Goal: Task Accomplishment & Management: Use online tool/utility

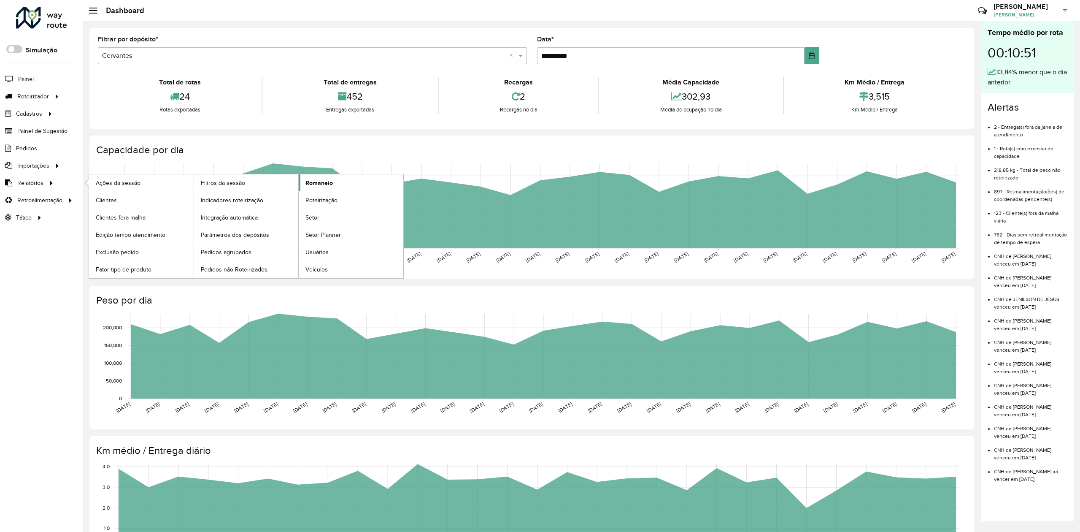
click at [335, 184] on link "Romaneio" at bounding box center [351, 182] width 105 height 17
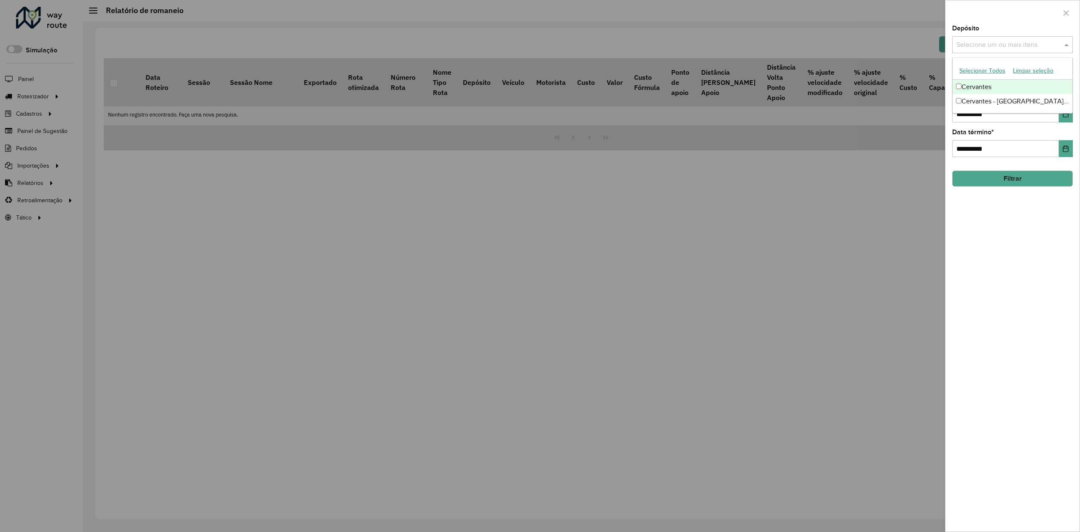
click at [1005, 40] on input "text" at bounding box center [1008, 45] width 108 height 10
click at [987, 83] on div "Cervantes" at bounding box center [1012, 87] width 119 height 14
click at [1017, 225] on div "**********" at bounding box center [1013, 278] width 134 height 506
click at [1066, 114] on icon "Choose Date" at bounding box center [1066, 114] width 7 height 7
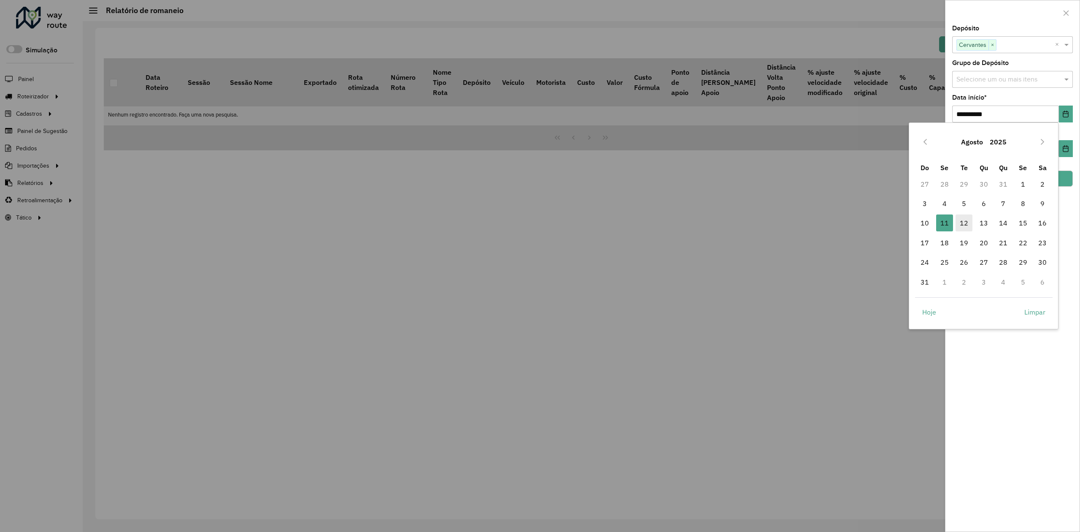
click at [964, 220] on span "12" at bounding box center [964, 222] width 17 height 17
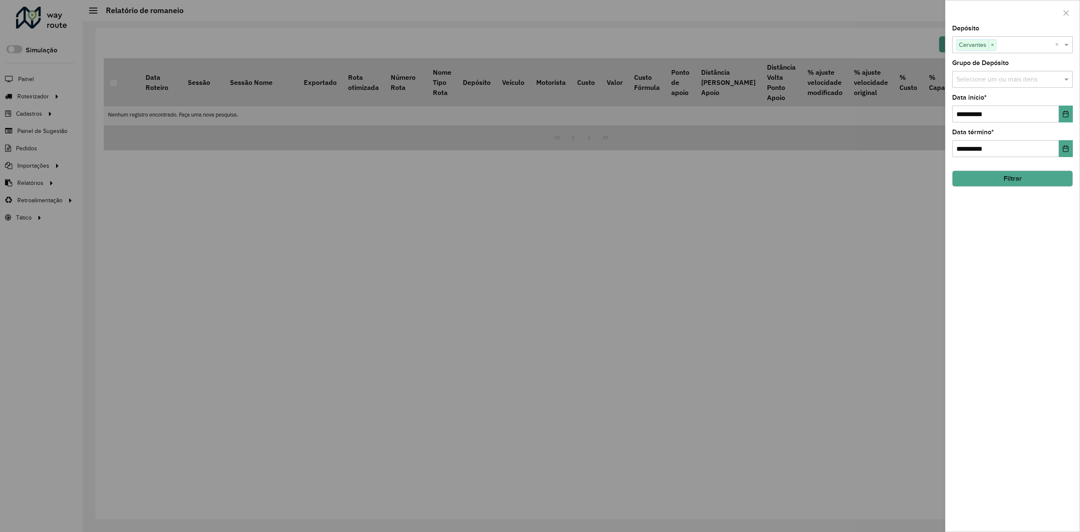
click at [1017, 181] on button "Filtrar" at bounding box center [1012, 178] width 121 height 16
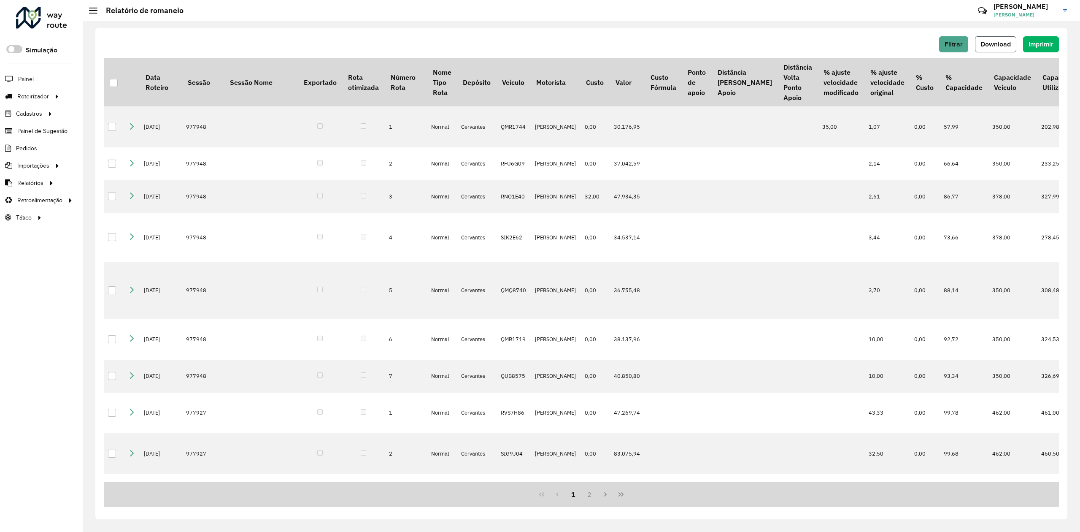
click at [1000, 44] on span "Download" at bounding box center [996, 44] width 30 height 7
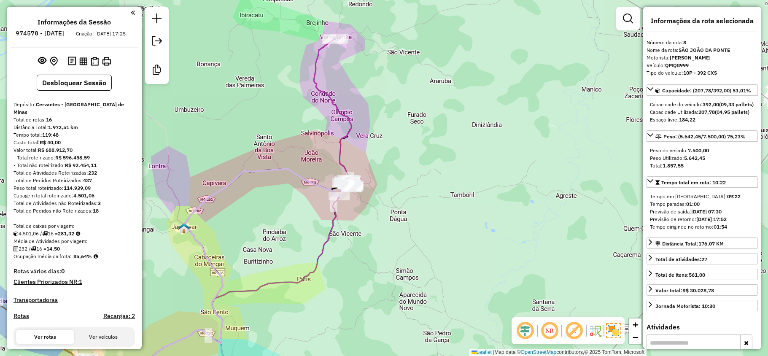
select select "**********"
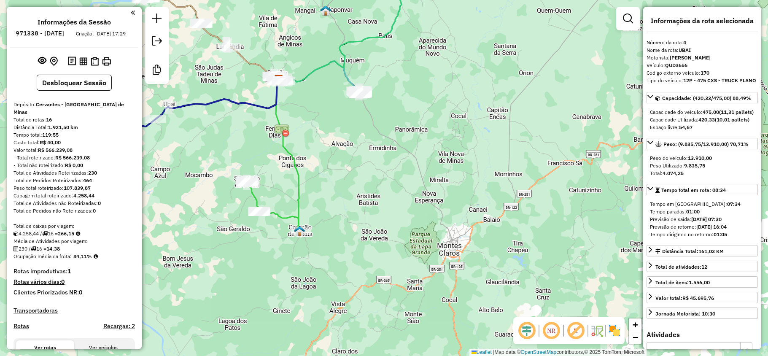
select select "**********"
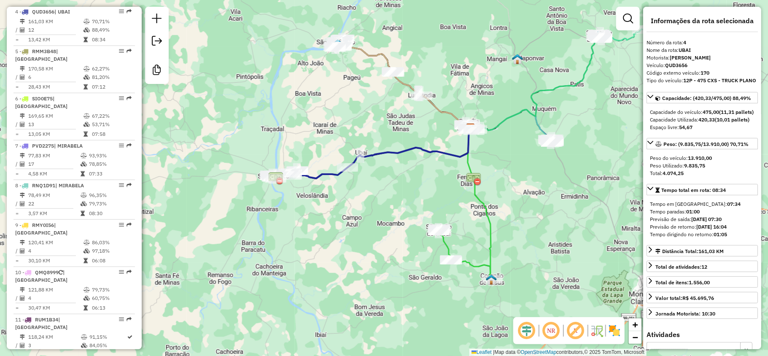
drag, startPoint x: 256, startPoint y: 143, endPoint x: 448, endPoint y: 191, distance: 198.0
click at [448, 191] on div "Janela de atendimento Grade de atendimento Capacidade Transportadoras Veículos …" at bounding box center [384, 178] width 768 height 356
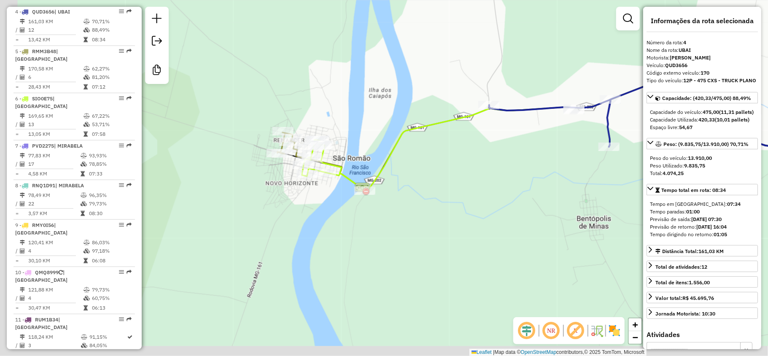
drag, startPoint x: 440, startPoint y: 239, endPoint x: 525, endPoint y: 216, distance: 88.5
click at [525, 216] on div "Janela de atendimento Grade de atendimento Capacidade Transportadoras Veículos …" at bounding box center [384, 178] width 768 height 356
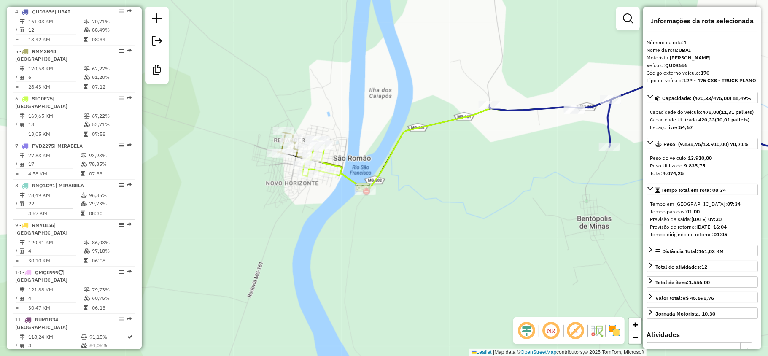
click at [349, 176] on icon at bounding box center [334, 165] width 63 height 51
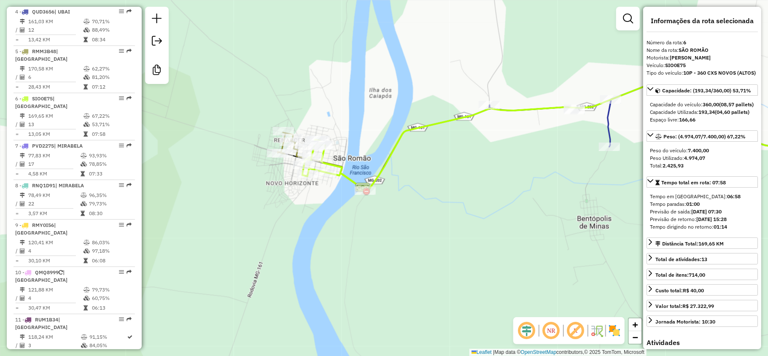
scroll to position [573, 0]
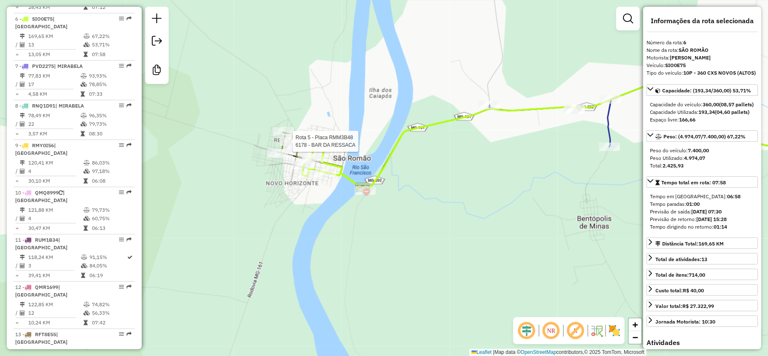
click at [282, 146] on div at bounding box center [290, 142] width 21 height 8
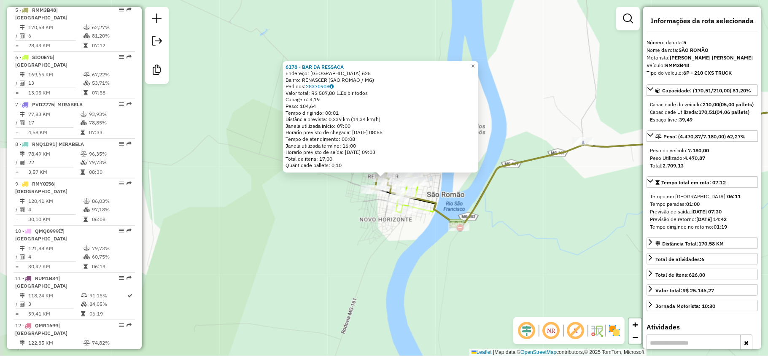
scroll to position [533, 0]
click at [475, 65] on span "×" at bounding box center [473, 65] width 4 height 7
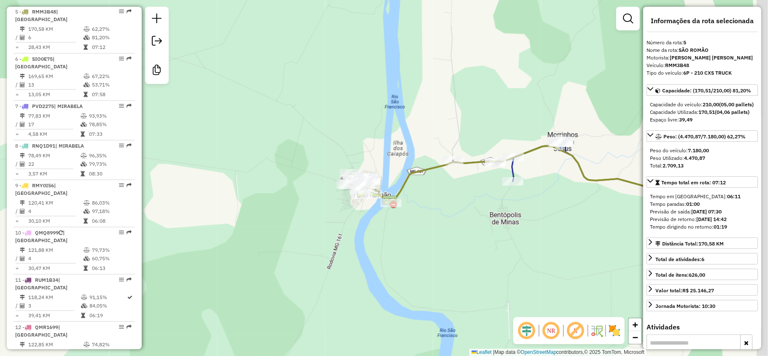
drag, startPoint x: 564, startPoint y: 208, endPoint x: 410, endPoint y: 193, distance: 154.4
click at [429, 197] on div "Janela de atendimento Grade de atendimento Capacidade Transportadoras Veículos …" at bounding box center [384, 178] width 768 height 356
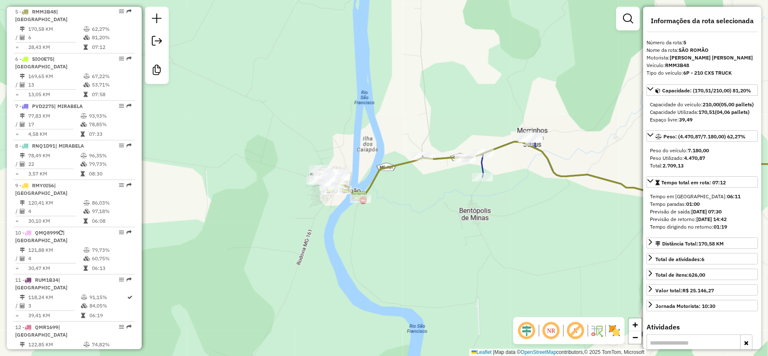
click at [481, 166] on icon at bounding box center [634, 168] width 422 height 62
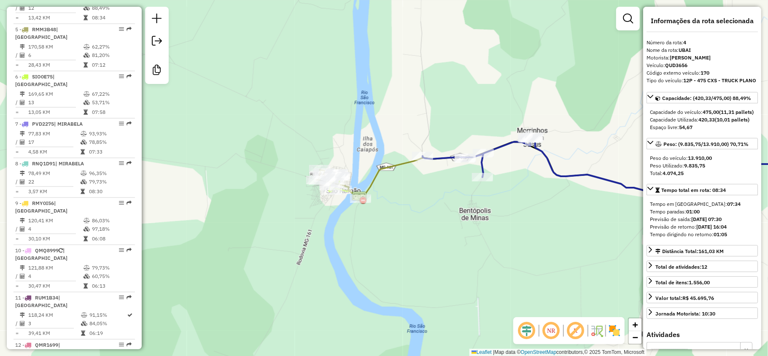
scroll to position [493, 0]
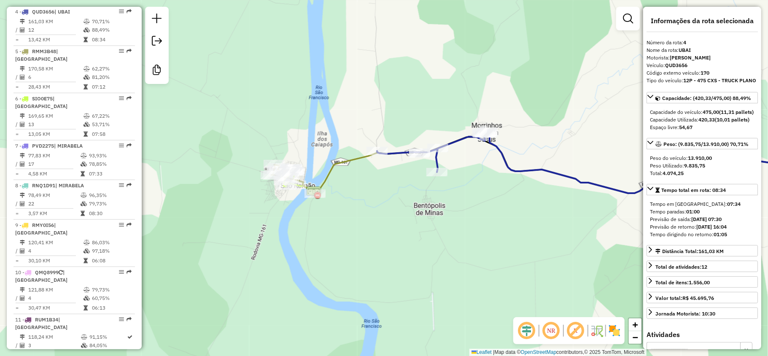
drag, startPoint x: 524, startPoint y: 206, endPoint x: 367, endPoint y: 173, distance: 160.9
click at [368, 173] on div "Janela de atendimento Grade de atendimento Capacidade Transportadoras Veículos …" at bounding box center [384, 178] width 768 height 356
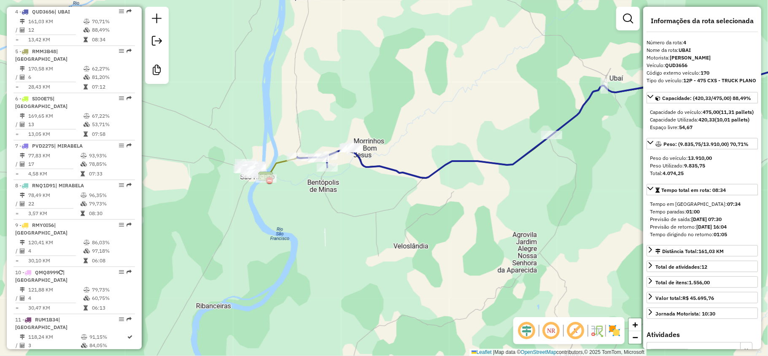
drag, startPoint x: 548, startPoint y: 204, endPoint x: 317, endPoint y: 248, distance: 234.5
click at [318, 248] on div "Janela de atendimento Grade de atendimento Capacidade Transportadoras Veículos …" at bounding box center [384, 178] width 768 height 356
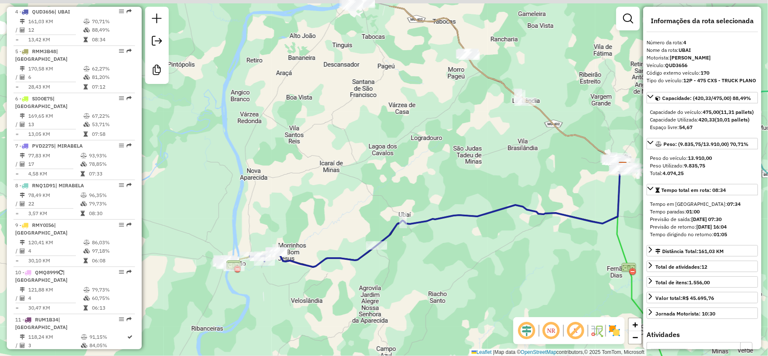
drag, startPoint x: 532, startPoint y: 166, endPoint x: 419, endPoint y: 257, distance: 145.6
click at [421, 255] on div "Janela de atendimento Grade de atendimento Capacidade Transportadoras Veículos …" at bounding box center [384, 178] width 768 height 356
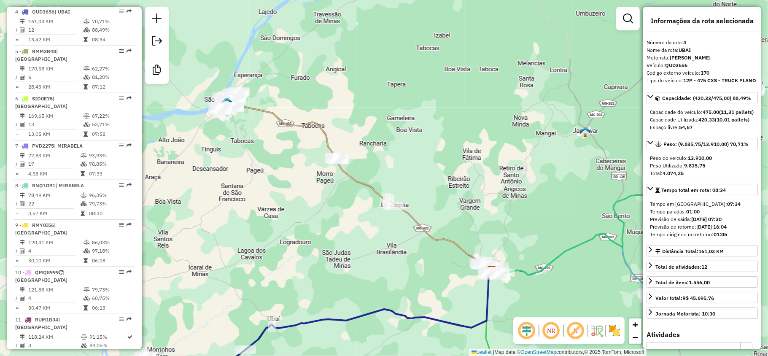
click at [421, 224] on icon at bounding box center [357, 178] width 249 height 173
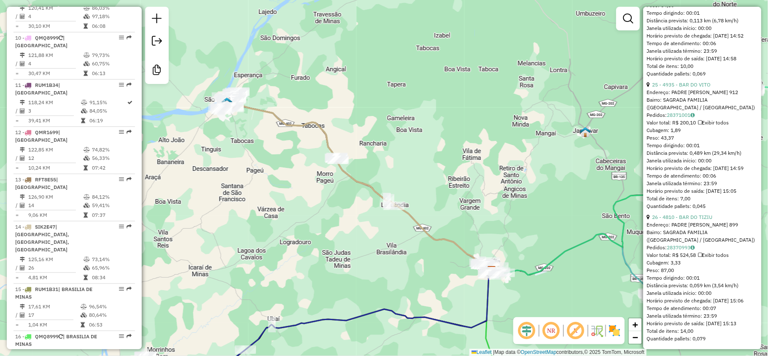
scroll to position [3702, 0]
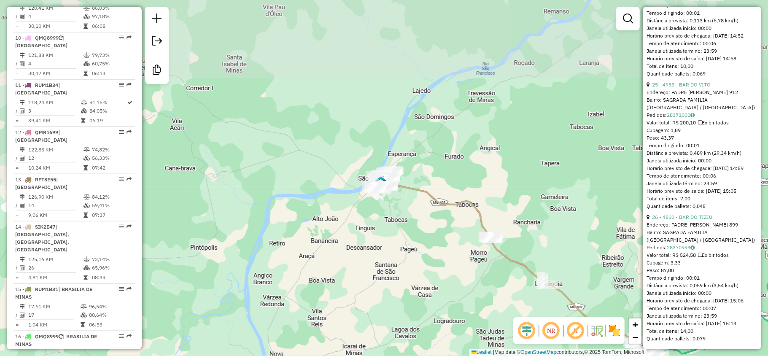
drag, startPoint x: 223, startPoint y: 156, endPoint x: 377, endPoint y: 235, distance: 173.1
click at [377, 235] on div "Janela de atendimento Grade de atendimento Capacidade Transportadoras Veículos …" at bounding box center [384, 178] width 768 height 356
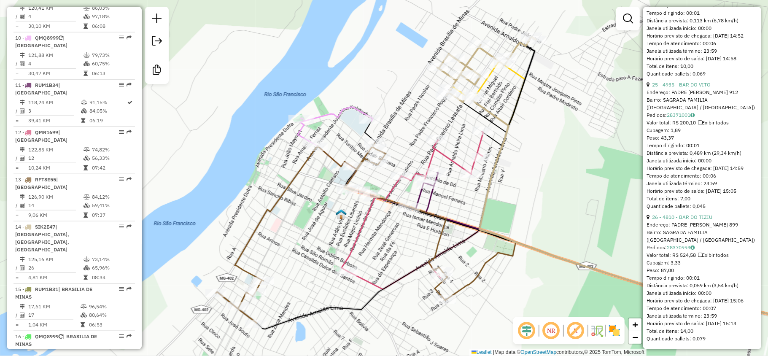
click at [321, 117] on icon at bounding box center [335, 137] width 75 height 60
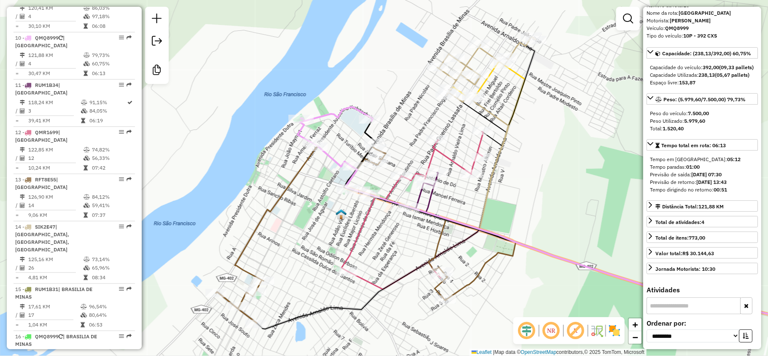
scroll to position [17, 0]
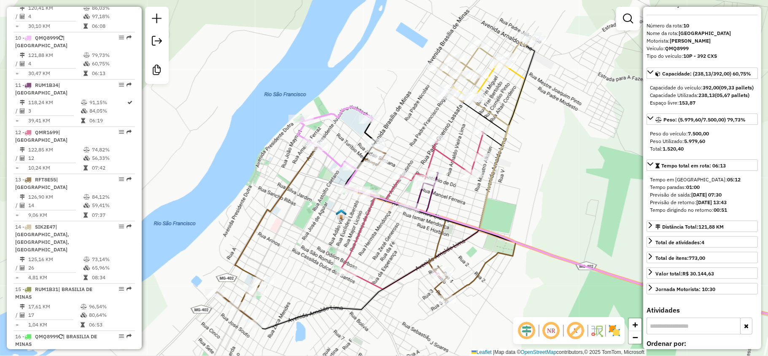
click at [441, 151] on icon at bounding box center [593, 232] width 503 height 200
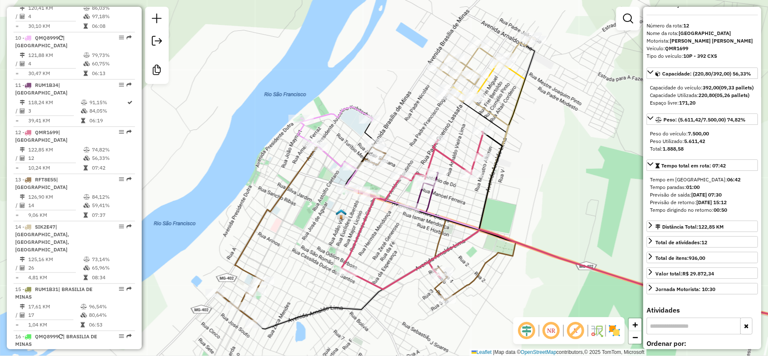
click at [427, 200] on icon at bounding box center [635, 252] width 419 height 159
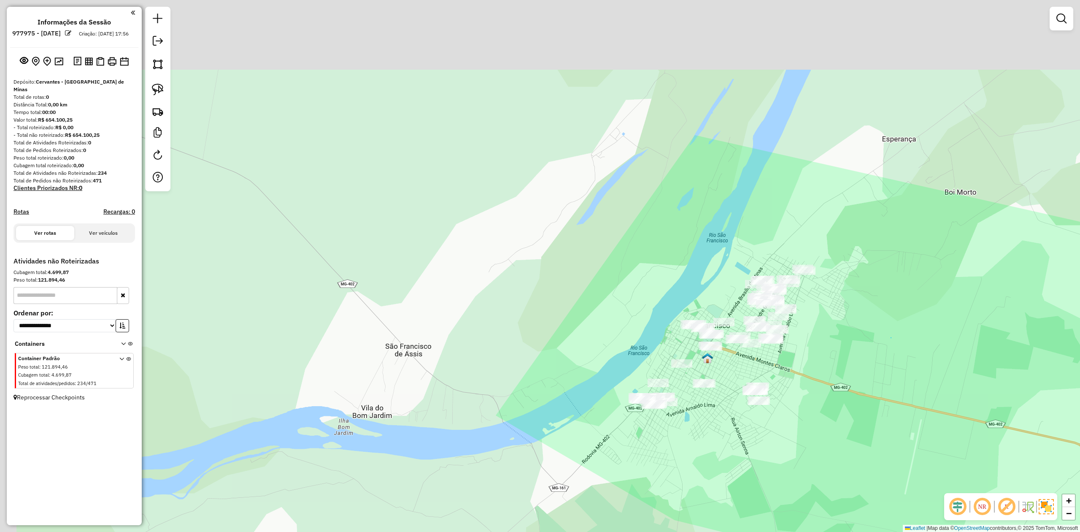
drag, startPoint x: 891, startPoint y: 338, endPoint x: 540, endPoint y: 281, distance: 355.6
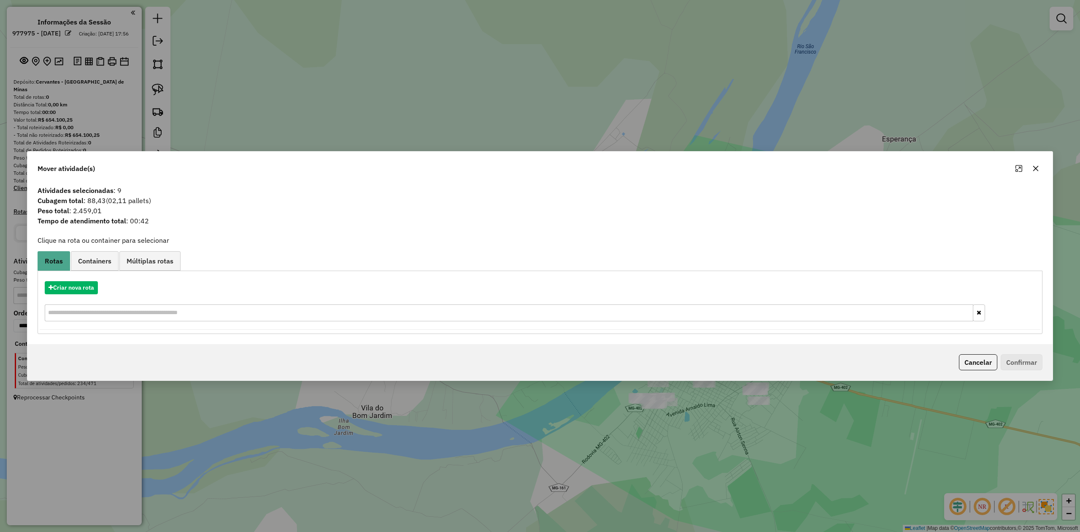
click at [1035, 165] on icon "button" at bounding box center [1036, 168] width 7 height 7
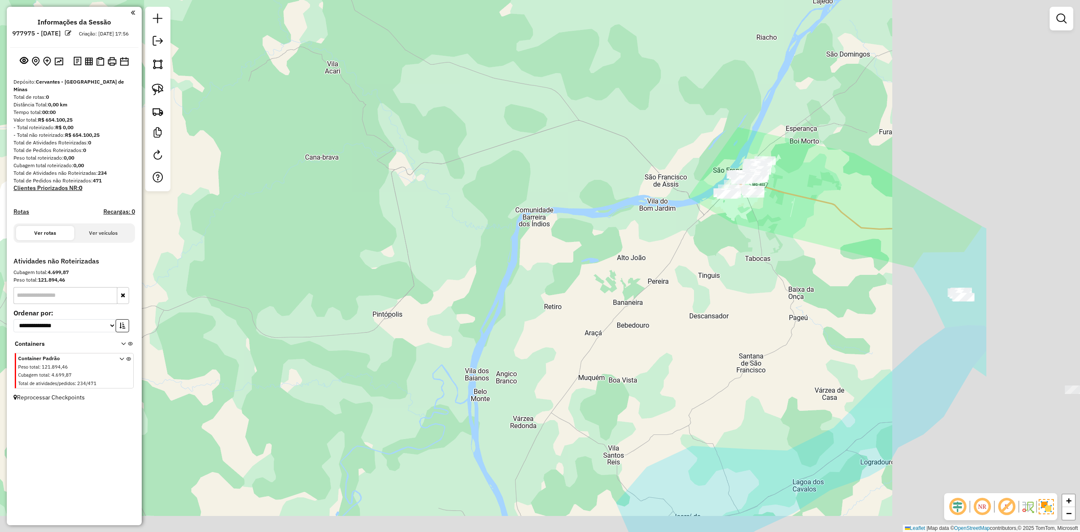
drag, startPoint x: 885, startPoint y: 309, endPoint x: 460, endPoint y: 197, distance: 439.6
click at [480, 204] on div "Janela de atendimento Grade de atendimento Capacidade Transportadoras Veículos …" at bounding box center [540, 266] width 1080 height 532
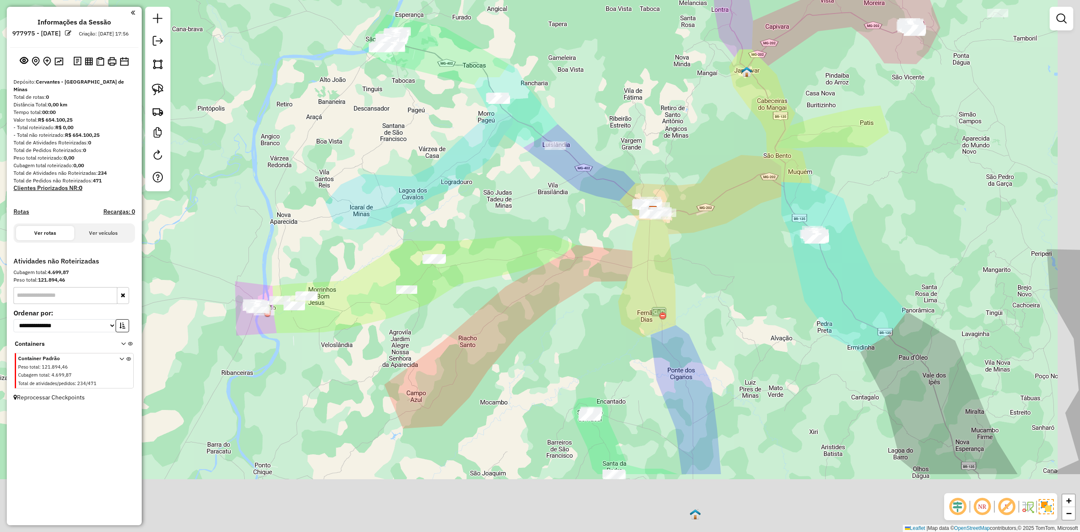
drag, startPoint x: 520, startPoint y: 341, endPoint x: 361, endPoint y: 201, distance: 211.7
click at [361, 201] on div "Janela de atendimento Grade de atendimento Capacidade Transportadoras Veículos …" at bounding box center [540, 266] width 1080 height 532
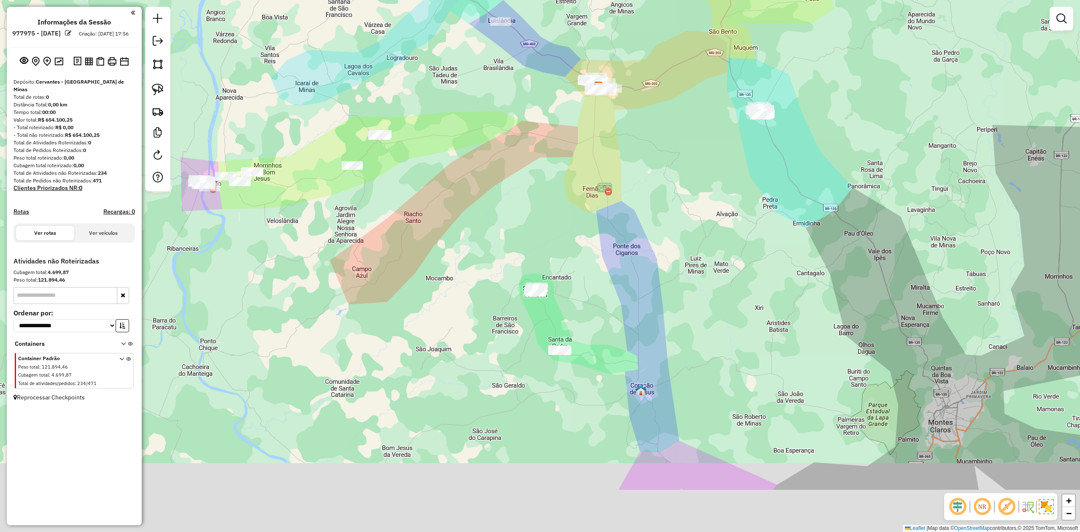
drag, startPoint x: 407, startPoint y: 318, endPoint x: 429, endPoint y: 200, distance: 120.1
click at [426, 213] on div "Janela de atendimento Grade de atendimento Capacidade Transportadoras Veículos …" at bounding box center [540, 266] width 1080 height 532
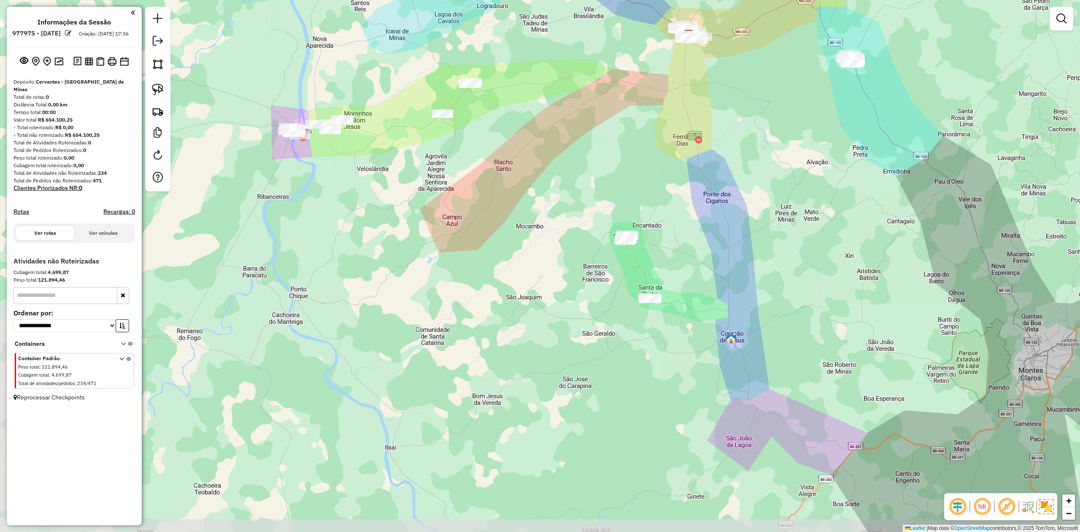
drag, startPoint x: 314, startPoint y: 219, endPoint x: 402, endPoint y: 178, distance: 96.7
click at [402, 178] on div "Janela de atendimento Grade de atendimento Capacidade Transportadoras Veículos …" at bounding box center [540, 266] width 1080 height 532
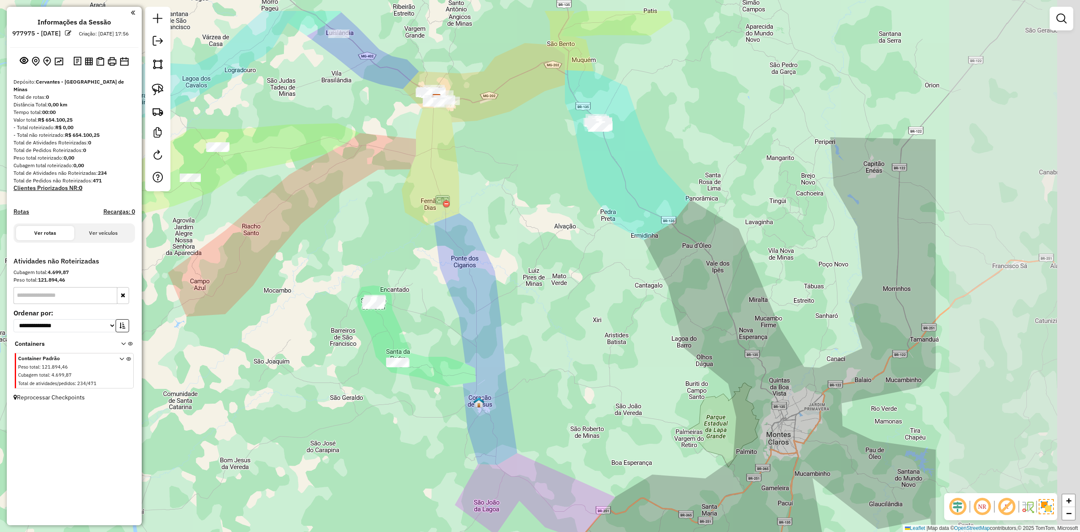
drag, startPoint x: 568, startPoint y: 206, endPoint x: 306, endPoint y: 264, distance: 268.4
click at [311, 264] on div "Janela de atendimento Grade de atendimento Capacidade Transportadoras Veículos …" at bounding box center [540, 266] width 1080 height 532
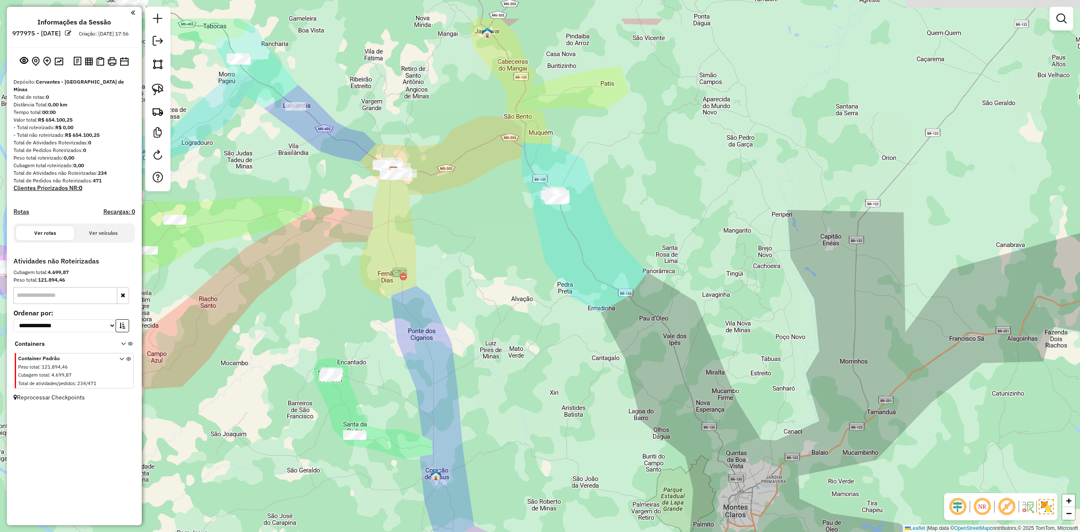
drag, startPoint x: 505, startPoint y: 222, endPoint x: 446, endPoint y: 446, distance: 231.2
click at [447, 446] on div "Janela de atendimento Grade de atendimento Capacidade Transportadoras Veículos …" at bounding box center [540, 266] width 1080 height 532
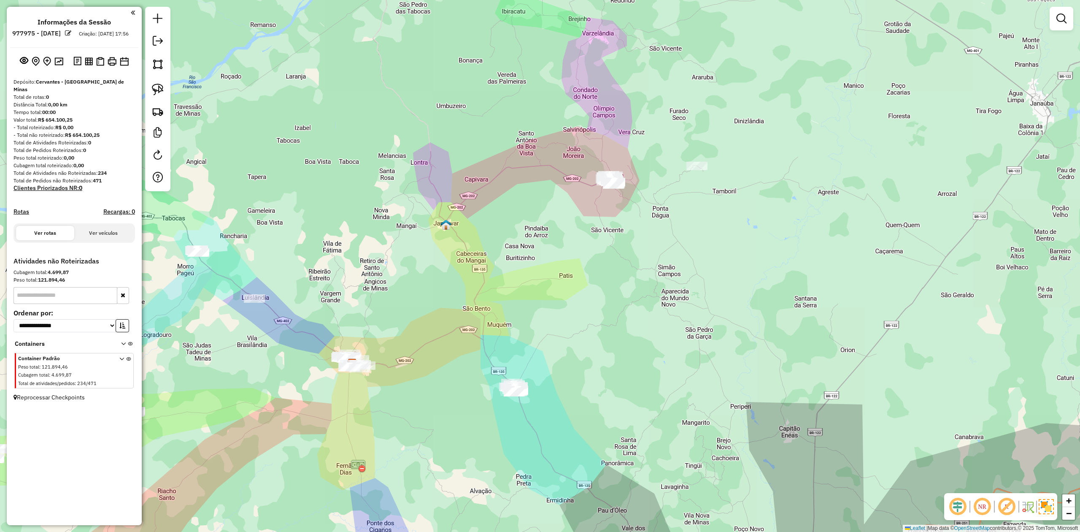
drag, startPoint x: 548, startPoint y: 284, endPoint x: 431, endPoint y: 343, distance: 131.0
click at [475, 344] on div "Janela de atendimento Grade de atendimento Capacidade Transportadoras Veículos …" at bounding box center [540, 266] width 1080 height 532
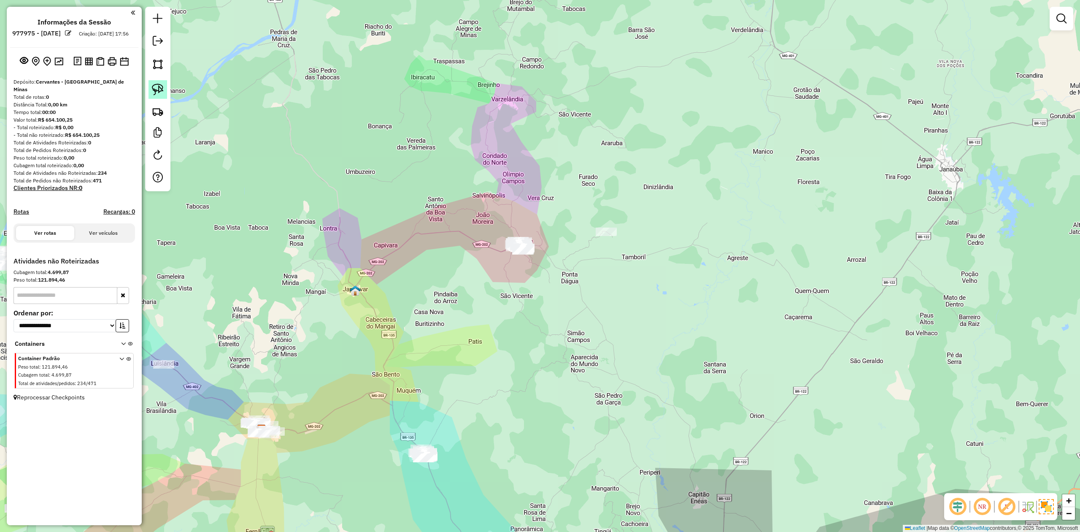
click at [164, 87] on link at bounding box center [158, 89] width 19 height 19
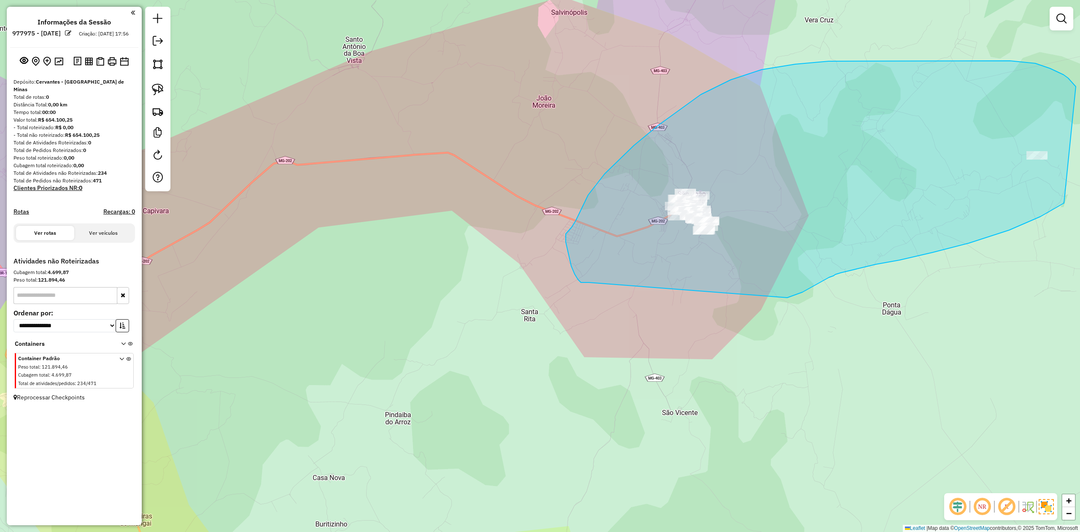
drag, startPoint x: 589, startPoint y: 282, endPoint x: 771, endPoint y: 299, distance: 182.2
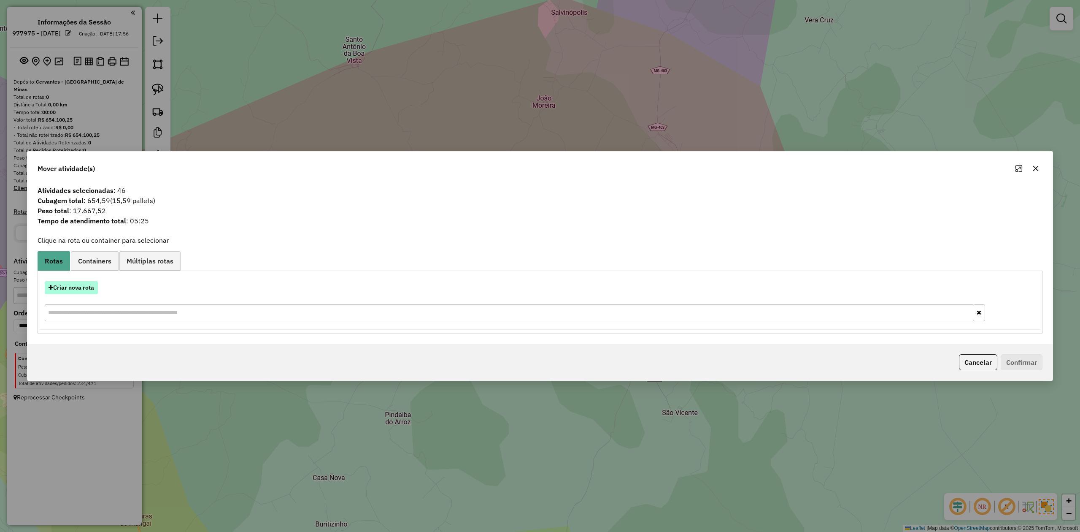
click at [73, 289] on button "Criar nova rota" at bounding box center [71, 287] width 53 height 13
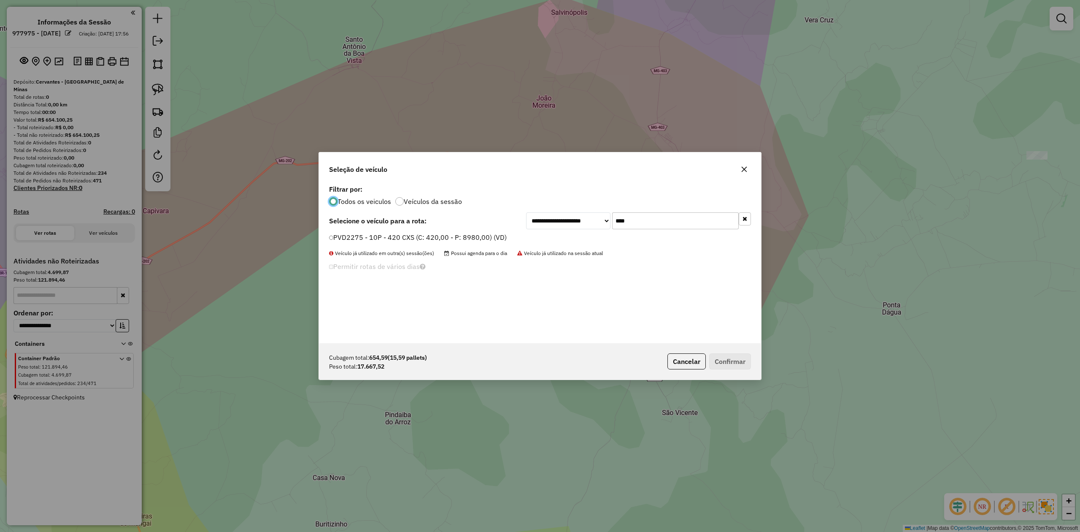
scroll to position [4, 3]
drag, startPoint x: 625, startPoint y: 221, endPoint x: 598, endPoint y: 223, distance: 26.7
click at [598, 223] on div "**********" at bounding box center [638, 220] width 225 height 17
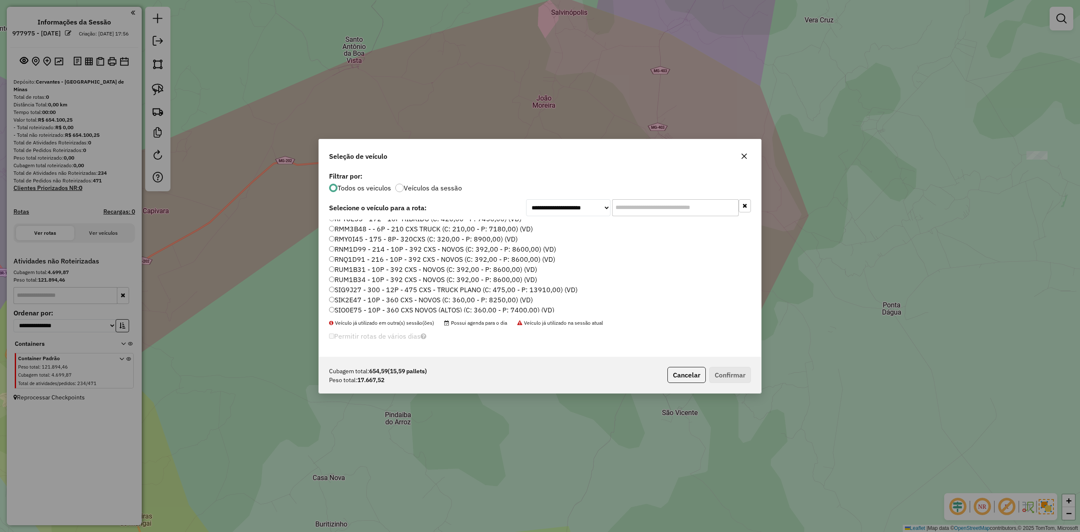
scroll to position [69, 0]
click at [364, 245] on label "RNM1D99 - 214 - 10P - 392 CXS - NOVOS (C: 392,00 - P: 8600,00) (VD)" at bounding box center [442, 246] width 227 height 10
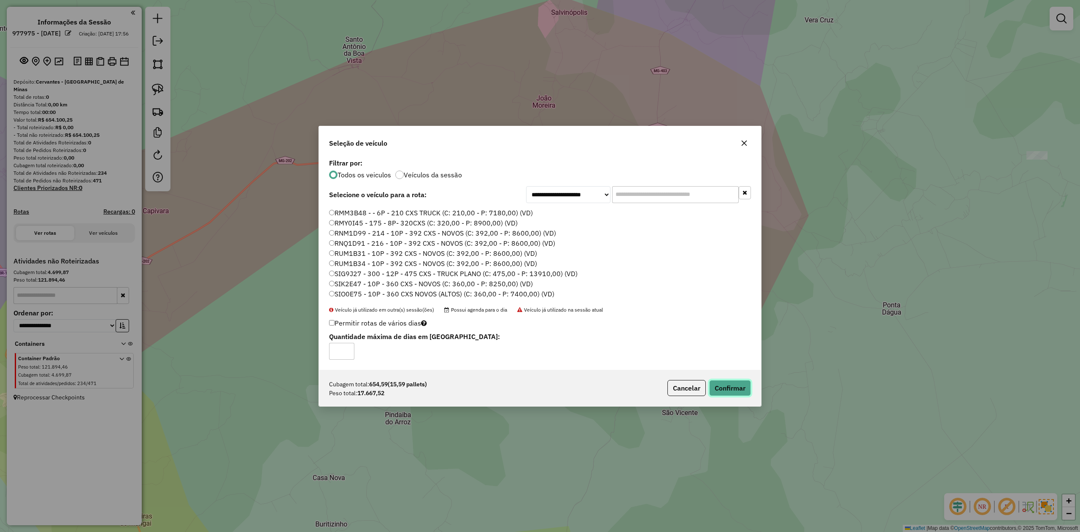
click at [727, 389] on button "Confirmar" at bounding box center [730, 388] width 42 height 16
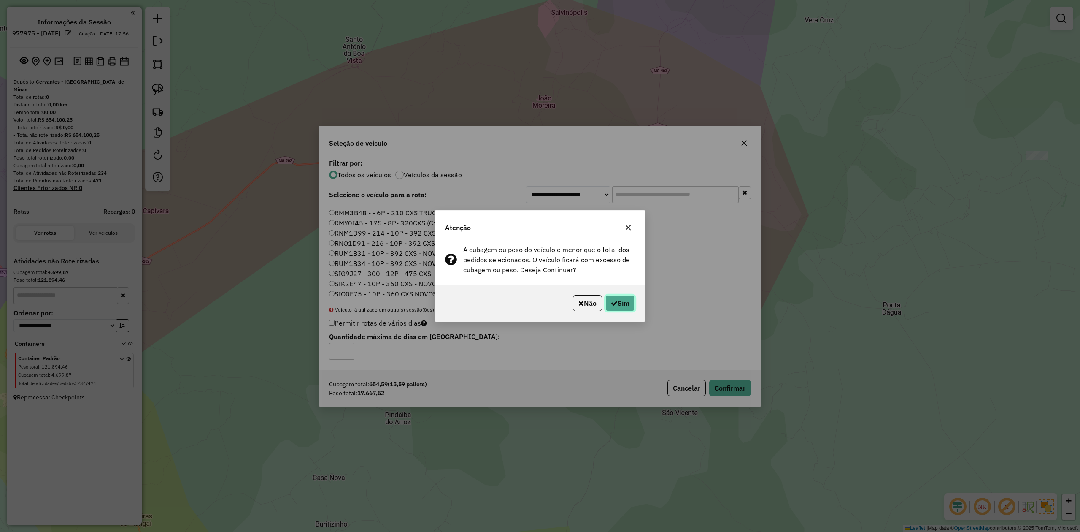
click at [623, 307] on button "Sim" at bounding box center [621, 303] width 30 height 16
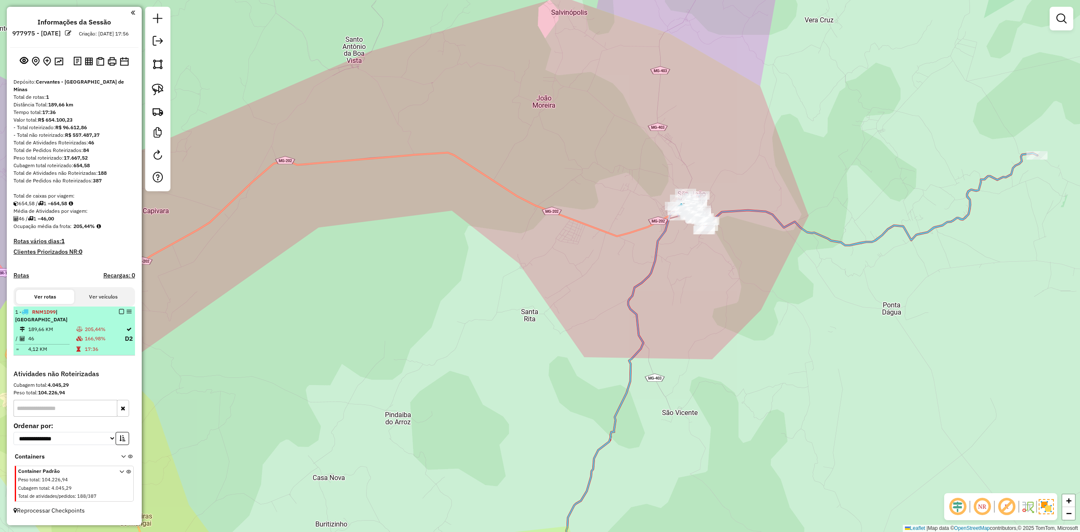
click at [129, 310] on em at bounding box center [129, 311] width 5 height 5
select select "**********"
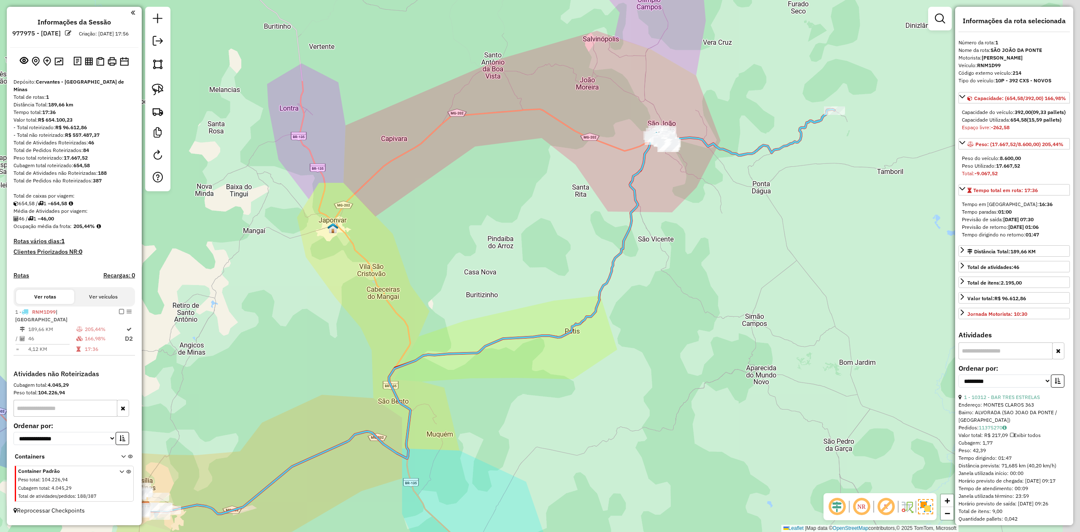
drag, startPoint x: 700, startPoint y: 262, endPoint x: 515, endPoint y: 392, distance: 226.6
click at [515, 392] on div "Janela de atendimento Grade de atendimento Capacidade Transportadoras Veículos …" at bounding box center [540, 266] width 1080 height 532
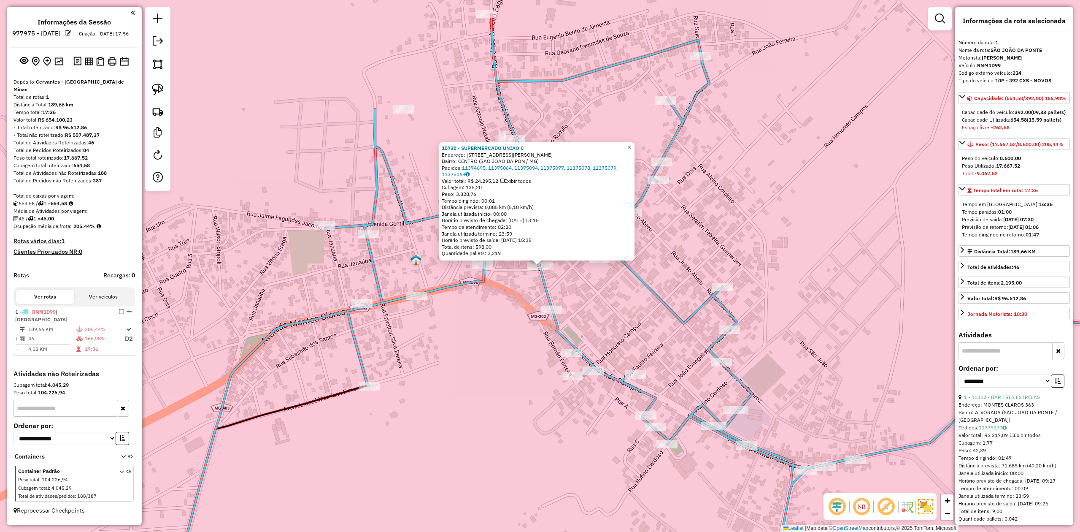
click at [631, 144] on span "×" at bounding box center [629, 146] width 4 height 7
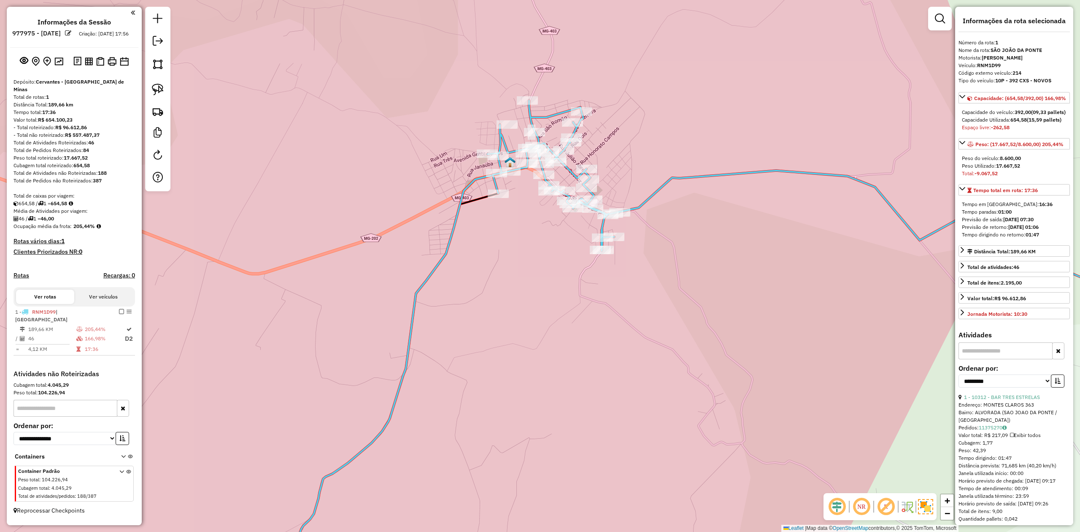
drag, startPoint x: 600, startPoint y: 299, endPoint x: 535, endPoint y: 248, distance: 82.4
click at [535, 248] on div "Janela de atendimento Grade de atendimento Capacidade Transportadoras Veículos …" at bounding box center [540, 266] width 1080 height 532
click at [159, 89] on img at bounding box center [158, 90] width 12 height 12
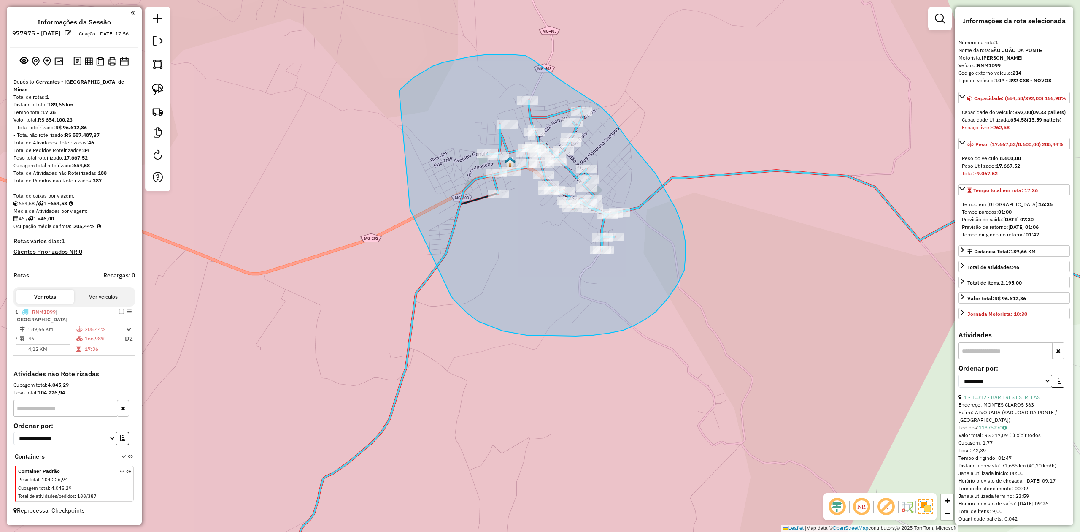
drag, startPoint x: 414, startPoint y: 78, endPoint x: 406, endPoint y: 193, distance: 115.5
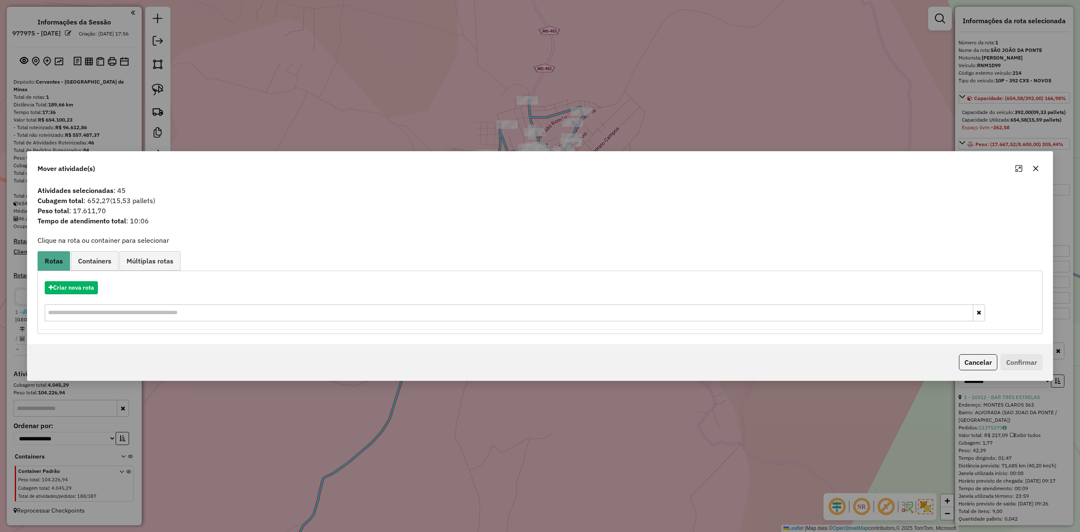
click at [1038, 168] on icon "button" at bounding box center [1036, 168] width 7 height 7
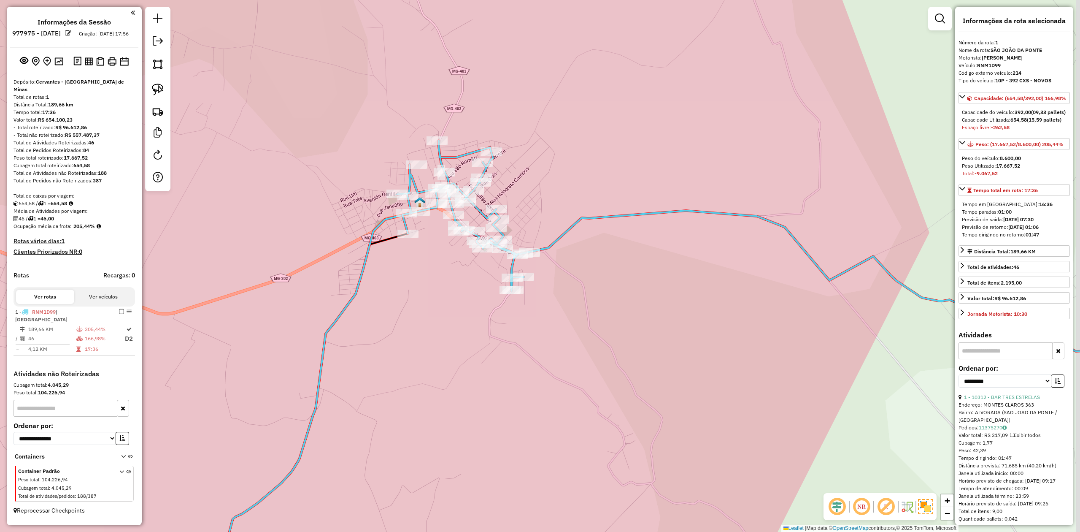
drag, startPoint x: 526, startPoint y: 280, endPoint x: 414, endPoint y: 257, distance: 114.2
click at [421, 278] on div "Janela de atendimento Grade de atendimento Capacidade Transportadoras Veículos …" at bounding box center [540, 266] width 1080 height 532
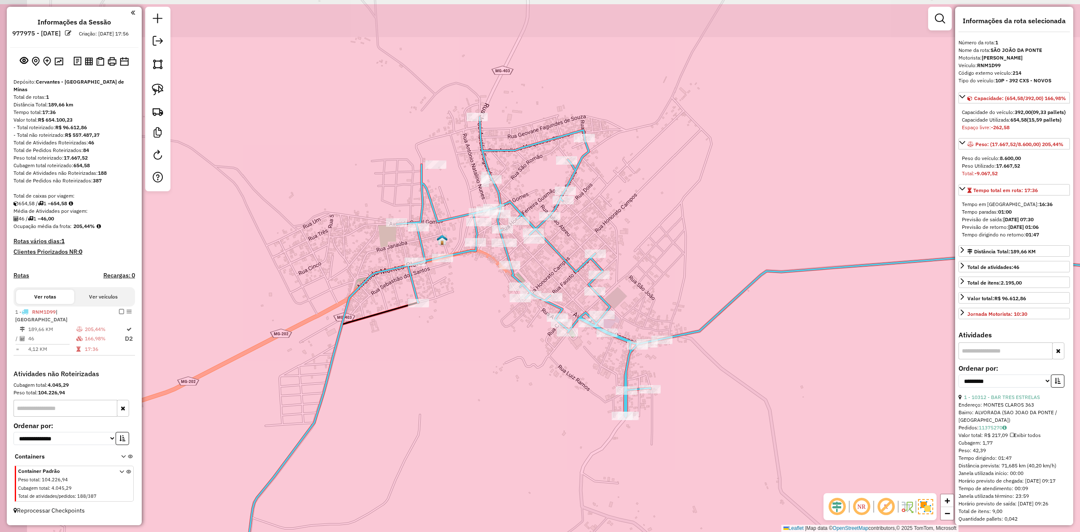
drag, startPoint x: 397, startPoint y: 225, endPoint x: 399, endPoint y: 237, distance: 12.1
click at [473, 283] on div "Janela de atendimento Grade de atendimento Capacidade Transportadoras Veículos …" at bounding box center [540, 266] width 1080 height 532
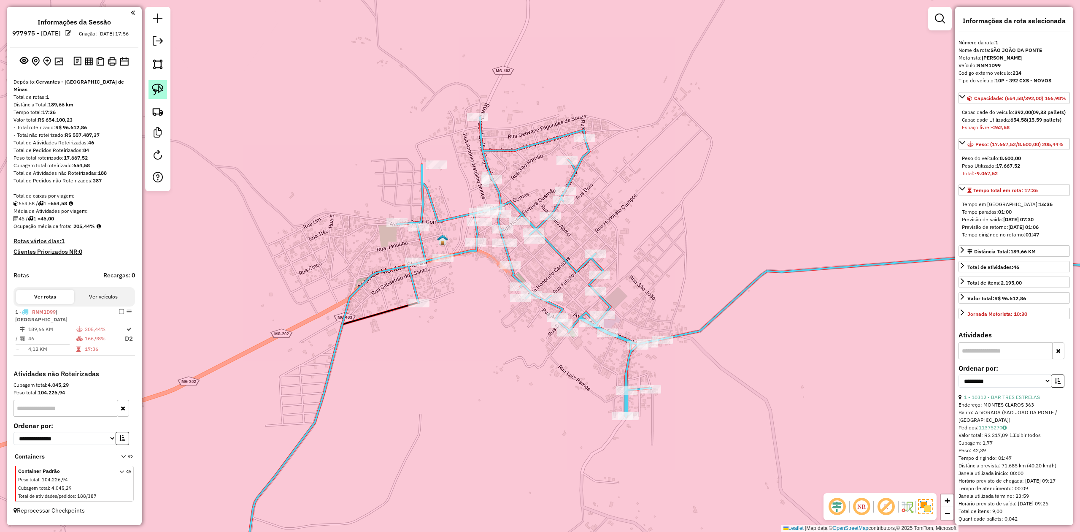
click at [162, 86] on img at bounding box center [158, 90] width 12 height 12
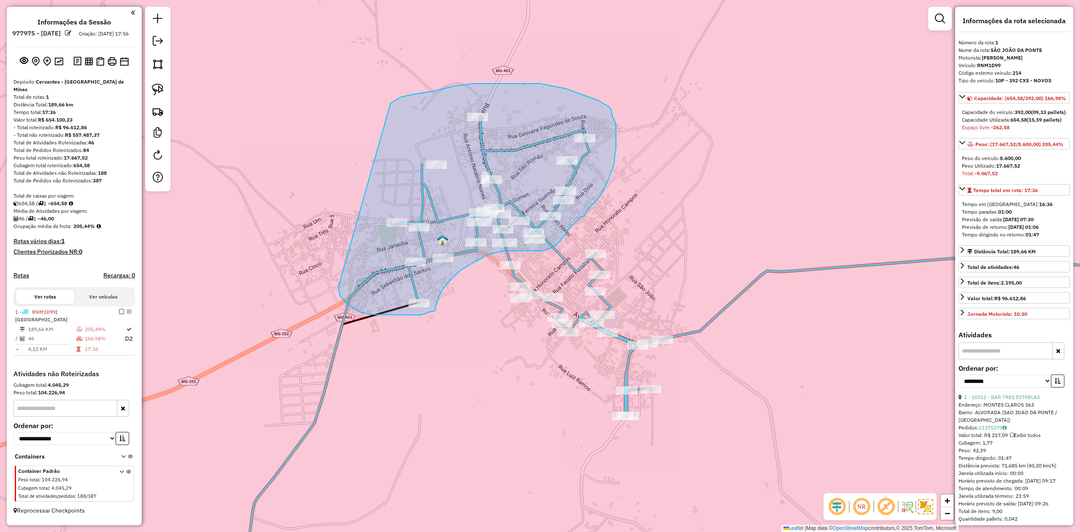
drag, startPoint x: 412, startPoint y: 95, endPoint x: 331, endPoint y: 218, distance: 147.7
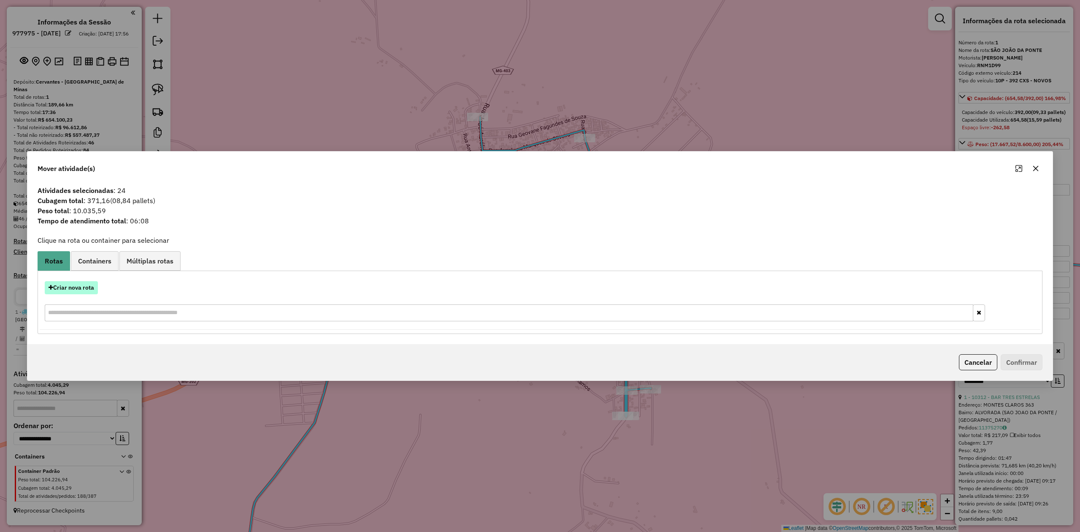
click at [80, 289] on button "Criar nova rota" at bounding box center [71, 287] width 53 height 13
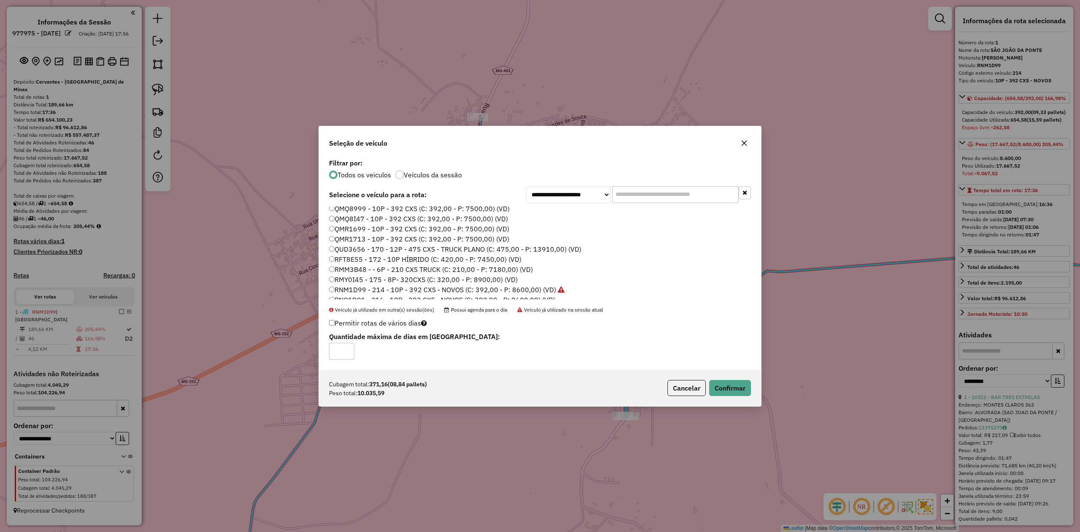
scroll to position [0, 0]
click at [730, 385] on button "Confirmar" at bounding box center [730, 388] width 42 height 16
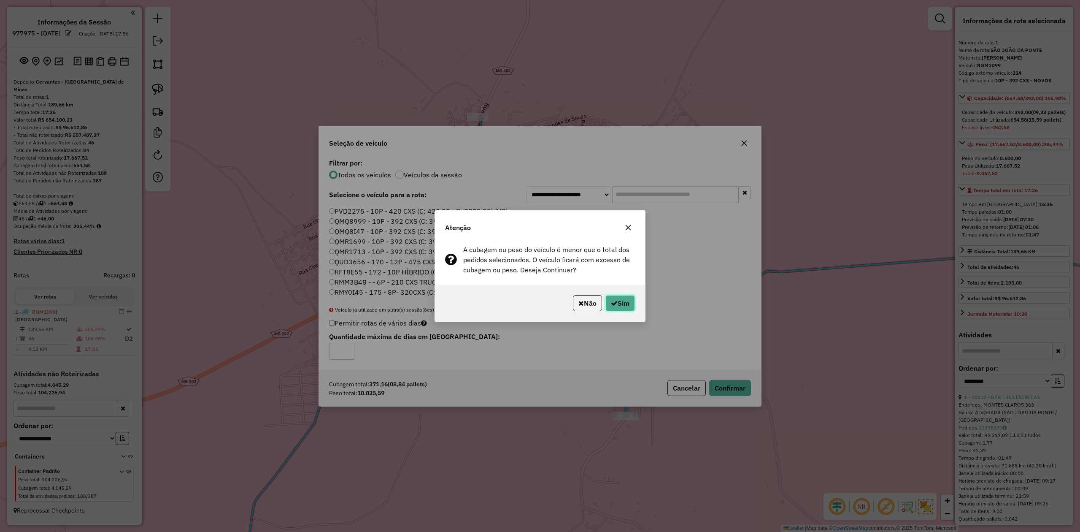
click at [611, 301] on icon "button" at bounding box center [614, 303] width 7 height 7
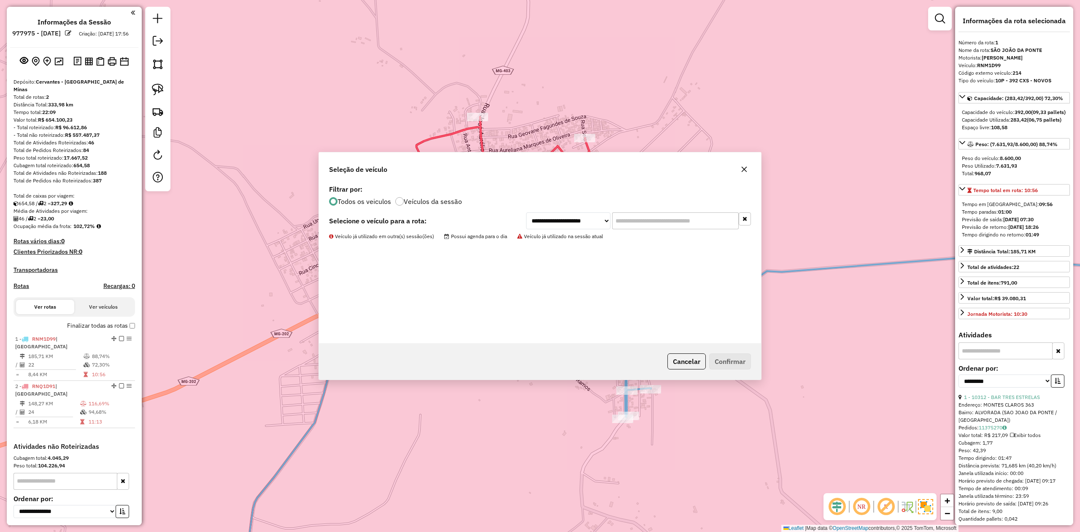
scroll to position [70, 0]
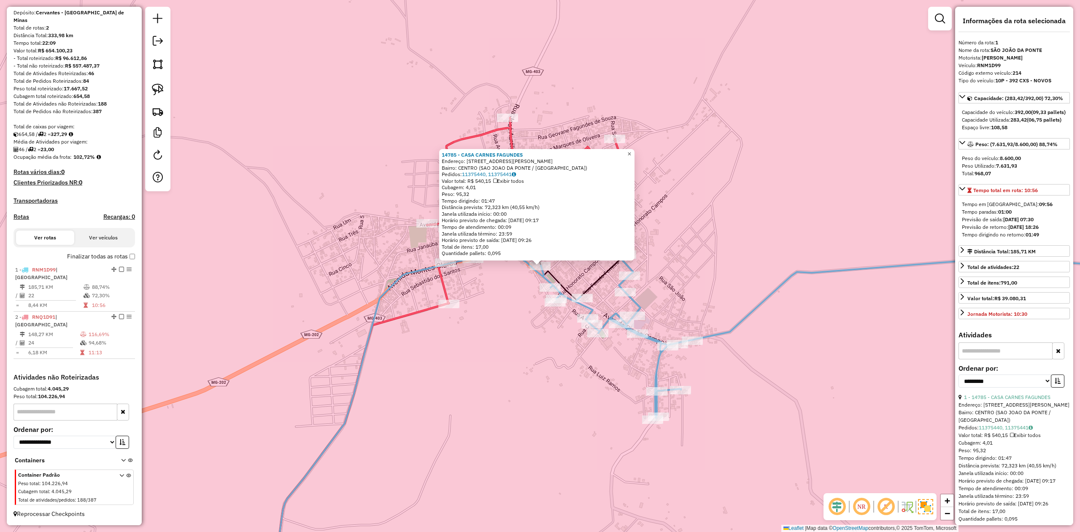
click at [631, 152] on span "×" at bounding box center [629, 153] width 4 height 7
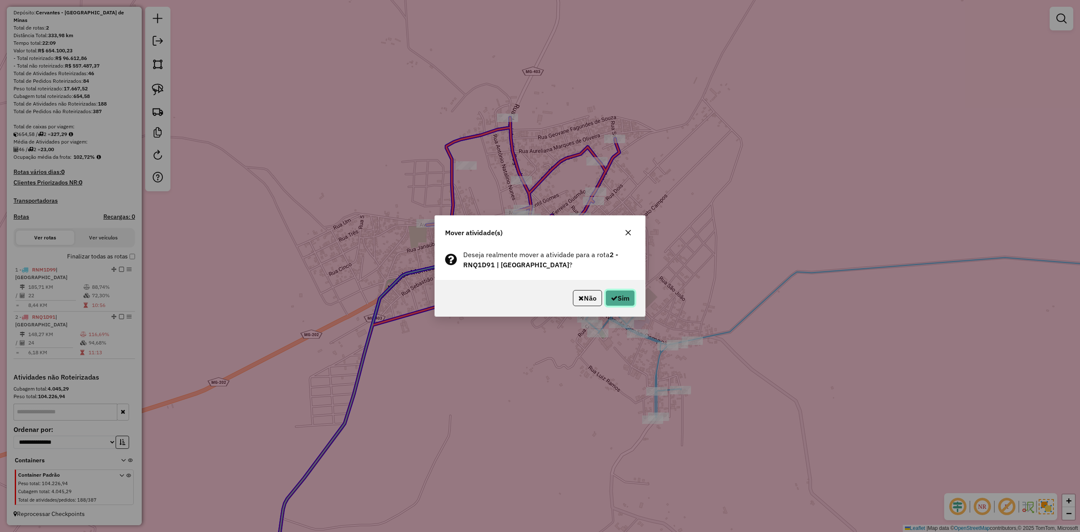
click at [616, 299] on button "Sim" at bounding box center [621, 298] width 30 height 16
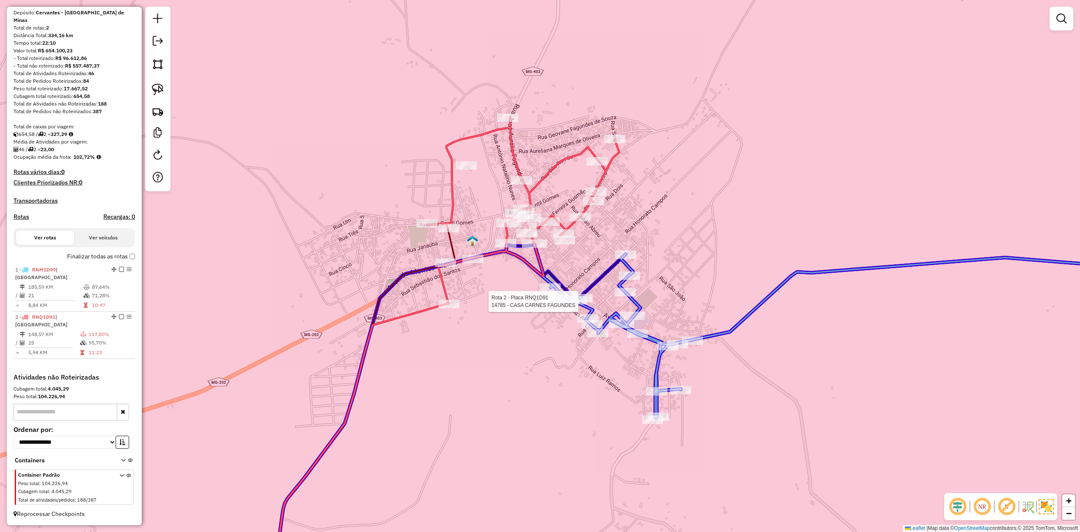
click at [578, 304] on div at bounding box center [576, 300] width 21 height 8
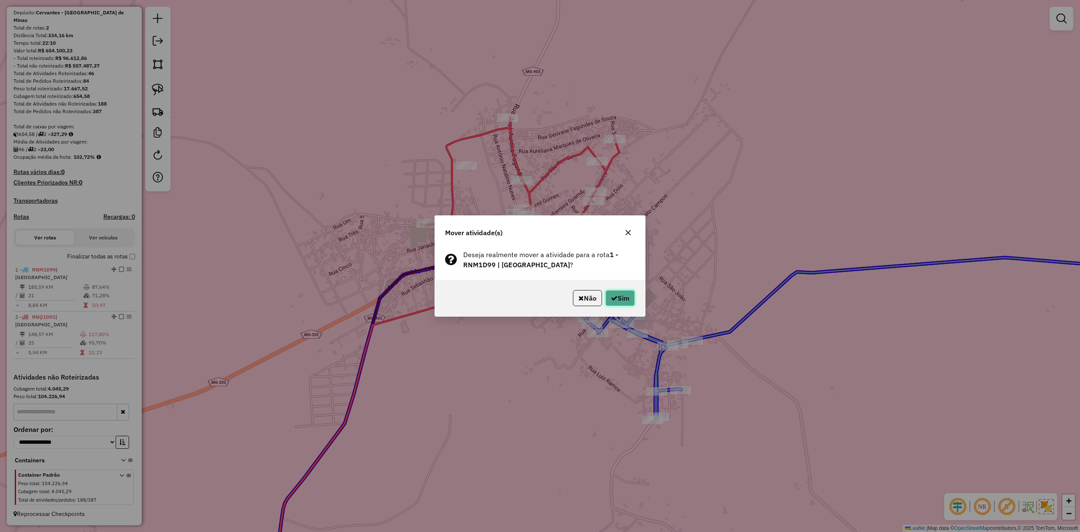
click at [616, 296] on button "Sim" at bounding box center [621, 298] width 30 height 16
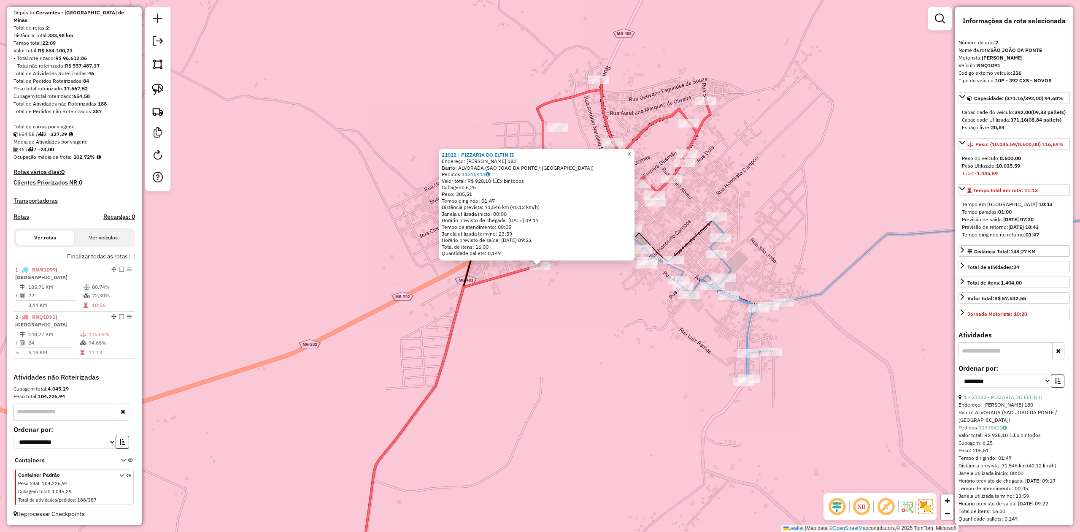
click at [631, 151] on span "×" at bounding box center [629, 153] width 4 height 7
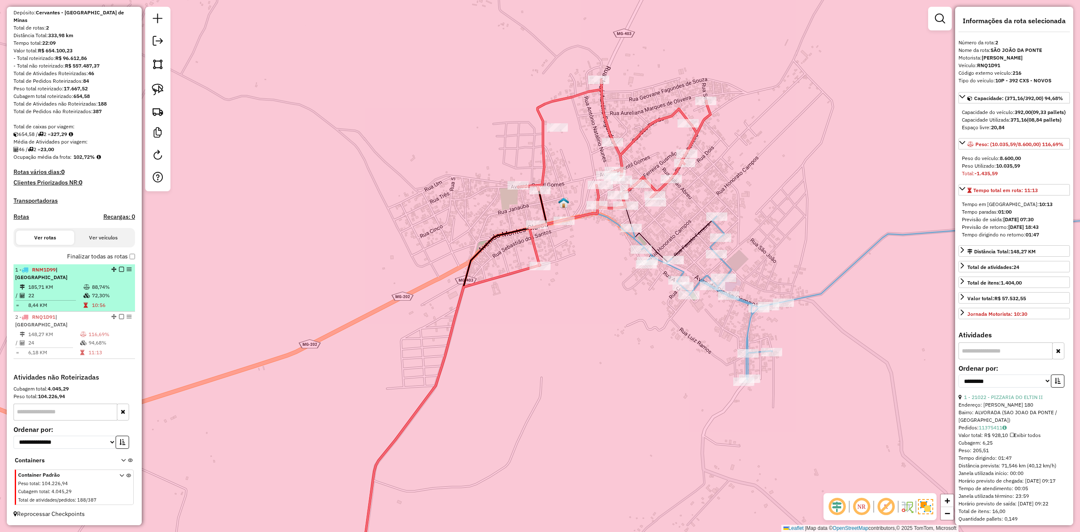
click at [74, 289] on td "185,71 KM" at bounding box center [55, 287] width 55 height 8
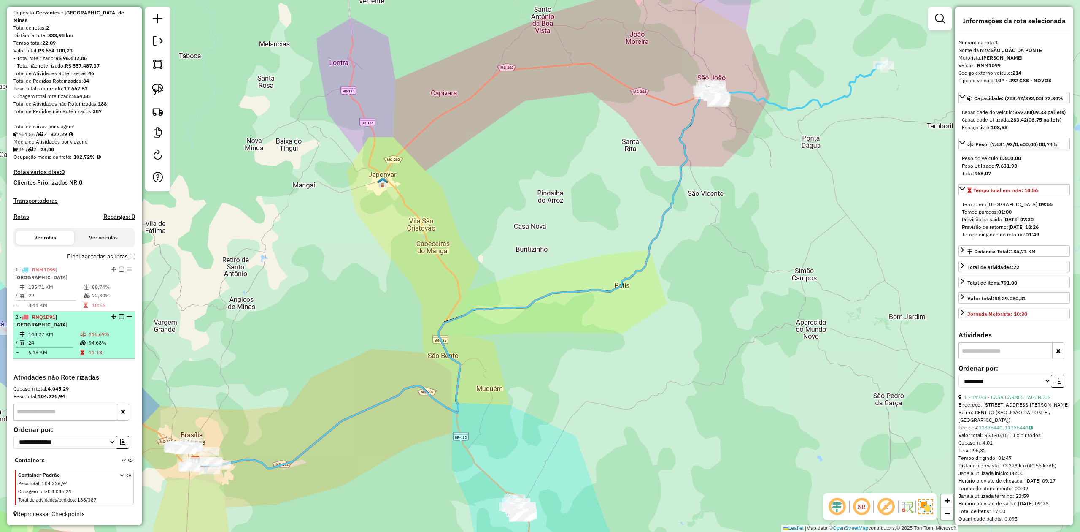
click at [57, 337] on td "148,27 KM" at bounding box center [54, 334] width 52 height 8
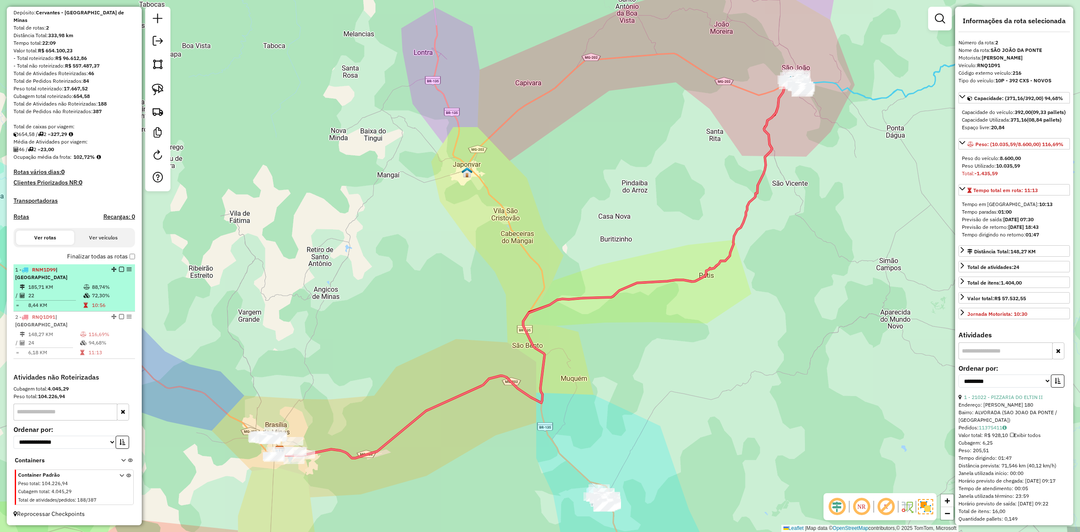
click at [54, 292] on td "22" at bounding box center [55, 295] width 55 height 8
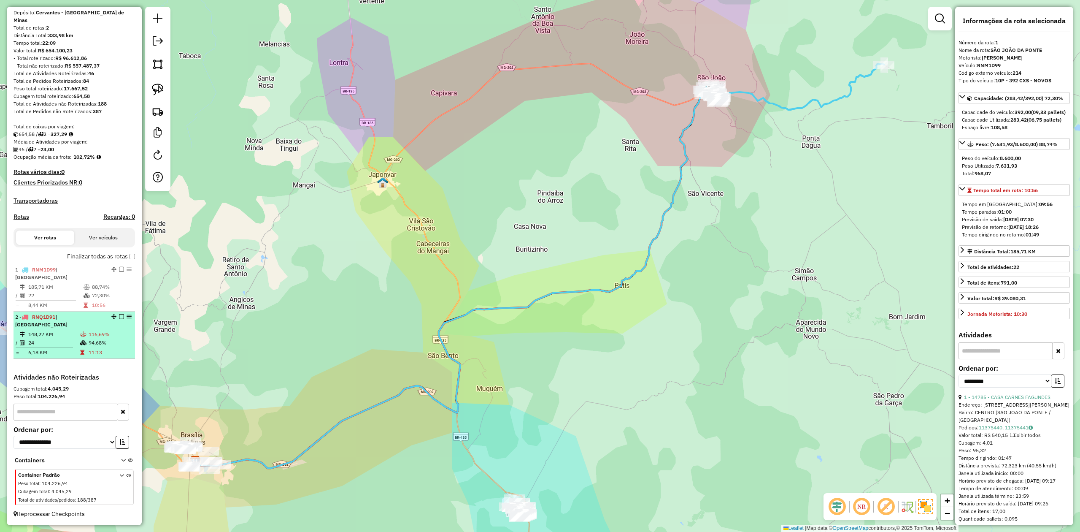
click at [53, 328] on li "2 - RNQ1D91 | SÃO JOÃO DA PONTE 148,27 KM 116,69% / 24 94,68% = 6,18 KM 11:13" at bounding box center [75, 334] width 122 height 47
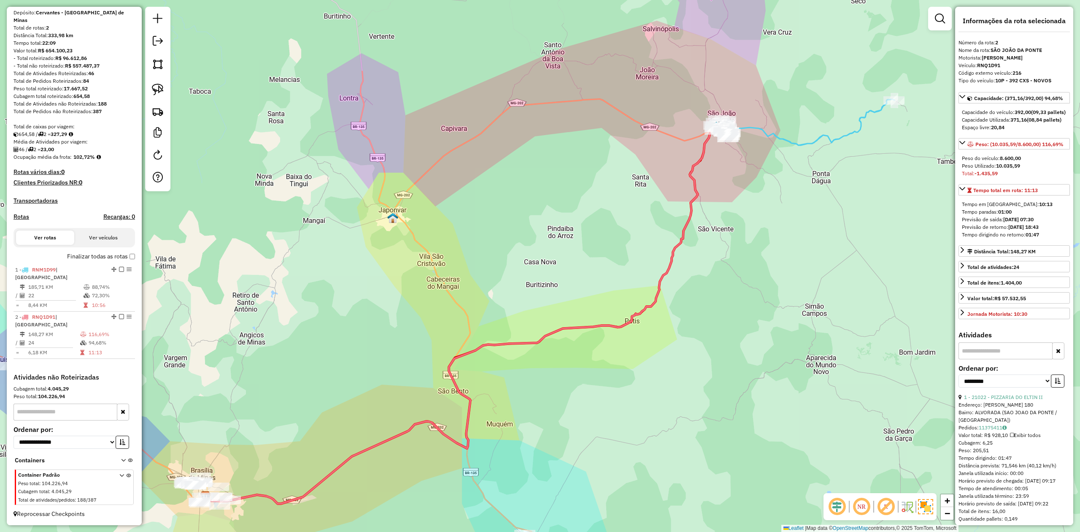
drag, startPoint x: 808, startPoint y: 227, endPoint x: 569, endPoint y: 313, distance: 254.1
click at [607, 306] on div "Janela de atendimento Grade de atendimento Capacidade Transportadoras Veículos …" at bounding box center [540, 266] width 1080 height 532
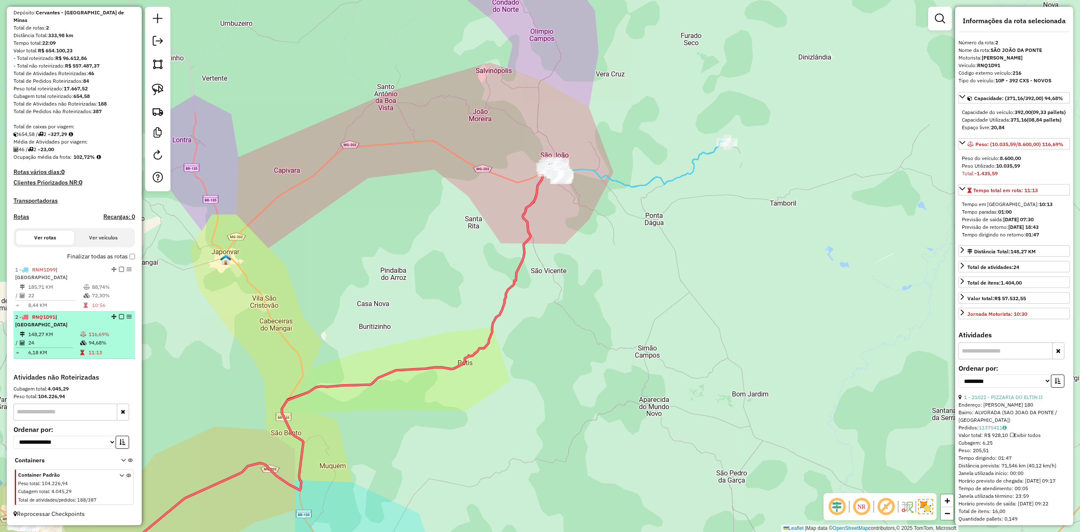
click at [61, 327] on div "2 - RNQ1D91 | SÃO JOÃO DA PONTE" at bounding box center [59, 320] width 89 height 15
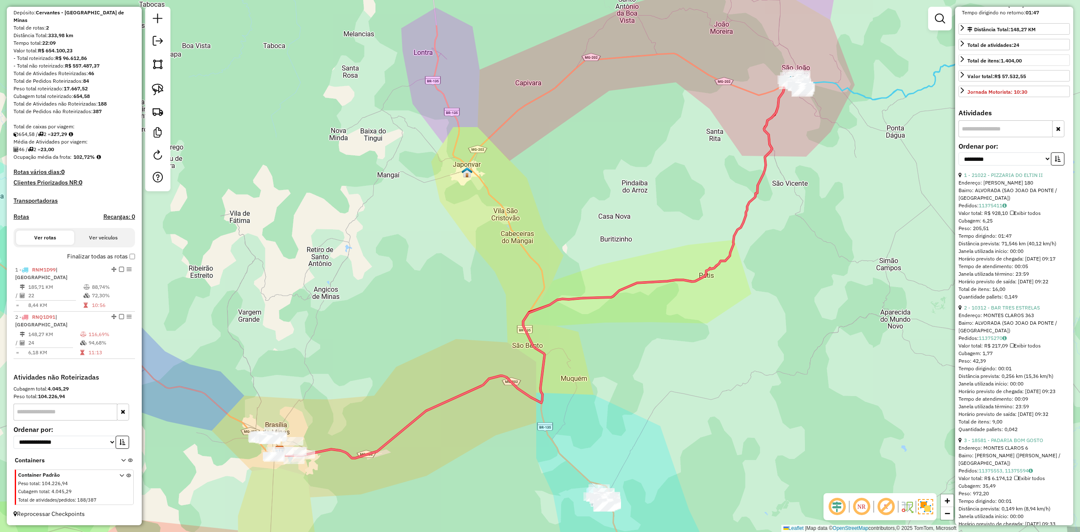
scroll to position [225, 0]
click at [1059, 162] on button "button" at bounding box center [1058, 155] width 14 height 13
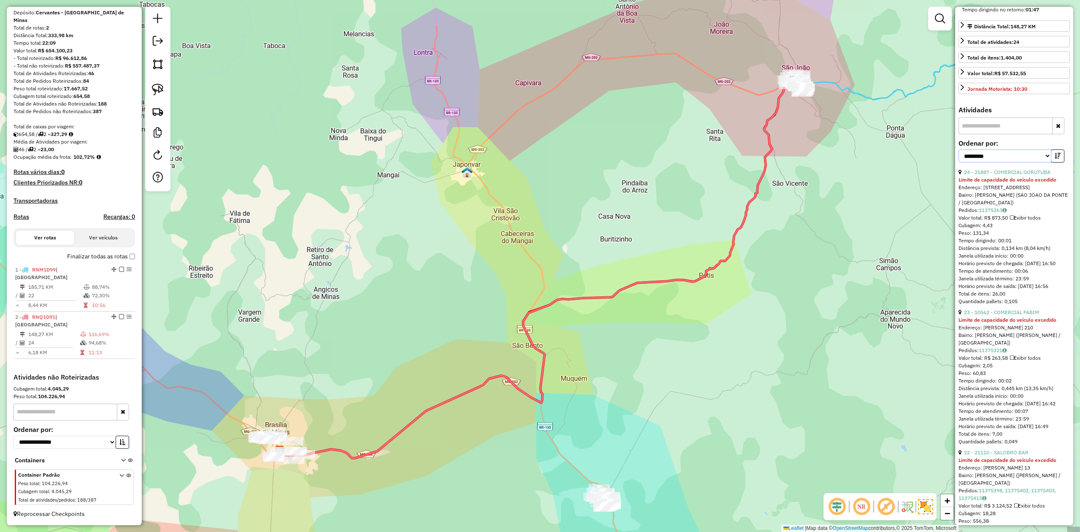
click at [1019, 162] on select "**********" at bounding box center [1005, 155] width 93 height 13
select select "**********"
click at [959, 162] on select "**********" at bounding box center [1005, 155] width 93 height 13
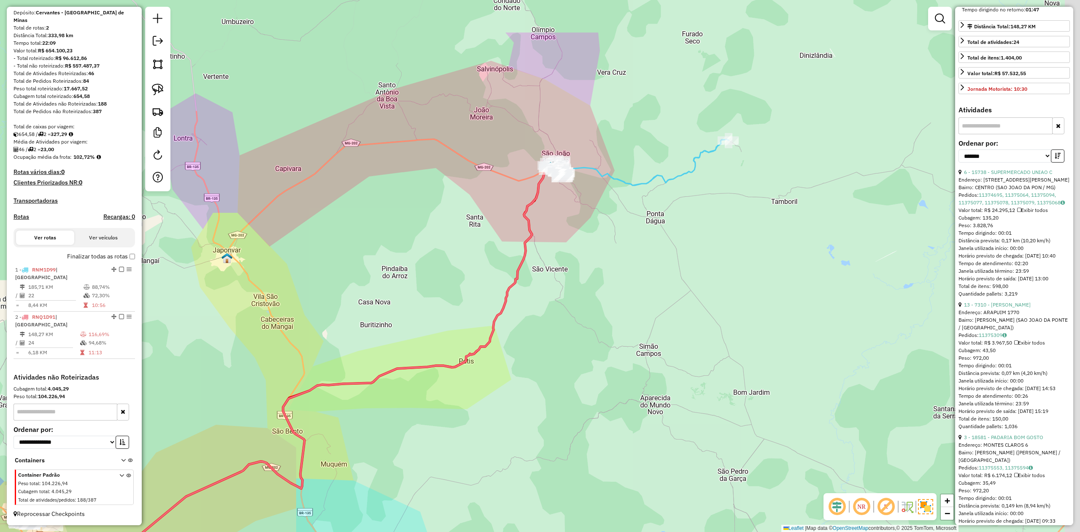
drag, startPoint x: 649, startPoint y: 177, endPoint x: 424, endPoint y: 250, distance: 236.5
click at [424, 250] on div "Janela de atendimento Grade de atendimento Capacidade Transportadoras Veículos …" at bounding box center [540, 266] width 1080 height 532
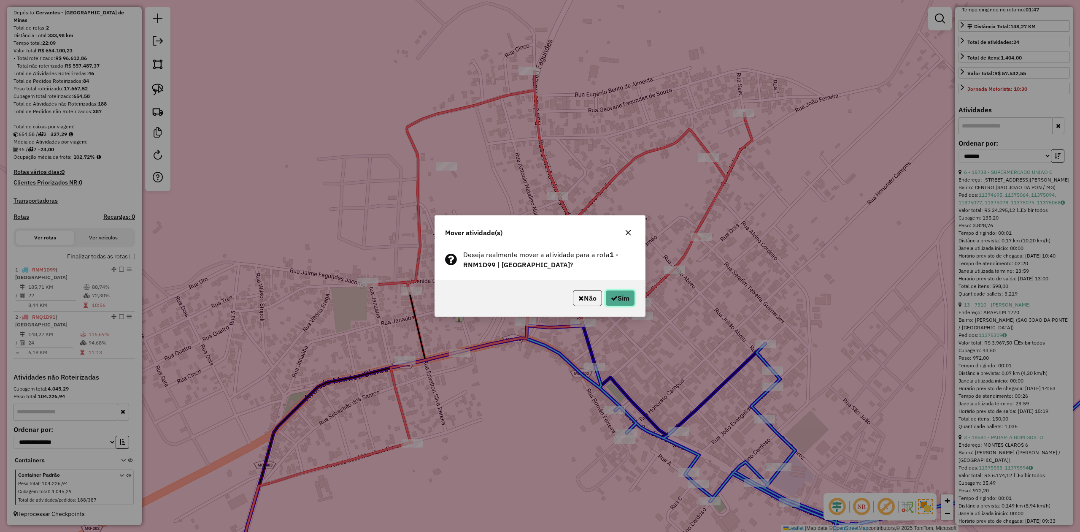
click at [622, 300] on button "Sim" at bounding box center [621, 298] width 30 height 16
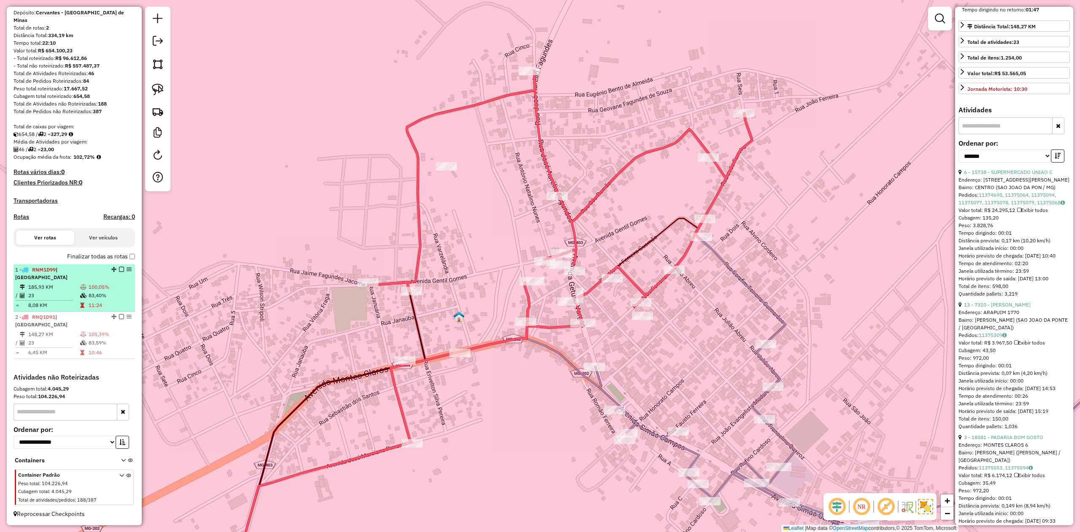
click at [59, 297] on td "23" at bounding box center [54, 295] width 52 height 8
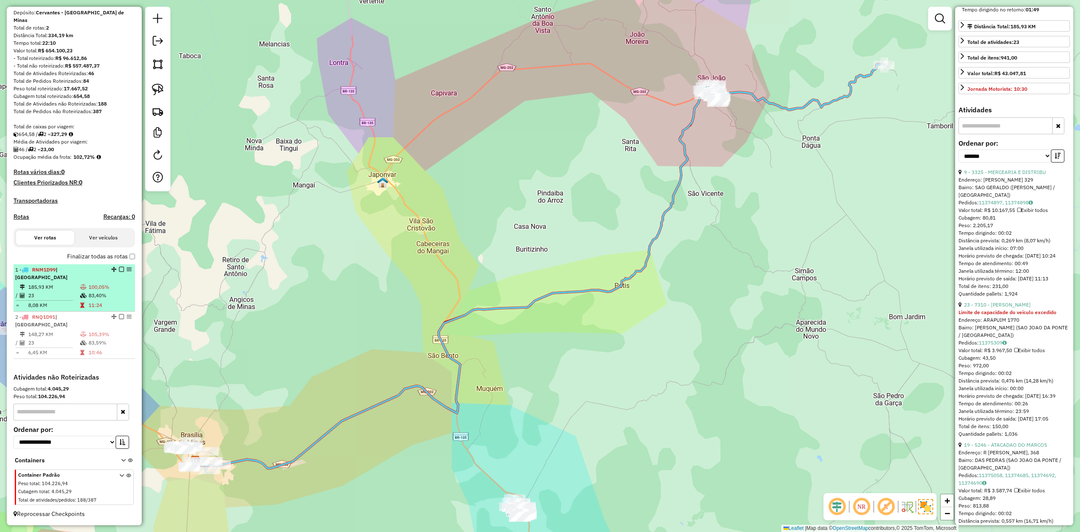
click at [28, 284] on td "185,93 KM" at bounding box center [54, 287] width 52 height 8
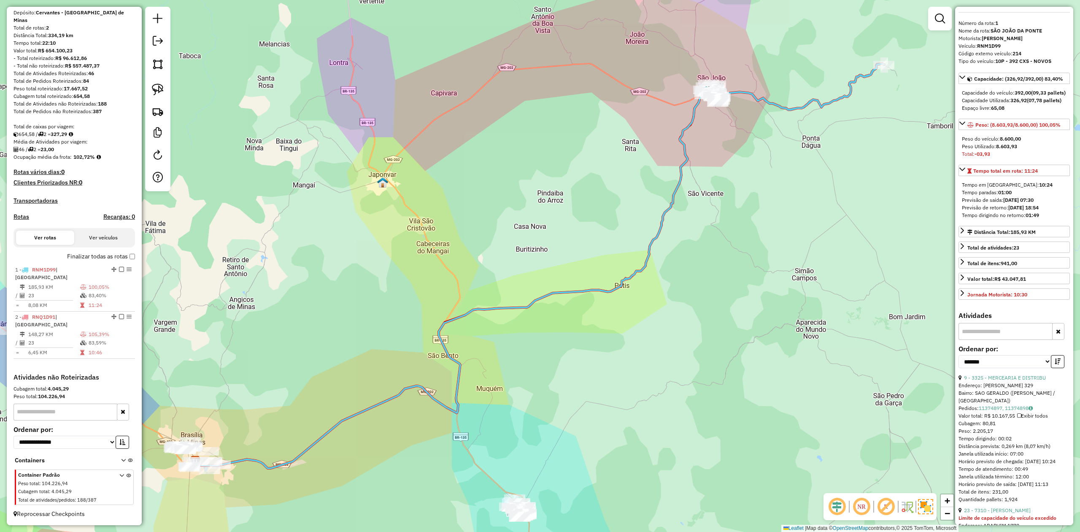
scroll to position [0, 0]
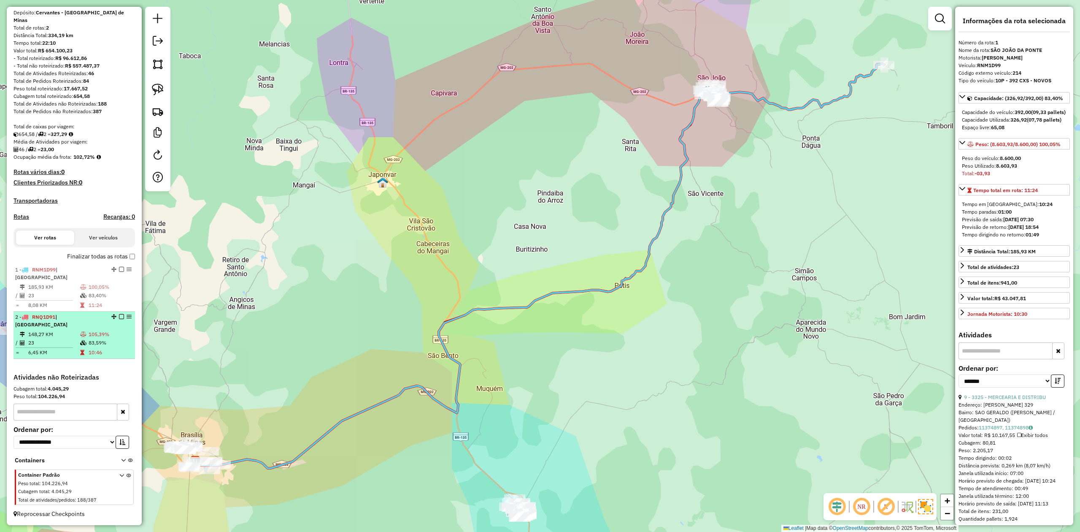
click at [61, 335] on td "148,27 KM" at bounding box center [54, 334] width 52 height 8
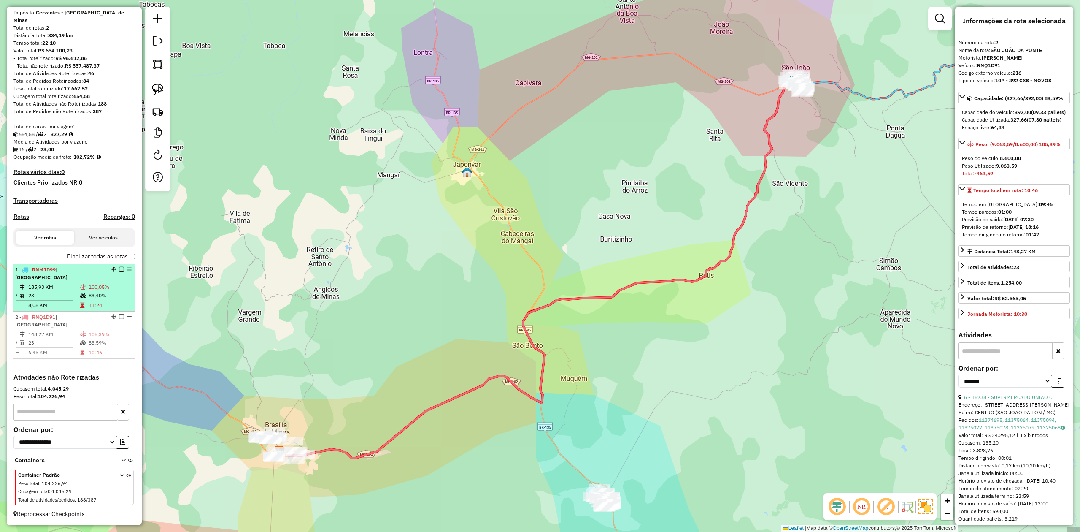
click at [54, 297] on td "23" at bounding box center [54, 295] width 52 height 8
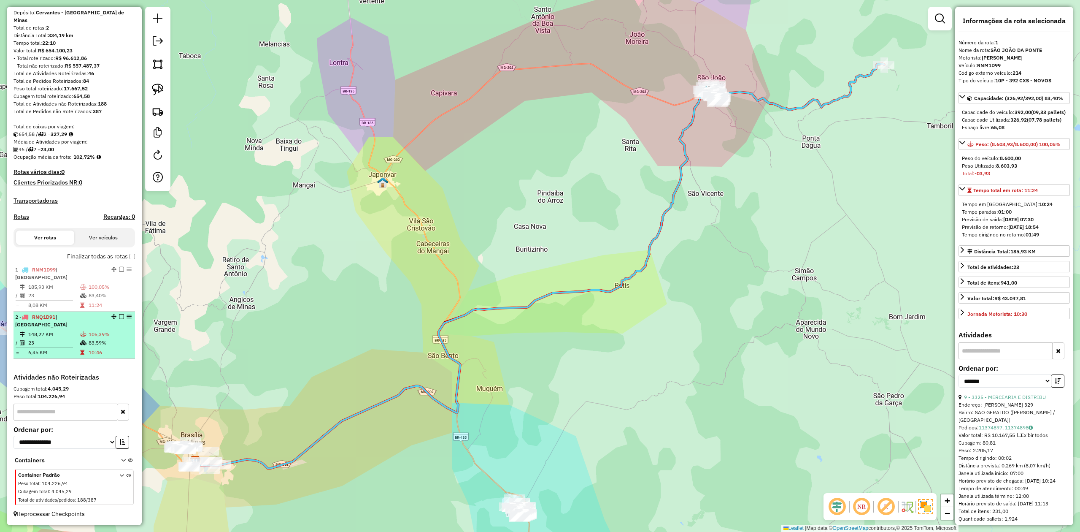
click at [53, 342] on td "23" at bounding box center [54, 342] width 52 height 8
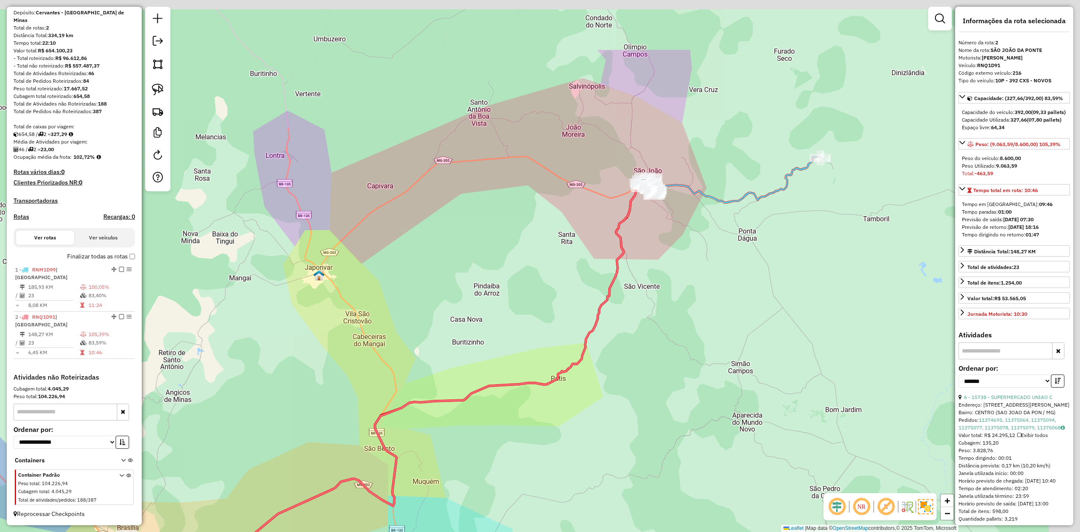
drag, startPoint x: 830, startPoint y: 230, endPoint x: 555, endPoint y: 371, distance: 309.5
click at [671, 337] on div "Janela de atendimento Grade de atendimento Capacidade Transportadoras Veículos …" at bounding box center [540, 266] width 1080 height 532
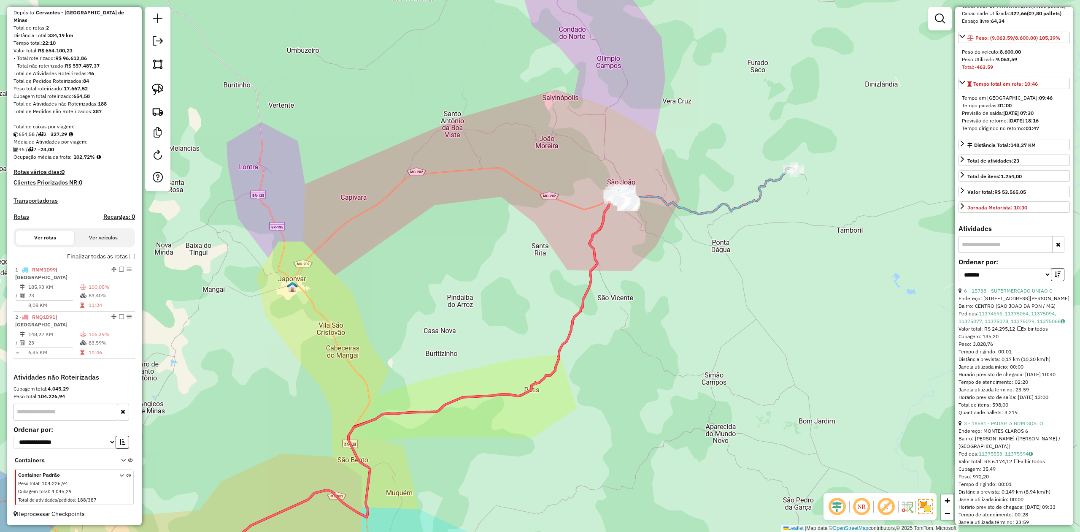
scroll to position [112, 0]
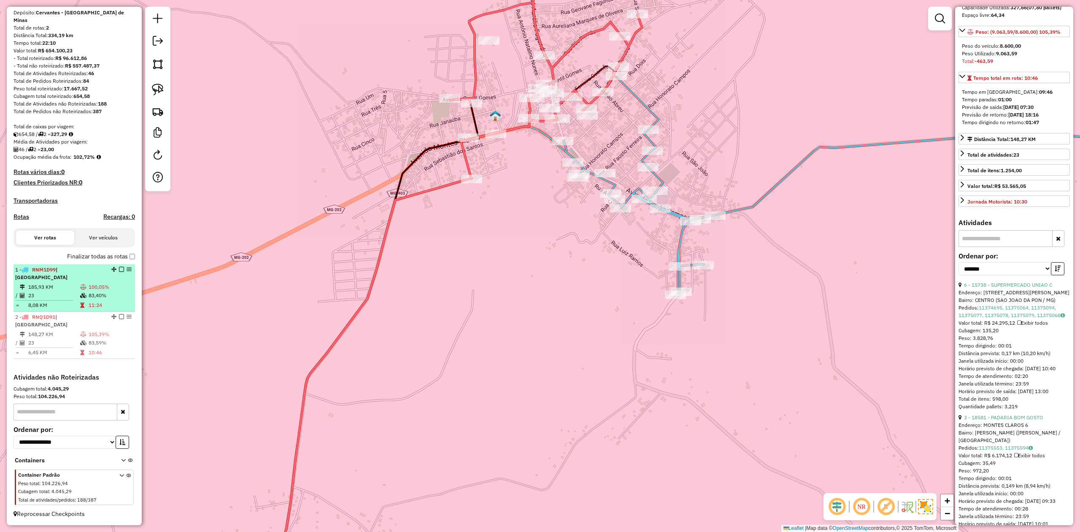
click at [62, 281] on li "1 - RNM1D99 | SÃO JOÃO DA PONTE 185,93 KM 100,05% / 23 83,40% = 8,08 KM 11:24" at bounding box center [75, 287] width 122 height 47
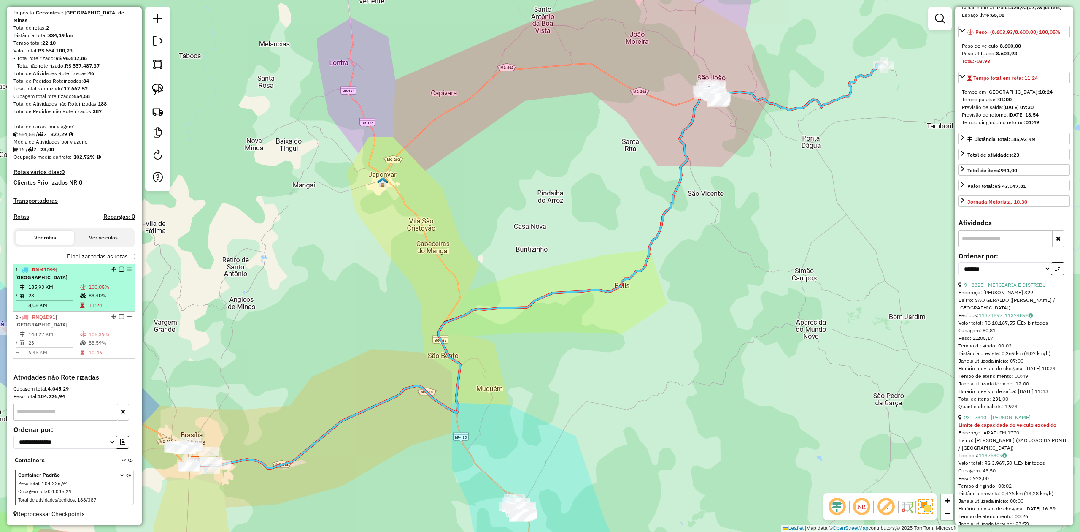
click at [31, 289] on td "185,93 KM" at bounding box center [54, 287] width 52 height 8
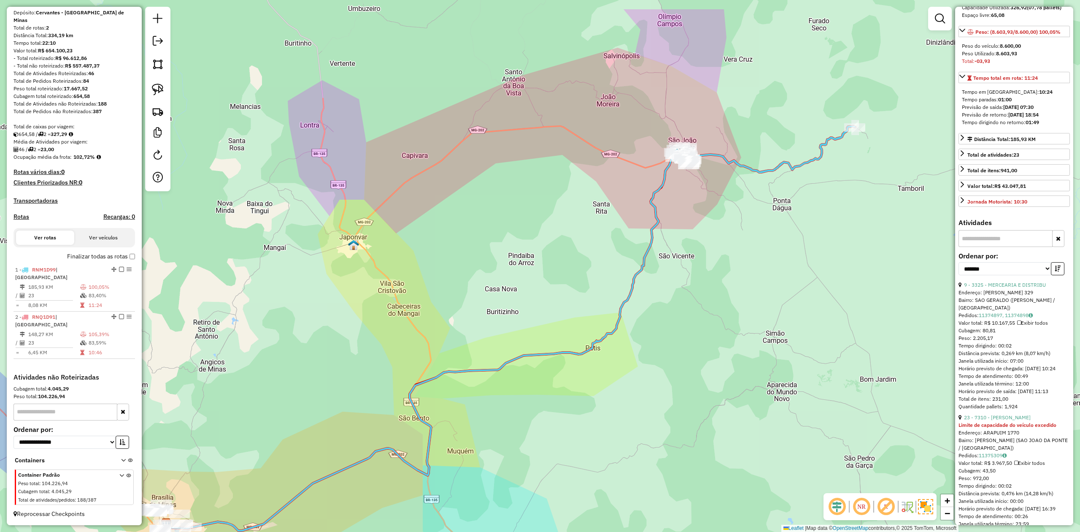
drag, startPoint x: 739, startPoint y: 169, endPoint x: 677, endPoint y: 286, distance: 132.3
click at [677, 286] on div "Janela de atendimento Grade de atendimento Capacidade Transportadoras Veículos …" at bounding box center [540, 266] width 1080 height 532
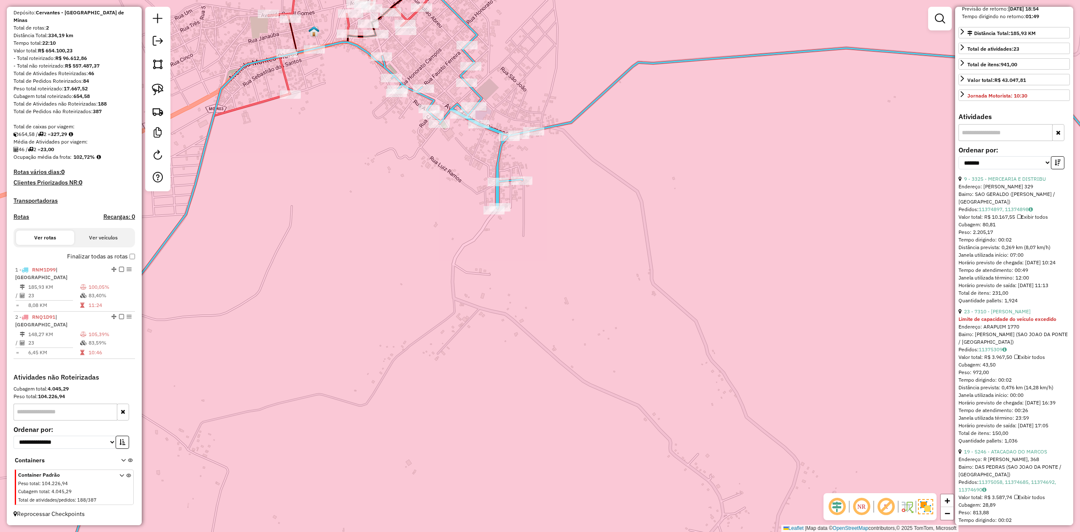
scroll to position [281, 0]
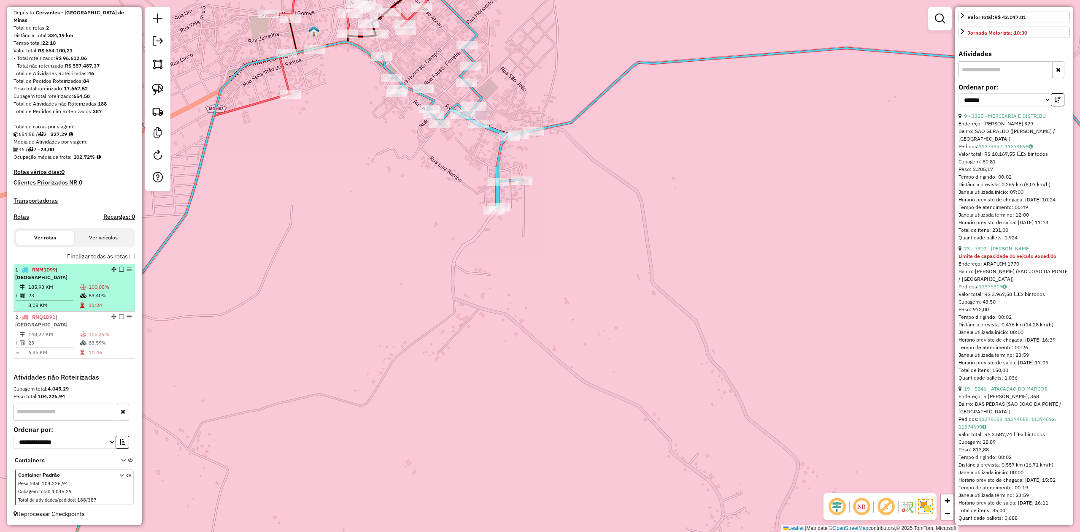
click at [59, 276] on div "1 - RNM1D99 | SÃO JOÃO DA PONTE" at bounding box center [59, 273] width 89 height 15
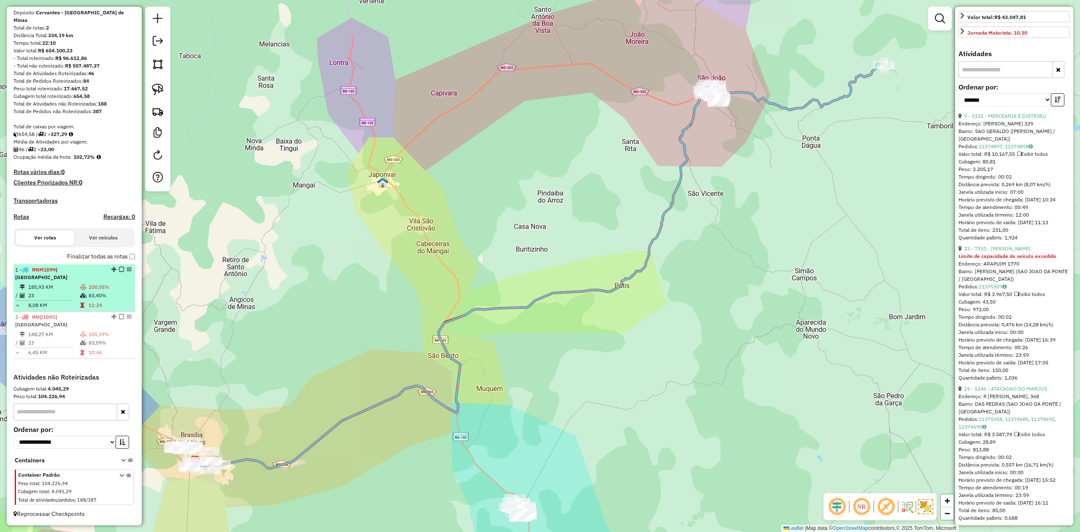
click at [44, 288] on td "185,93 KM" at bounding box center [54, 287] width 52 height 8
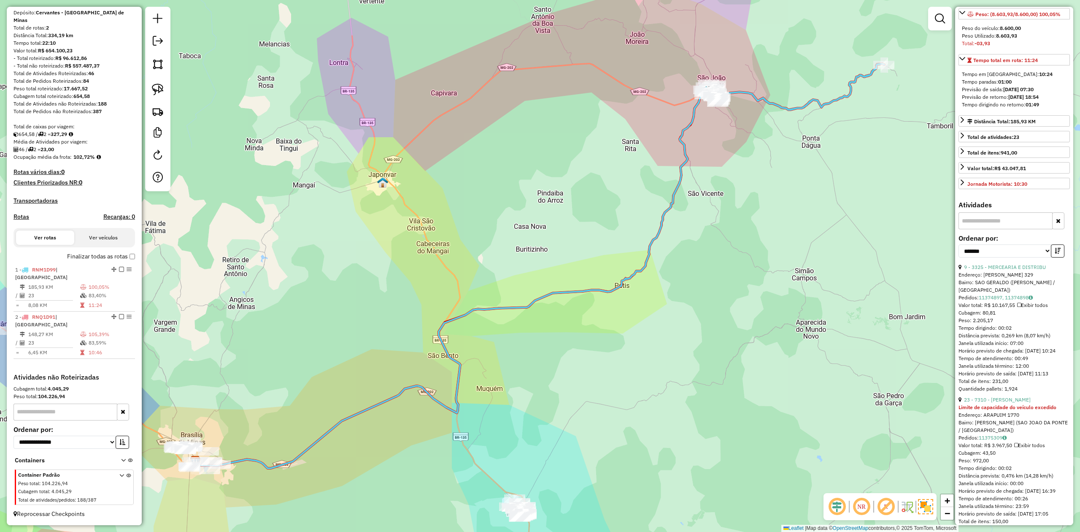
scroll to position [112, 0]
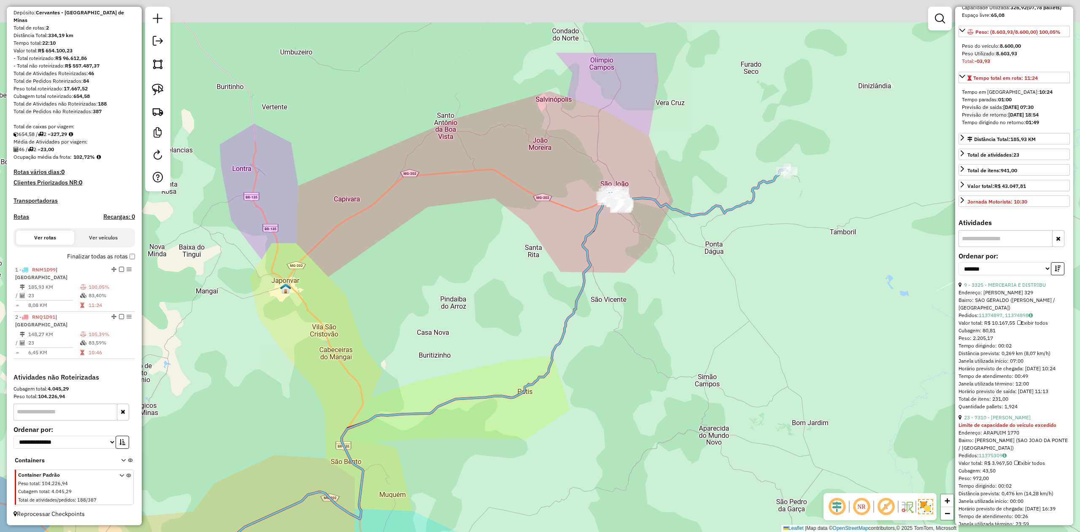
drag, startPoint x: 724, startPoint y: 193, endPoint x: 664, endPoint y: 262, distance: 91.2
click at [670, 261] on div "Janela de atendimento Grade de atendimento Capacidade Transportadoras Veículos …" at bounding box center [540, 266] width 1080 height 532
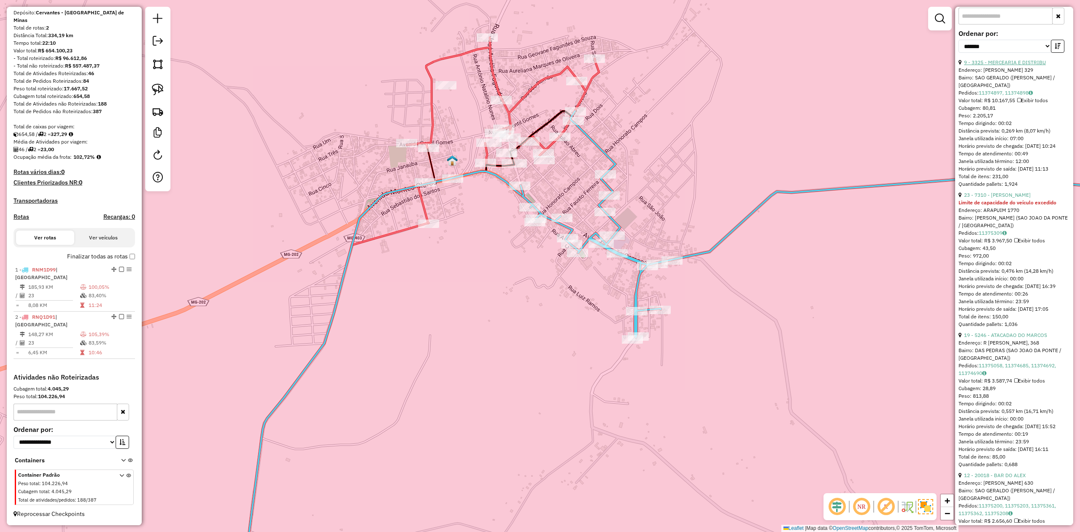
scroll to position [338, 0]
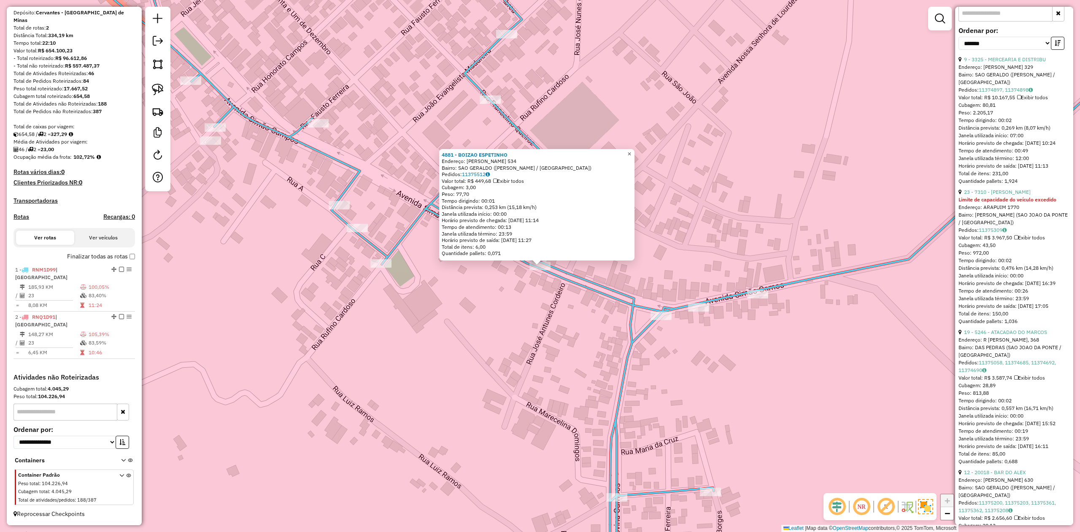
click at [631, 153] on span "×" at bounding box center [629, 153] width 4 height 7
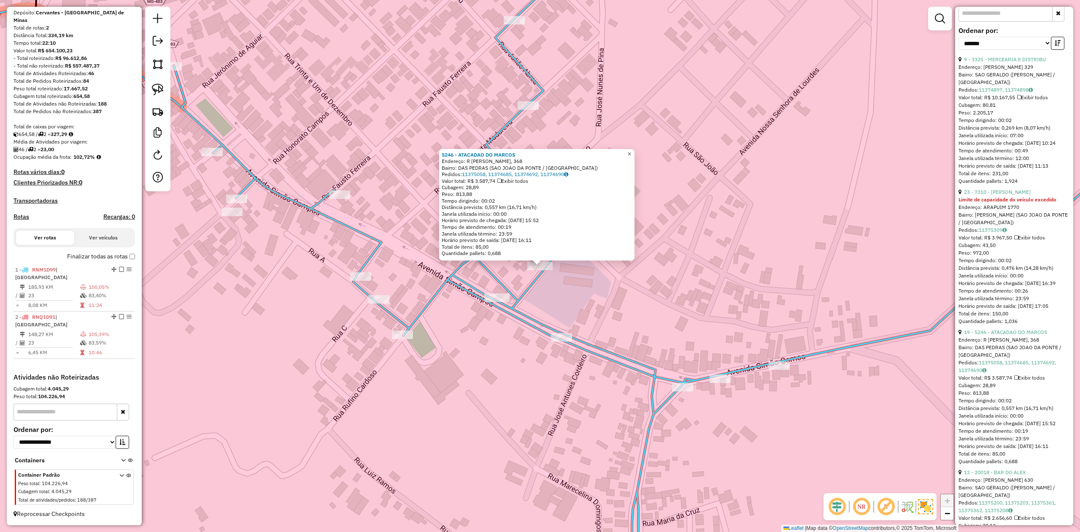
click at [631, 152] on span "×" at bounding box center [629, 153] width 4 height 7
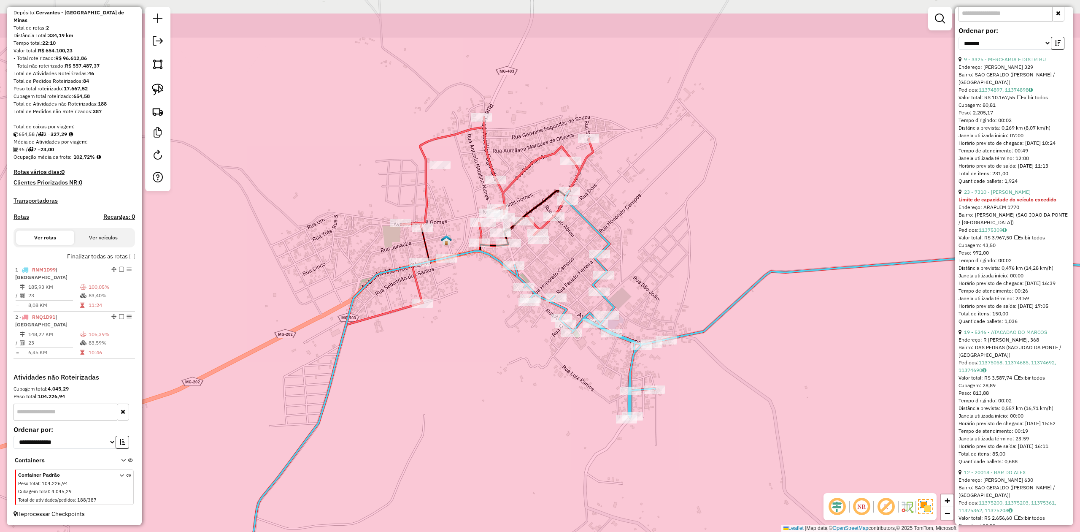
drag, startPoint x: 549, startPoint y: 313, endPoint x: 540, endPoint y: 383, distance: 70.6
click at [542, 382] on div "Janela de atendimento Grade de atendimento Capacidade Transportadoras Veículos …" at bounding box center [540, 266] width 1080 height 532
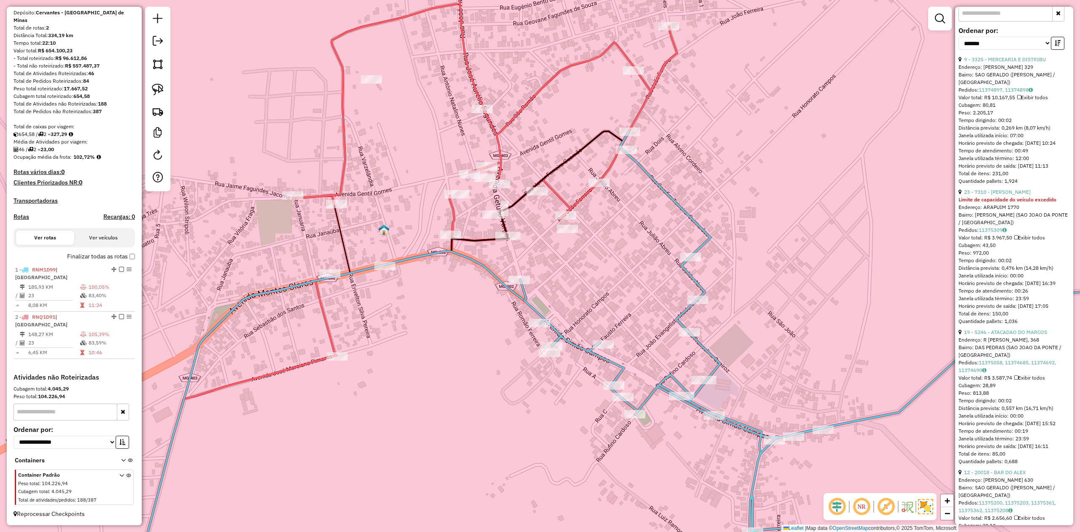
click at [453, 211] on icon at bounding box center [485, 169] width 384 height 371
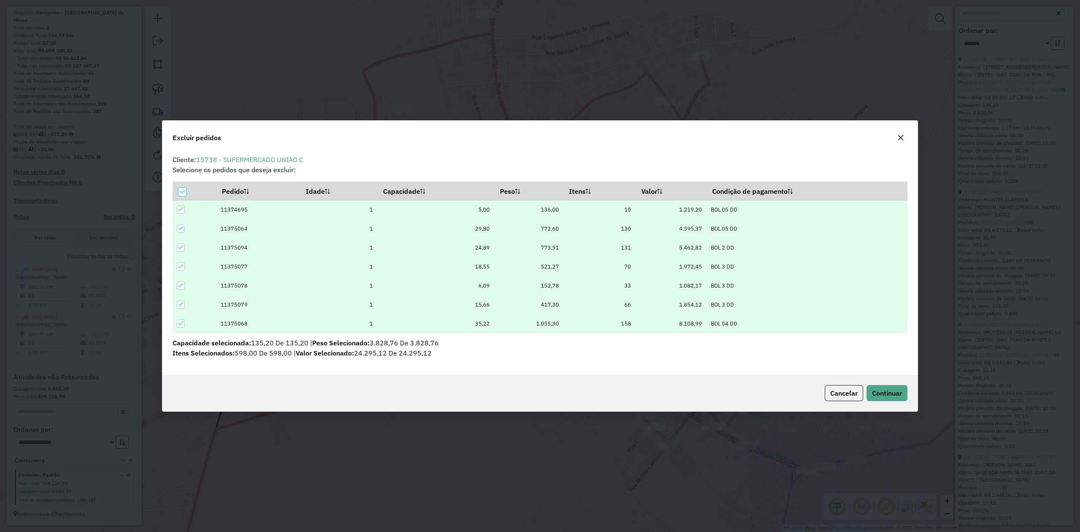
scroll to position [0, 0]
click at [183, 192] on icon at bounding box center [182, 192] width 6 height 6
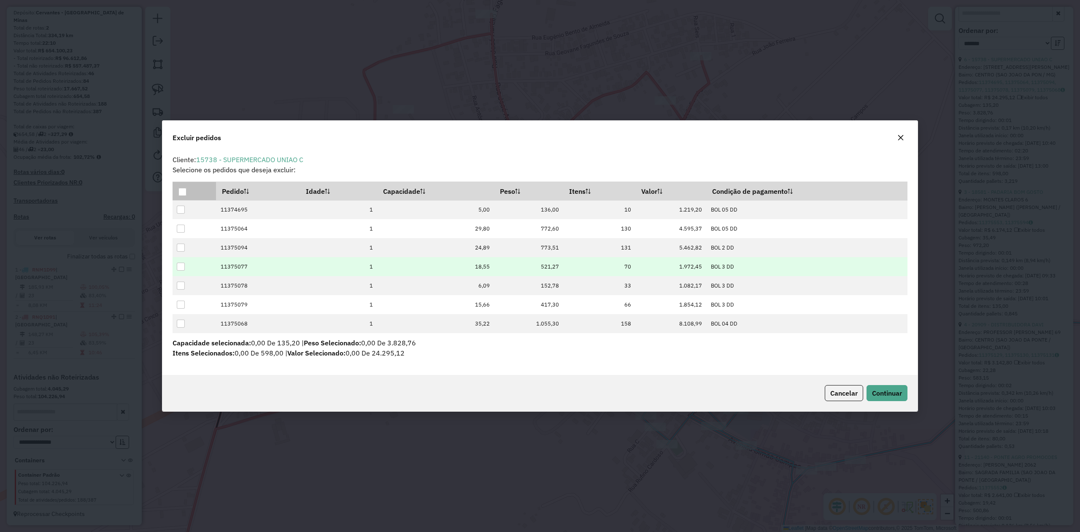
click at [182, 267] on div at bounding box center [181, 266] width 8 height 8
click at [893, 394] on span "Continuar" at bounding box center [887, 393] width 30 height 8
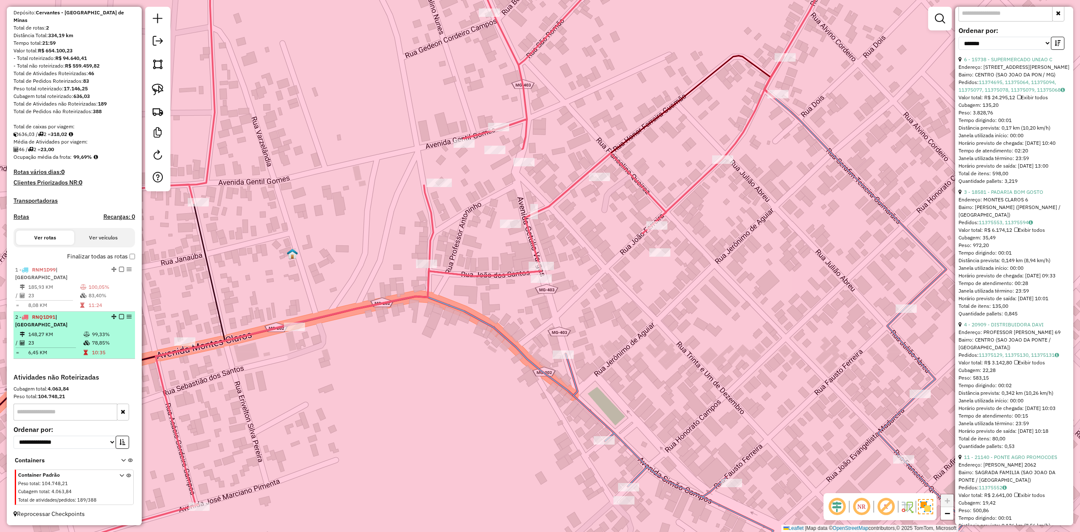
click at [68, 340] on td "23" at bounding box center [55, 342] width 55 height 8
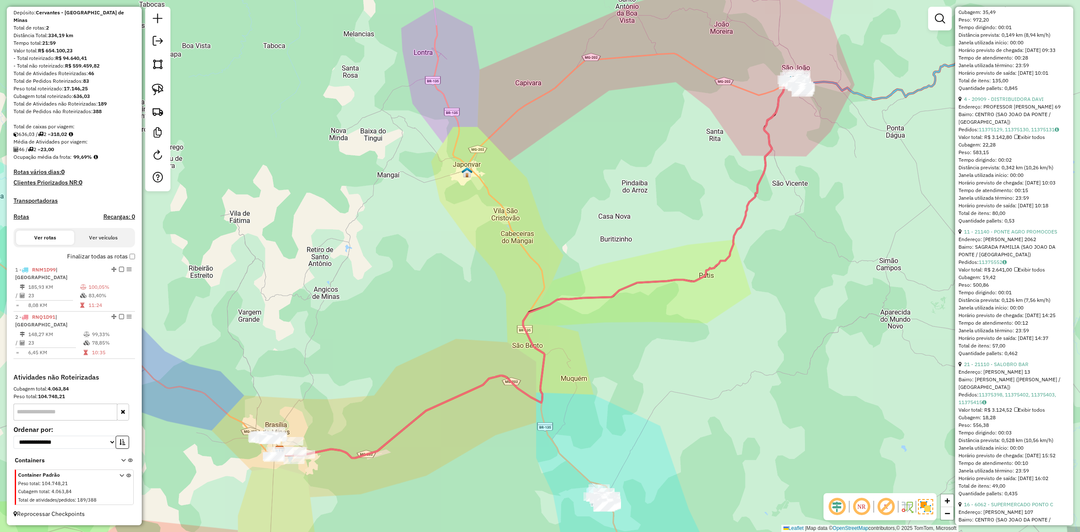
scroll to position [562, 0]
click at [44, 278] on div "1 - RNM1D99 | SÃO JOÃO DA PONTE" at bounding box center [59, 273] width 89 height 15
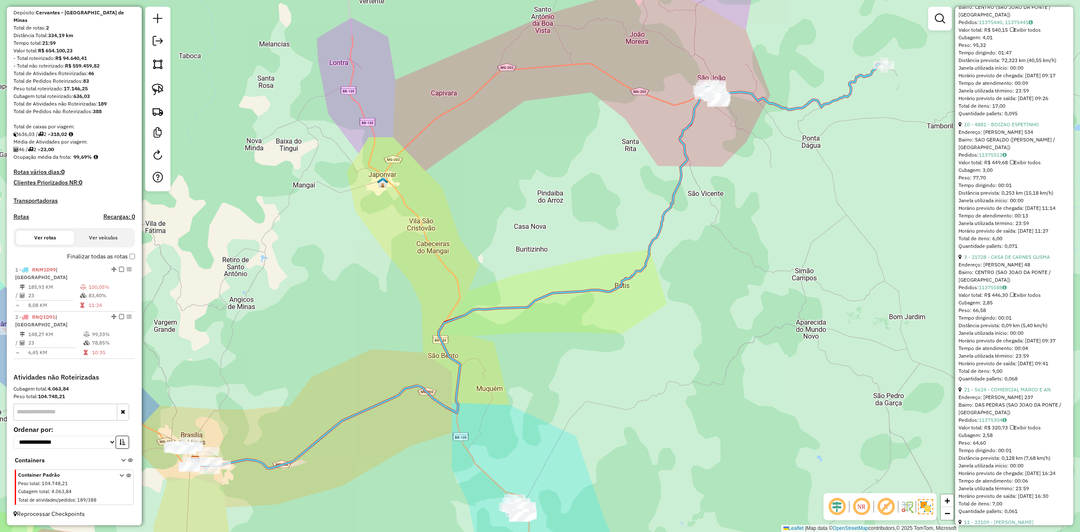
scroll to position [3091, 0]
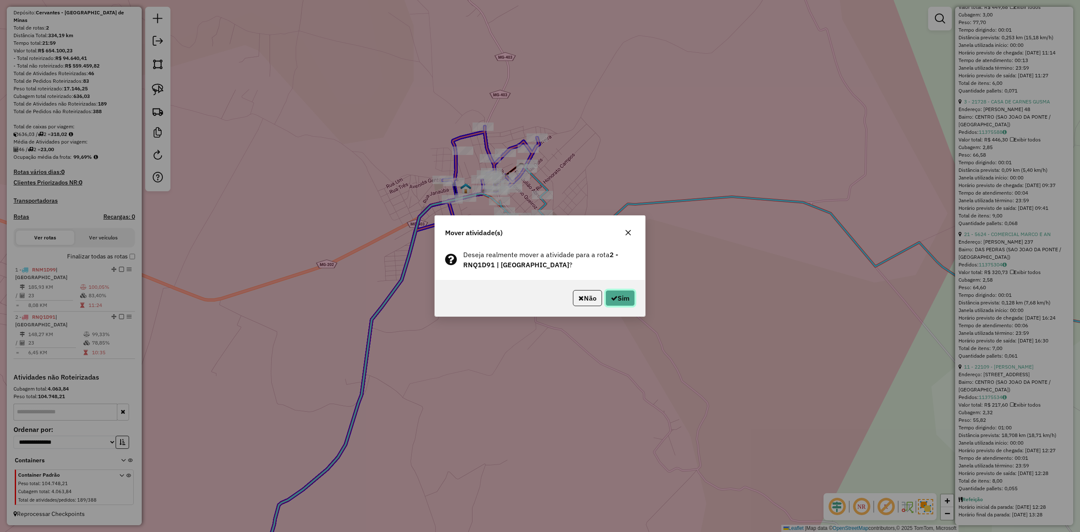
click at [615, 292] on button "Sim" at bounding box center [621, 298] width 30 height 16
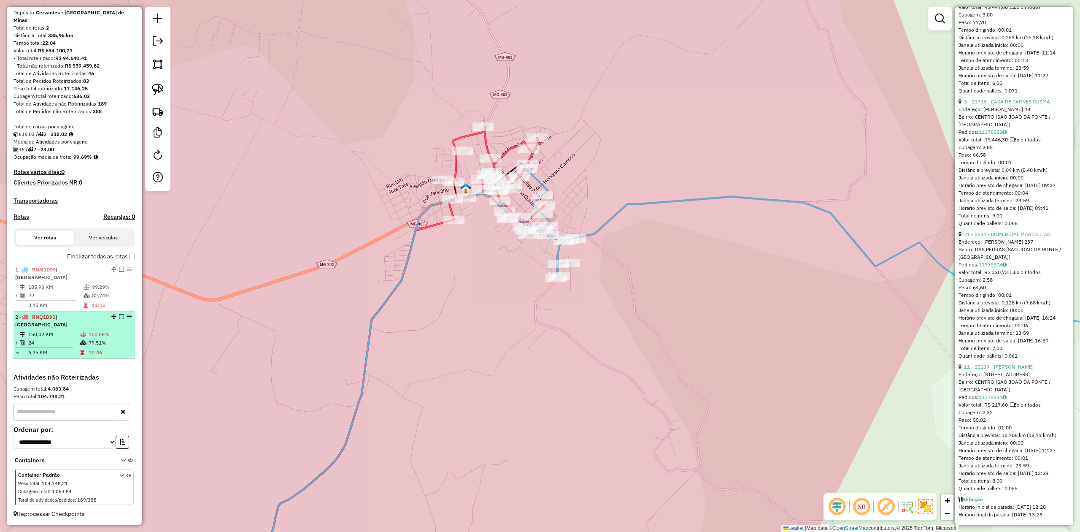
click at [66, 337] on td "150,02 KM" at bounding box center [54, 334] width 52 height 8
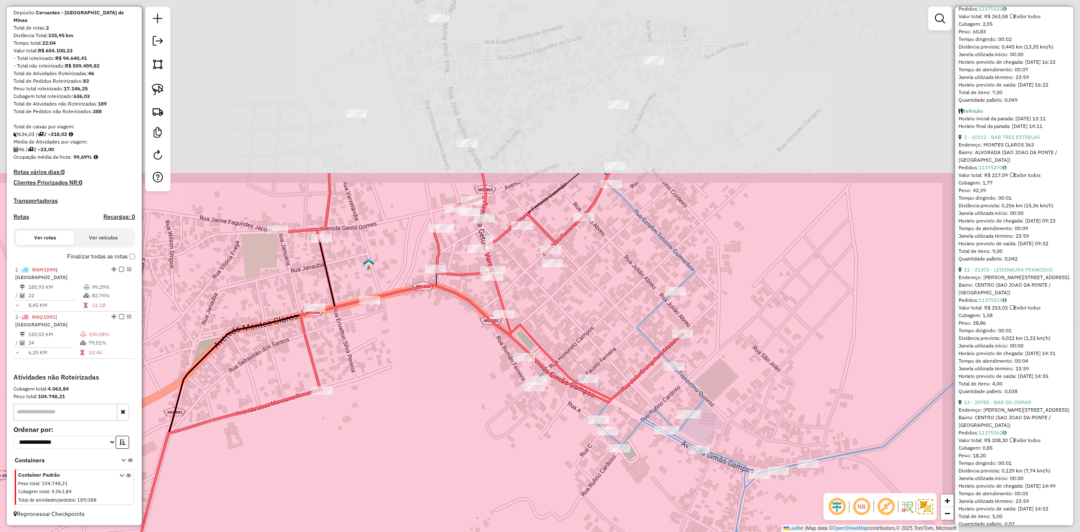
drag, startPoint x: 827, startPoint y: 76, endPoint x: 592, endPoint y: 299, distance: 324.2
click at [592, 299] on div "Janela de atendimento Grade de atendimento Capacidade Transportadoras Veículos …" at bounding box center [540, 266] width 1080 height 532
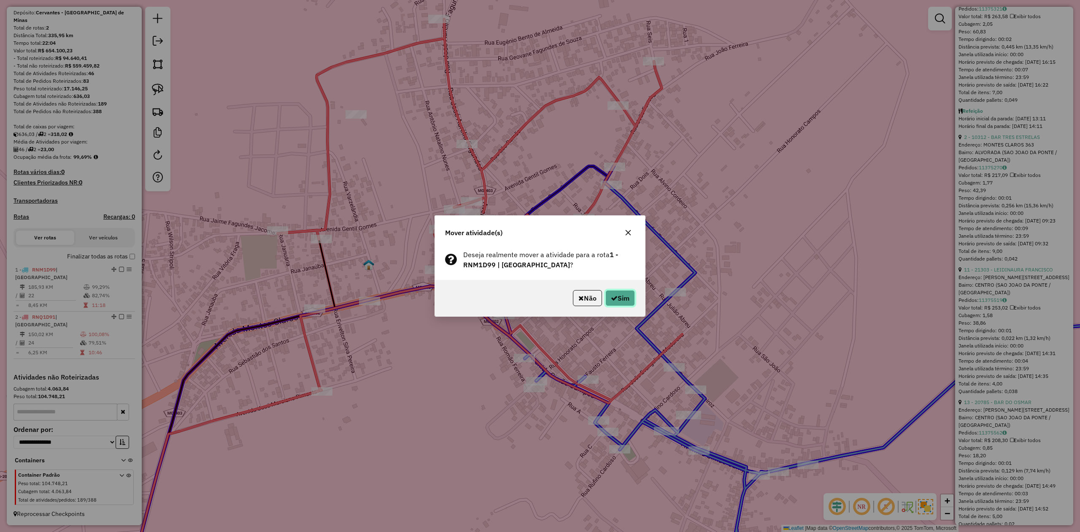
click at [624, 299] on button "Sim" at bounding box center [621, 298] width 30 height 16
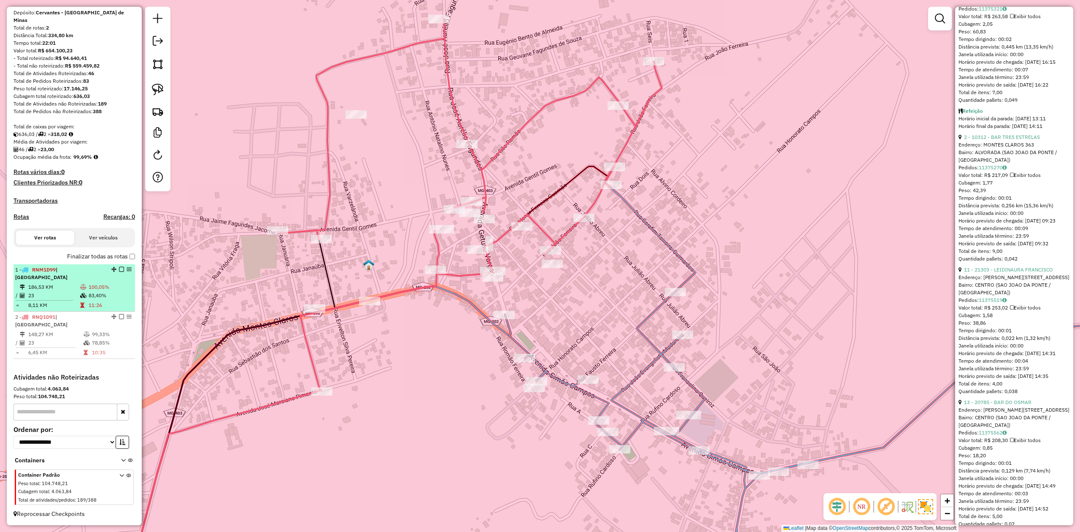
click at [48, 295] on td "23" at bounding box center [54, 295] width 52 height 8
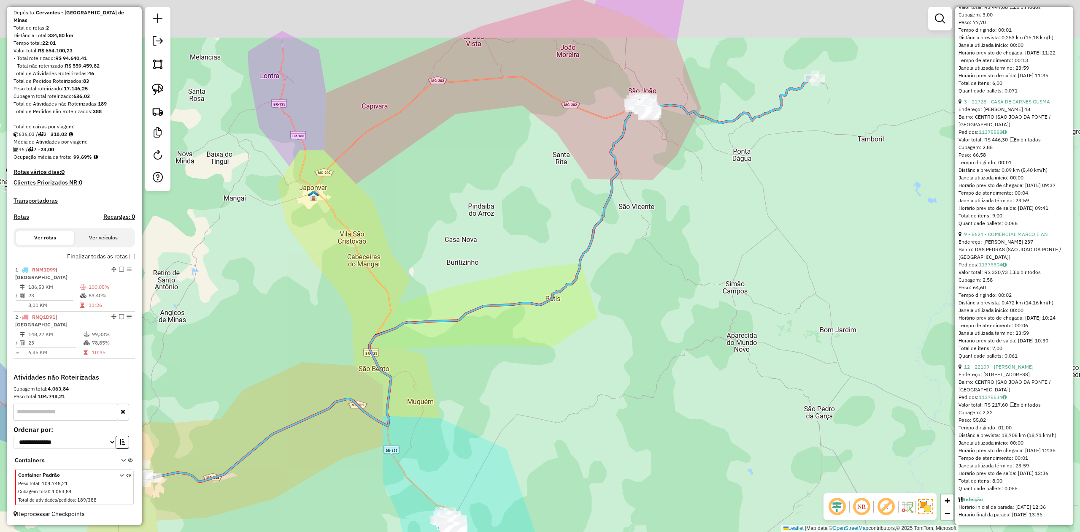
drag, startPoint x: 670, startPoint y: 167, endPoint x: 603, endPoint y: 356, distance: 200.9
click at [608, 355] on div "Janela de atendimento Grade de atendimento Capacidade Transportadoras Veículos …" at bounding box center [540, 266] width 1080 height 532
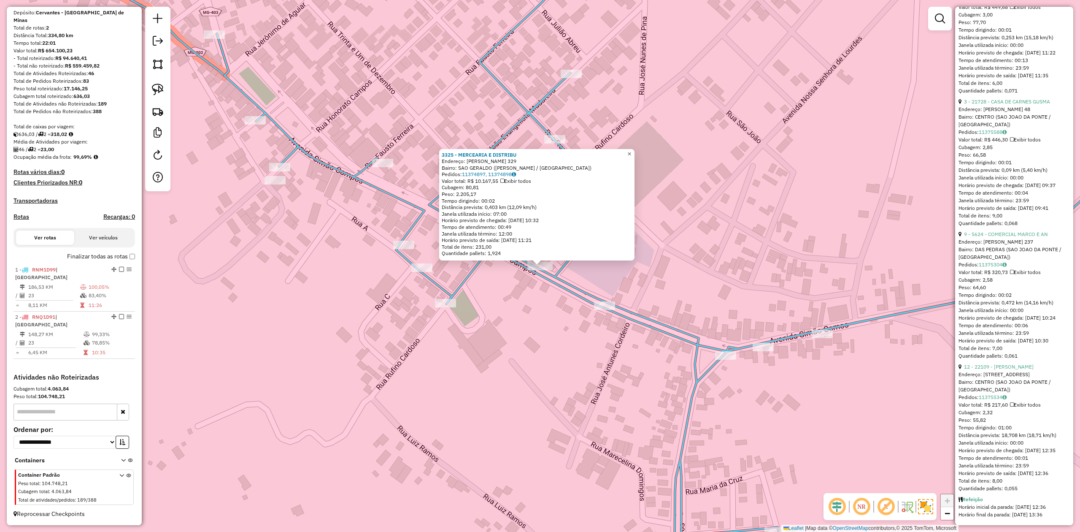
click at [631, 154] on span "×" at bounding box center [629, 153] width 4 height 7
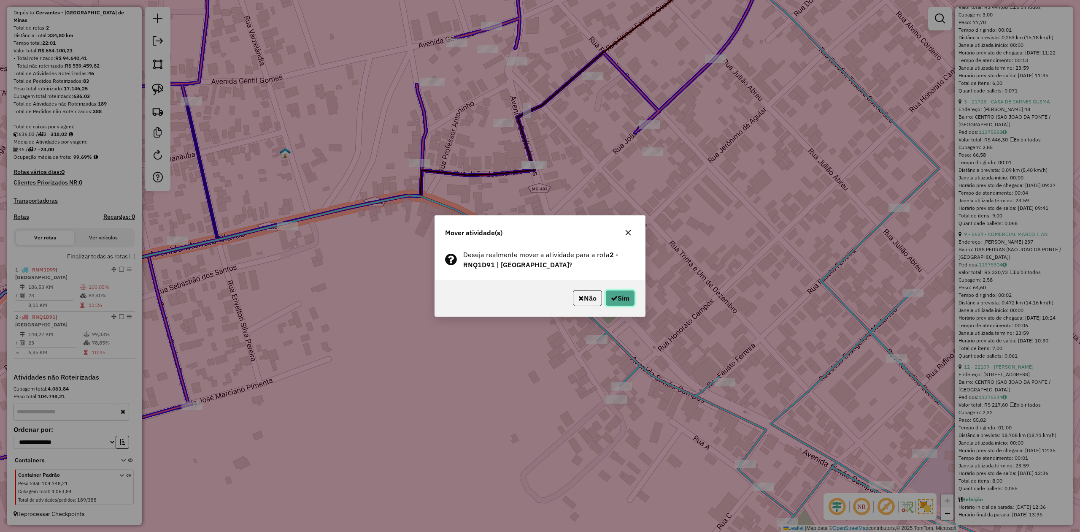
click at [623, 301] on button "Sim" at bounding box center [621, 298] width 30 height 16
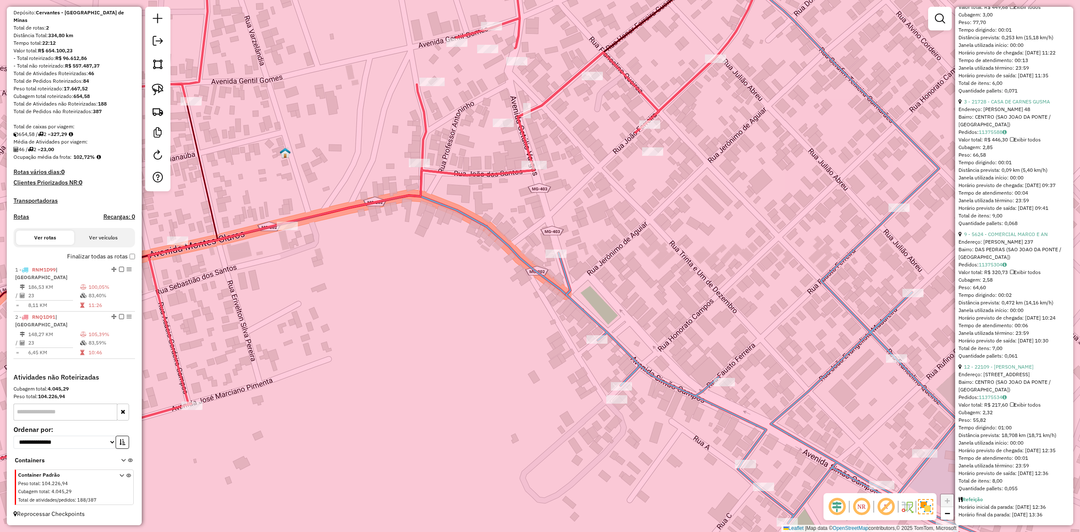
scroll to position [3061, 0]
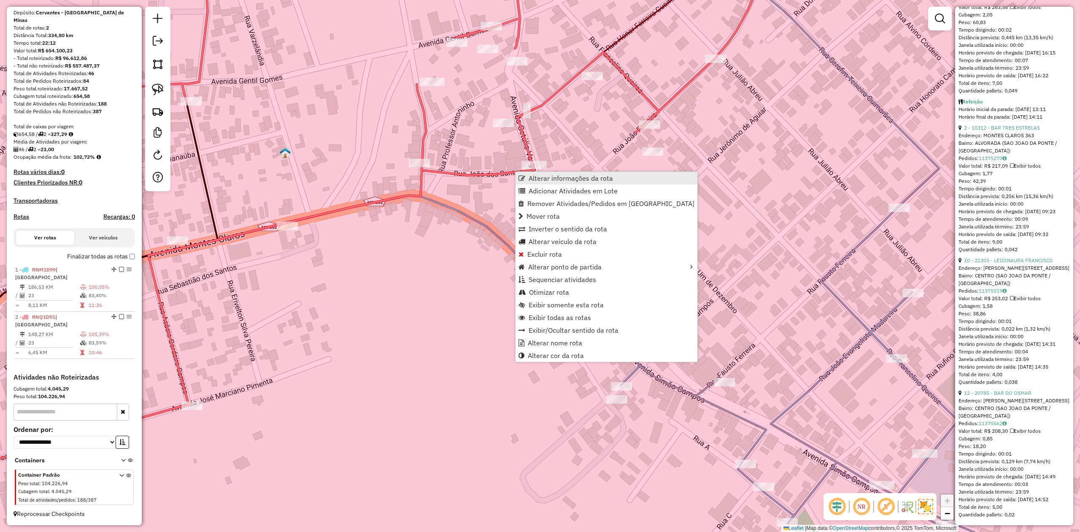
click at [563, 181] on span "Alterar informações da rota" at bounding box center [571, 178] width 84 height 7
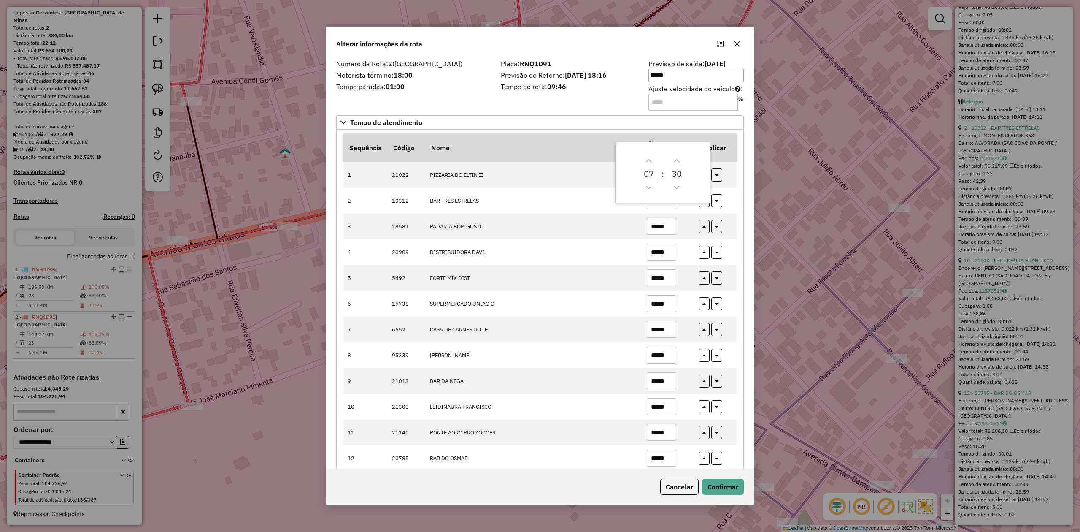
click at [584, 107] on div "Placa: RNQ1D91 Previsão de Retorno: 13/08/2025 18:16 Tempo de rota: 09:46" at bounding box center [570, 85] width 148 height 48
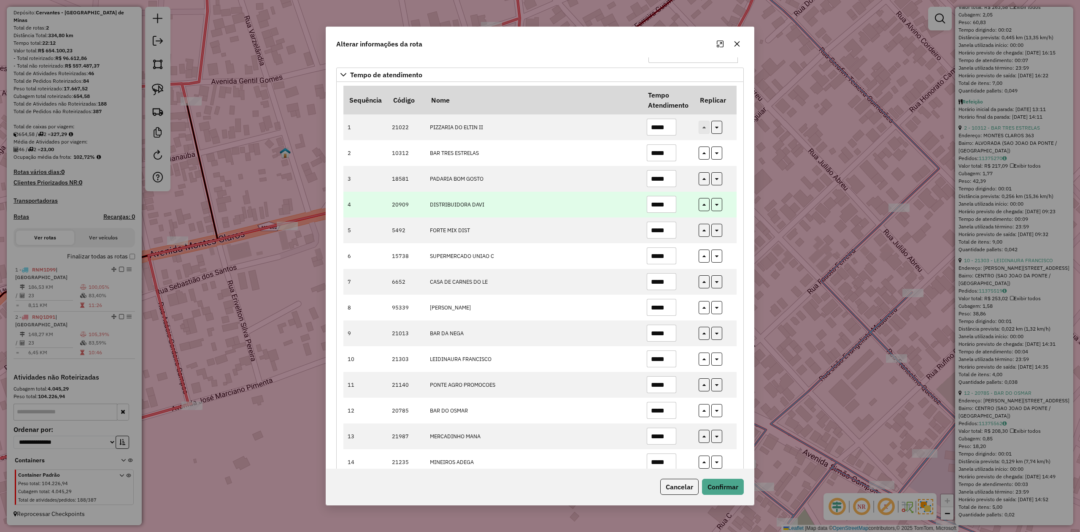
scroll to position [56, 0]
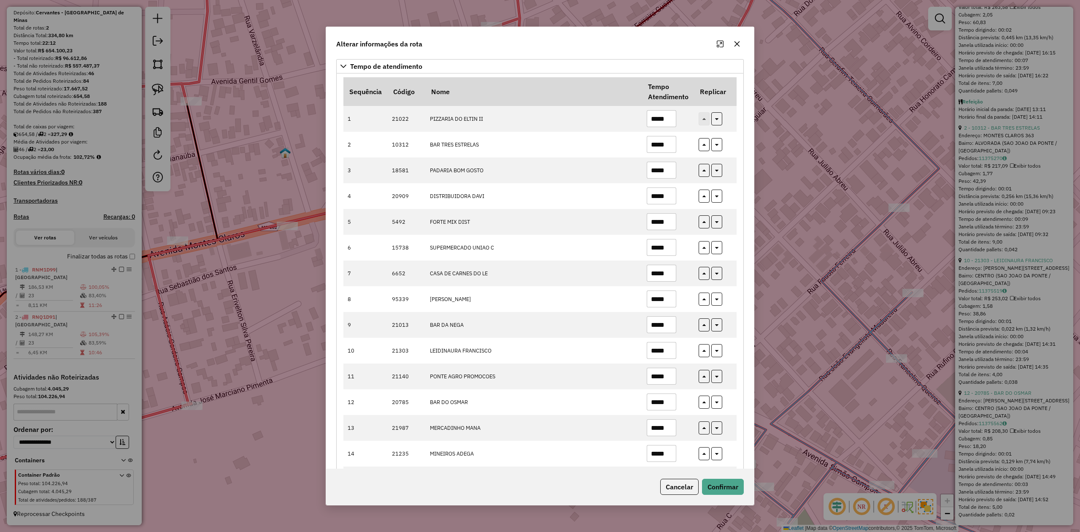
click at [737, 41] on icon "button" at bounding box center [737, 44] width 7 height 7
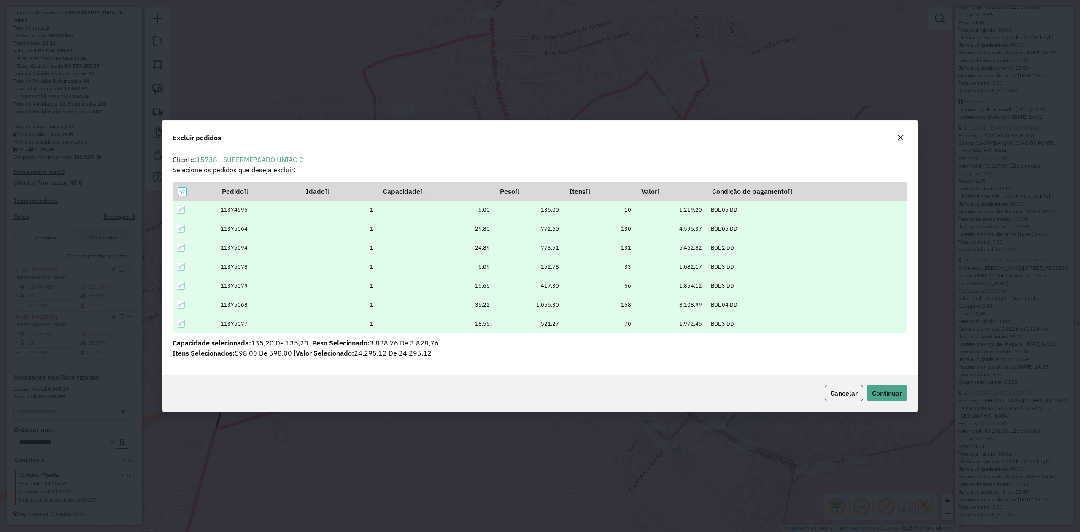
scroll to position [0, 0]
click at [178, 191] on th at bounding box center [194, 191] width 43 height 18
click at [182, 191] on icon at bounding box center [182, 192] width 6 height 6
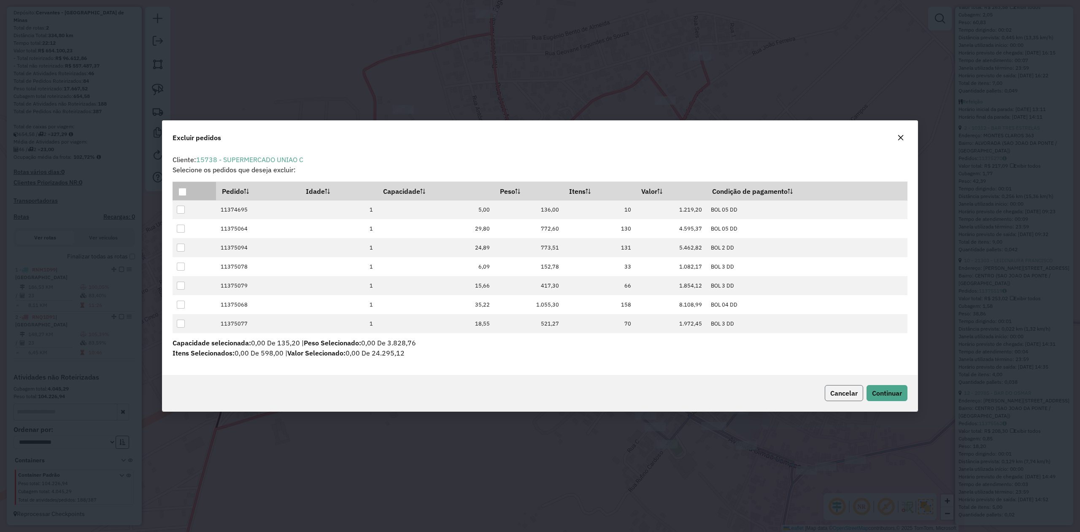
click at [844, 392] on span "Cancelar" at bounding box center [843, 393] width 27 height 8
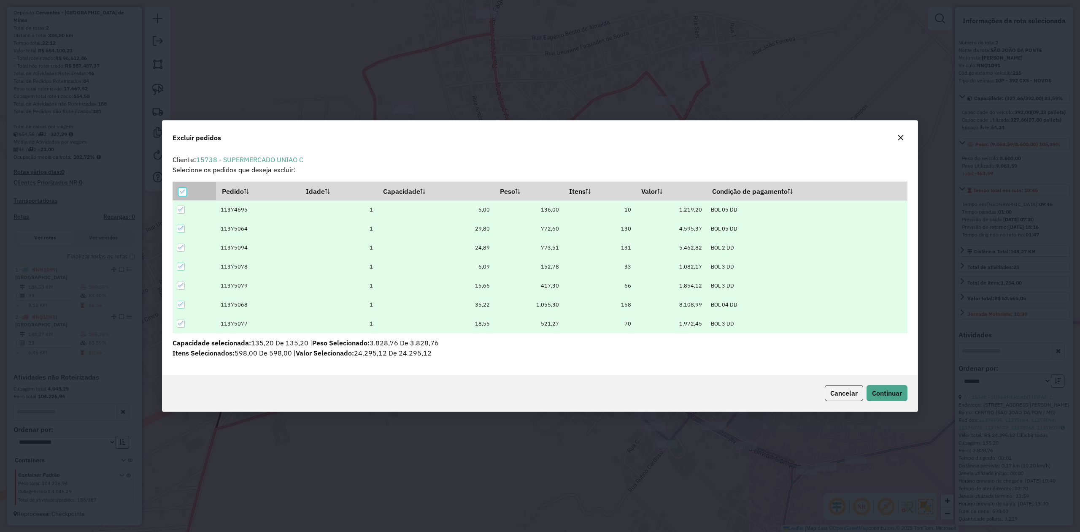
click at [181, 188] on div at bounding box center [182, 192] width 8 height 8
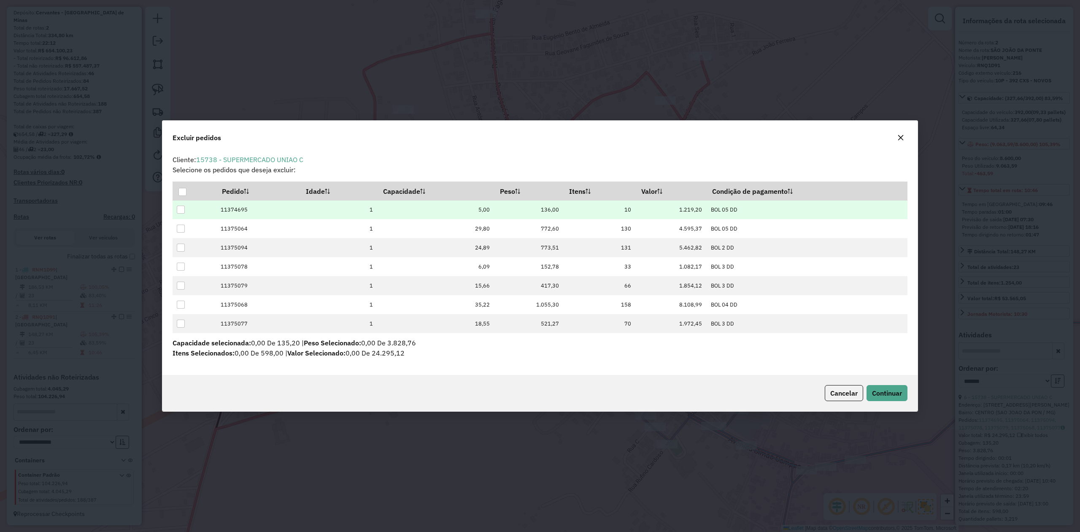
click at [181, 208] on div at bounding box center [181, 209] width 8 height 8
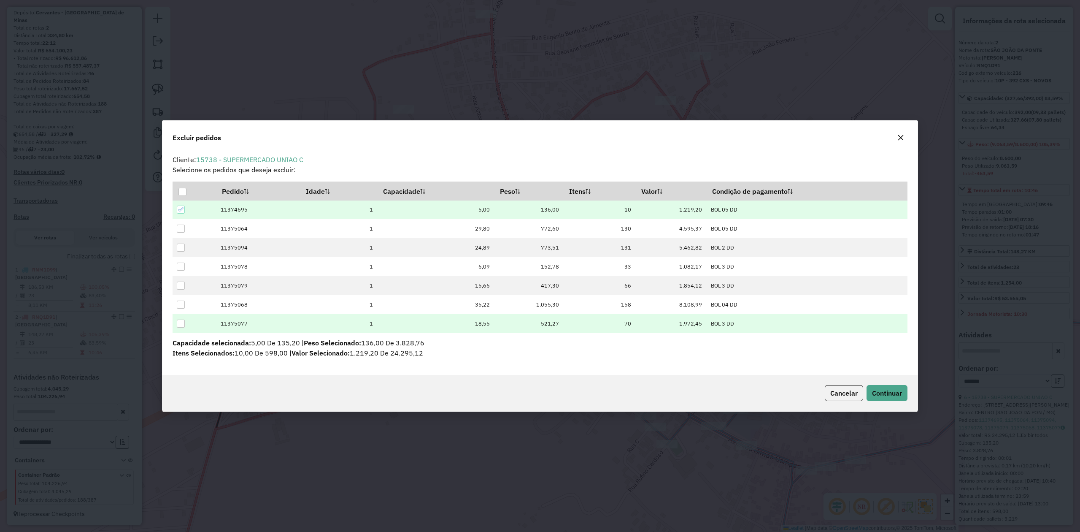
click at [179, 324] on div at bounding box center [181, 323] width 8 height 8
click at [888, 390] on span "Continuar" at bounding box center [887, 393] width 30 height 8
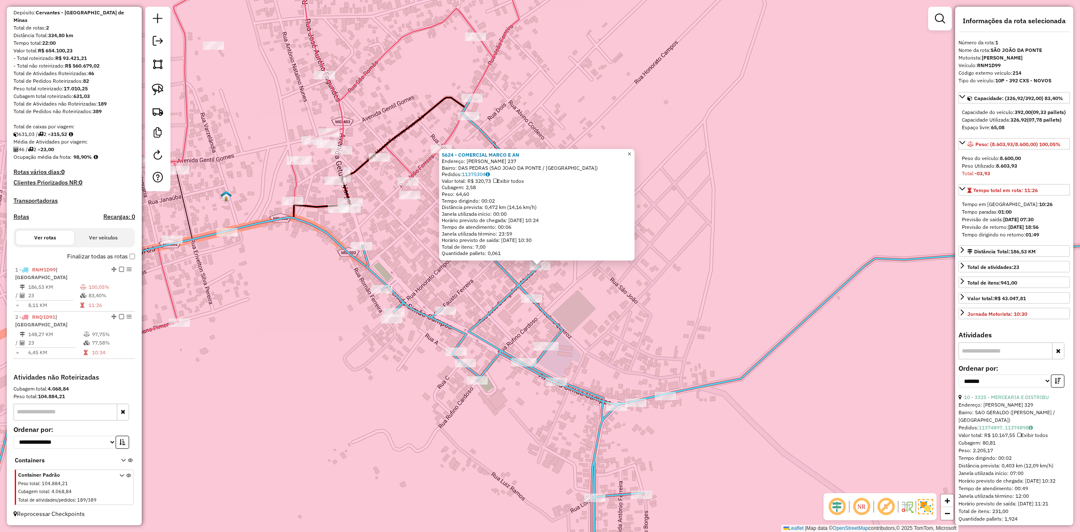
click at [631, 153] on span "×" at bounding box center [629, 153] width 4 height 7
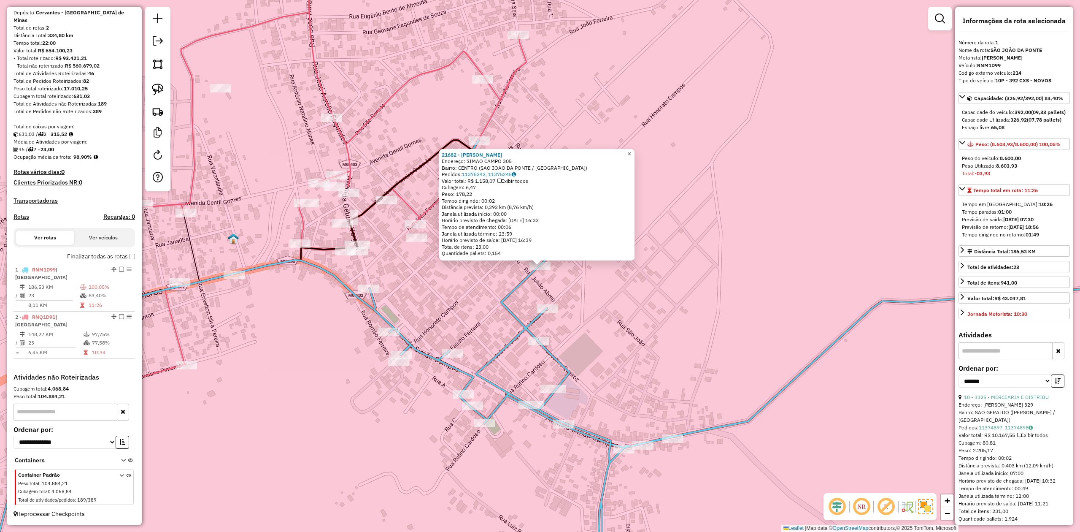
click at [631, 154] on span "×" at bounding box center [629, 153] width 4 height 7
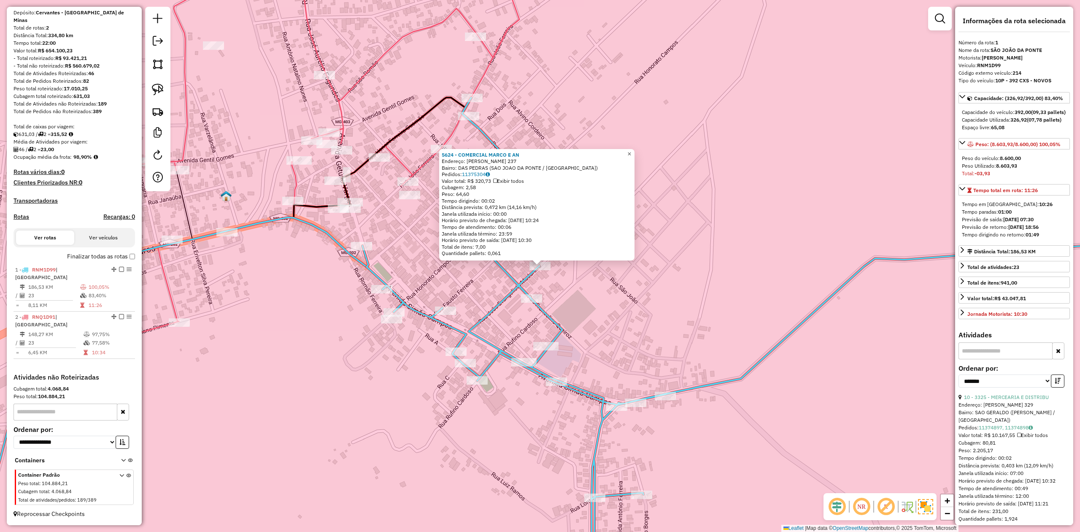
click at [631, 151] on span "×" at bounding box center [629, 153] width 4 height 7
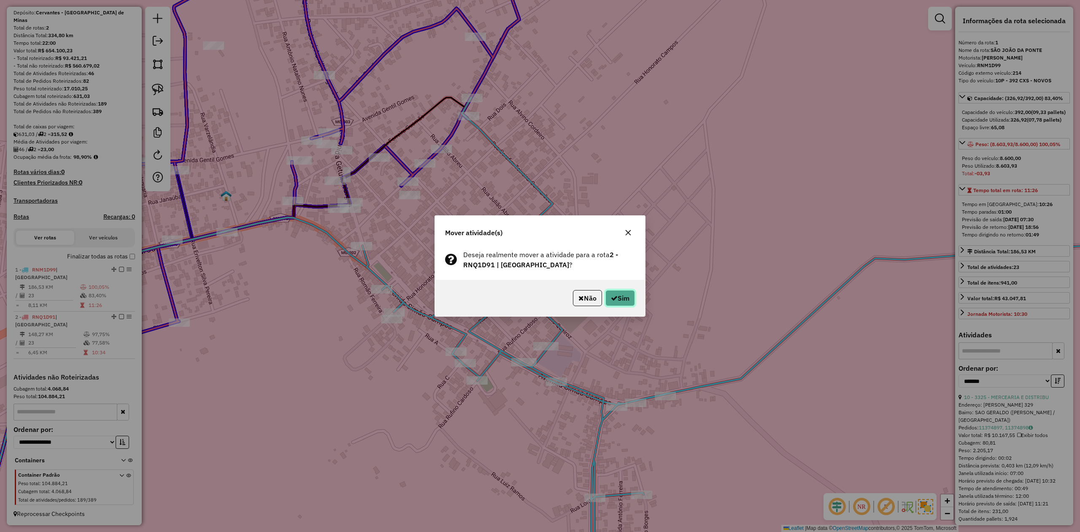
click at [620, 301] on button "Sim" at bounding box center [621, 298] width 30 height 16
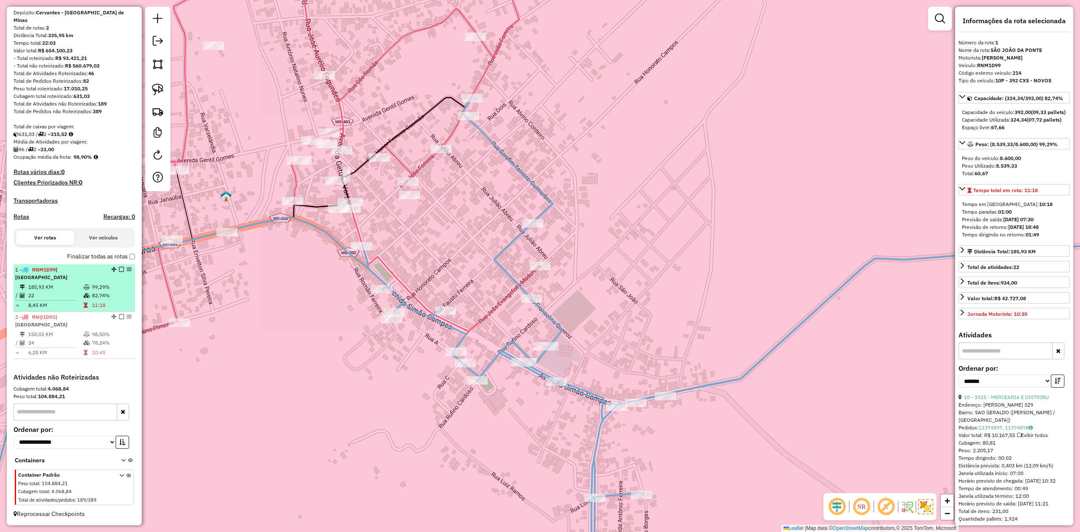
click at [57, 297] on td "22" at bounding box center [55, 295] width 55 height 8
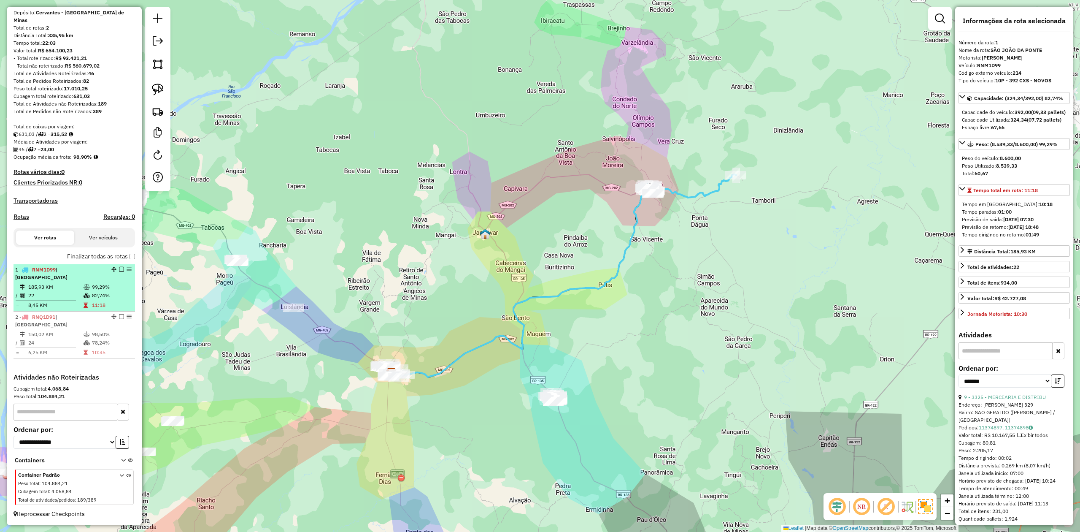
click at [49, 289] on td "185,93 KM" at bounding box center [55, 287] width 55 height 8
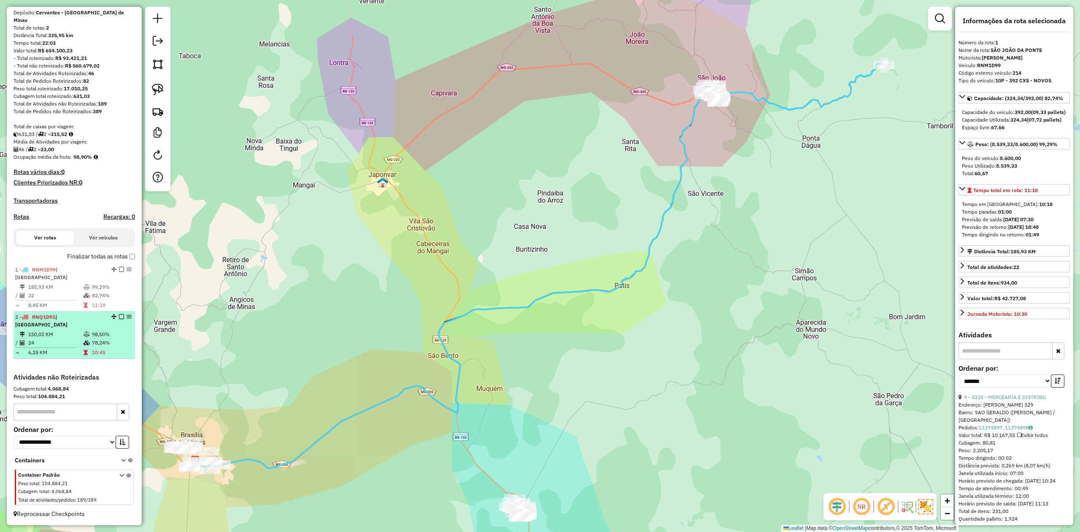
click at [51, 337] on td "150,02 KM" at bounding box center [55, 334] width 55 height 8
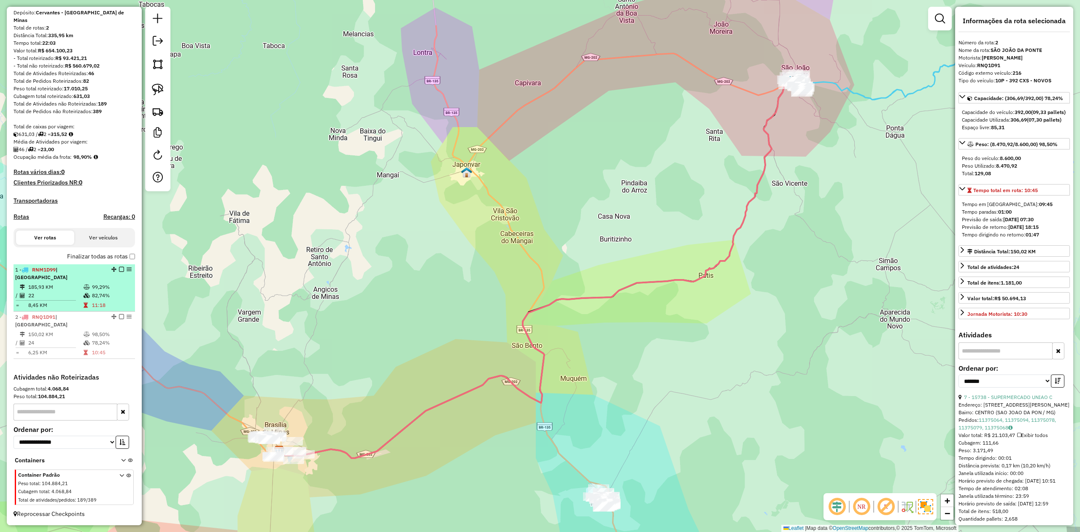
click at [58, 289] on td "185,93 KM" at bounding box center [55, 287] width 55 height 8
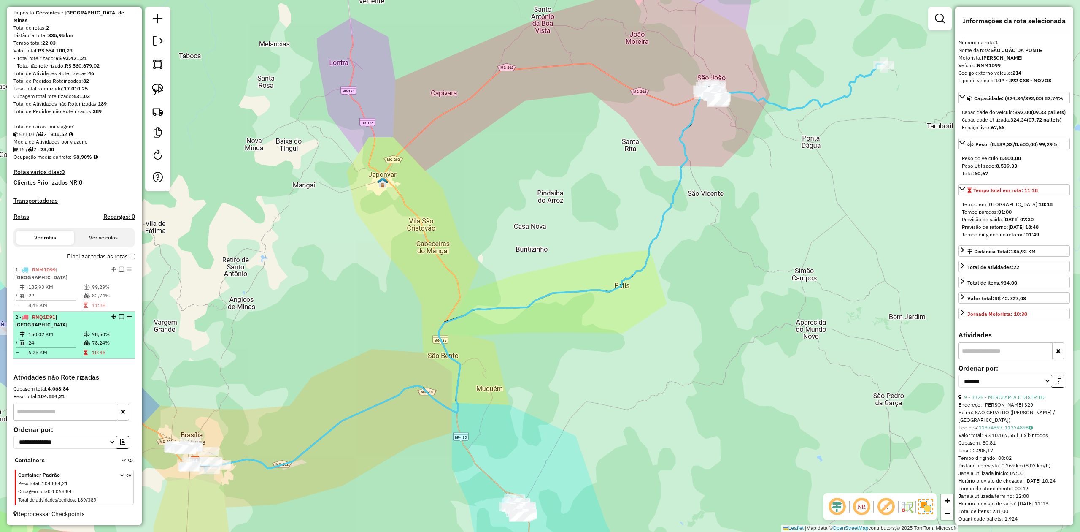
click at [48, 325] on div "2 - RNQ1D91 | SÃO JOÃO DA PONTE" at bounding box center [59, 320] width 89 height 15
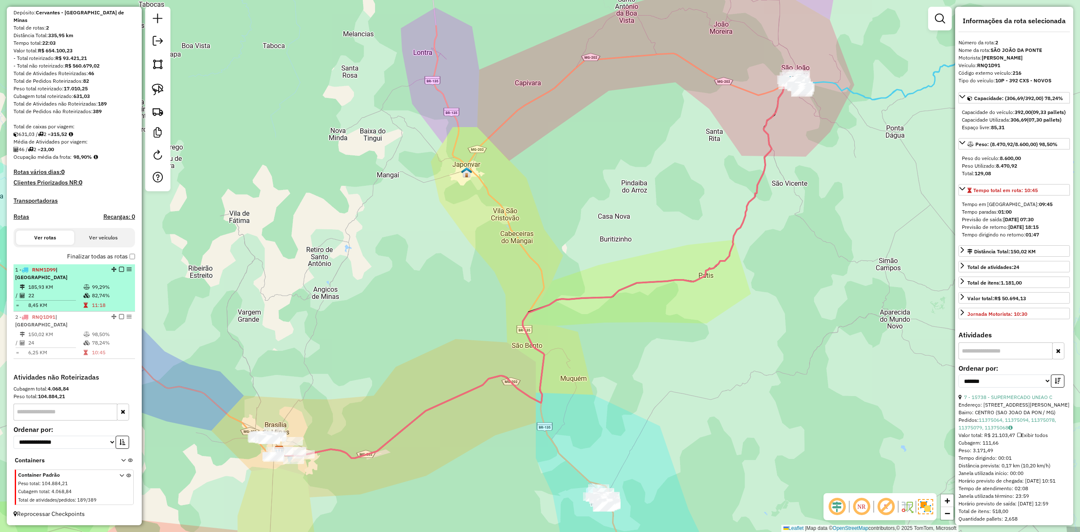
click at [59, 292] on td "22" at bounding box center [55, 295] width 55 height 8
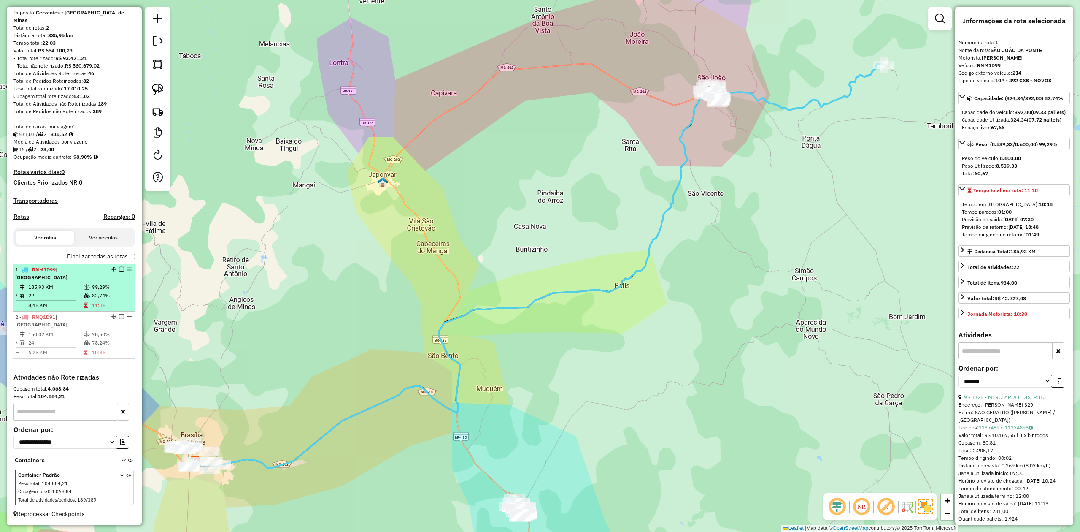
click at [64, 291] on td "22" at bounding box center [55, 295] width 55 height 8
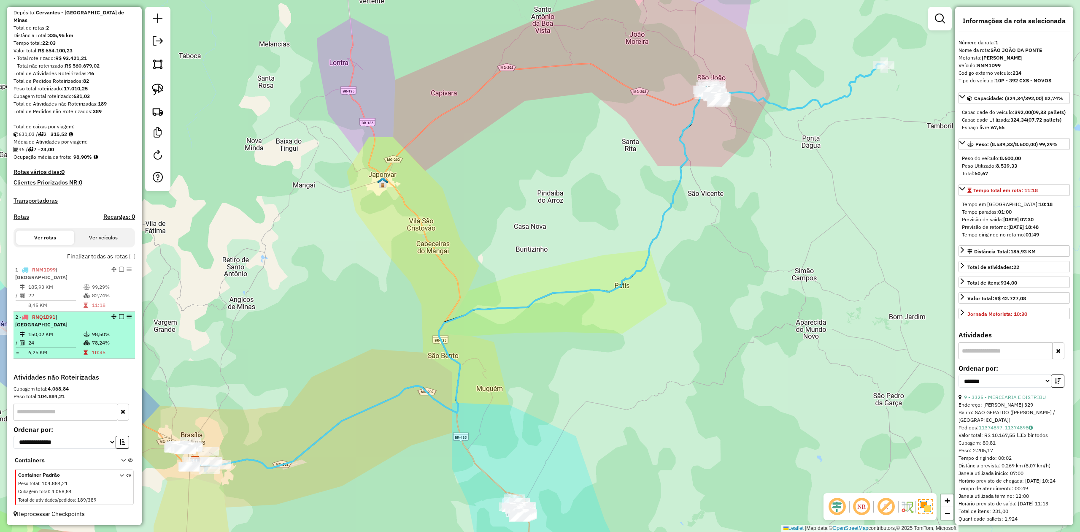
click at [58, 336] on td "150,02 KM" at bounding box center [55, 334] width 55 height 8
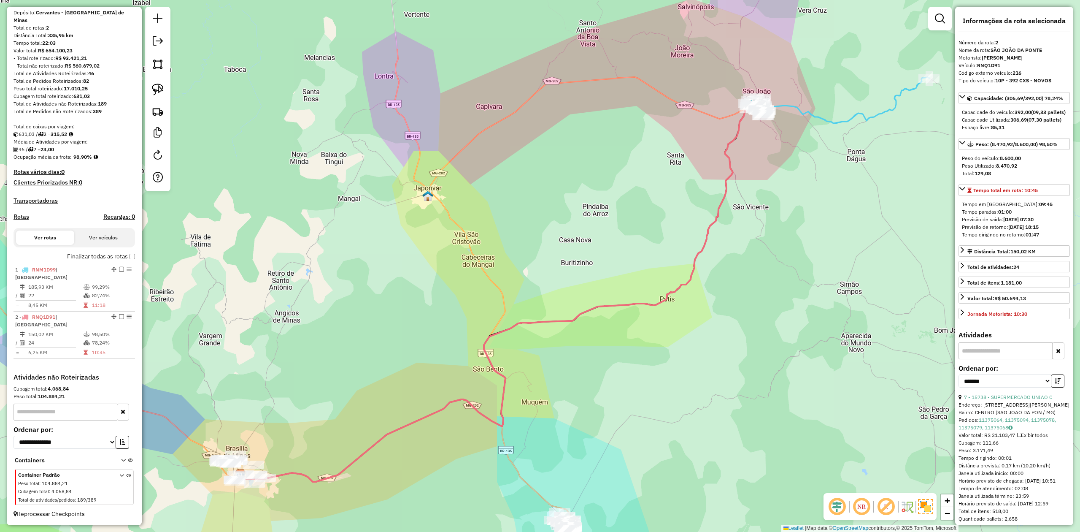
drag, startPoint x: 726, startPoint y: 338, endPoint x: 604, endPoint y: 408, distance: 140.7
click at [614, 407] on div "Janela de atendimento Grade de atendimento Capacidade Transportadoras Veículos …" at bounding box center [540, 266] width 1080 height 532
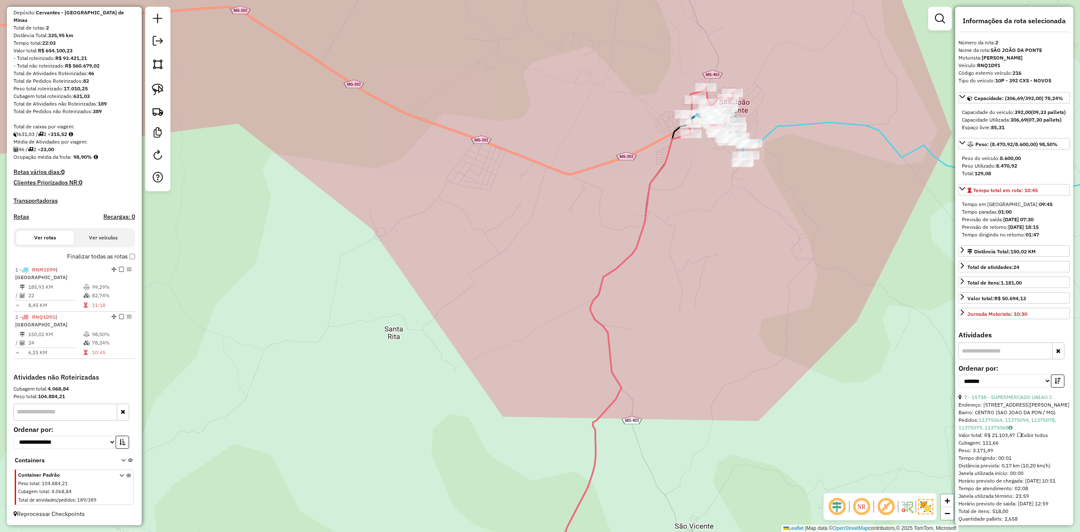
drag, startPoint x: 726, startPoint y: 221, endPoint x: 660, endPoint y: 83, distance: 153.3
click at [661, 88] on div "Janela de atendimento Grade de atendimento Capacidade Transportadoras Veículos …" at bounding box center [540, 266] width 1080 height 532
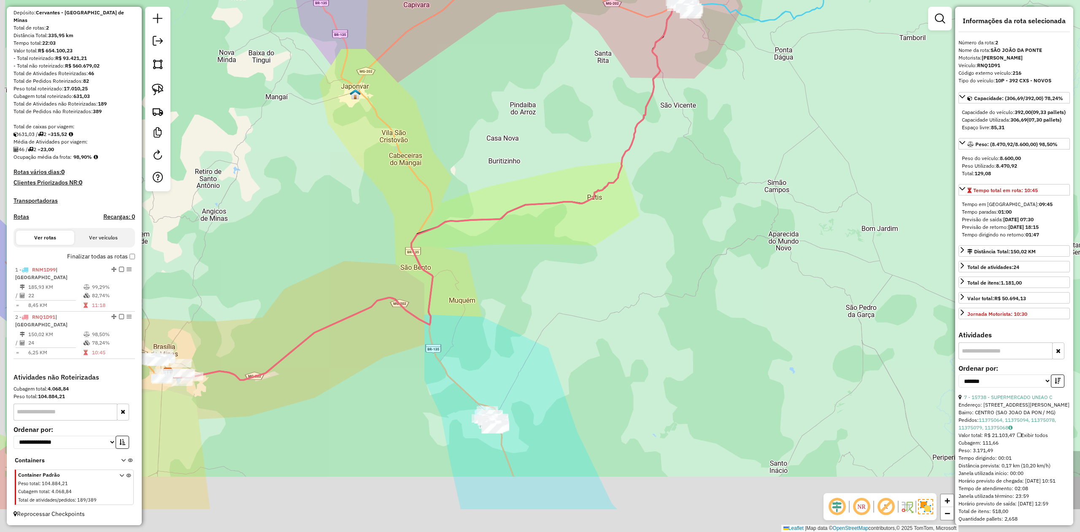
drag, startPoint x: 597, startPoint y: 256, endPoint x: 605, endPoint y: 220, distance: 36.8
click at [603, 224] on div "Janela de atendimento Grade de atendimento Capacidade Transportadoras Veículos …" at bounding box center [540, 266] width 1080 height 532
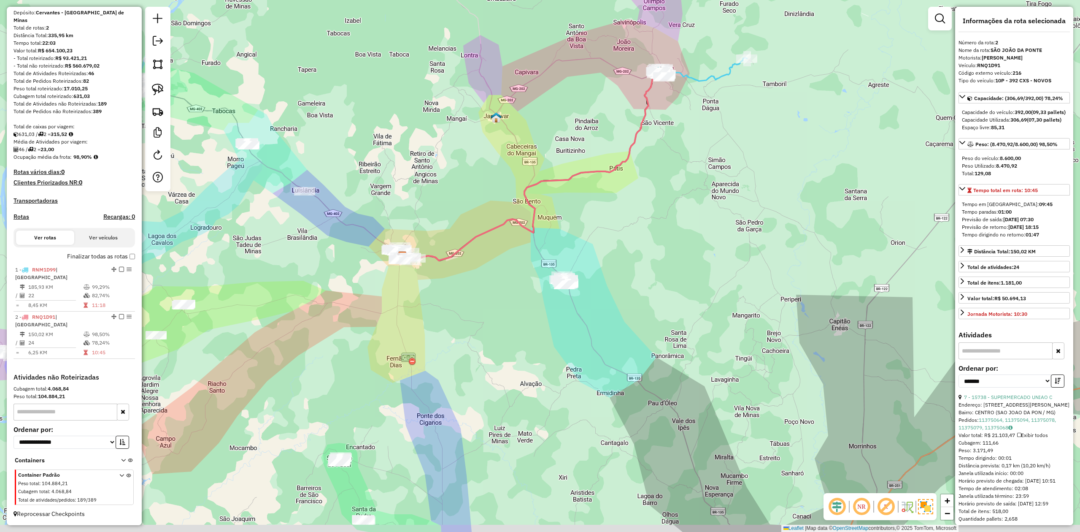
drag, startPoint x: 626, startPoint y: 251, endPoint x: 640, endPoint y: 154, distance: 97.2
click at [662, 167] on div "Janela de atendimento Grade de atendimento Capacidade Transportadoras Veículos …" at bounding box center [540, 266] width 1080 height 532
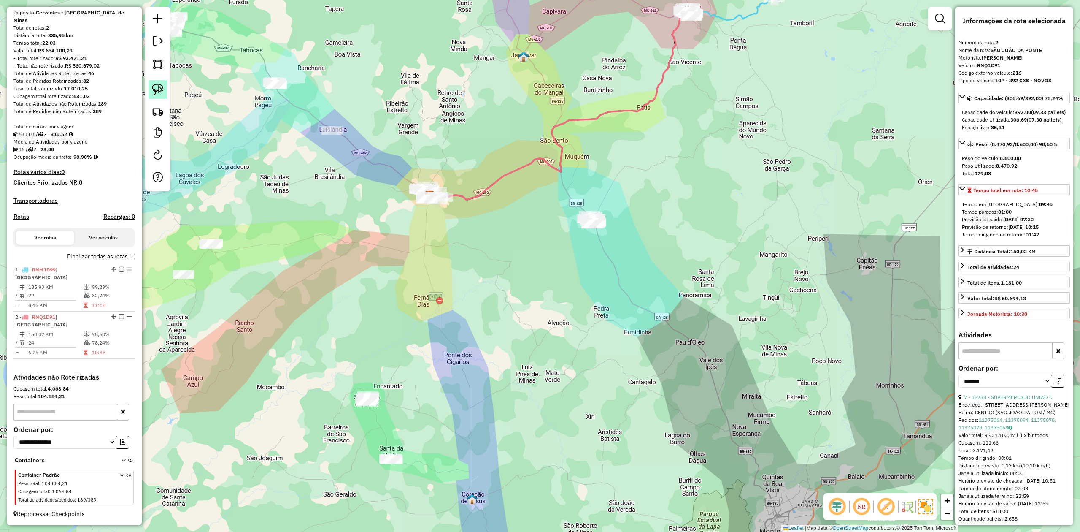
click at [165, 90] on link at bounding box center [158, 89] width 19 height 19
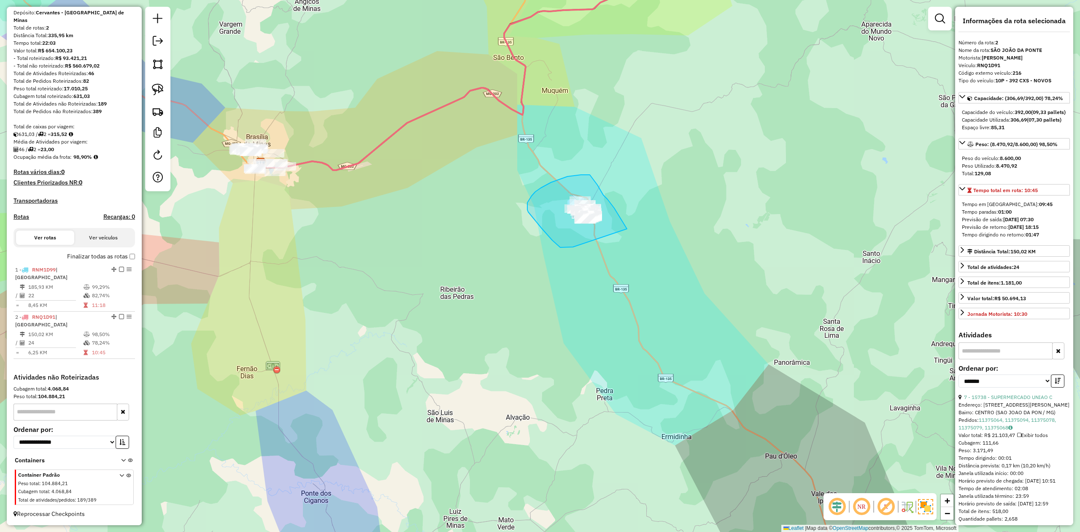
drag, startPoint x: 569, startPoint y: 247, endPoint x: 614, endPoint y: 249, distance: 45.2
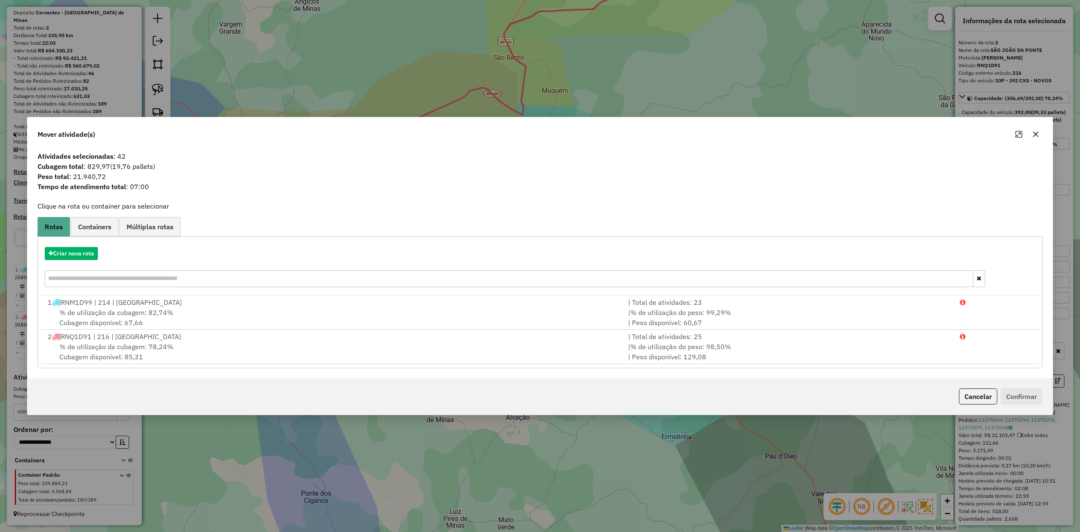
click at [1036, 131] on icon "button" at bounding box center [1036, 134] width 7 height 7
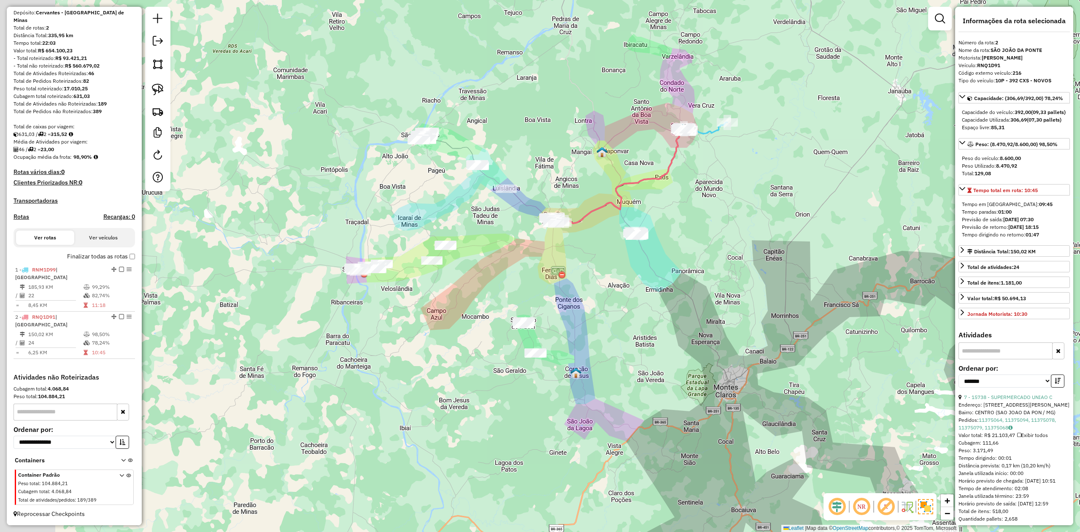
drag, startPoint x: 362, startPoint y: 343, endPoint x: 482, endPoint y: 302, distance: 126.5
click at [481, 302] on div "Janela de atendimento Grade de atendimento Capacidade Transportadoras Veículos …" at bounding box center [540, 266] width 1080 height 532
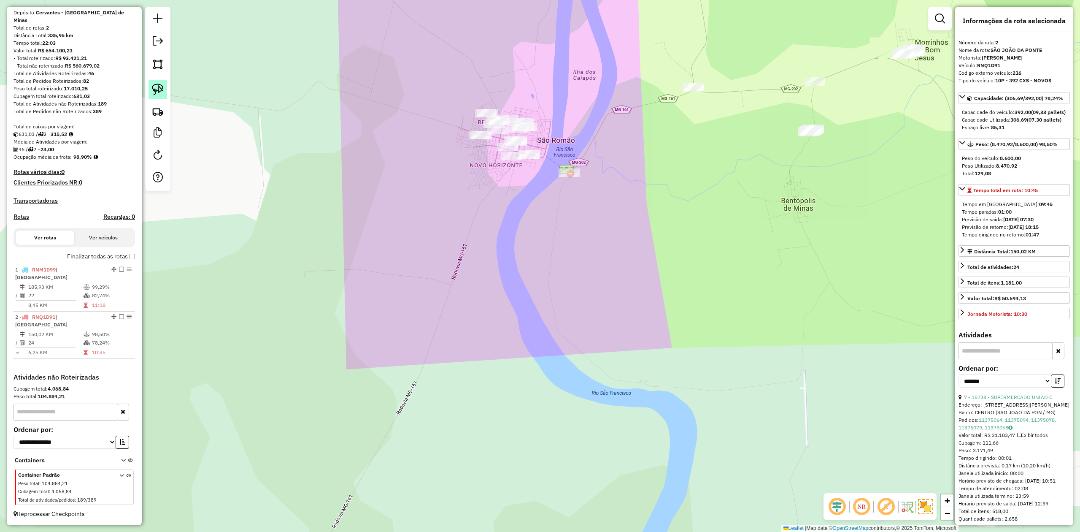
click at [158, 89] on img at bounding box center [158, 90] width 12 height 12
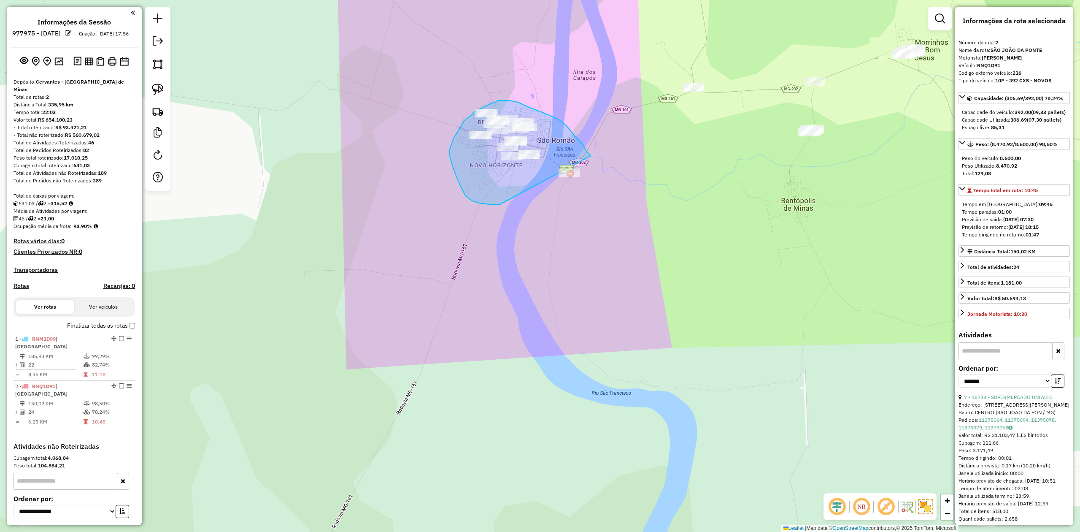
scroll to position [70, 0]
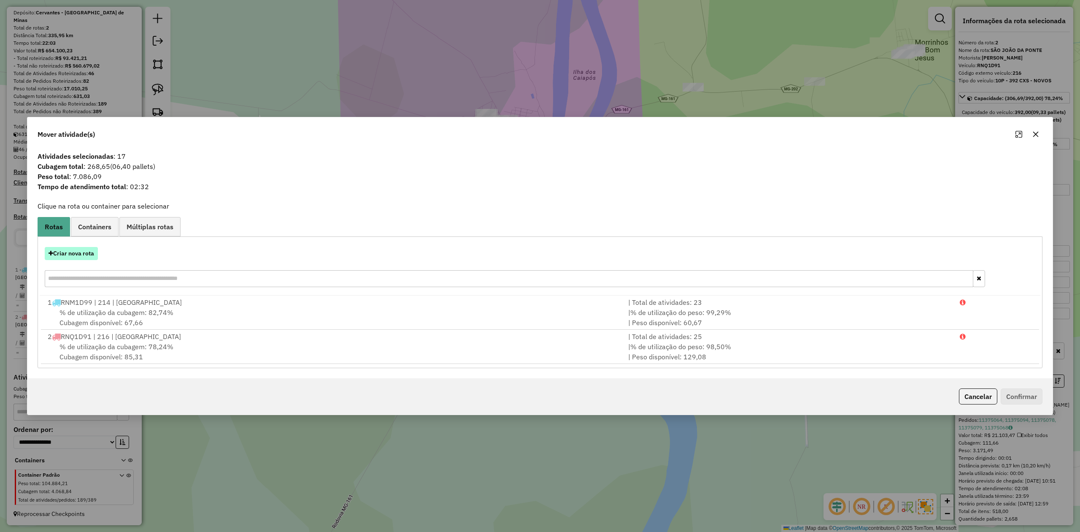
click at [78, 253] on button "Criar nova rota" at bounding box center [71, 253] width 53 height 13
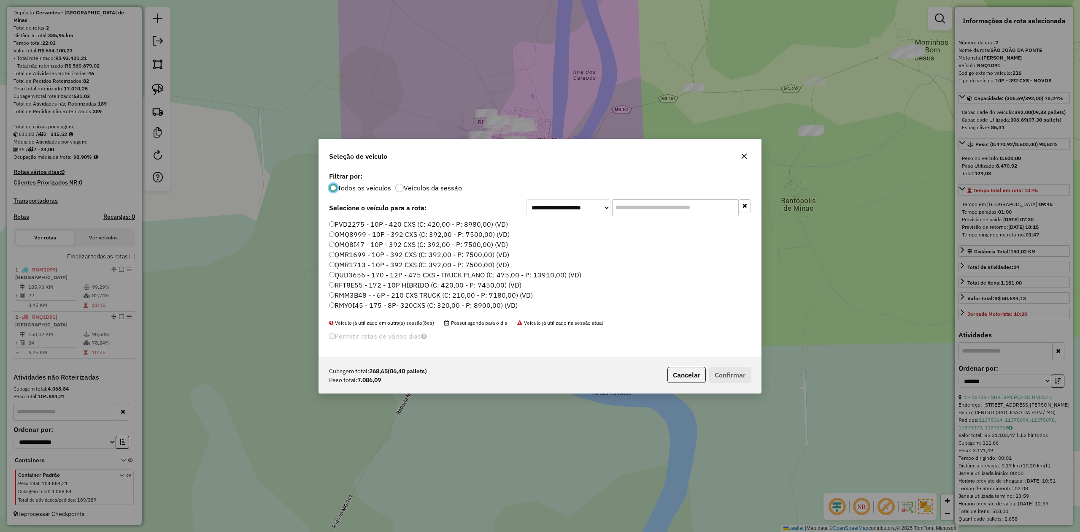
scroll to position [4, 3]
click at [653, 206] on input "text" at bounding box center [675, 207] width 127 height 17
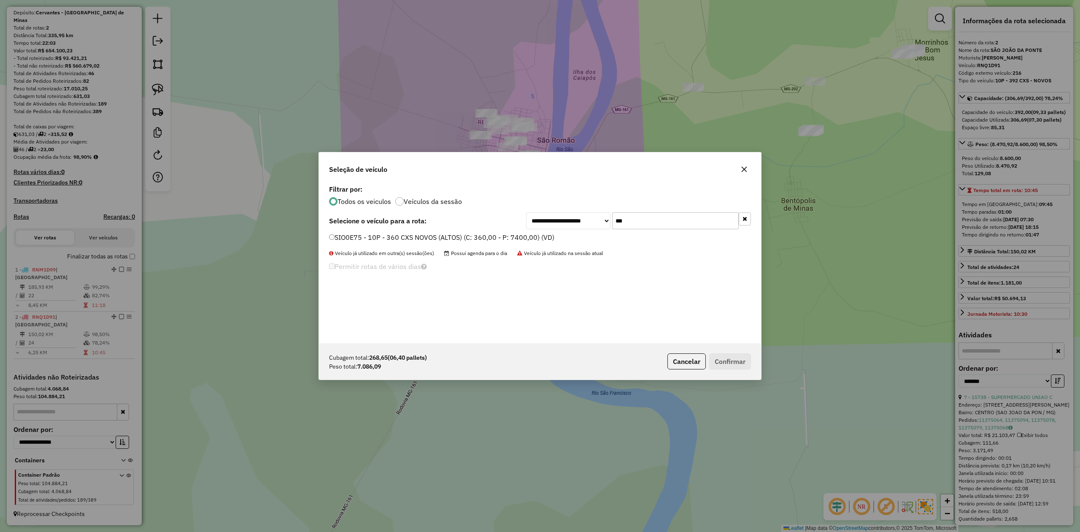
type input "***"
click at [353, 233] on label "SIO0E75 - 10P - 360 CXS NOVOS (ALTOS) (C: 360,00 - P: 7400,00) (VD)" at bounding box center [441, 237] width 225 height 10
click at [728, 357] on button "Confirmar" at bounding box center [730, 361] width 42 height 16
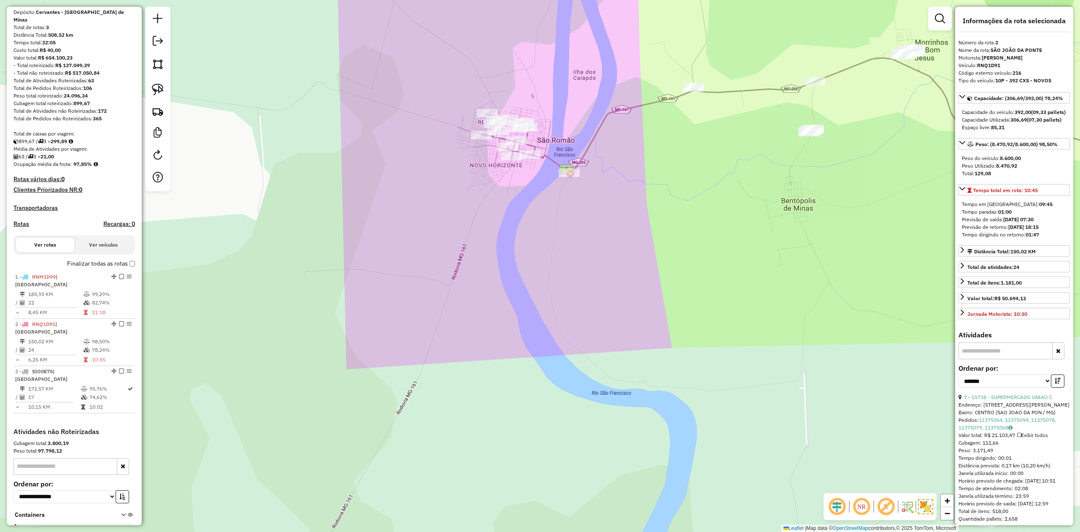
scroll to position [117, 0]
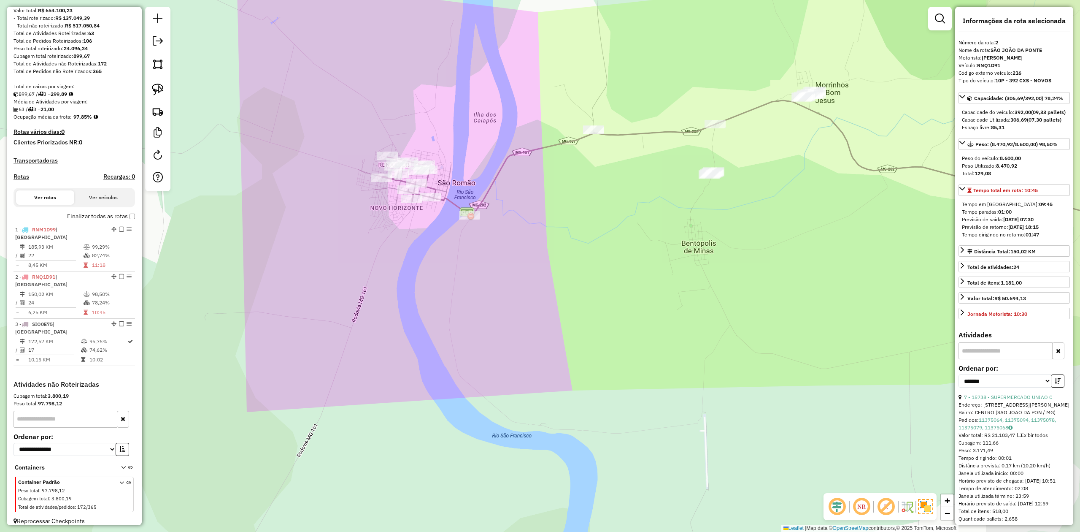
drag, startPoint x: 680, startPoint y: 196, endPoint x: 567, endPoint y: 239, distance: 120.9
click at [567, 239] on div "Janela de atendimento Grade de atendimento Capacidade Transportadoras Veículos …" at bounding box center [540, 266] width 1080 height 532
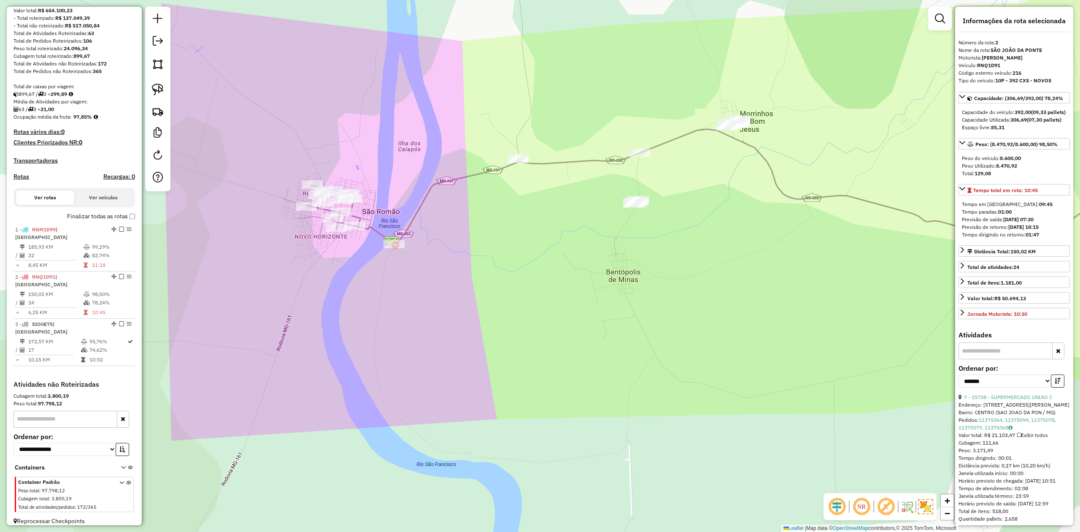
drag, startPoint x: 606, startPoint y: 173, endPoint x: 483, endPoint y: 219, distance: 131.9
click at [500, 217] on div "Janela de atendimento Grade de atendimento Capacidade Transportadoras Veículos …" at bounding box center [540, 266] width 1080 height 532
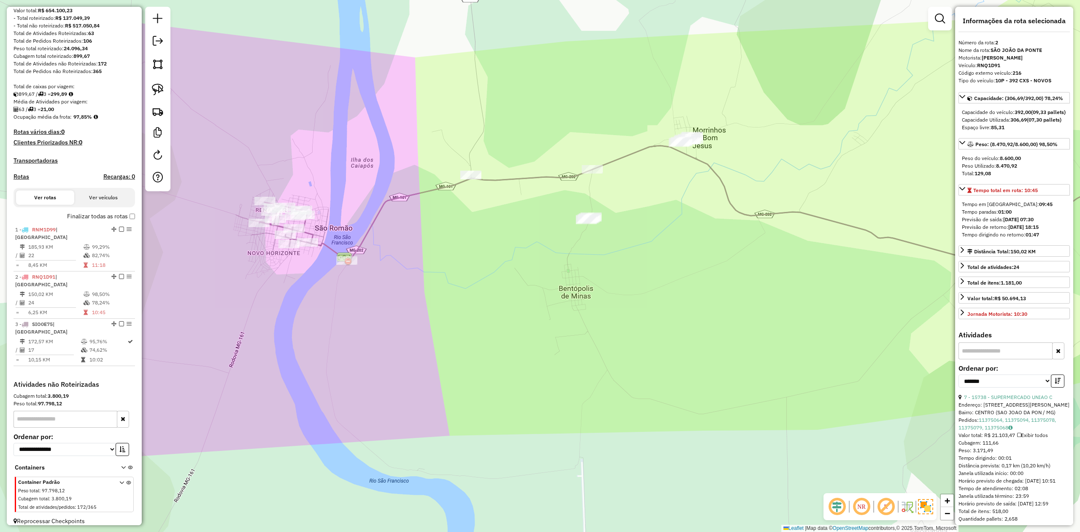
drag, startPoint x: 498, startPoint y: 235, endPoint x: 408, endPoint y: 191, distance: 100.0
click at [414, 193] on div "Janela de atendimento Grade de atendimento Capacidade Transportadoras Veículos …" at bounding box center [540, 266] width 1080 height 532
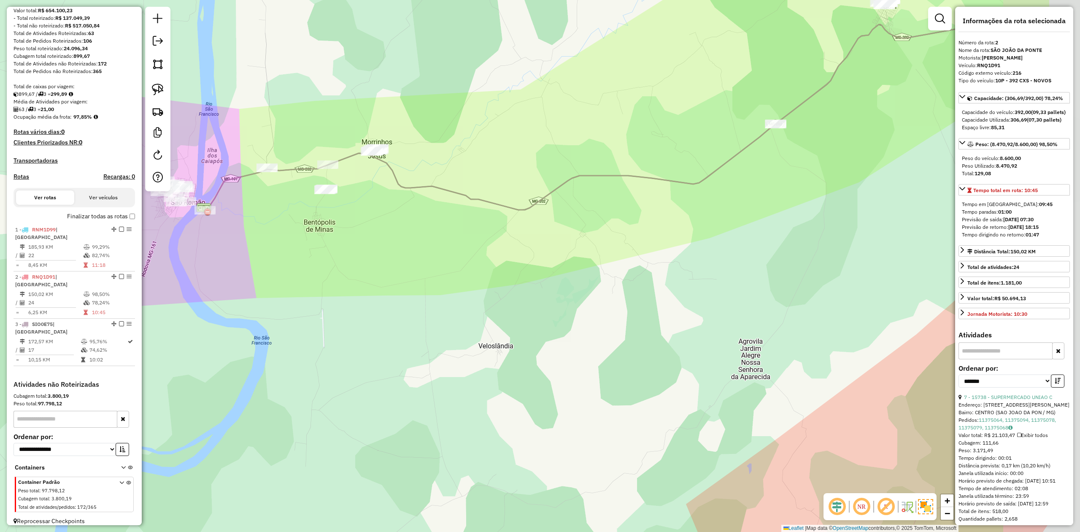
drag, startPoint x: 516, startPoint y: 282, endPoint x: 313, endPoint y: 306, distance: 204.3
click at [315, 304] on div "Janela de atendimento Grade de atendimento Capacidade Transportadoras Veículos …" at bounding box center [540, 266] width 1080 height 532
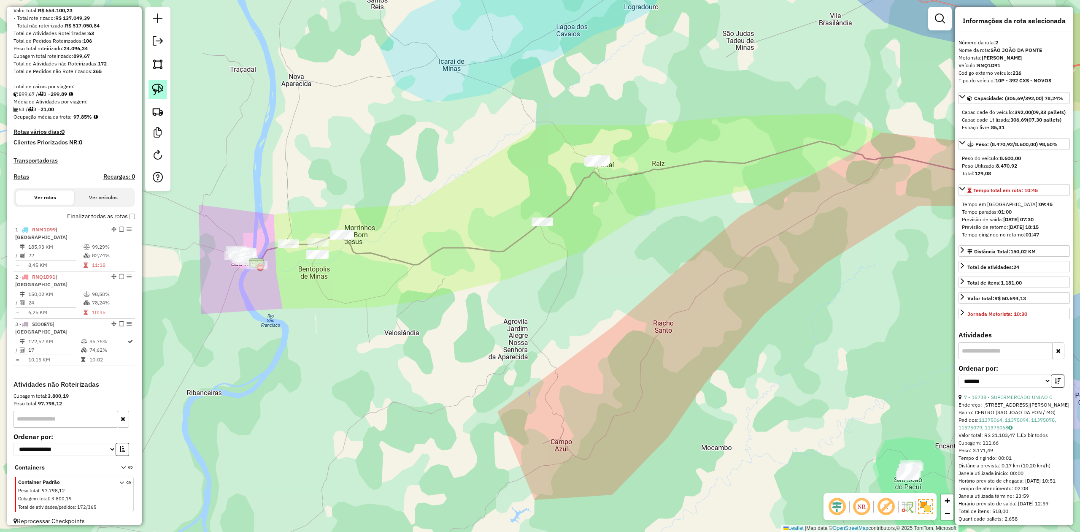
click at [153, 92] on img at bounding box center [158, 90] width 12 height 12
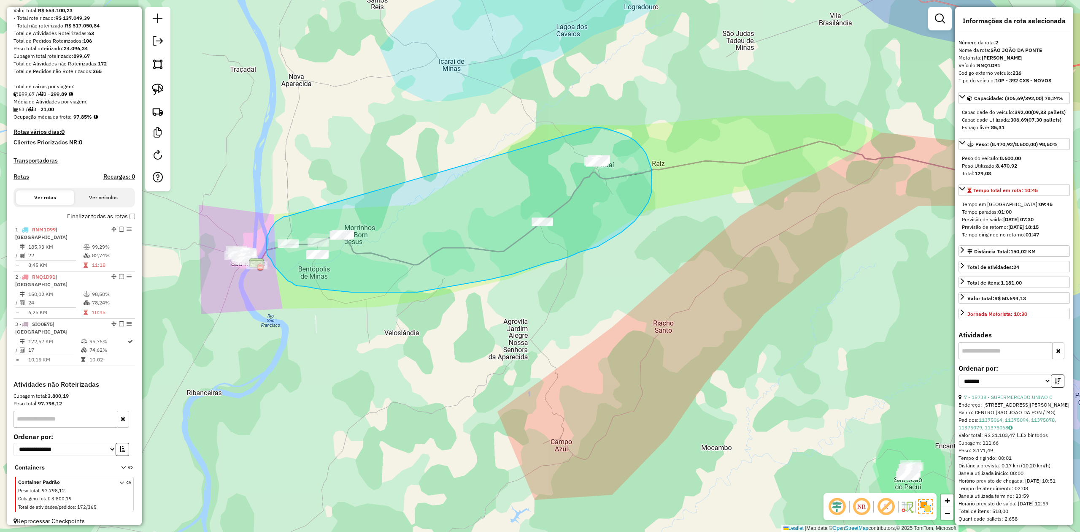
drag, startPoint x: 281, startPoint y: 218, endPoint x: 596, endPoint y: 127, distance: 328.1
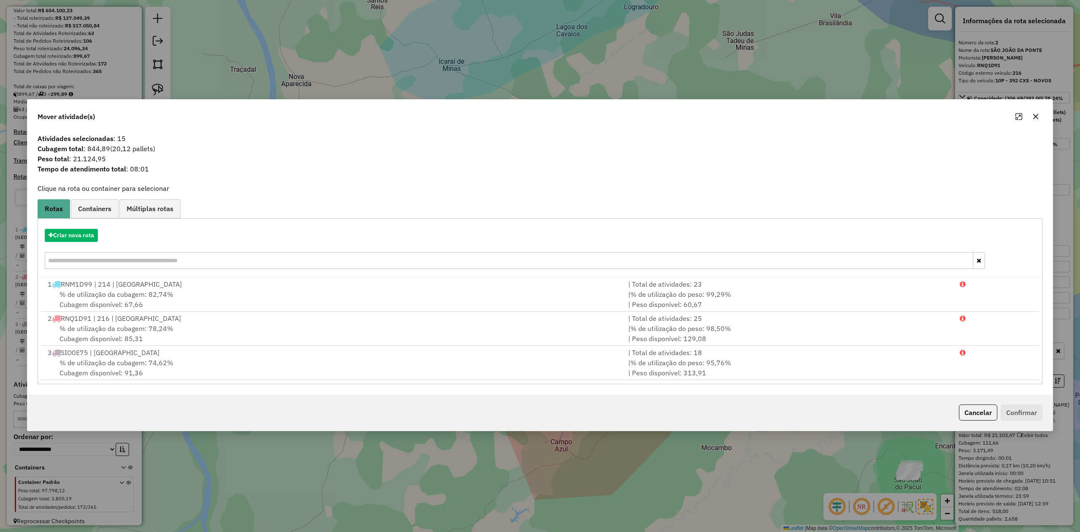
click at [1037, 115] on icon "button" at bounding box center [1035, 116] width 5 height 5
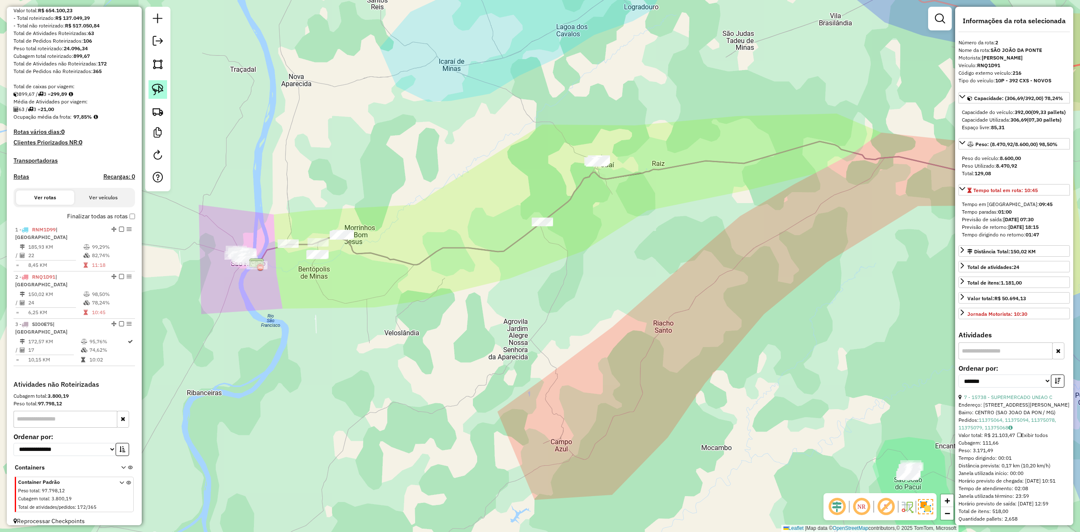
click at [153, 86] on img at bounding box center [158, 90] width 12 height 12
drag, startPoint x: 529, startPoint y: 204, endPoint x: 552, endPoint y: 122, distance: 85.4
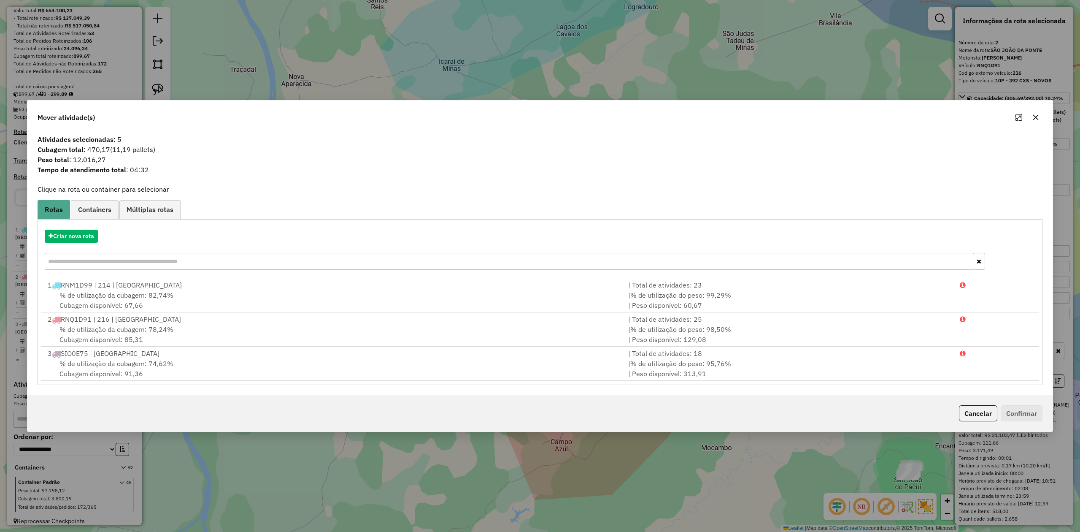
click at [1034, 117] on icon "button" at bounding box center [1035, 116] width 5 height 5
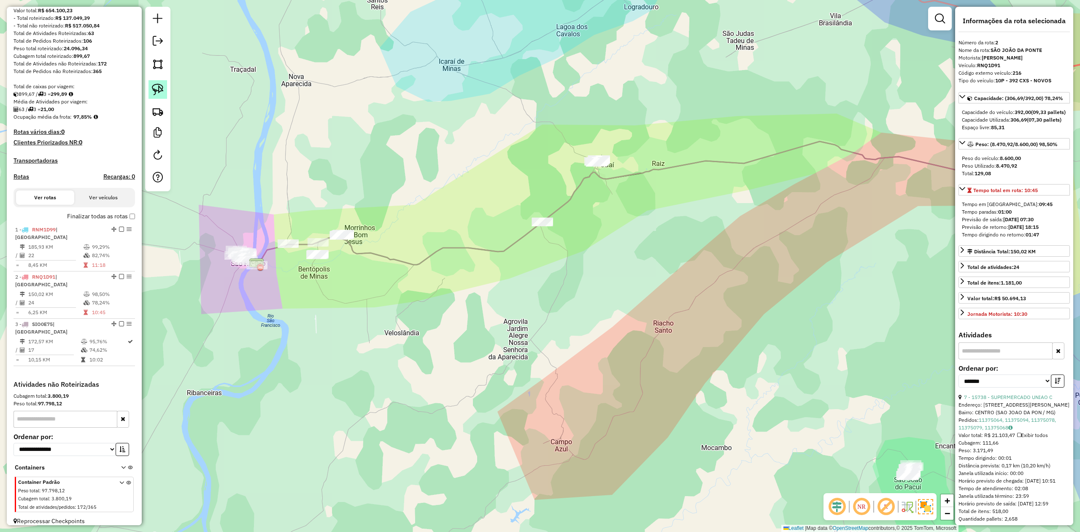
click at [154, 90] on img at bounding box center [158, 90] width 12 height 12
drag, startPoint x: 571, startPoint y: 149, endPoint x: 595, endPoint y: 132, distance: 29.1
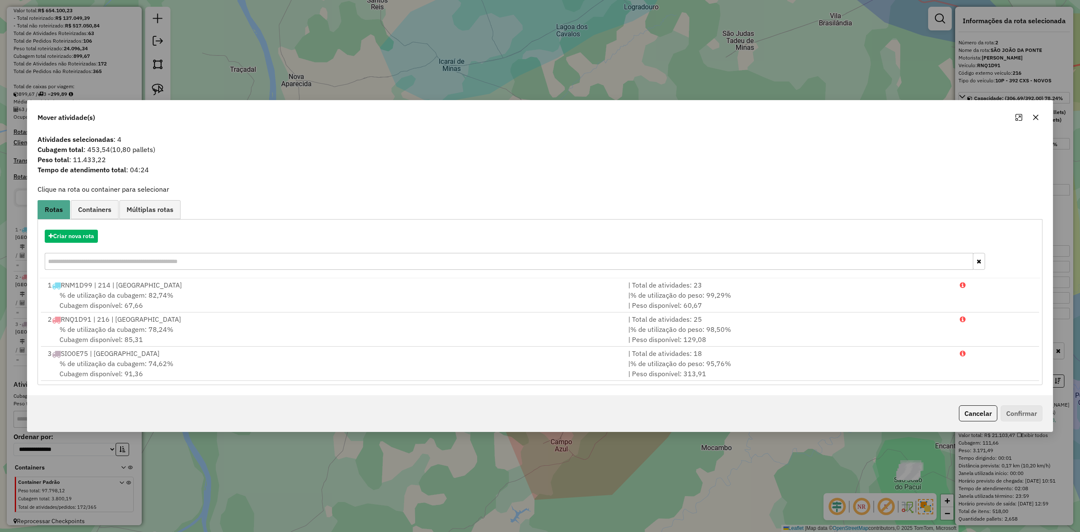
click at [1033, 116] on icon "button" at bounding box center [1036, 117] width 7 height 7
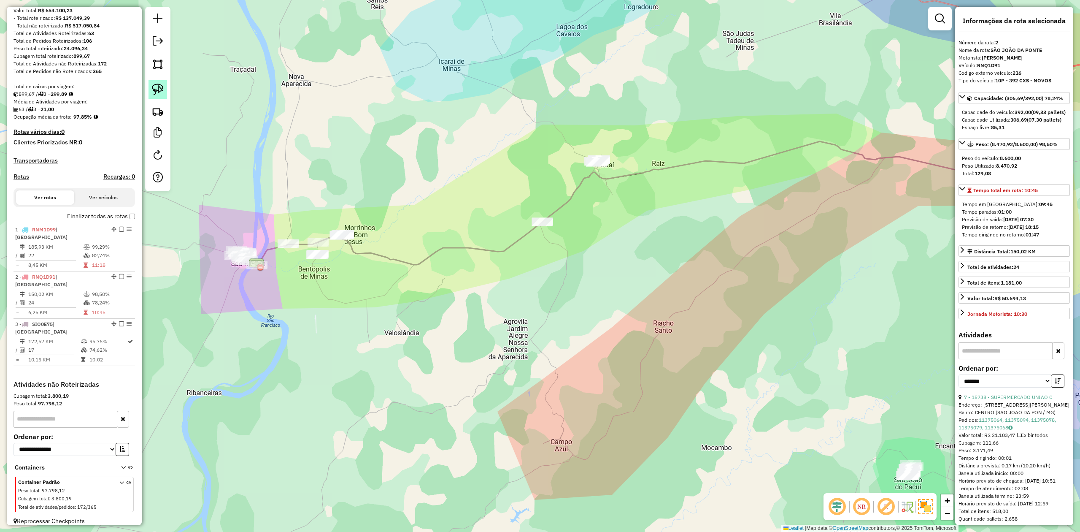
click at [154, 90] on img at bounding box center [158, 90] width 12 height 12
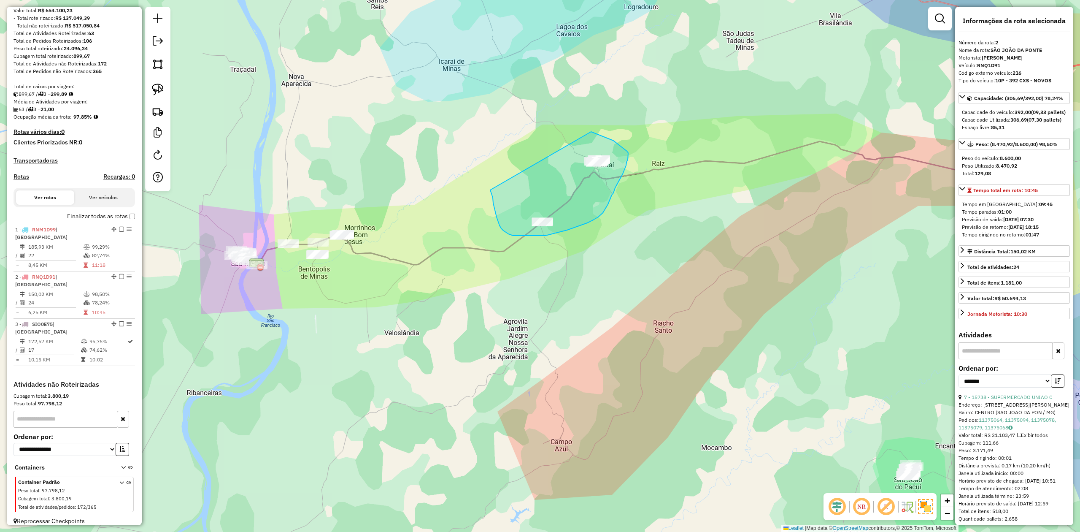
drag, startPoint x: 493, startPoint y: 197, endPoint x: 581, endPoint y: 130, distance: 111.1
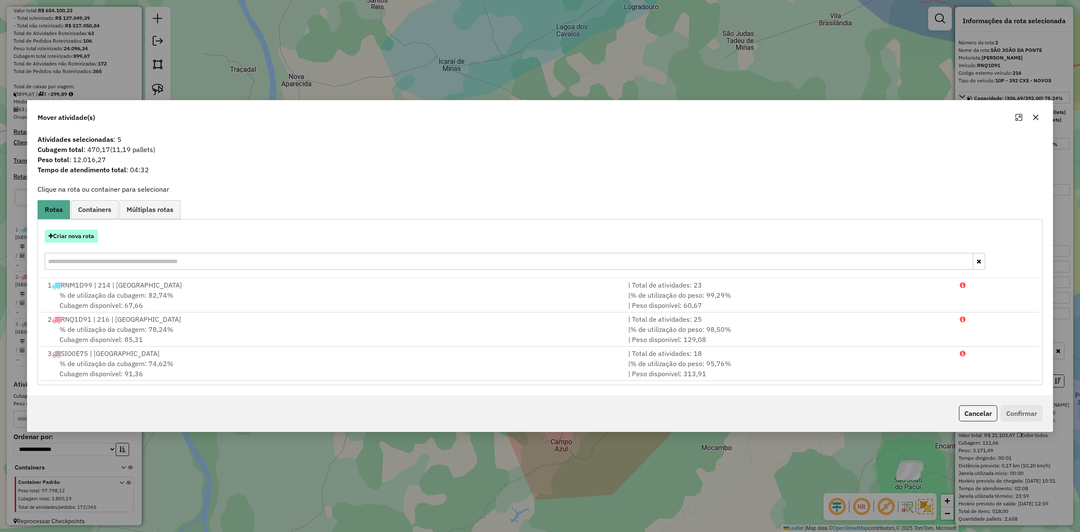
click at [78, 235] on button "Criar nova rota" at bounding box center [71, 236] width 53 height 13
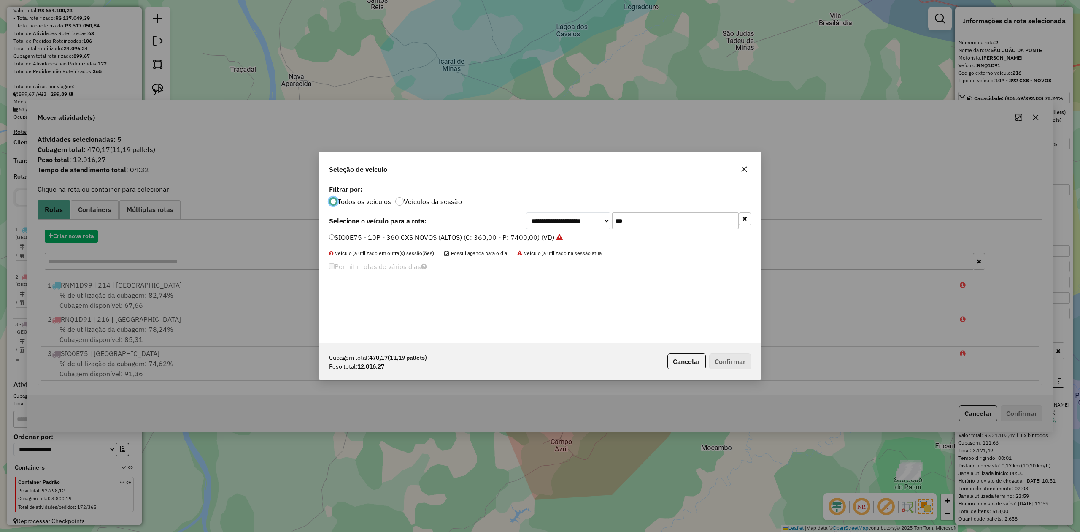
scroll to position [4, 3]
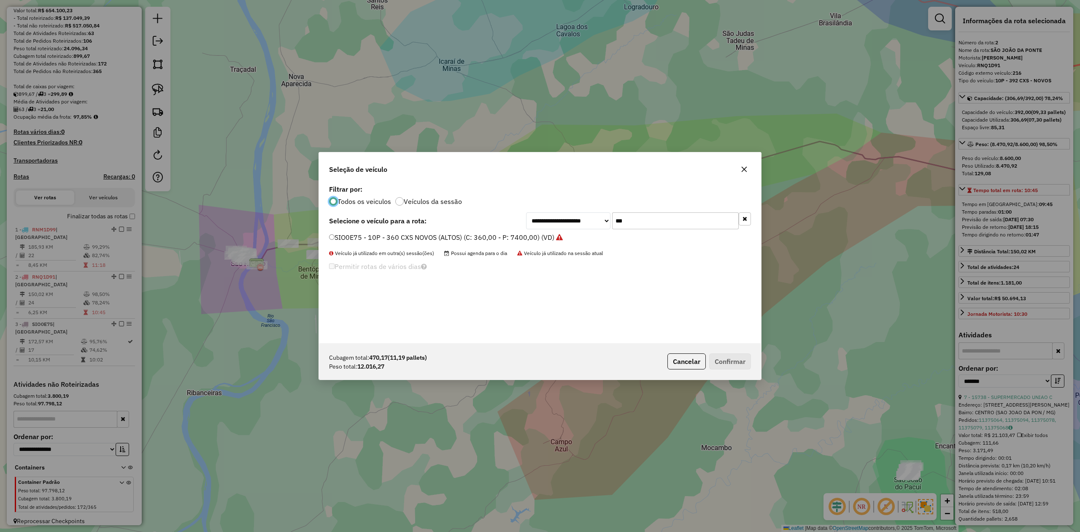
click at [745, 166] on icon "button" at bounding box center [744, 169] width 7 height 7
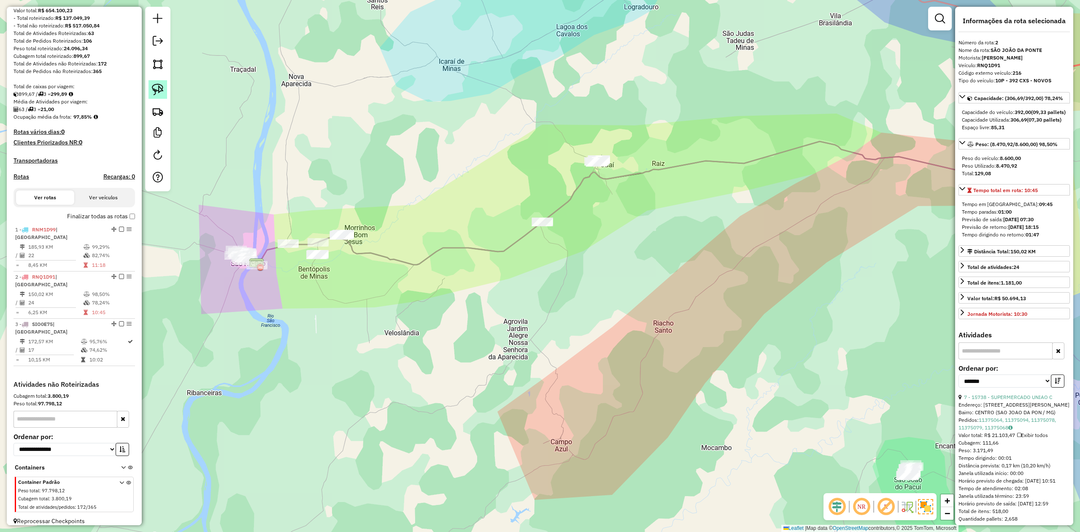
drag, startPoint x: 156, startPoint y: 85, endPoint x: 160, endPoint y: 97, distance: 12.7
click at [156, 85] on img at bounding box center [158, 90] width 12 height 12
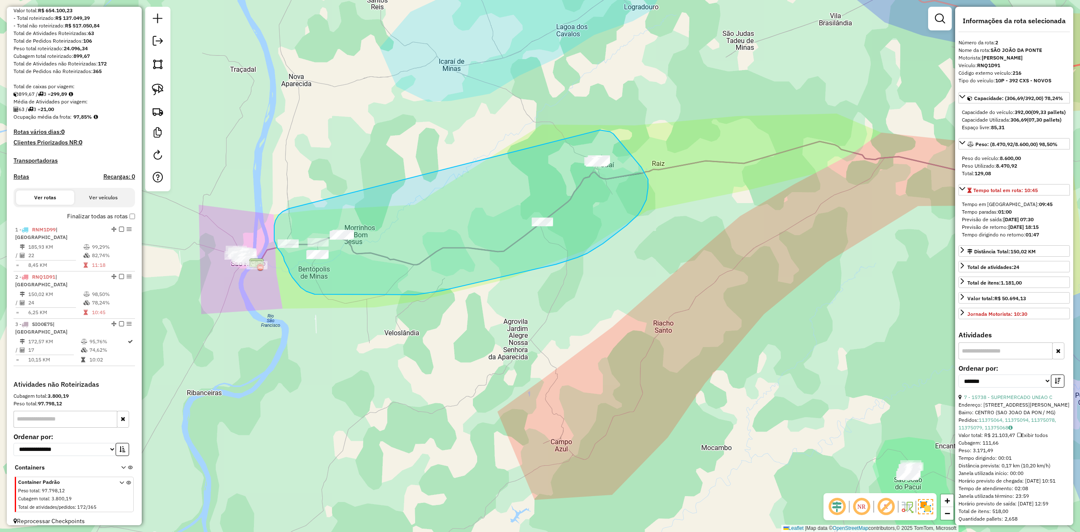
drag, startPoint x: 283, startPoint y: 211, endPoint x: 592, endPoint y: 129, distance: 319.8
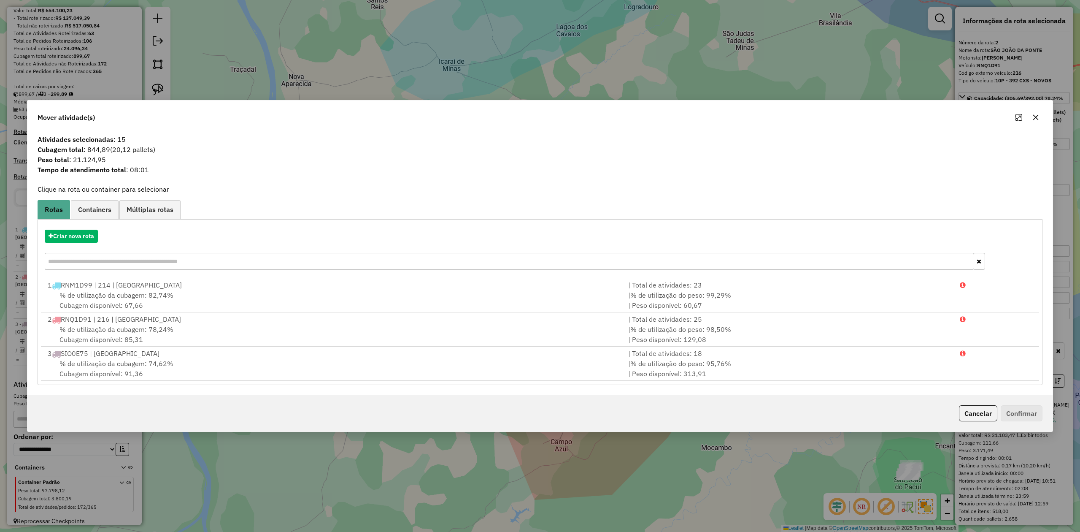
click at [1034, 115] on icon "button" at bounding box center [1036, 117] width 7 height 7
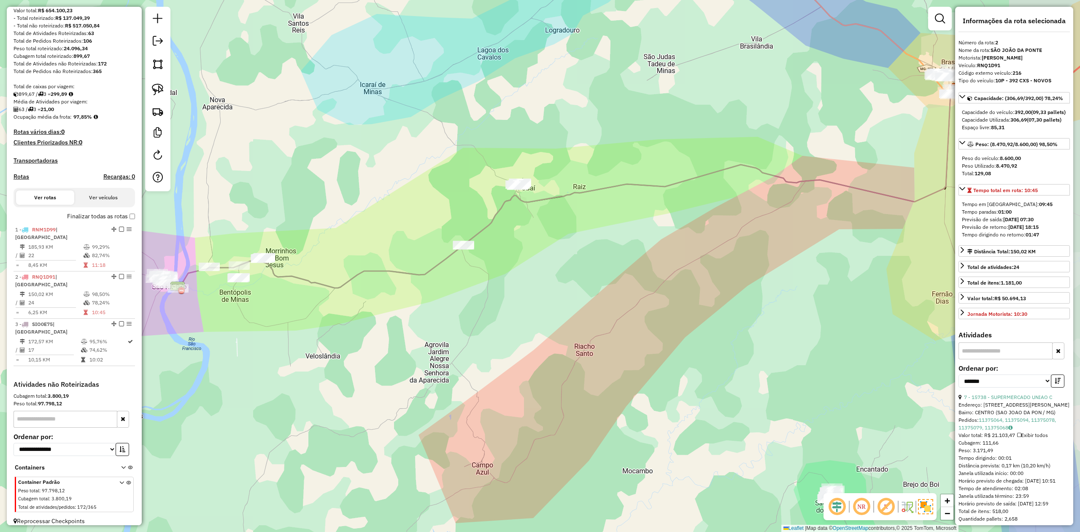
drag, startPoint x: 329, startPoint y: 322, endPoint x: 250, endPoint y: 345, distance: 82.2
click at [250, 345] on div "Janela de atendimento Grade de atendimento Capacidade Transportadoras Veículos …" at bounding box center [540, 266] width 1080 height 532
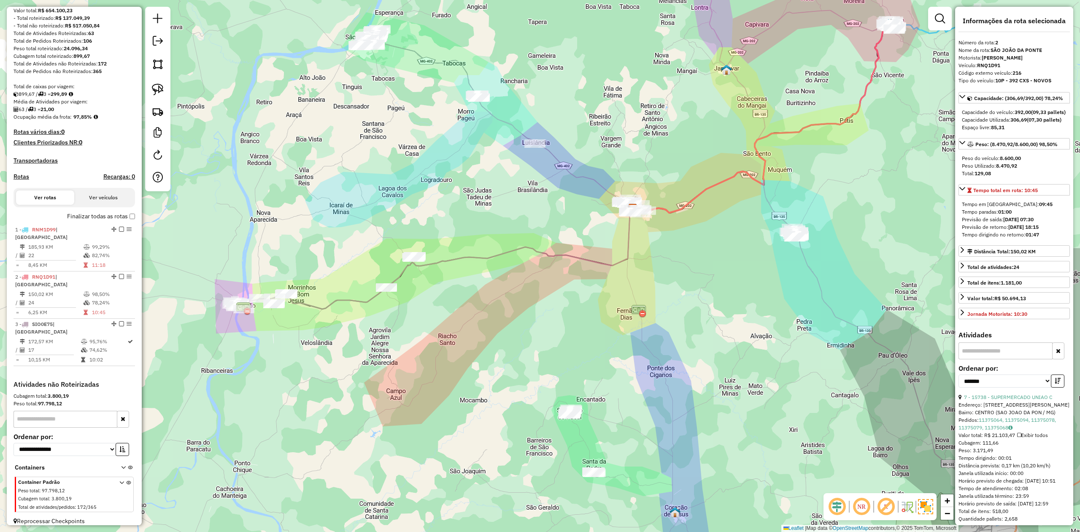
drag, startPoint x: 456, startPoint y: 364, endPoint x: 433, endPoint y: 362, distance: 23.7
click at [433, 362] on div "Janela de atendimento Grade de atendimento Capacidade Transportadoras Veículos …" at bounding box center [540, 266] width 1080 height 532
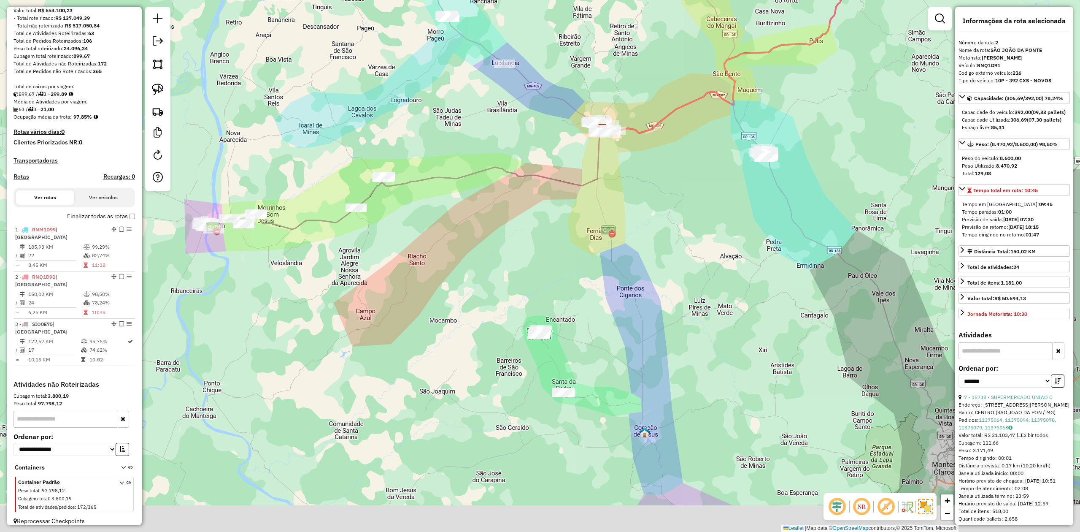
drag, startPoint x: 592, startPoint y: 326, endPoint x: 556, endPoint y: 222, distance: 110.4
click at [556, 224] on div "Janela de atendimento Grade de atendimento Capacidade Transportadoras Veículos …" at bounding box center [540, 266] width 1080 height 532
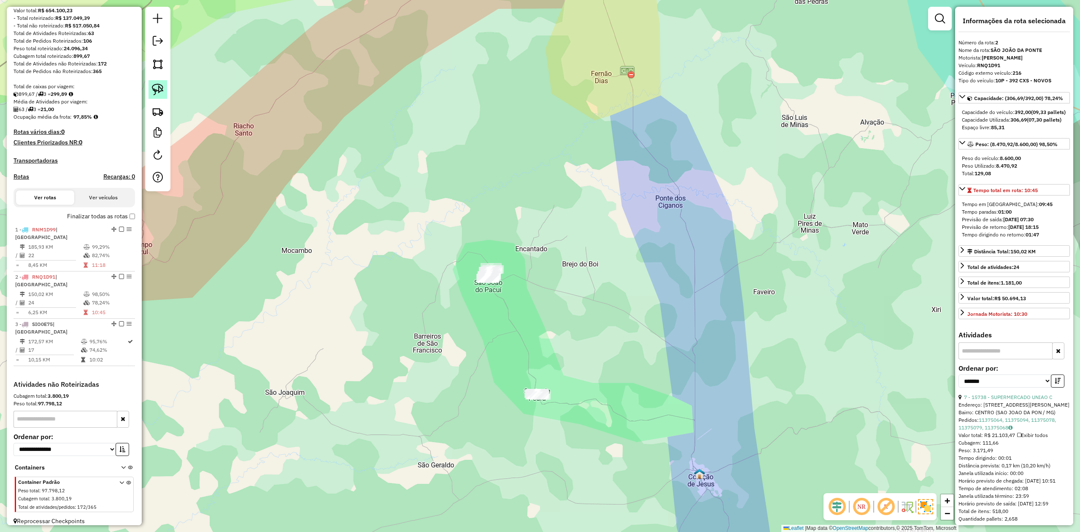
click at [157, 91] on img at bounding box center [158, 90] width 12 height 12
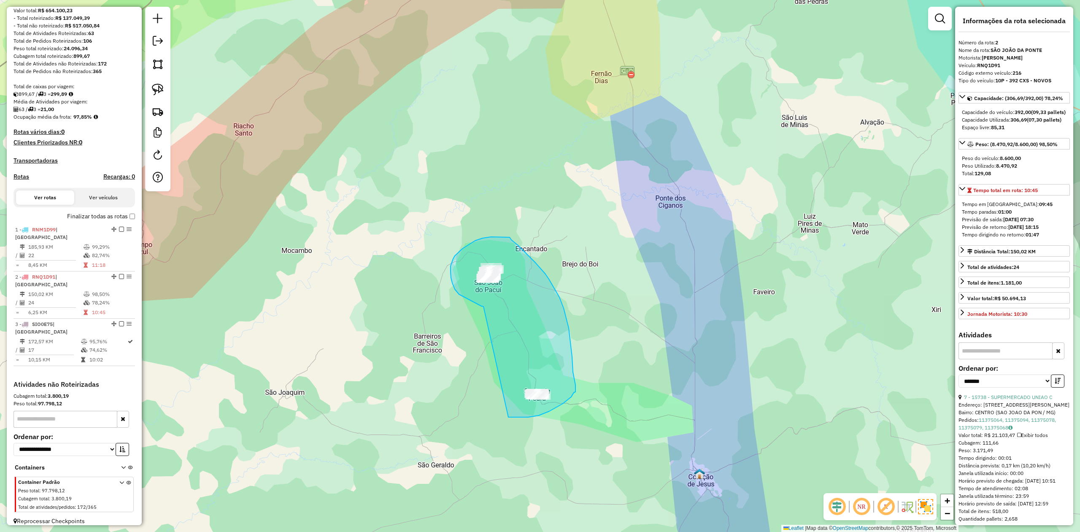
drag, startPoint x: 484, startPoint y: 306, endPoint x: 468, endPoint y: 396, distance: 90.8
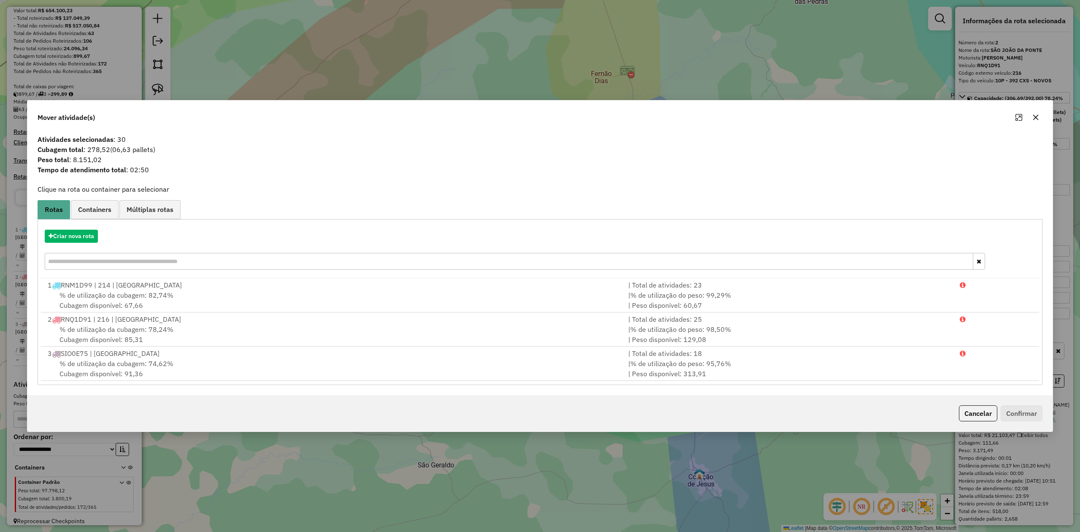
click at [1035, 118] on icon "button" at bounding box center [1036, 117] width 7 height 7
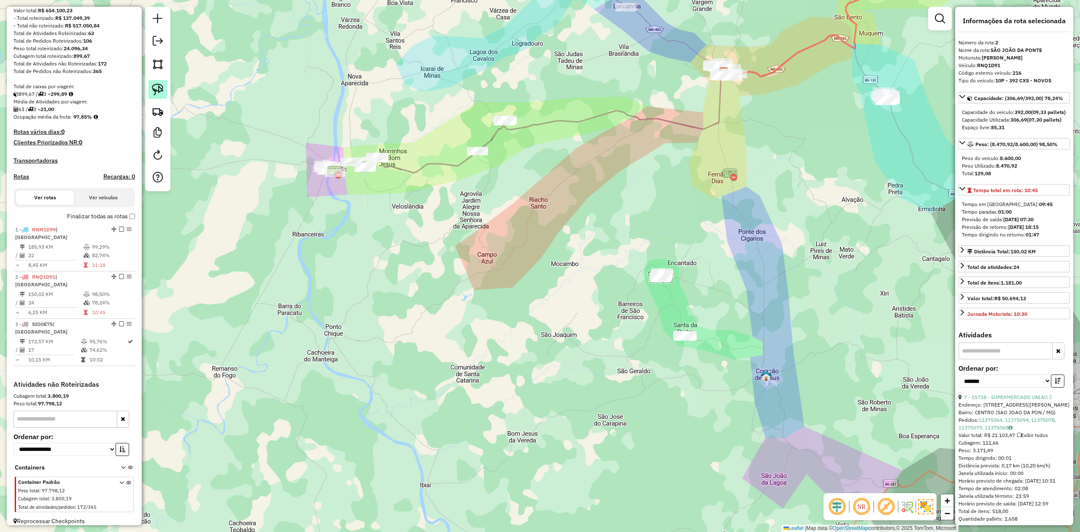
click at [154, 89] on img at bounding box center [158, 90] width 12 height 12
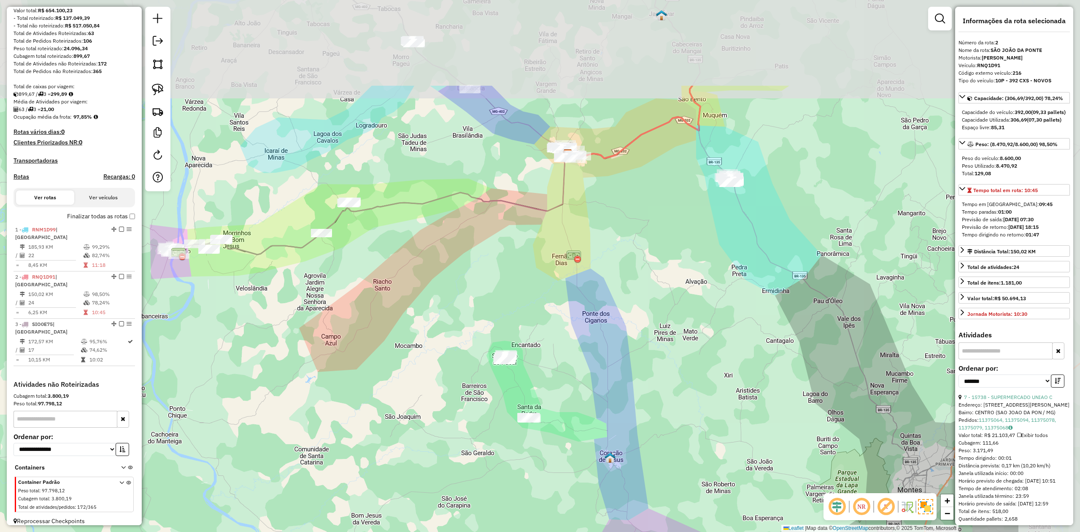
drag, startPoint x: 830, startPoint y: 186, endPoint x: 655, endPoint y: 324, distance: 222.5
click at [656, 323] on div "Janela de atendimento Grade de atendimento Capacidade Transportadoras Veículos …" at bounding box center [540, 266] width 1080 height 532
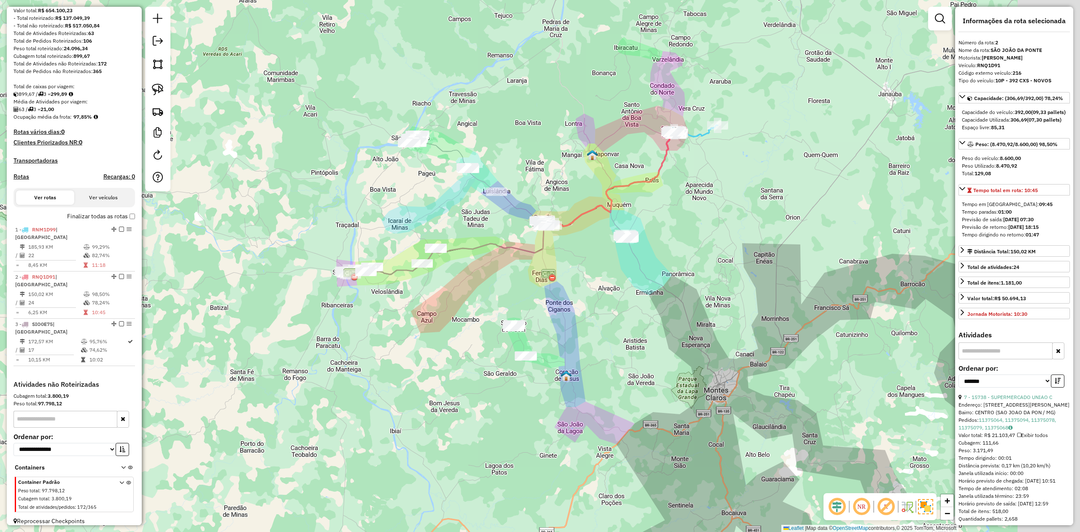
drag, startPoint x: 687, startPoint y: 306, endPoint x: 591, endPoint y: 299, distance: 96.4
click at [595, 301] on div "Janela de atendimento Grade de atendimento Capacidade Transportadoras Veículos …" at bounding box center [540, 266] width 1080 height 532
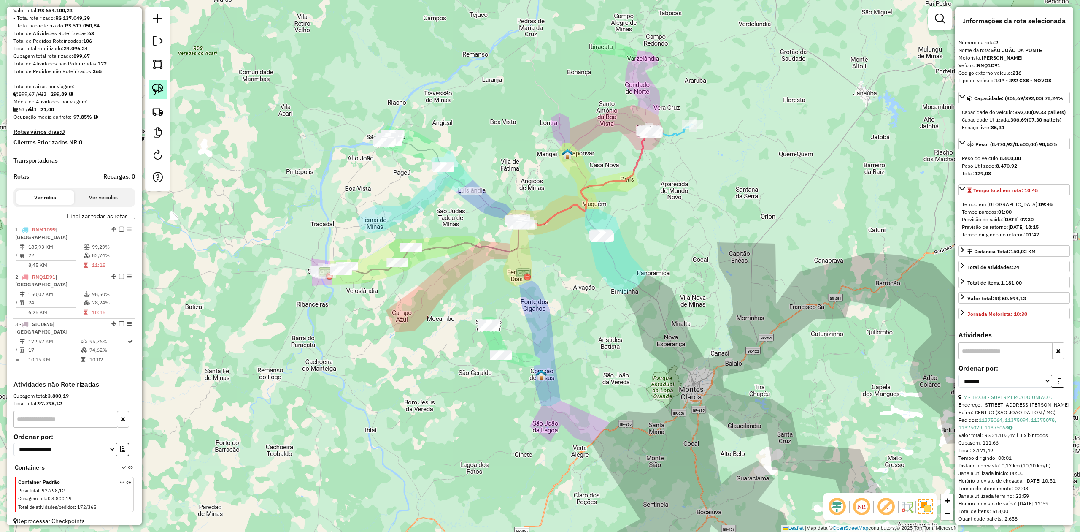
click at [162, 92] on img at bounding box center [158, 90] width 12 height 12
drag, startPoint x: 450, startPoint y: 338, endPoint x: 474, endPoint y: 382, distance: 51.0
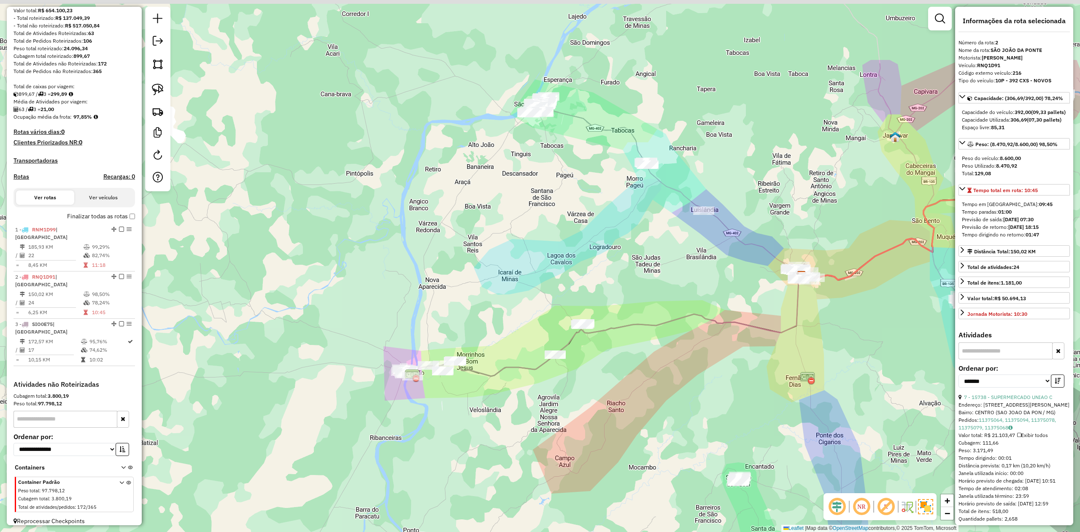
drag, startPoint x: 666, startPoint y: 172, endPoint x: 670, endPoint y: 285, distance: 113.2
click at [677, 289] on div "Janela de atendimento Grade de atendimento Capacidade Transportadoras Veículos …" at bounding box center [540, 266] width 1080 height 532
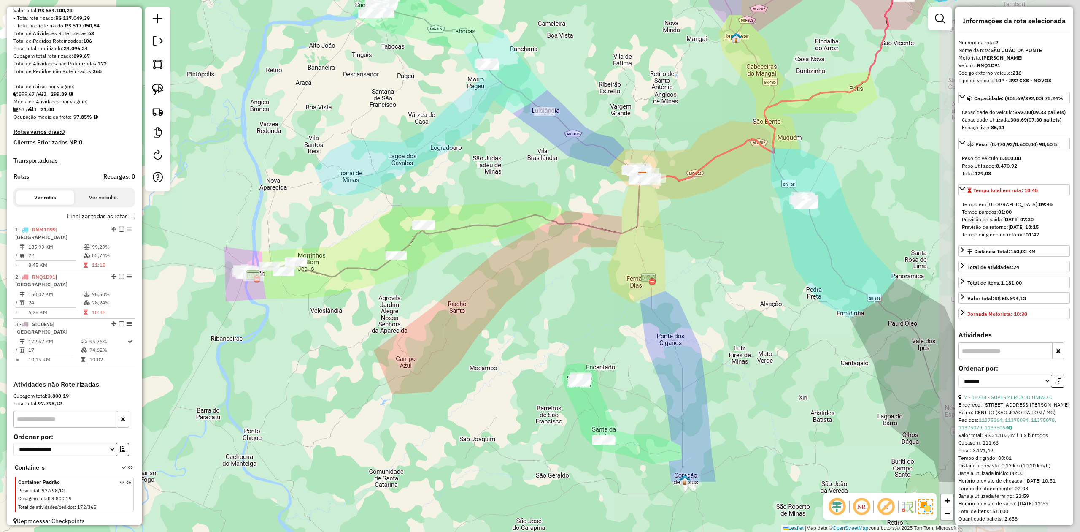
drag, startPoint x: 681, startPoint y: 268, endPoint x: 479, endPoint y: 163, distance: 227.6
click at [479, 163] on div "Janela de atendimento Grade de atendimento Capacidade Transportadoras Veículos …" at bounding box center [540, 266] width 1080 height 532
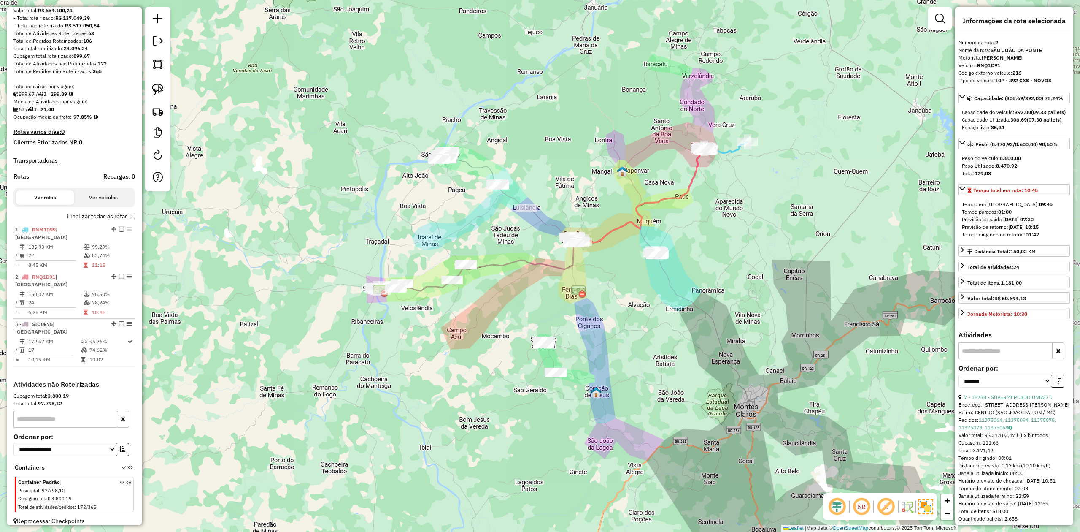
drag, startPoint x: 763, startPoint y: 295, endPoint x: 649, endPoint y: 312, distance: 115.7
click at [649, 312] on div "Janela de atendimento Grade de atendimento Capacidade Transportadoras Veículos …" at bounding box center [540, 266] width 1080 height 532
click at [159, 83] on link at bounding box center [158, 89] width 19 height 19
drag, startPoint x: 631, startPoint y: 260, endPoint x: 671, endPoint y: 220, distance: 56.1
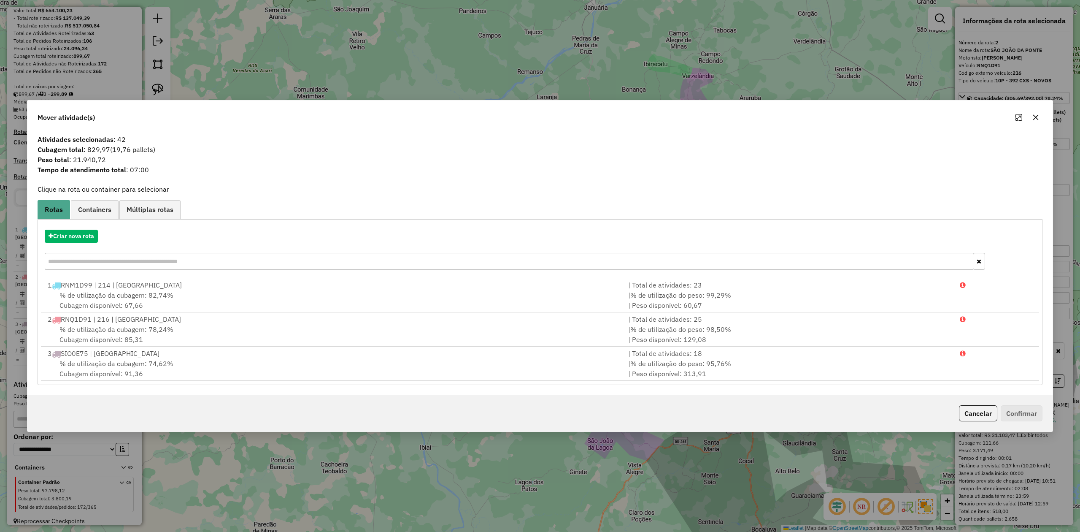
click at [1038, 117] on icon "button" at bounding box center [1036, 117] width 7 height 7
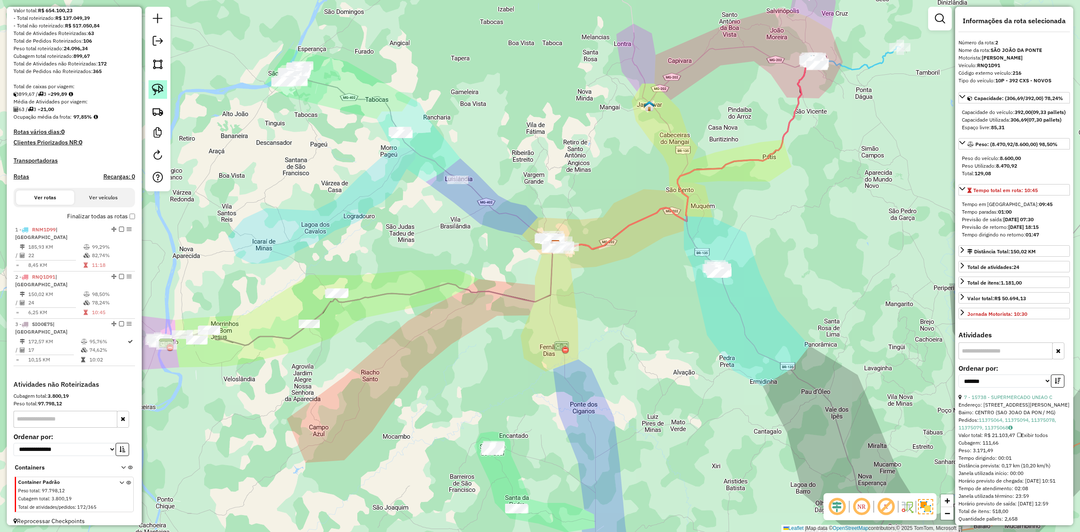
click at [154, 91] on img at bounding box center [158, 90] width 12 height 12
drag, startPoint x: 543, startPoint y: 270, endPoint x: 579, endPoint y: 272, distance: 35.9
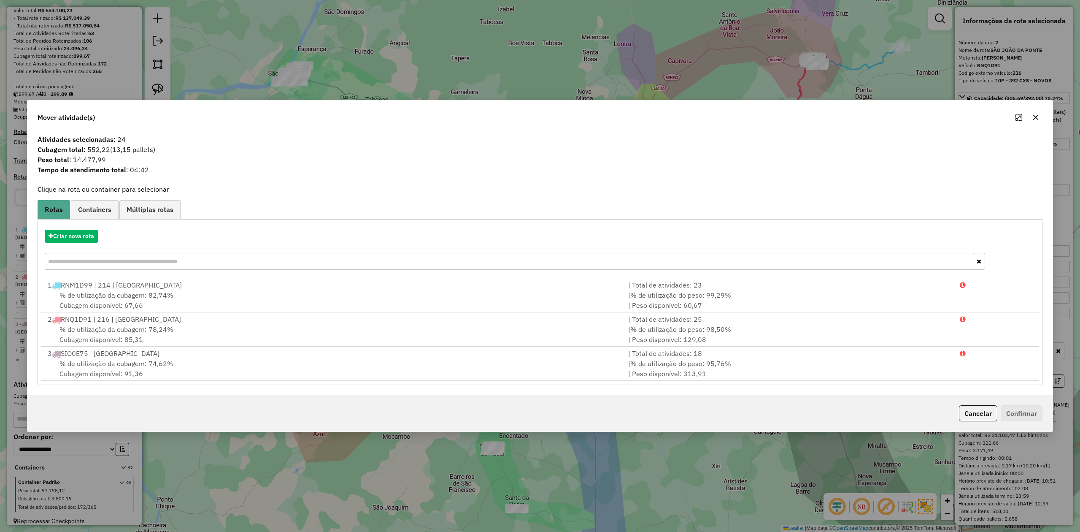
click at [1035, 115] on icon "button" at bounding box center [1036, 117] width 7 height 7
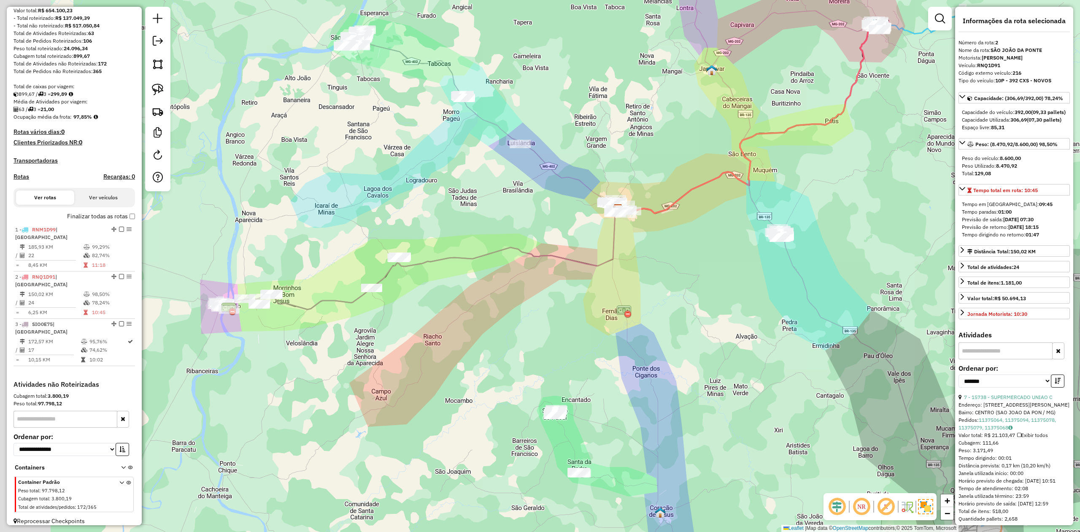
drag, startPoint x: 424, startPoint y: 330, endPoint x: 490, endPoint y: 287, distance: 78.4
click at [489, 291] on div "Janela de atendimento Grade de atendimento Capacidade Transportadoras Veículos …" at bounding box center [540, 266] width 1080 height 532
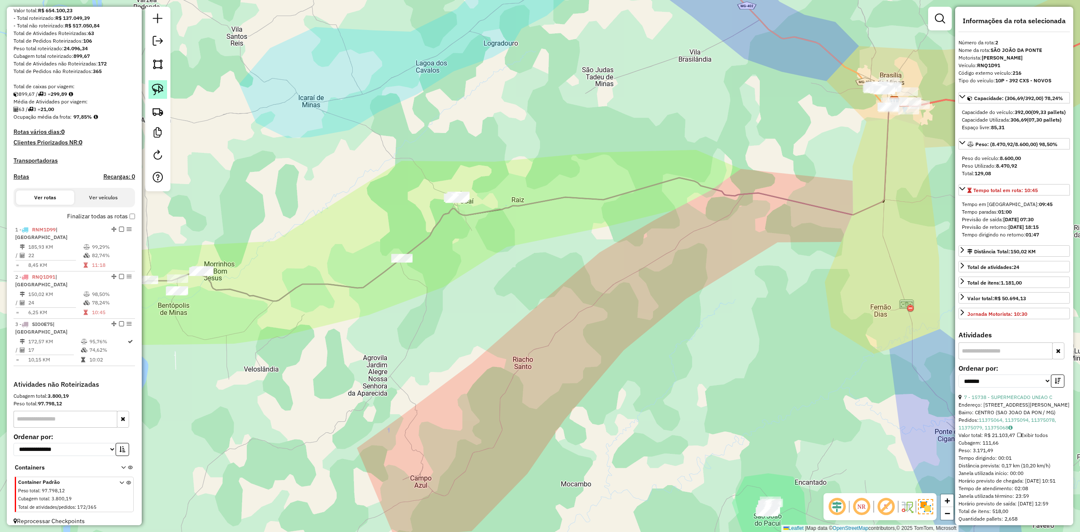
click at [154, 89] on img at bounding box center [158, 90] width 12 height 12
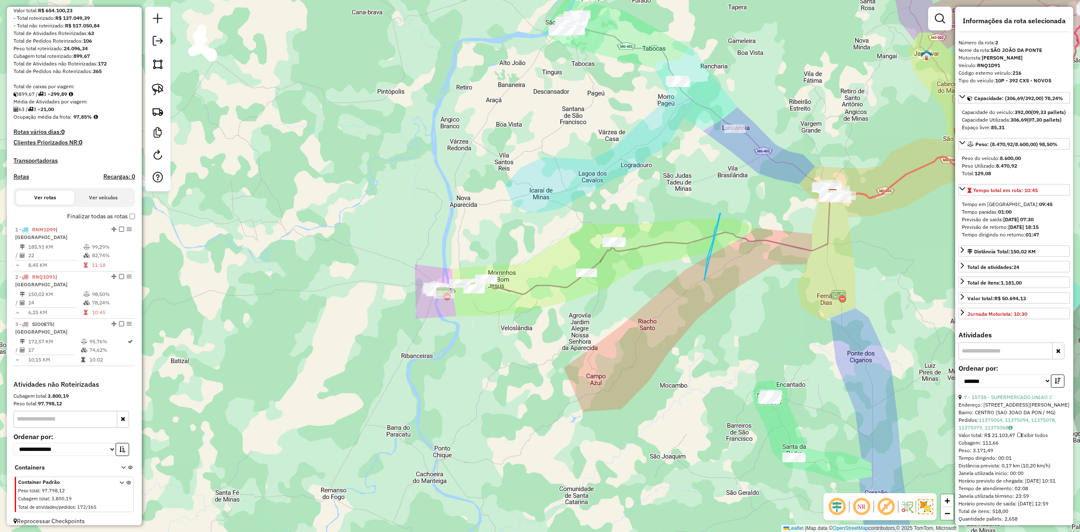
drag, startPoint x: 721, startPoint y: 213, endPoint x: 703, endPoint y: 284, distance: 73.5
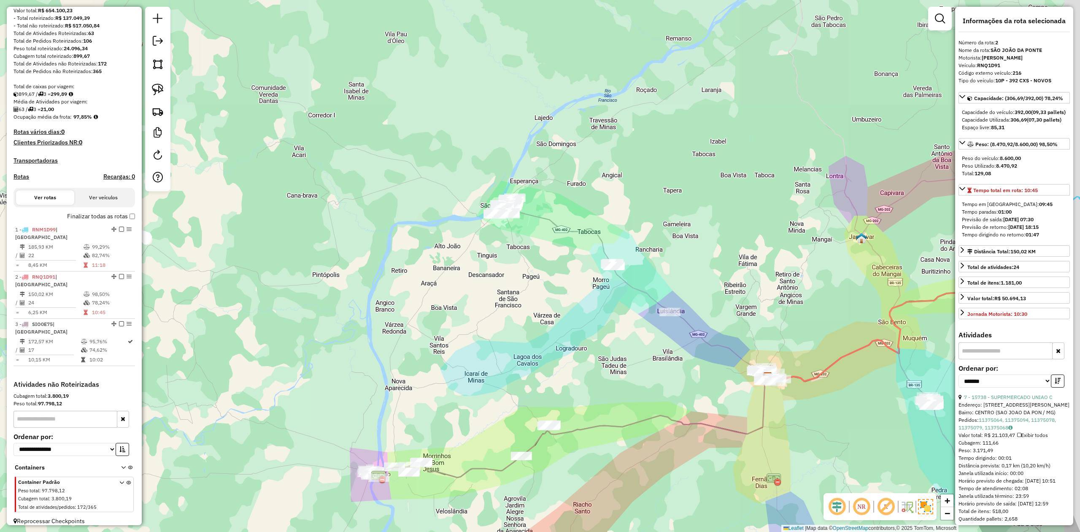
drag, startPoint x: 701, startPoint y: 192, endPoint x: 636, endPoint y: 375, distance: 194.3
click at [636, 375] on div "Janela de atendimento Grade de atendimento Capacidade Transportadoras Veículos …" at bounding box center [540, 266] width 1080 height 532
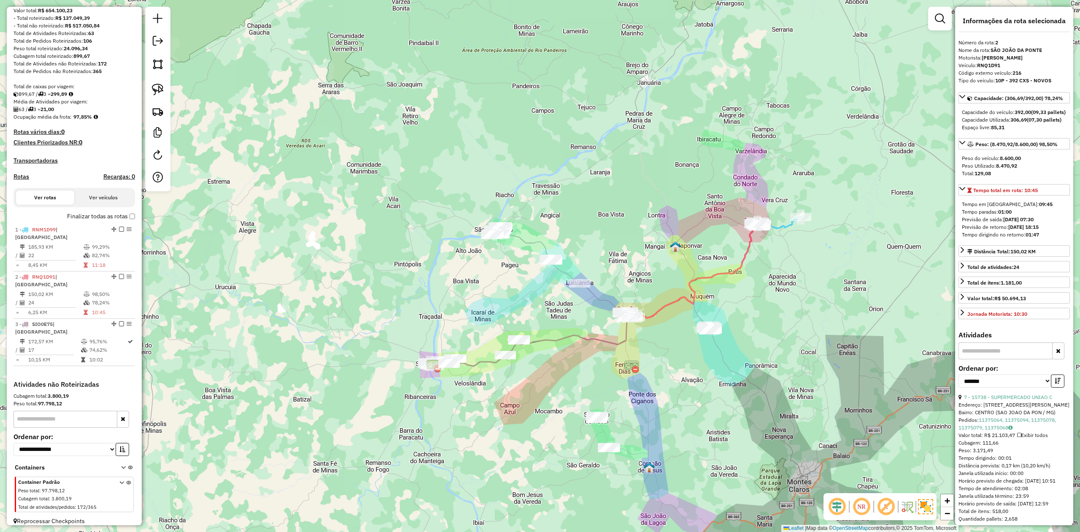
drag, startPoint x: 749, startPoint y: 414, endPoint x: 685, endPoint y: 366, distance: 79.7
click at [685, 366] on div "Janela de atendimento Grade de atendimento Capacidade Transportadoras Veículos …" at bounding box center [540, 266] width 1080 height 532
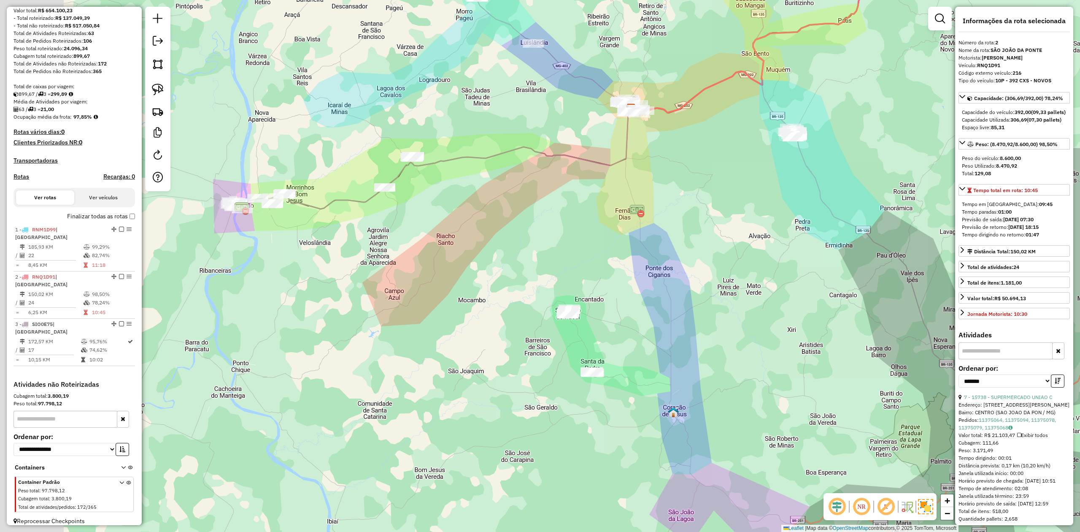
drag, startPoint x: 406, startPoint y: 205, endPoint x: 626, endPoint y: 241, distance: 223.5
click at [622, 242] on div "Janela de atendimento Grade de atendimento Capacidade Transportadoras Veículos …" at bounding box center [540, 266] width 1080 height 532
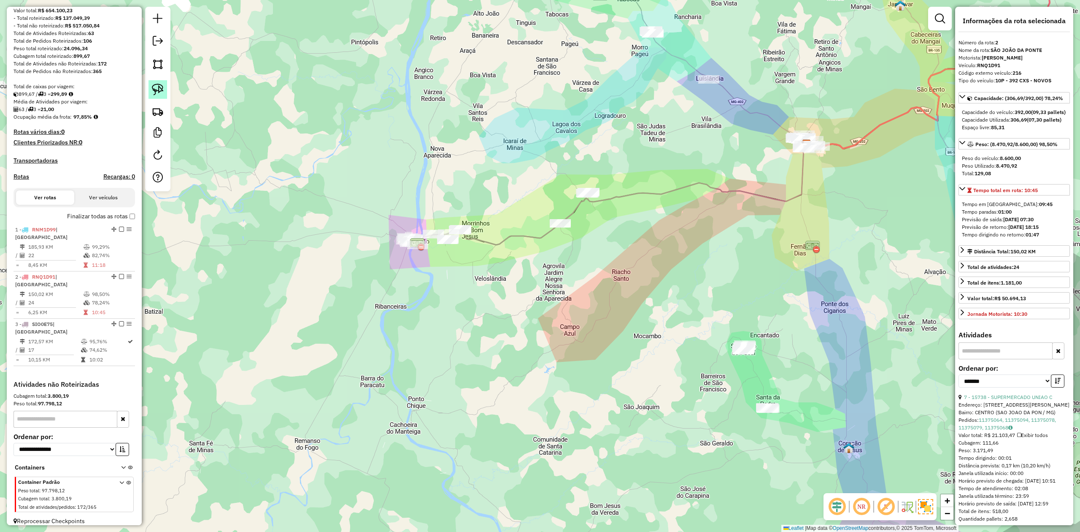
click at [166, 90] on link at bounding box center [158, 89] width 19 height 19
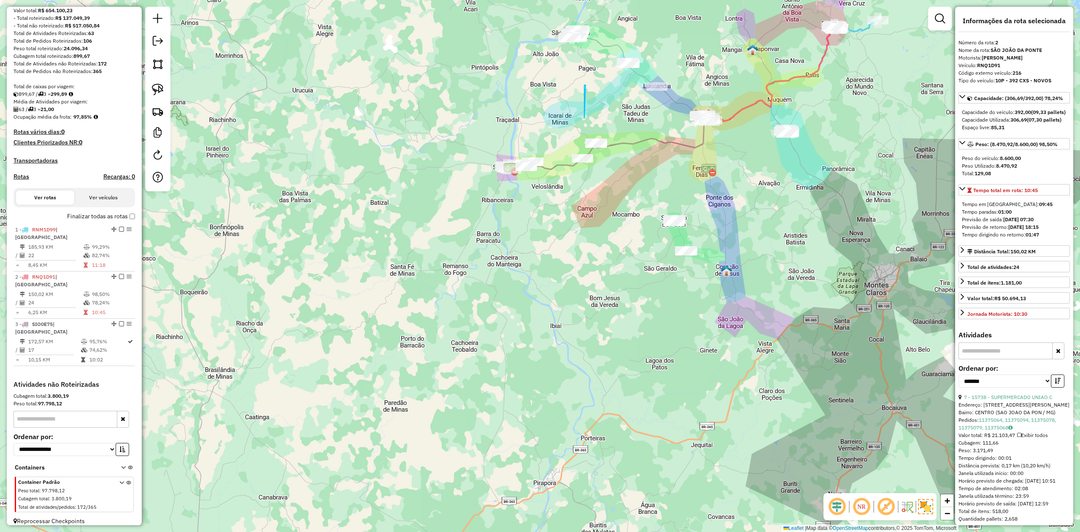
drag, startPoint x: 586, startPoint y: 85, endPoint x: 584, endPoint y: 118, distance: 33.4
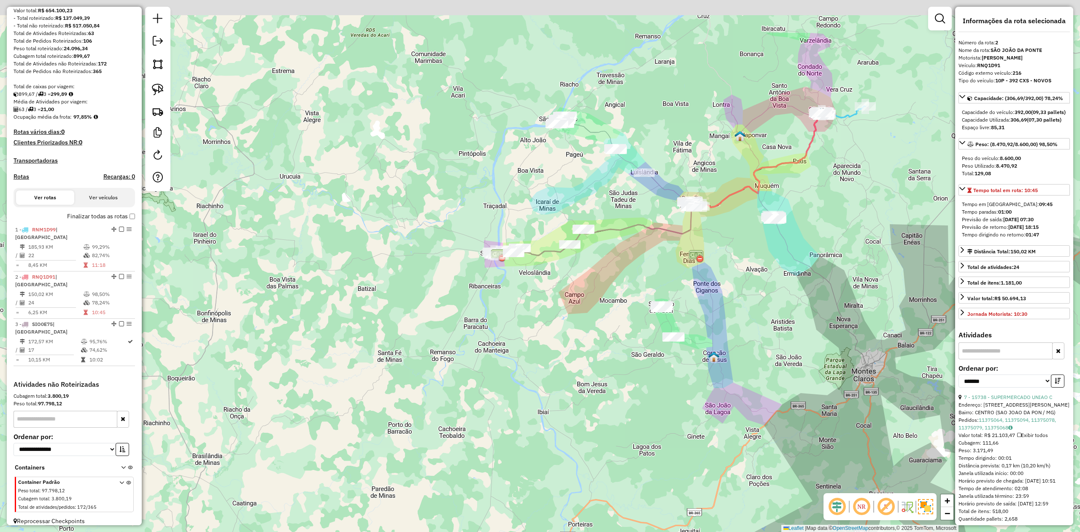
drag, startPoint x: 555, startPoint y: 119, endPoint x: 421, endPoint y: 186, distance: 150.0
click at [531, 206] on div "Janela de atendimento Grade de atendimento Capacidade Transportadoras Veículos …" at bounding box center [540, 266] width 1080 height 532
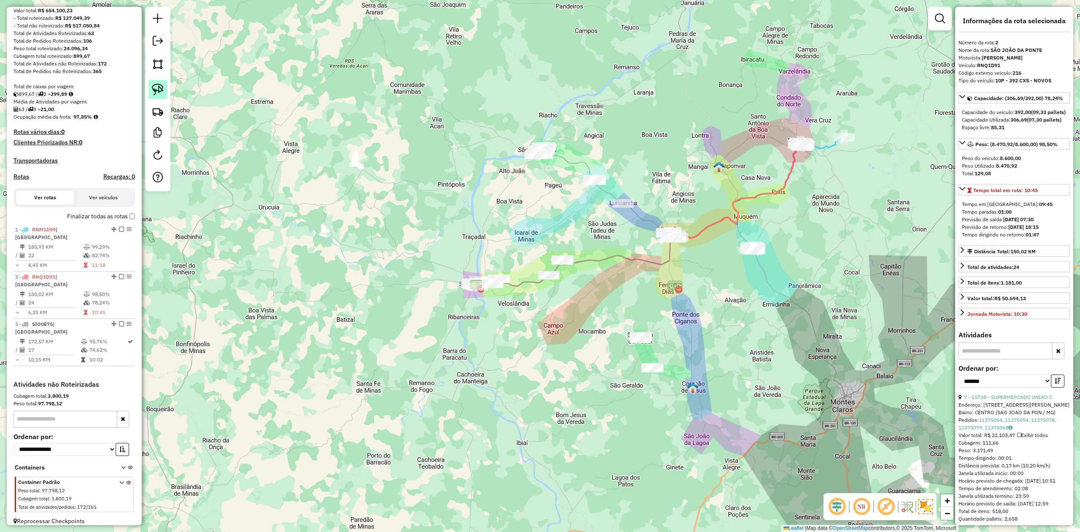
click at [154, 89] on img at bounding box center [158, 90] width 12 height 12
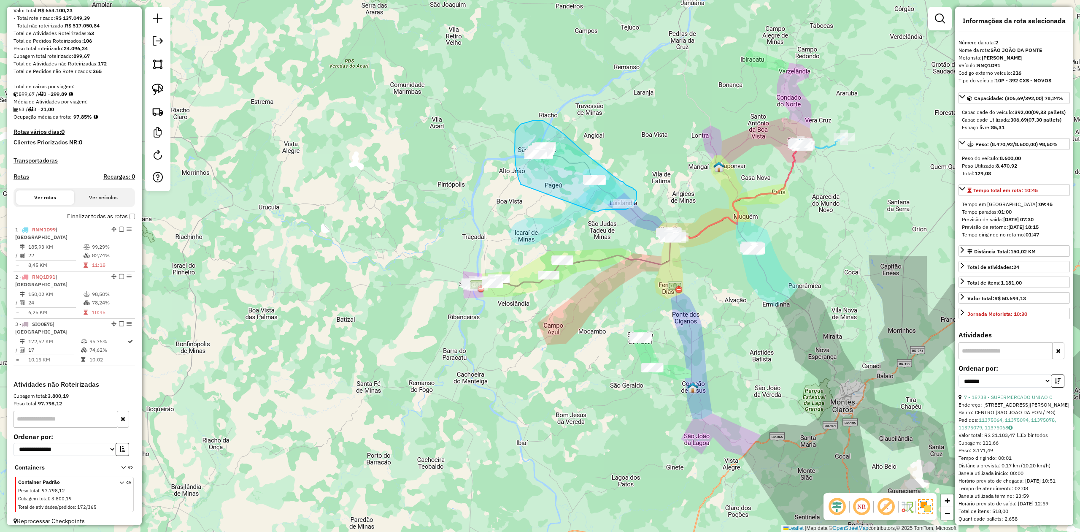
drag, startPoint x: 520, startPoint y: 184, endPoint x: 588, endPoint y: 214, distance: 73.7
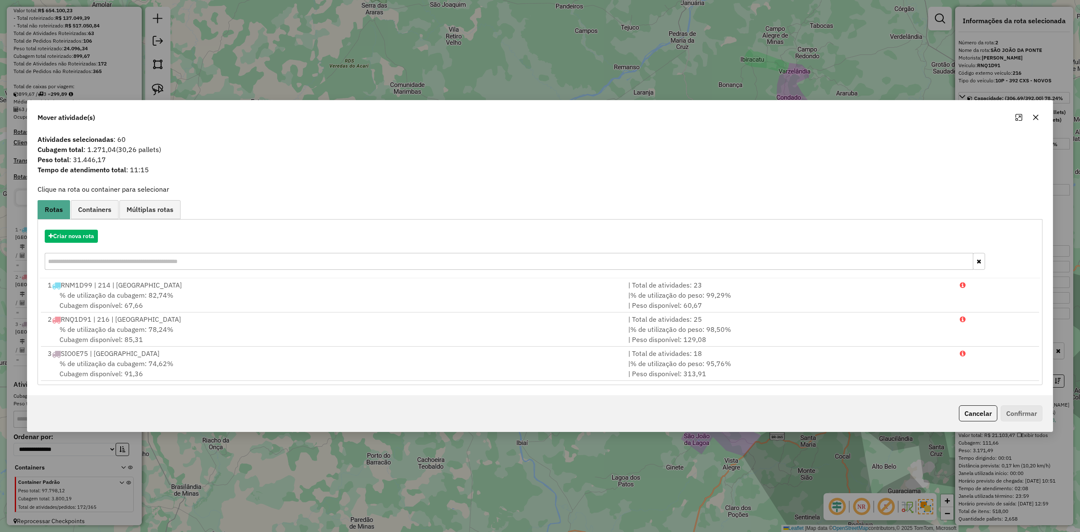
click at [1035, 116] on icon "button" at bounding box center [1036, 117] width 7 height 7
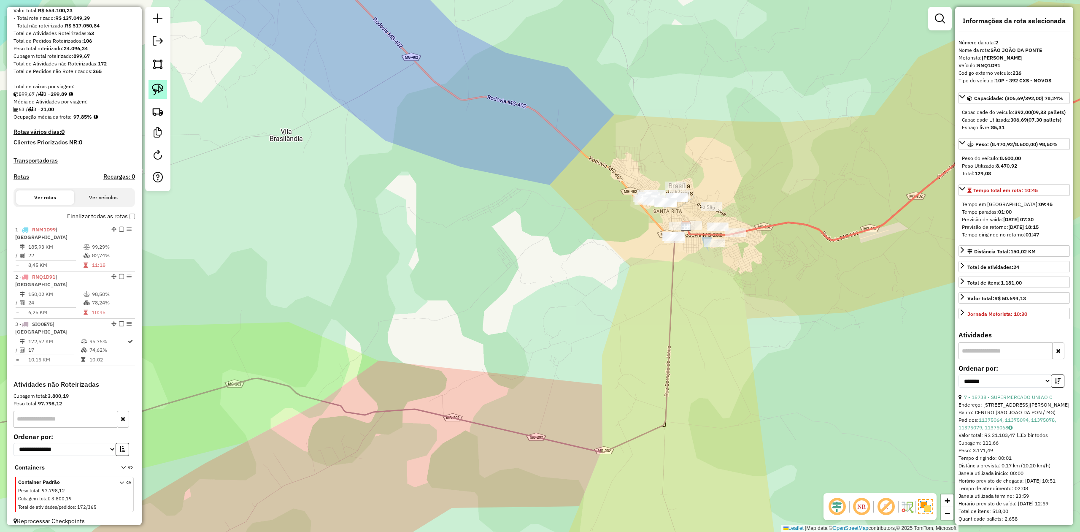
click at [160, 92] on img at bounding box center [158, 90] width 12 height 12
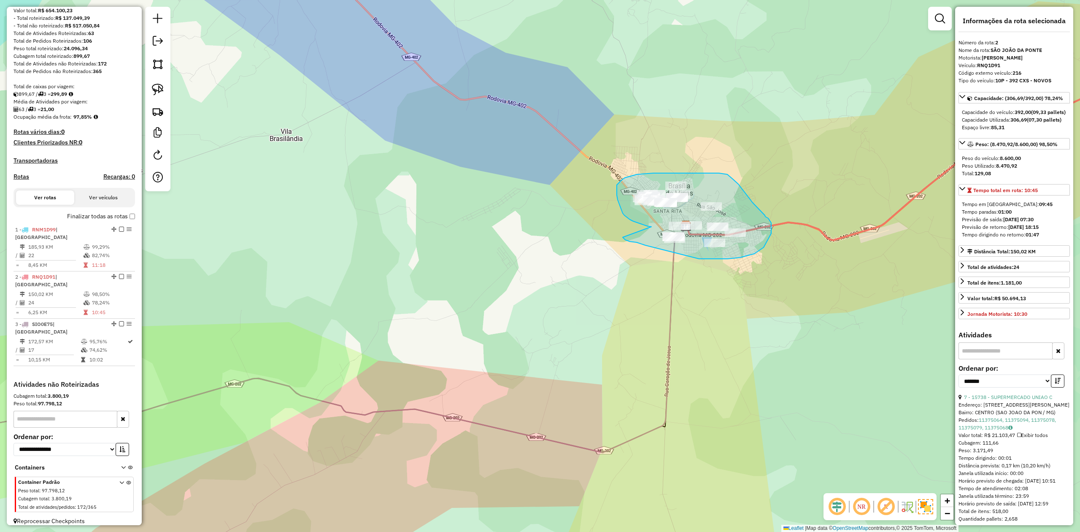
drag, startPoint x: 652, startPoint y: 227, endPoint x: 614, endPoint y: 230, distance: 38.1
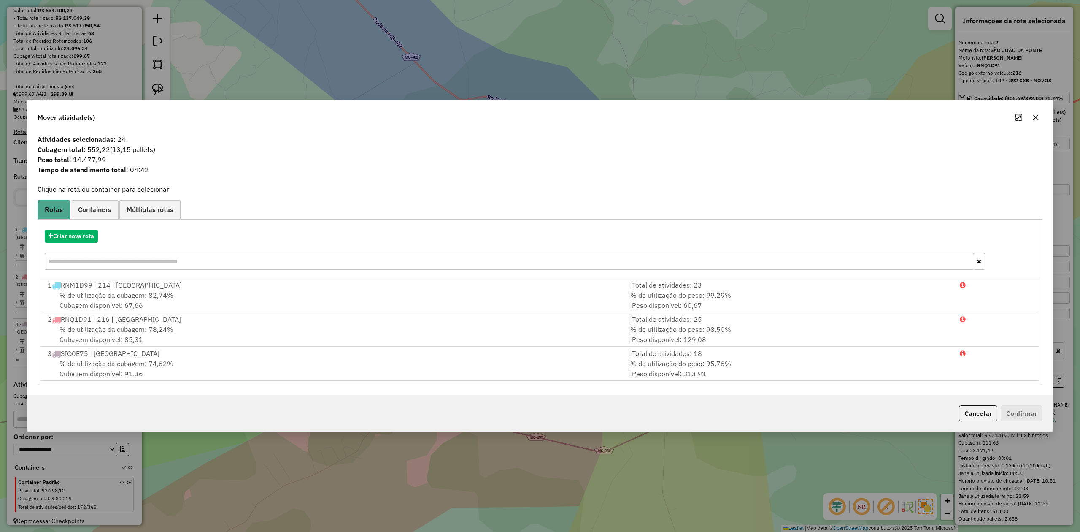
click at [1035, 116] on icon "button" at bounding box center [1036, 117] width 7 height 7
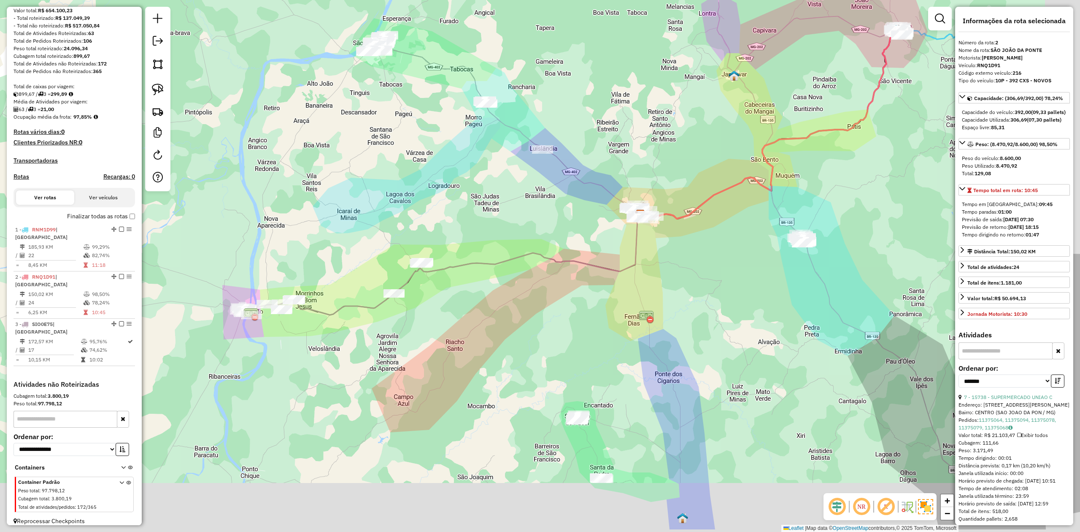
drag, startPoint x: 625, startPoint y: 333, endPoint x: 546, endPoint y: 243, distance: 119.0
click at [550, 245] on div "Janela de atendimento Grade de atendimento Capacidade Transportadoras Veículos …" at bounding box center [540, 266] width 1080 height 532
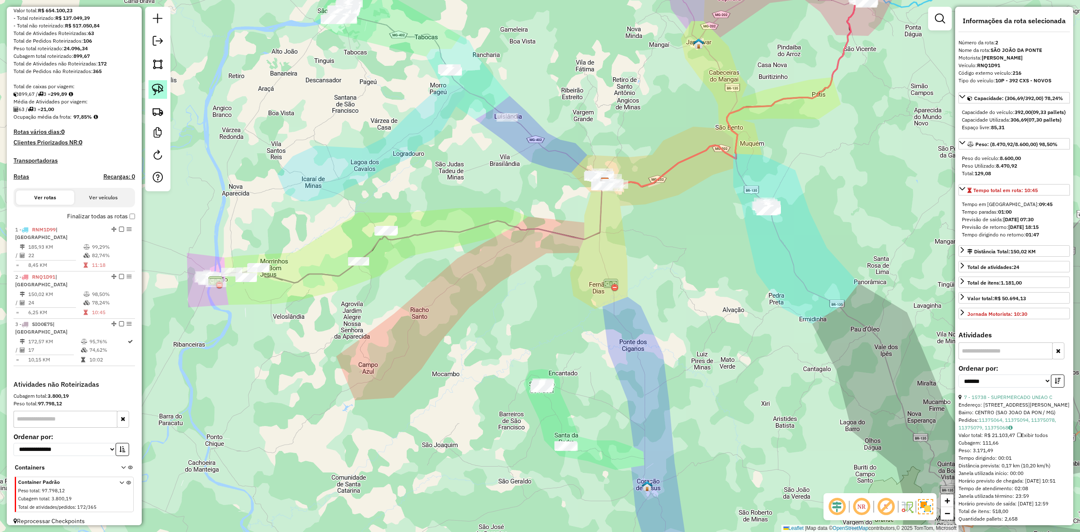
click at [154, 90] on img at bounding box center [158, 90] width 12 height 12
drag, startPoint x: 727, startPoint y: 223, endPoint x: 748, endPoint y: 223, distance: 21.1
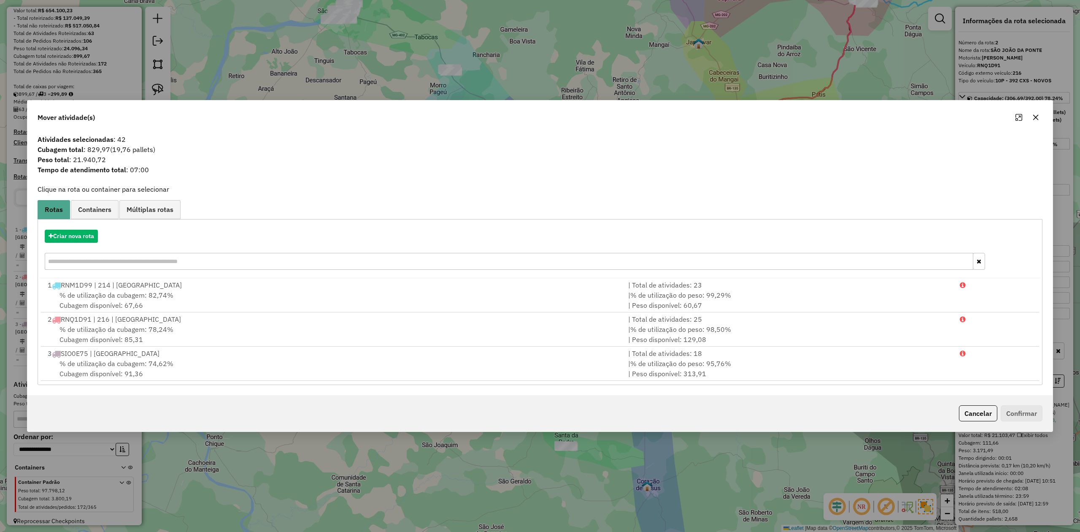
click at [1034, 117] on icon "button" at bounding box center [1036, 117] width 7 height 7
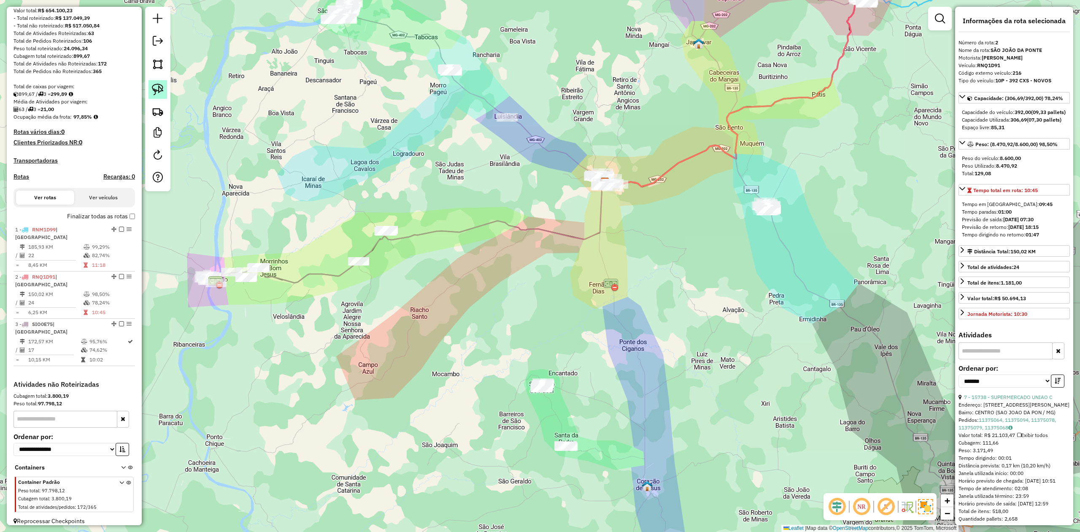
click at [155, 84] on img at bounding box center [158, 90] width 12 height 12
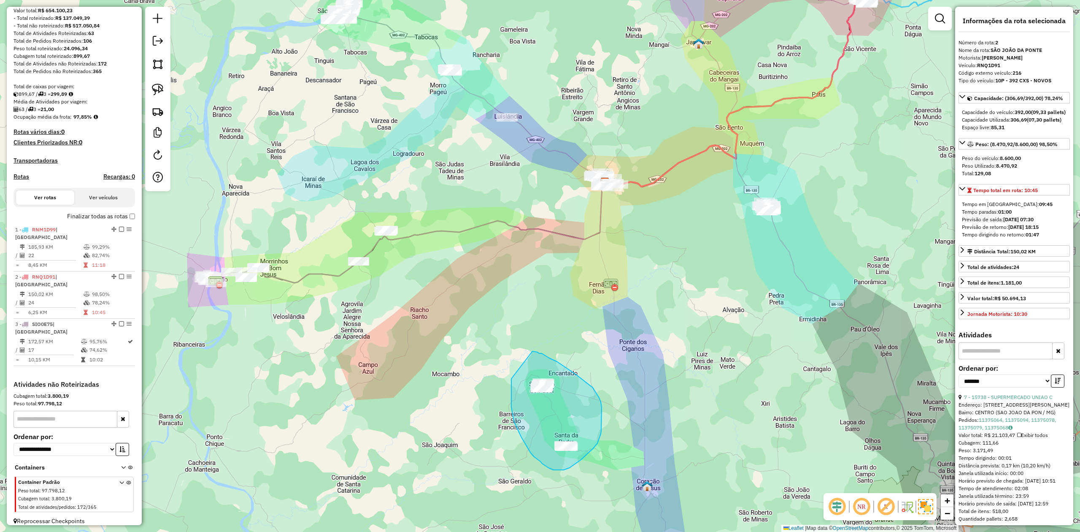
drag, startPoint x: 517, startPoint y: 428, endPoint x: 533, endPoint y: 351, distance: 78.4
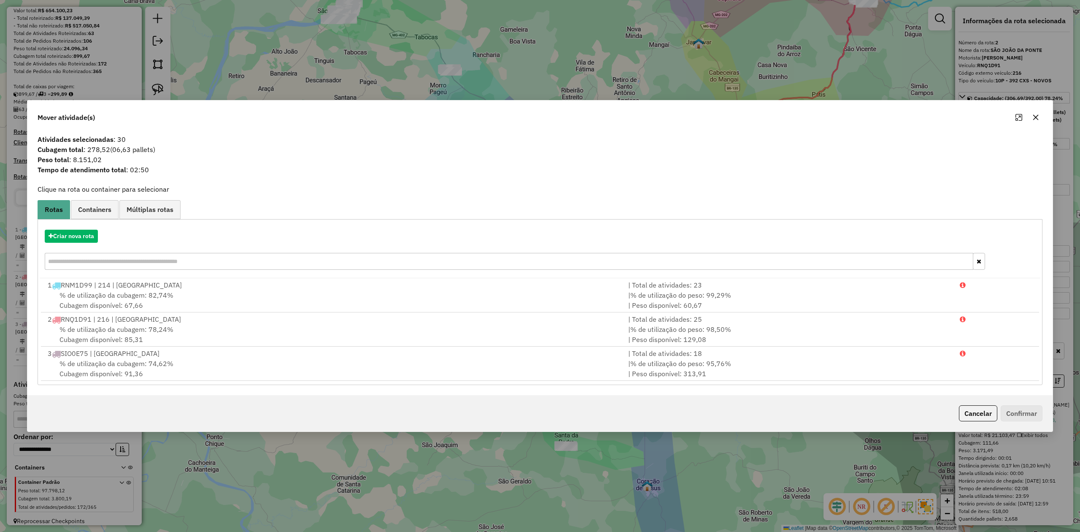
click at [1032, 116] on button "button" at bounding box center [1036, 118] width 14 height 14
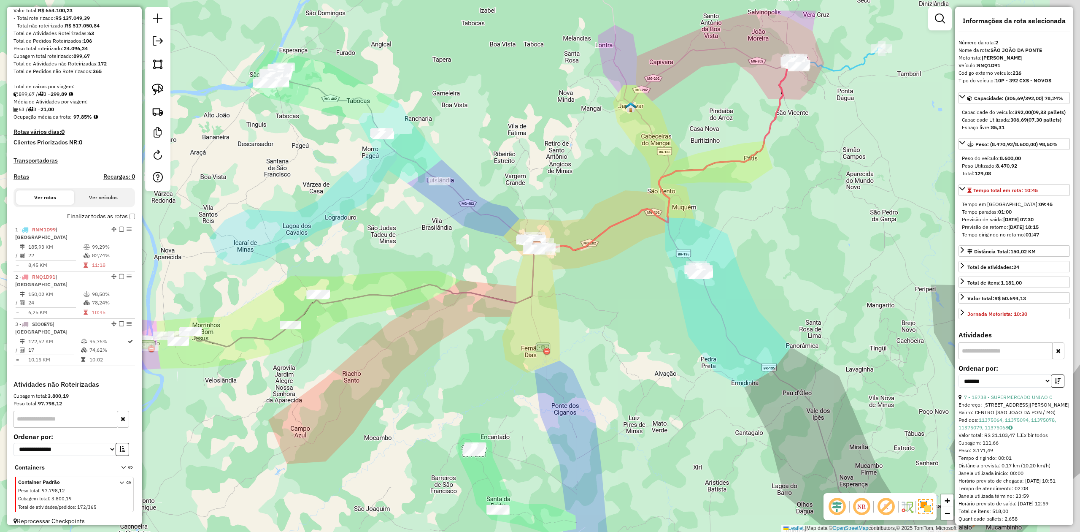
drag, startPoint x: 630, startPoint y: 203, endPoint x: 562, endPoint y: 267, distance: 93.1
click at [562, 267] on div "Janela de atendimento Grade de atendimento Capacidade Transportadoras Veículos …" at bounding box center [540, 266] width 1080 height 532
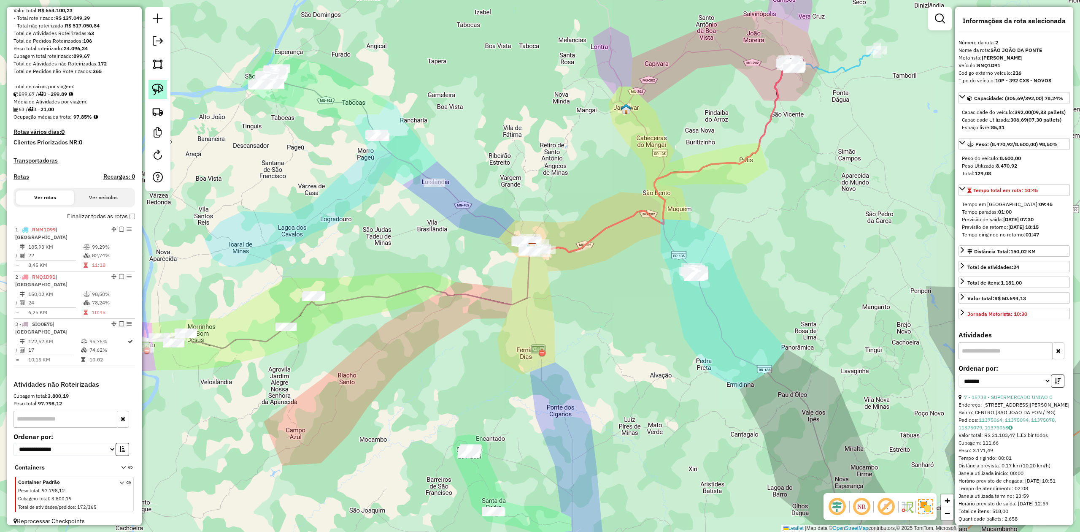
click at [165, 93] on link at bounding box center [158, 89] width 19 height 19
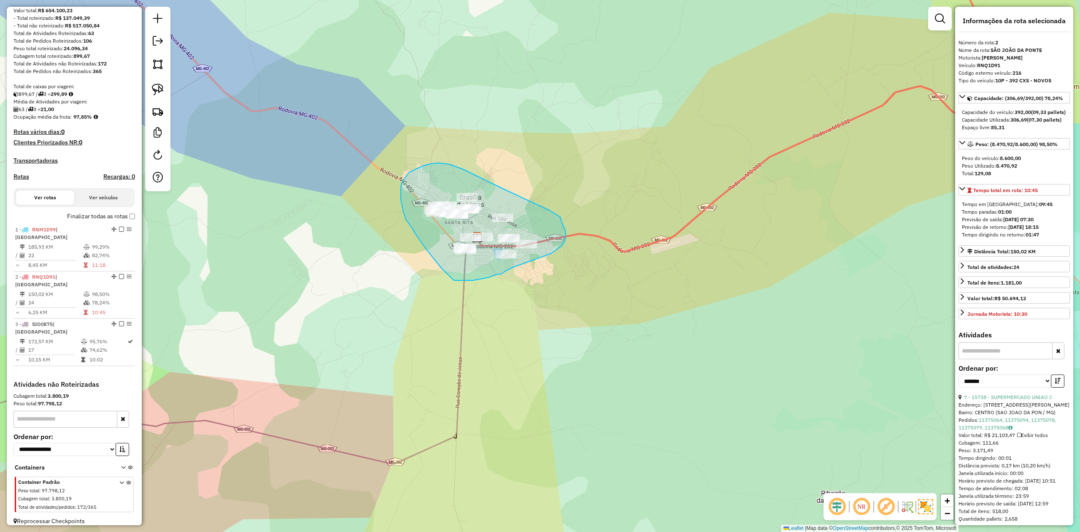
drag, startPoint x: 490, startPoint y: 277, endPoint x: 516, endPoint y: 270, distance: 27.0
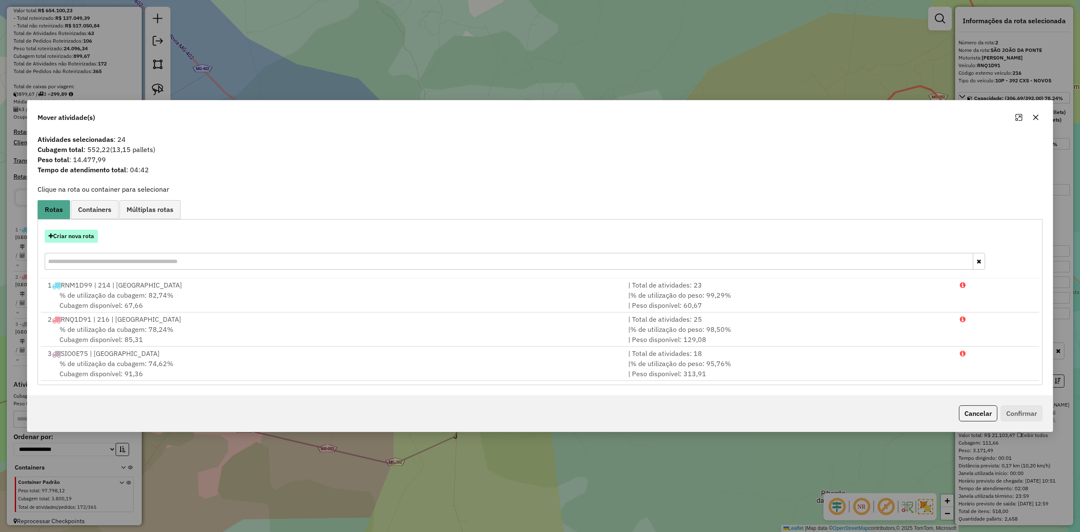
click at [83, 237] on button "Criar nova rota" at bounding box center [71, 236] width 53 height 13
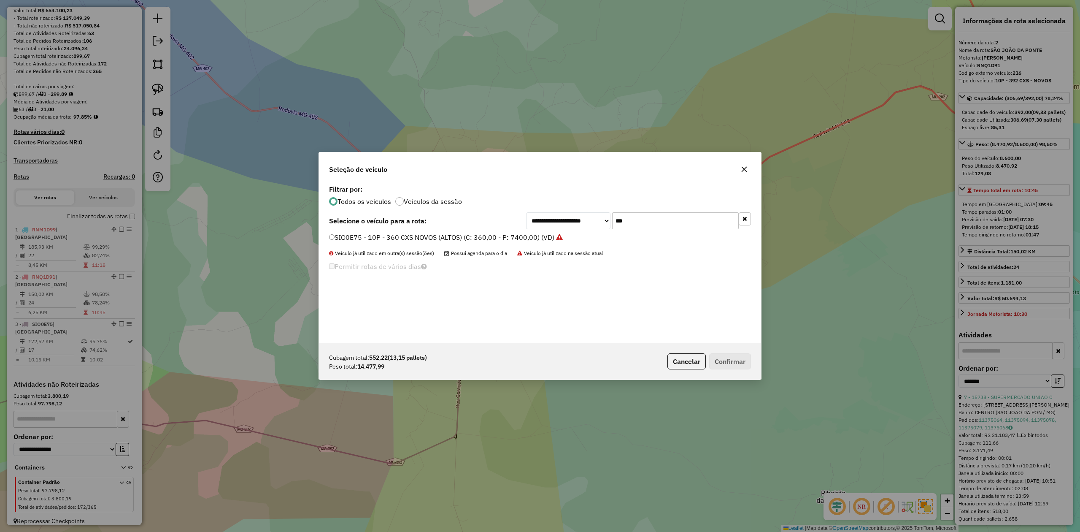
drag, startPoint x: 643, startPoint y: 220, endPoint x: 588, endPoint y: 220, distance: 54.9
click at [592, 220] on div "**********" at bounding box center [638, 220] width 225 height 17
type input "***"
click at [352, 233] on label "RMM3B48 - - 6P - 210 CXS TRUCK (C: 210,00 - P: 7180,00) (VD)" at bounding box center [431, 237] width 204 height 10
click at [743, 365] on button "Confirmar" at bounding box center [730, 361] width 42 height 16
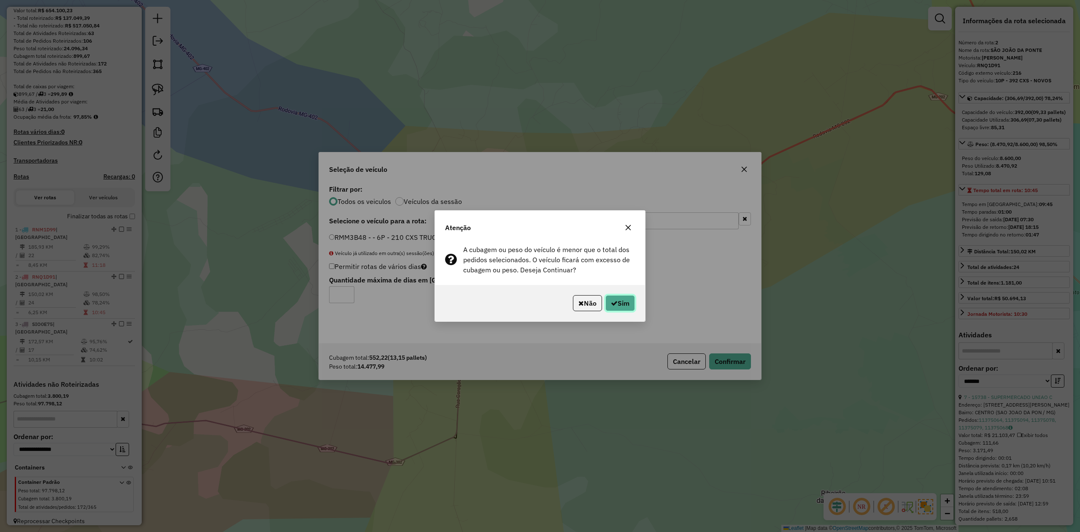
click at [620, 305] on button "Sim" at bounding box center [621, 303] width 30 height 16
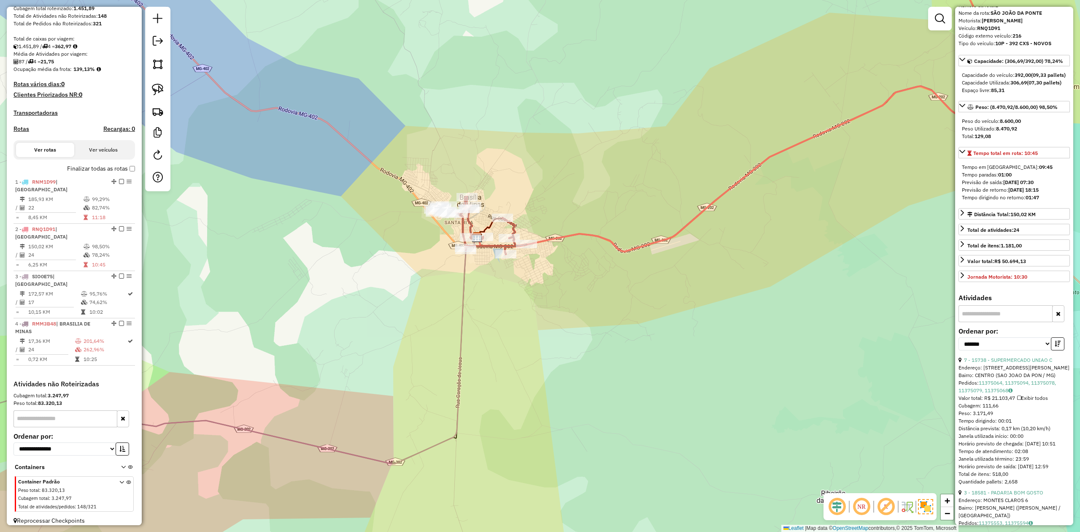
scroll to position [56, 0]
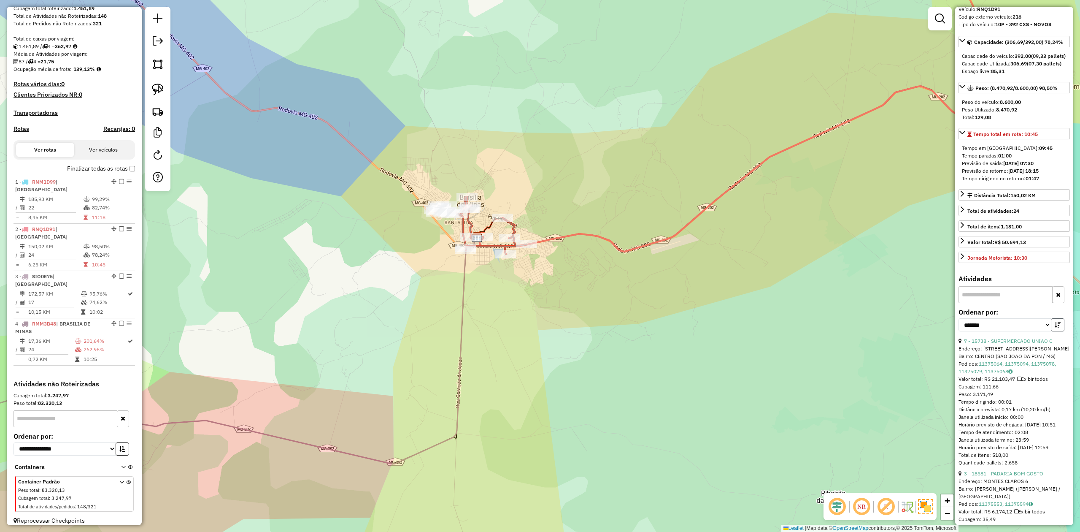
click at [1055, 327] on icon "button" at bounding box center [1058, 325] width 6 height 6
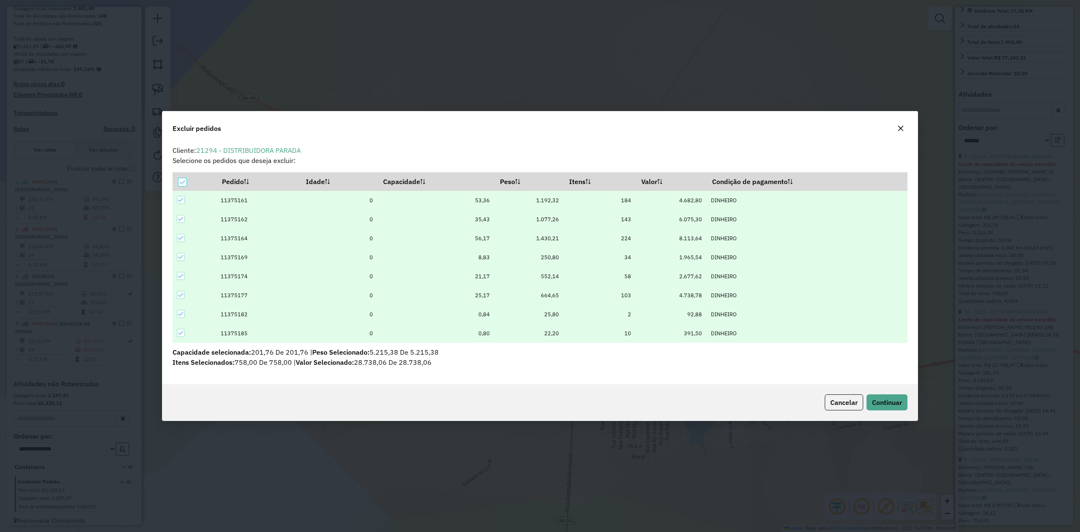
scroll to position [0, 0]
click at [889, 400] on span "Continuar" at bounding box center [887, 402] width 30 height 8
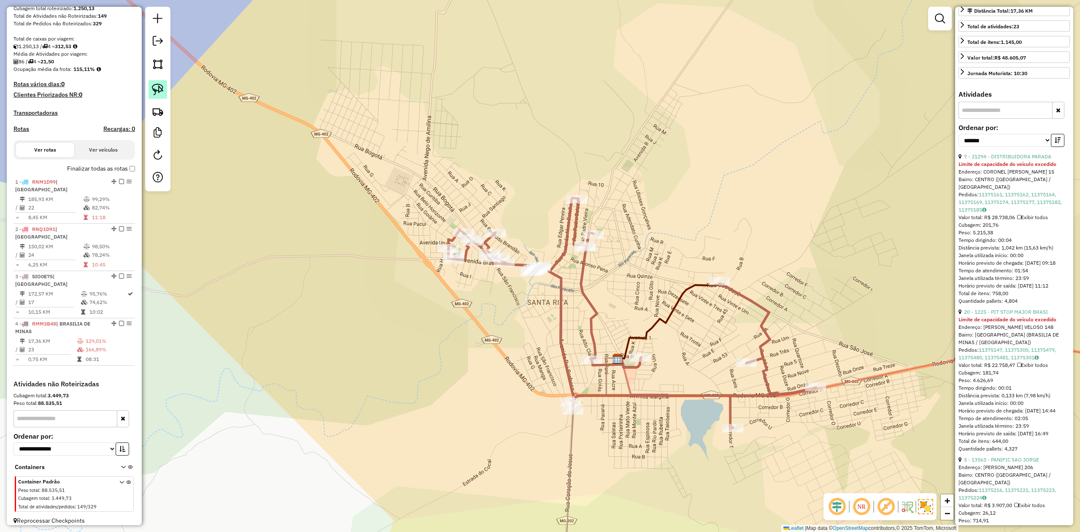
click at [162, 92] on img at bounding box center [158, 90] width 12 height 12
drag, startPoint x: 514, startPoint y: 289, endPoint x: 530, endPoint y: 249, distance: 43.7
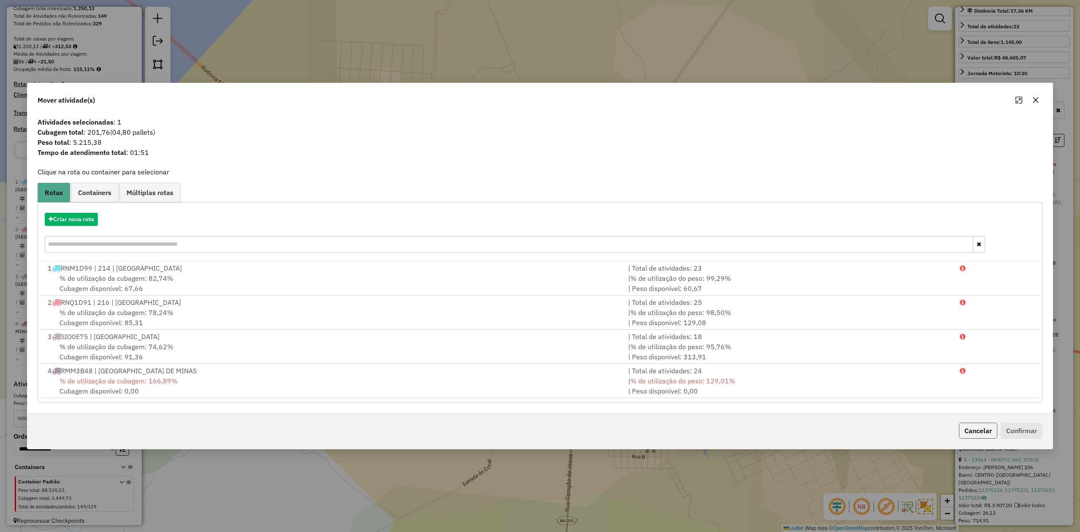
click at [977, 431] on button "Cancelar" at bounding box center [978, 430] width 38 height 16
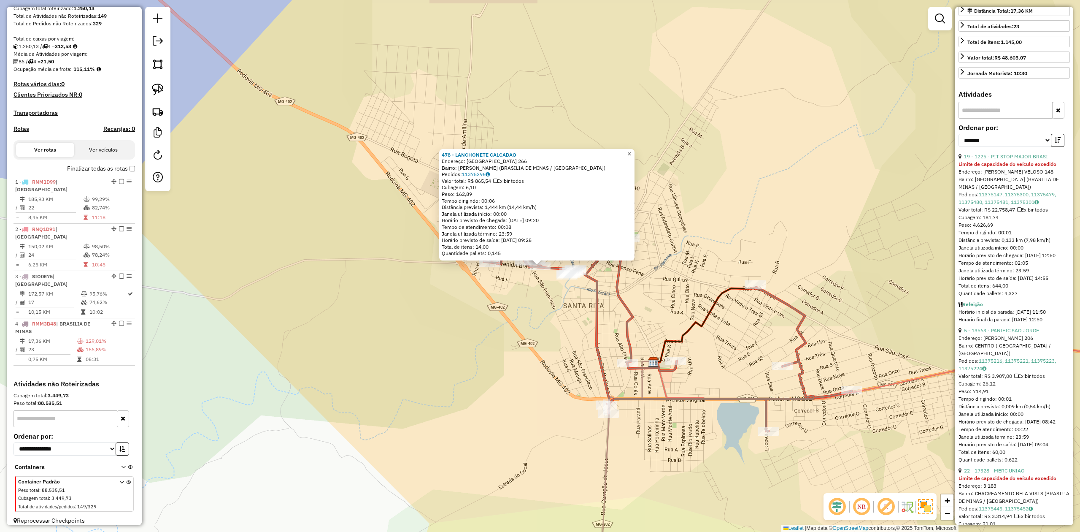
click at [631, 150] on span "×" at bounding box center [629, 153] width 4 height 7
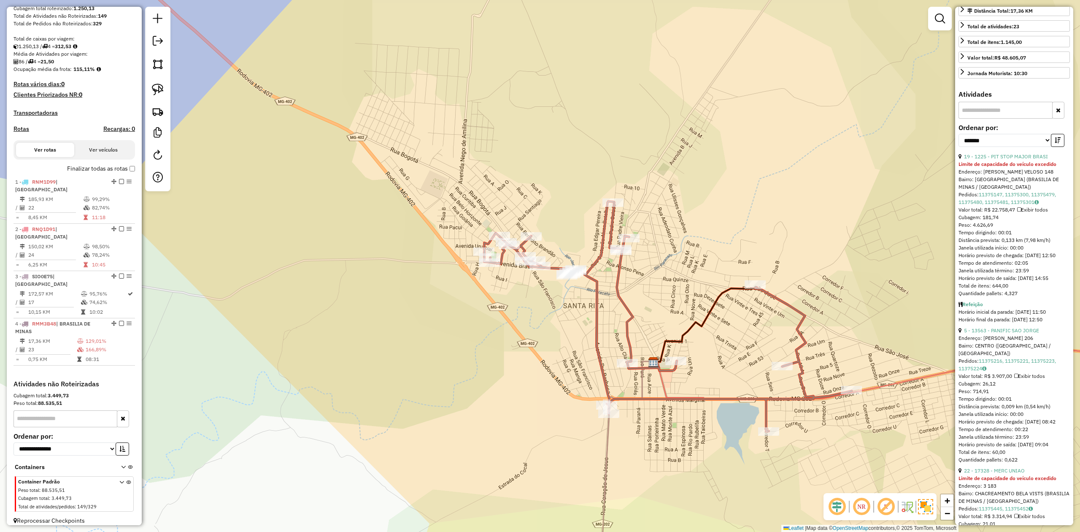
click at [595, 289] on icon at bounding box center [668, 316] width 368 height 230
click at [618, 286] on icon at bounding box center [668, 316] width 368 height 230
click at [794, 307] on icon at bounding box center [668, 316] width 368 height 230
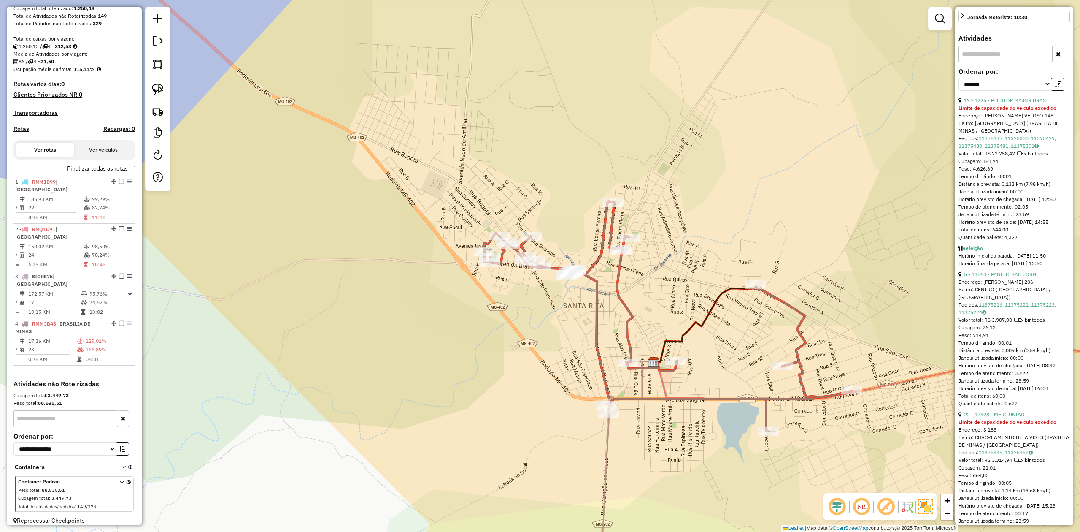
scroll to position [345, 0]
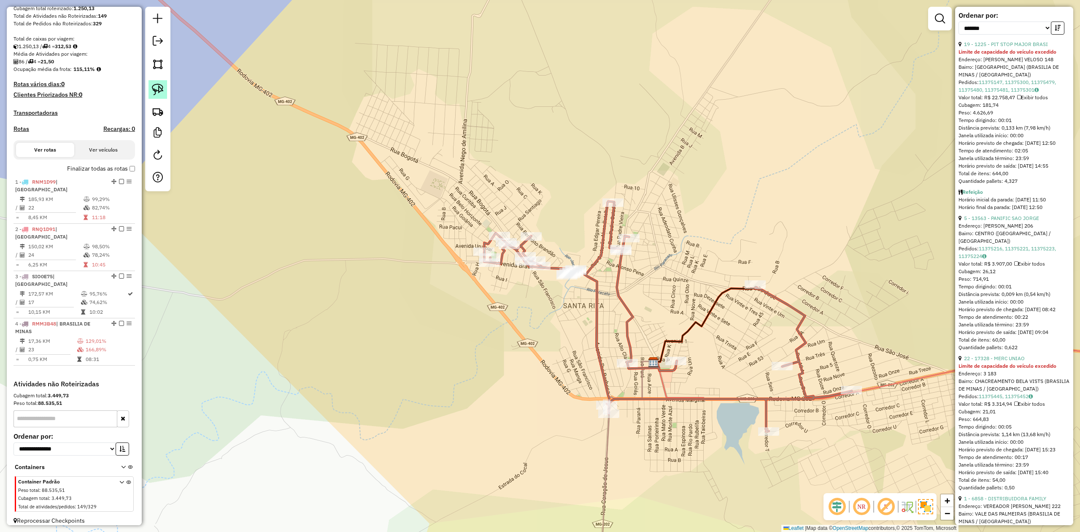
click at [158, 89] on img at bounding box center [158, 90] width 12 height 12
drag, startPoint x: 559, startPoint y: 292, endPoint x: 563, endPoint y: 250, distance: 42.8
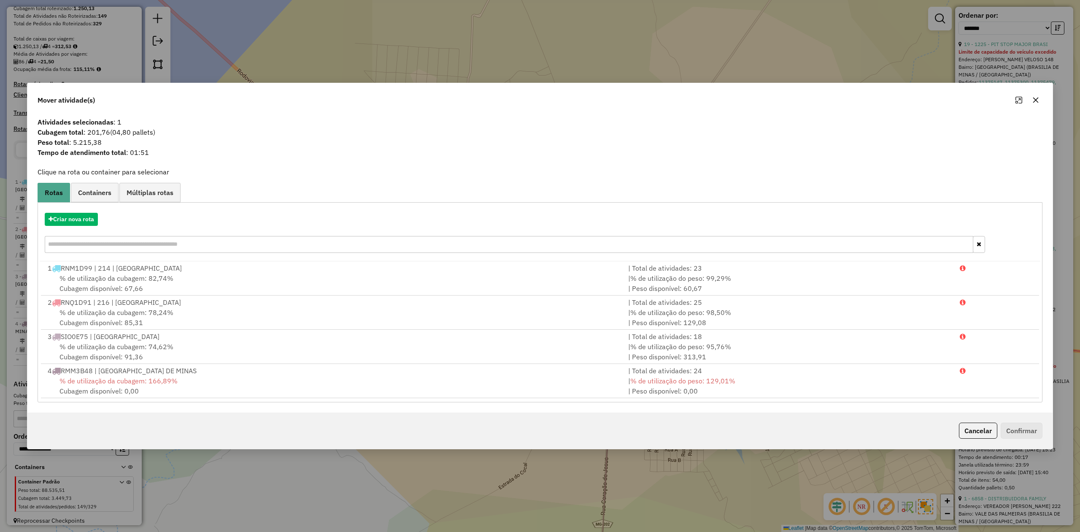
click at [1038, 99] on icon "button" at bounding box center [1036, 100] width 7 height 7
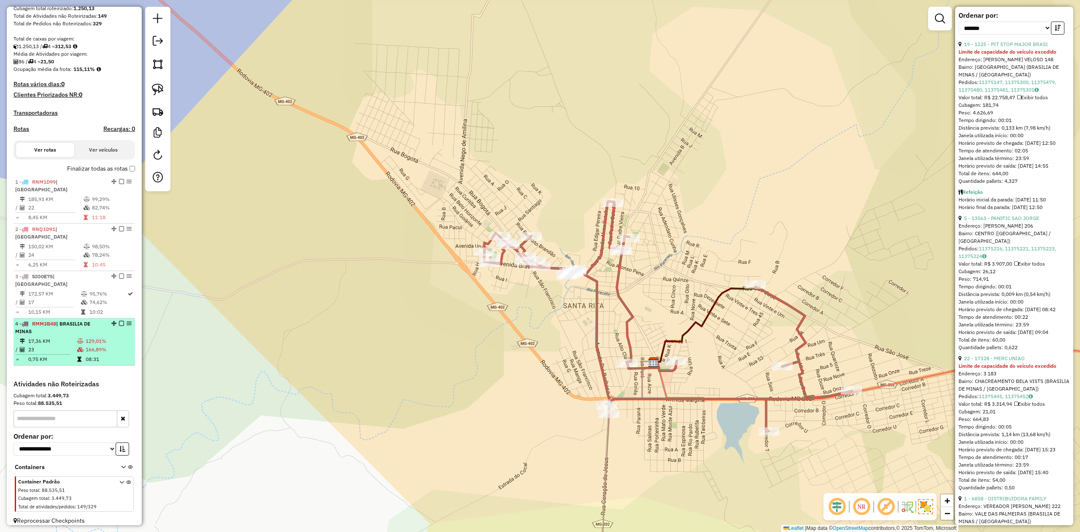
click at [57, 345] on td "23" at bounding box center [52, 349] width 49 height 8
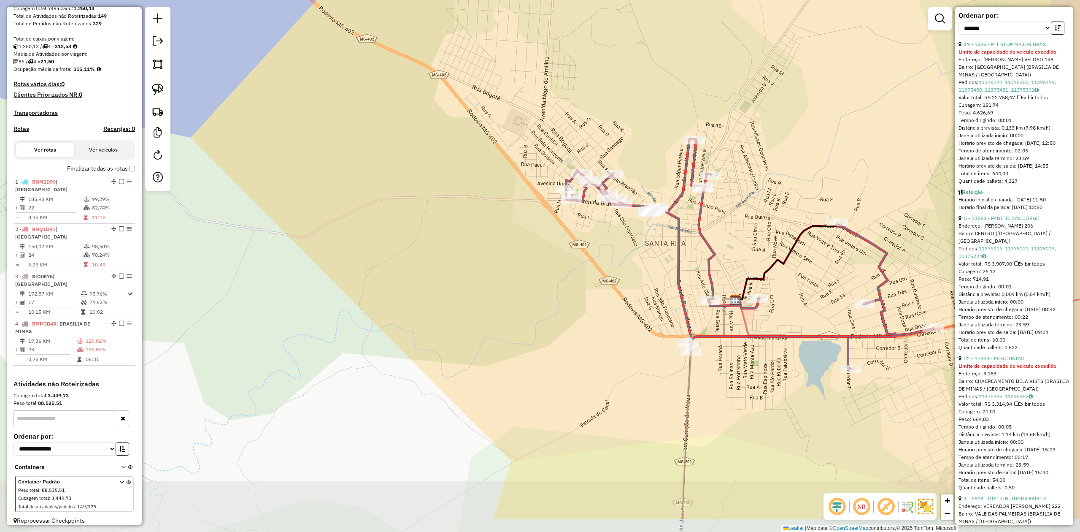
drag, startPoint x: 784, startPoint y: 419, endPoint x: 699, endPoint y: 335, distance: 119.4
click at [703, 338] on div "Janela de atendimento Grade de atendimento Capacidade Transportadoras Veículos …" at bounding box center [540, 266] width 1080 height 532
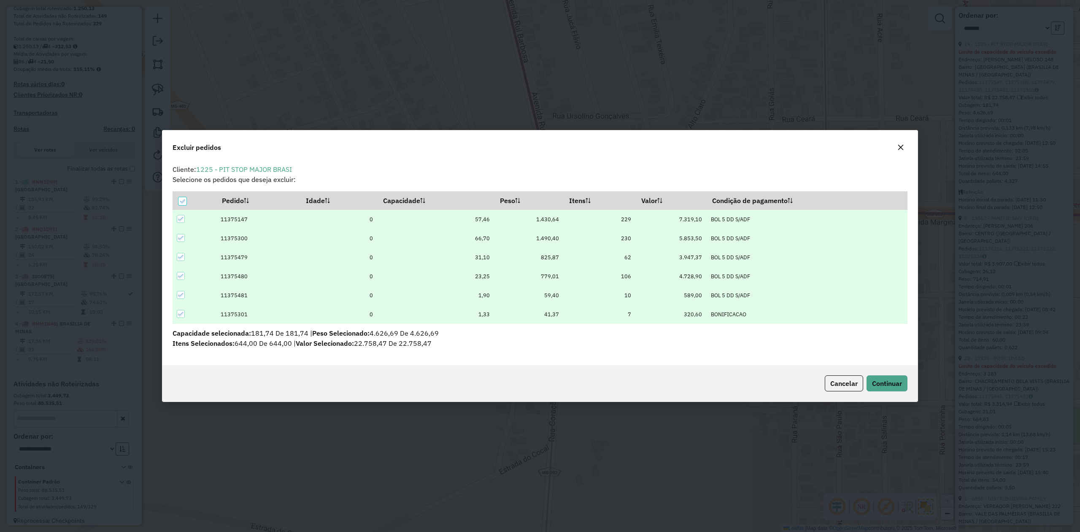
scroll to position [0, 0]
click at [884, 380] on span "Continuar" at bounding box center [887, 383] width 30 height 8
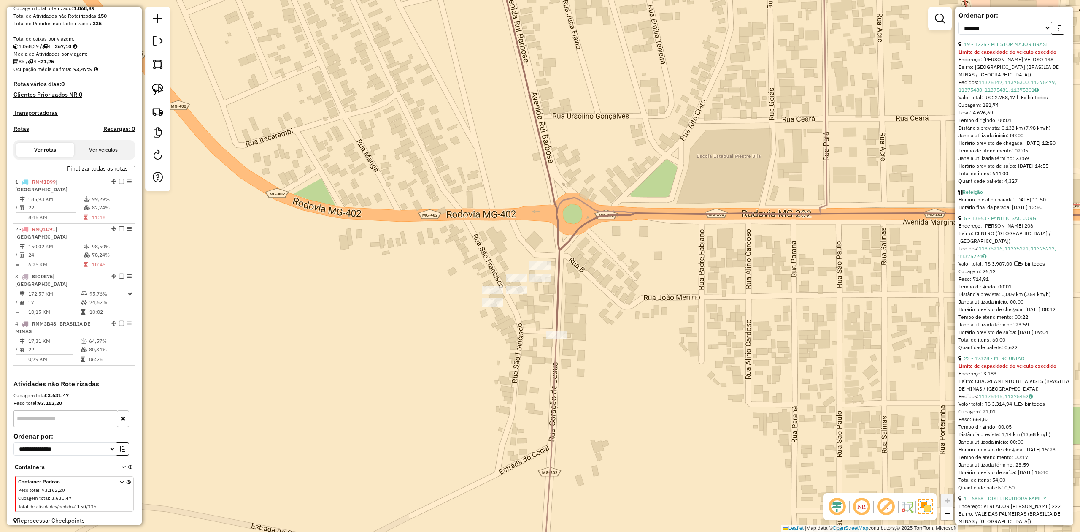
scroll to position [338, 0]
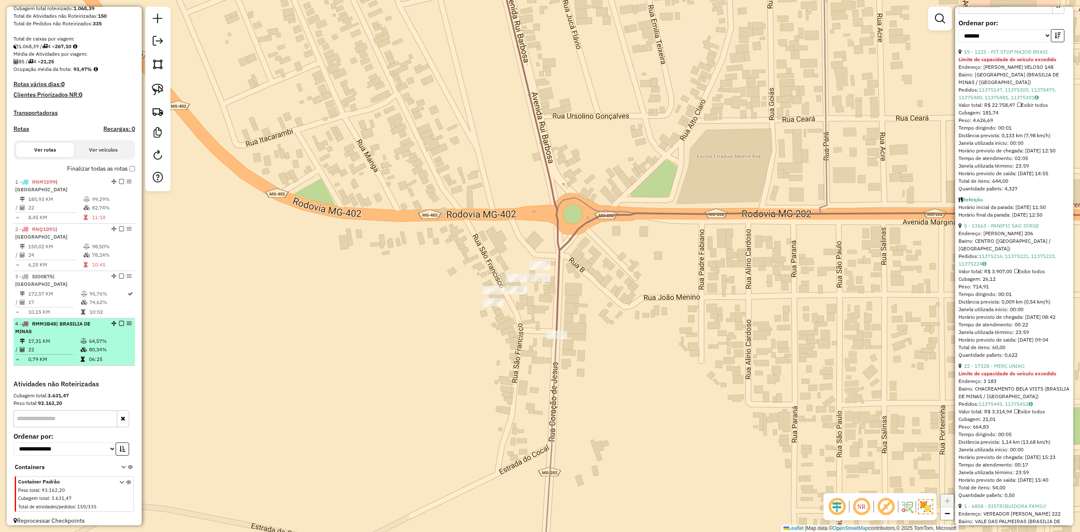
click at [55, 337] on td "17,31 KM" at bounding box center [54, 341] width 52 height 8
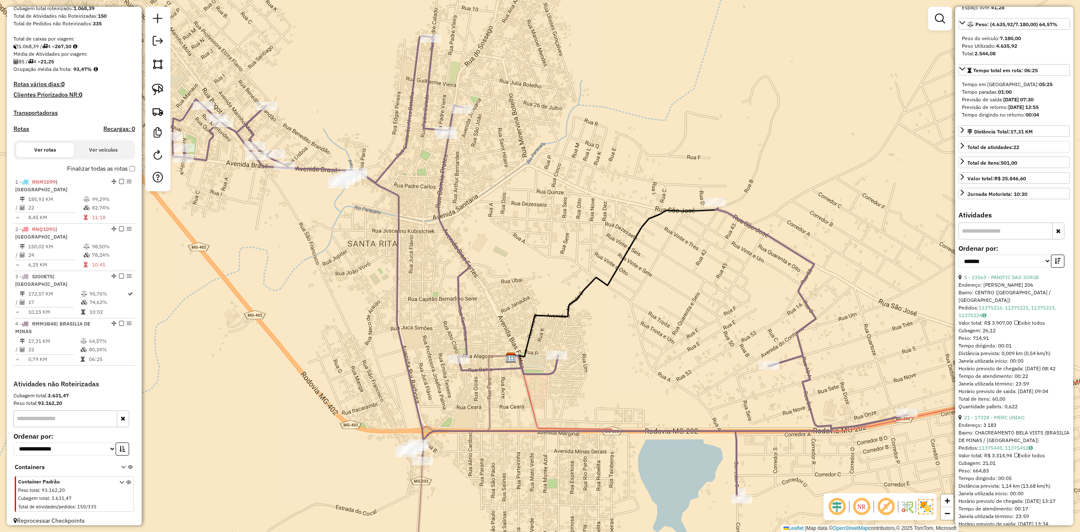
scroll to position [56, 0]
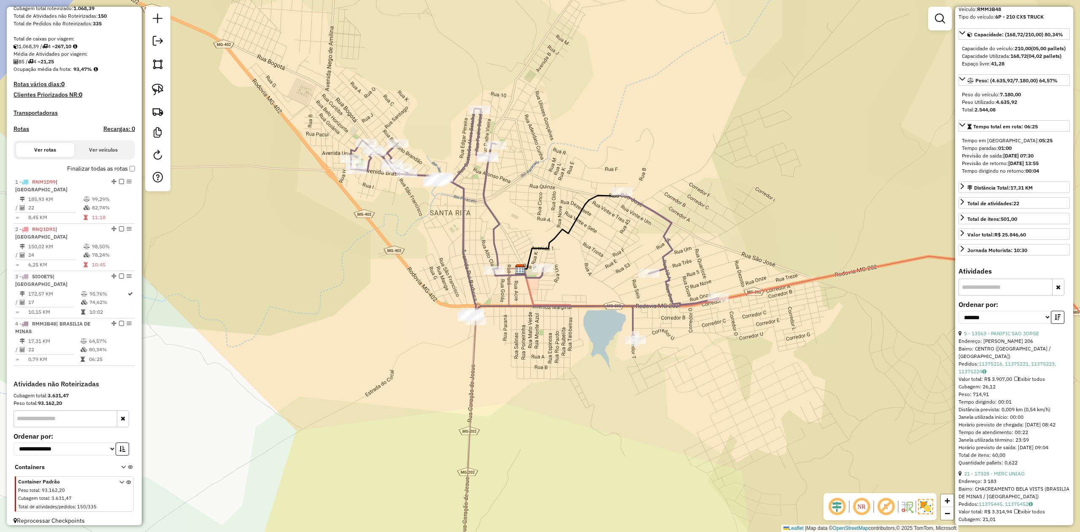
drag, startPoint x: 541, startPoint y: 385, endPoint x: 551, endPoint y: 322, distance: 64.1
click at [551, 326] on div "Janela de atendimento Grade de atendimento Capacidade Transportadoras Veículos …" at bounding box center [540, 266] width 1080 height 532
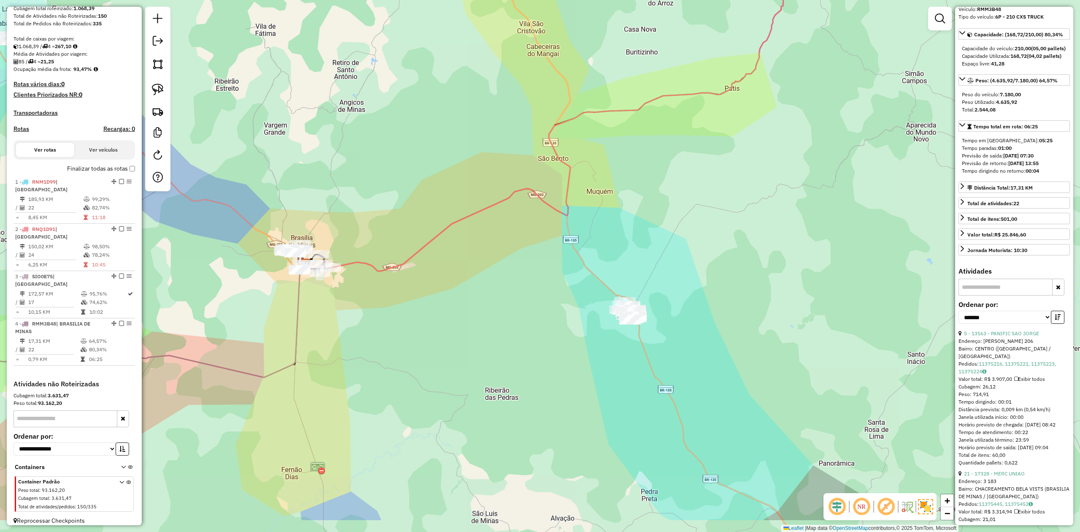
drag, startPoint x: 699, startPoint y: 423, endPoint x: 524, endPoint y: 355, distance: 188.1
click at [526, 358] on div "Janela de atendimento Grade de atendimento Capacidade Transportadoras Veículos …" at bounding box center [540, 266] width 1080 height 532
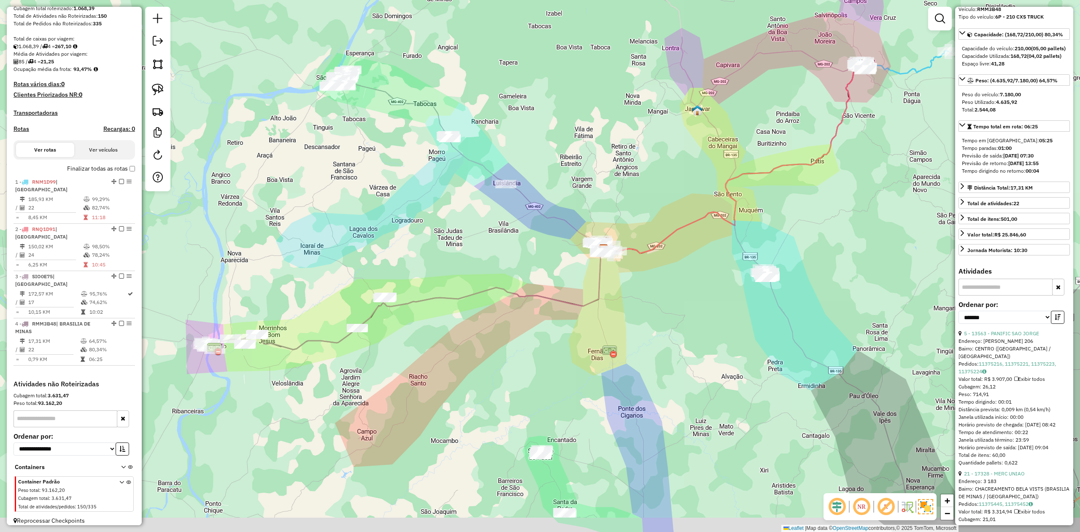
drag, startPoint x: 400, startPoint y: 349, endPoint x: 434, endPoint y: 301, distance: 58.5
click at [434, 301] on div "Janela de atendimento Grade de atendimento Capacidade Transportadoras Veículos …" at bounding box center [540, 266] width 1080 height 532
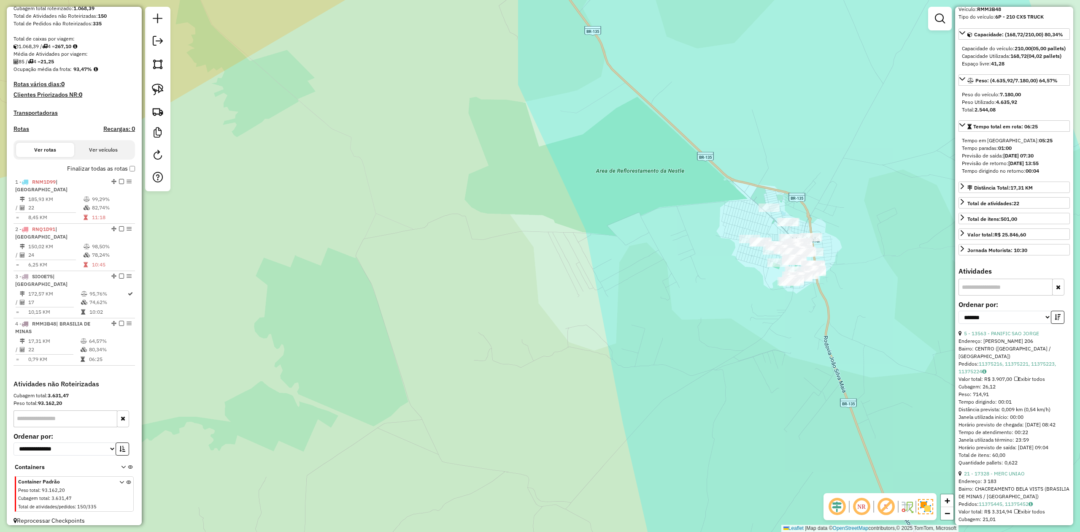
click at [148, 88] on div at bounding box center [157, 99] width 25 height 184
click at [156, 90] on img at bounding box center [158, 90] width 12 height 12
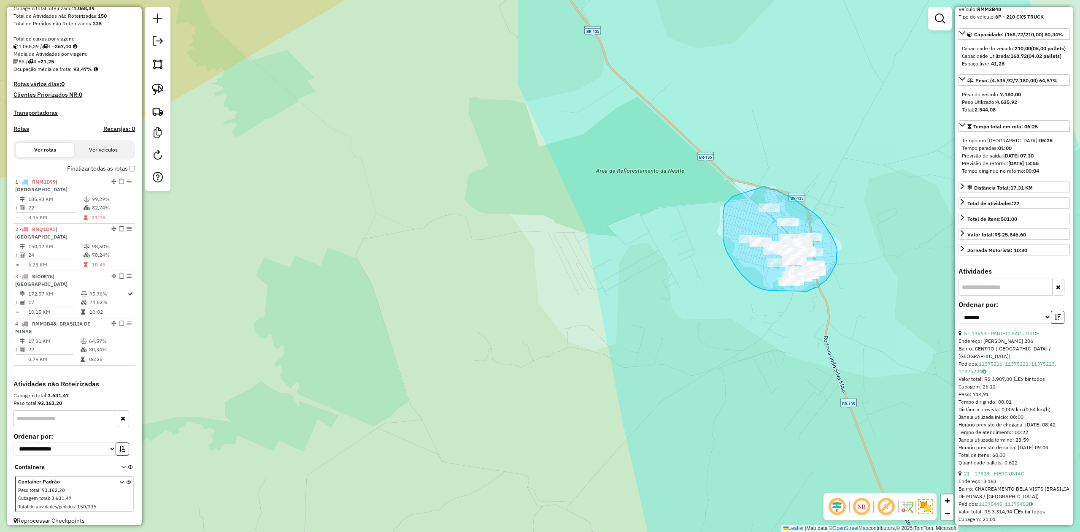
drag, startPoint x: 723, startPoint y: 214, endPoint x: 765, endPoint y: 186, distance: 50.4
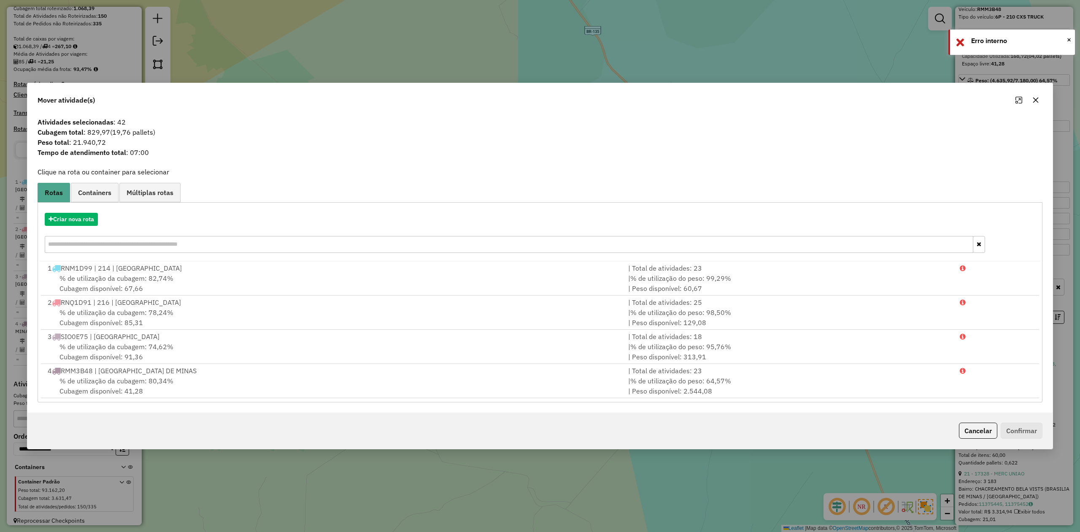
click at [1032, 98] on button "button" at bounding box center [1036, 100] width 14 height 14
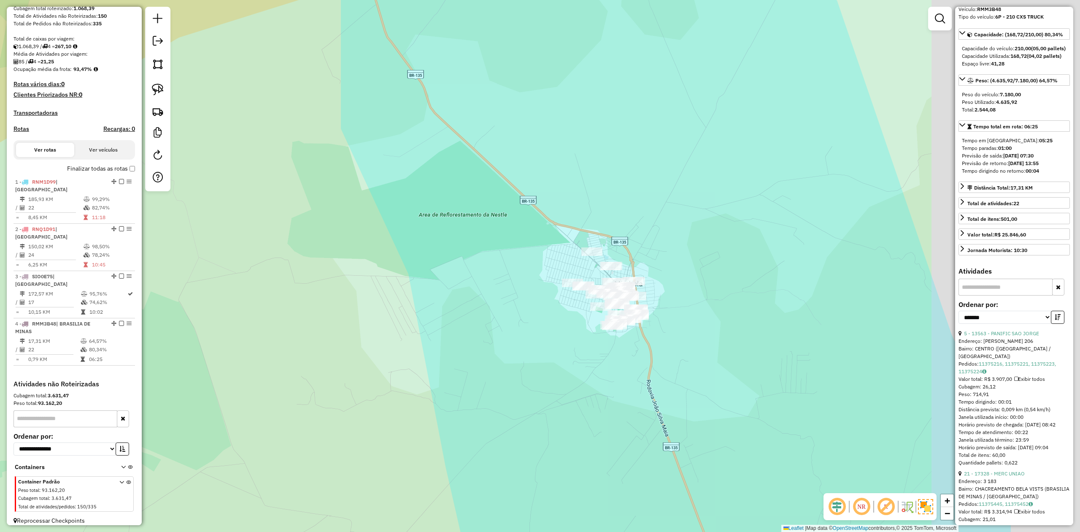
drag, startPoint x: 689, startPoint y: 300, endPoint x: 491, endPoint y: 333, distance: 200.3
click at [492, 336] on div "Janela de atendimento Grade de atendimento Capacidade Transportadoras Veículos …" at bounding box center [540, 266] width 1080 height 532
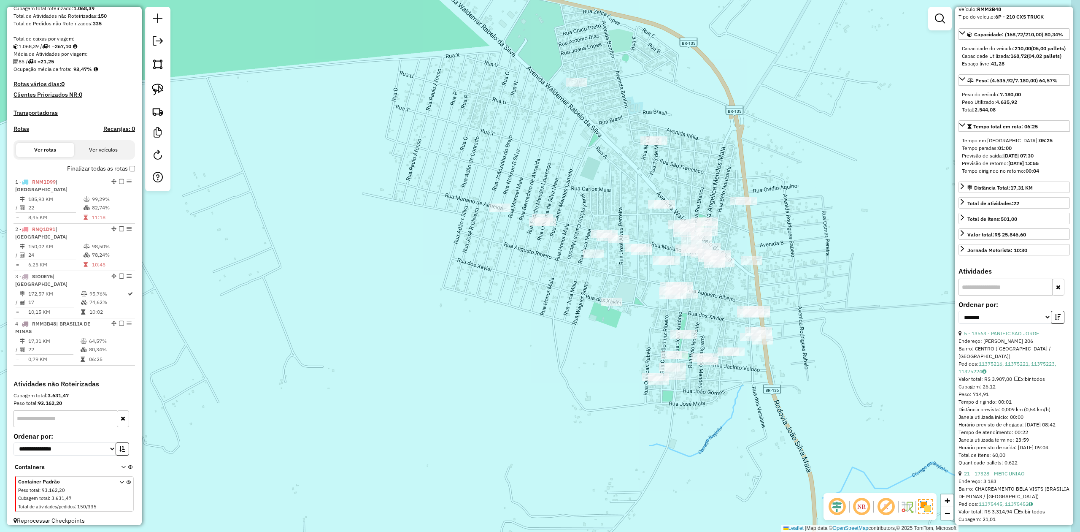
drag, startPoint x: 617, startPoint y: 321, endPoint x: 560, endPoint y: 301, distance: 60.7
click at [560, 301] on div "Janela de atendimento Grade de atendimento Capacidade Transportadoras Veículos …" at bounding box center [540, 266] width 1080 height 532
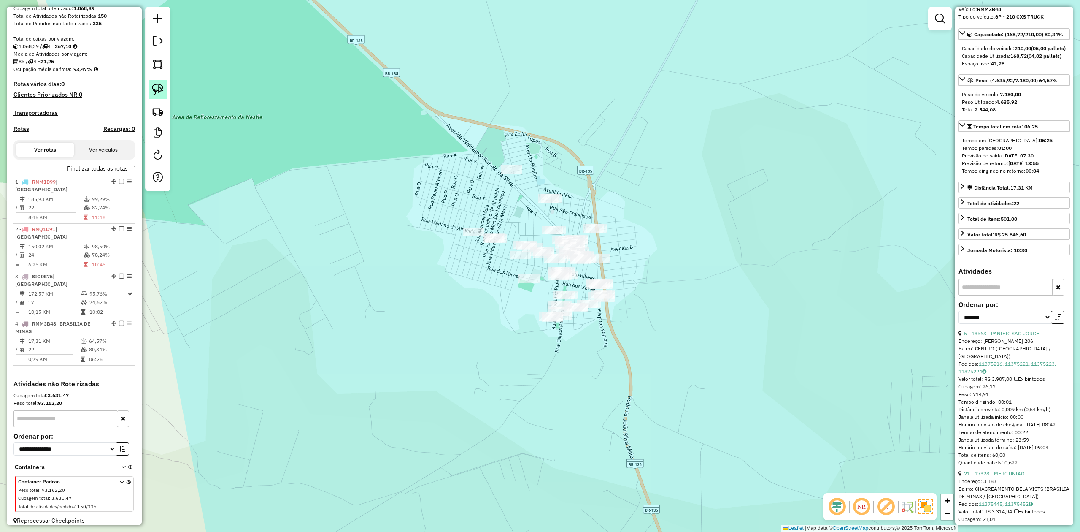
click at [155, 88] on img at bounding box center [158, 90] width 12 height 12
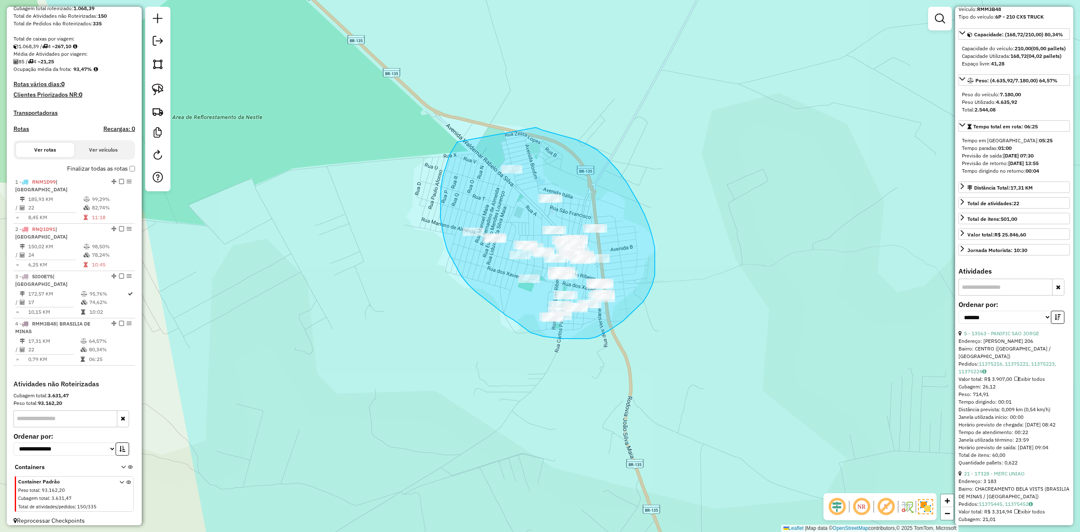
drag, startPoint x: 457, startPoint y: 142, endPoint x: 531, endPoint y: 125, distance: 75.2
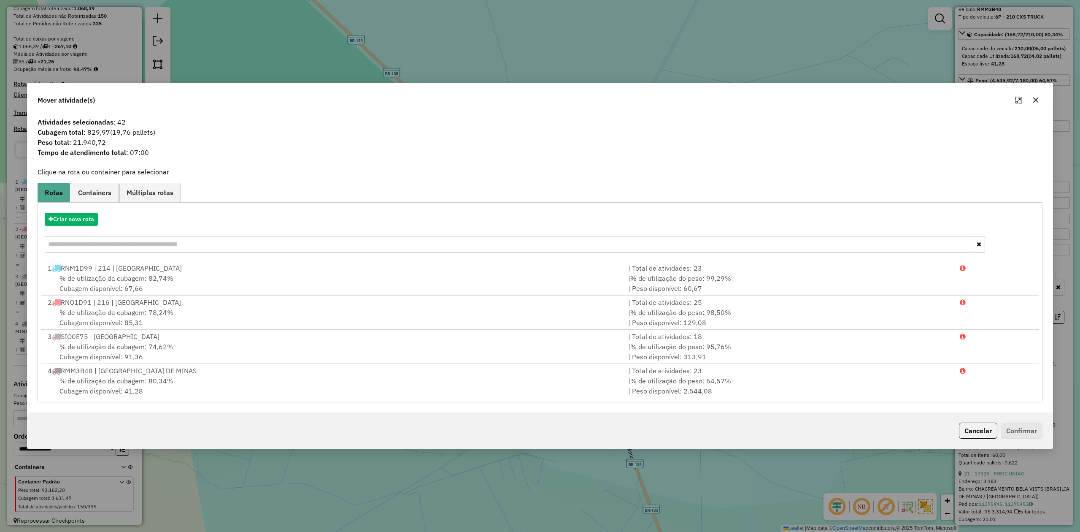
click at [1038, 99] on icon "button" at bounding box center [1036, 100] width 7 height 7
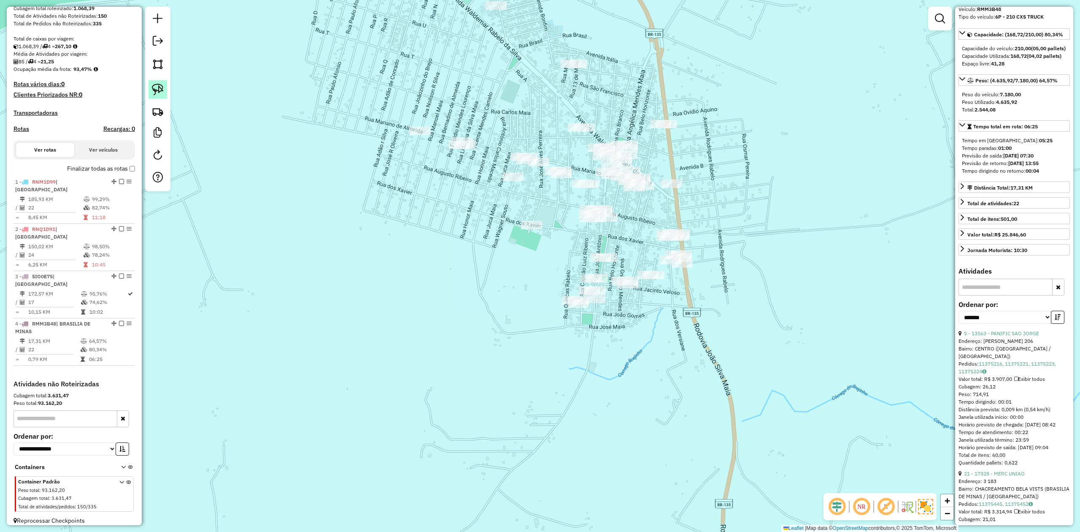
click at [155, 90] on img at bounding box center [158, 90] width 12 height 12
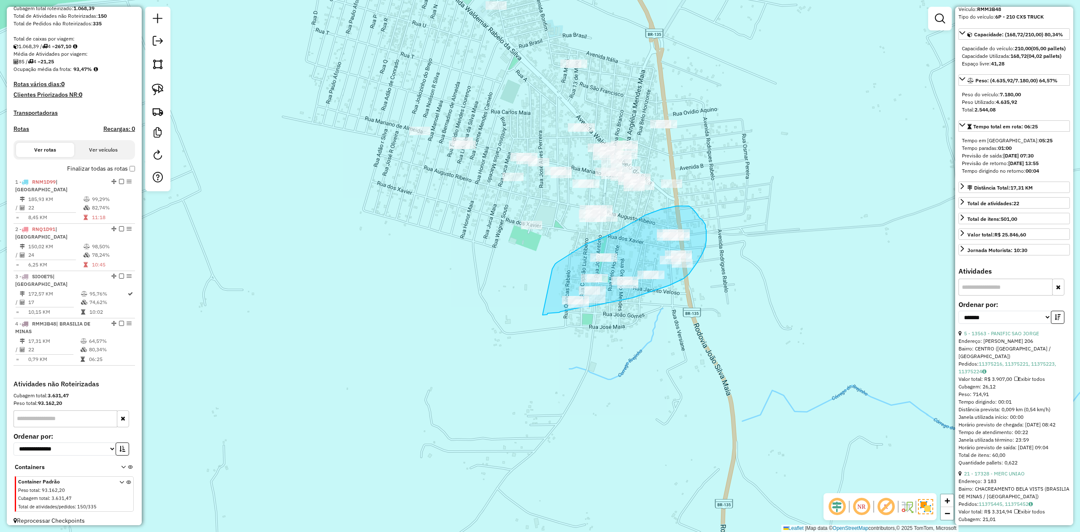
drag, startPoint x: 552, startPoint y: 269, endPoint x: 543, endPoint y: 315, distance: 47.0
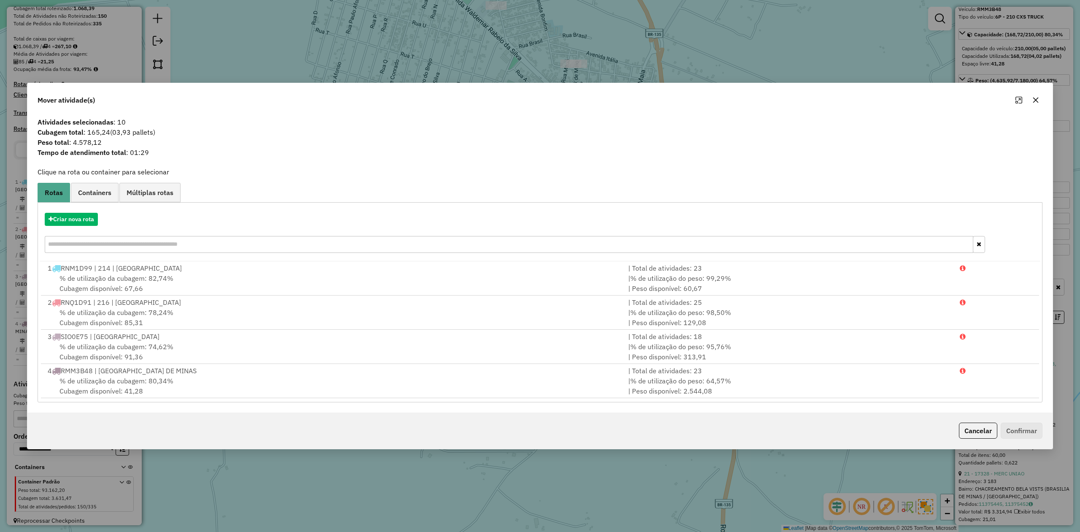
click at [1033, 98] on icon "button" at bounding box center [1036, 100] width 7 height 7
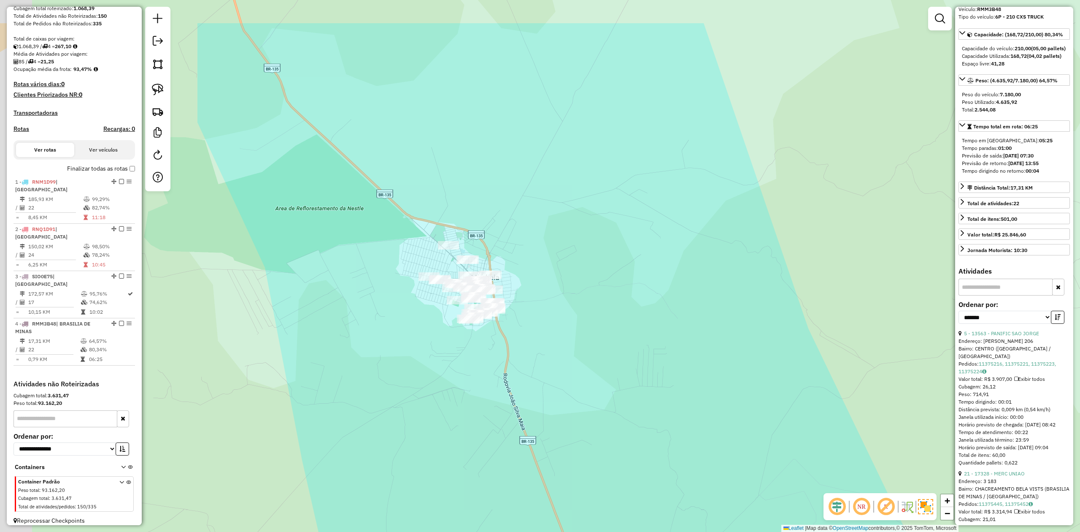
drag, startPoint x: 341, startPoint y: 211, endPoint x: 496, endPoint y: 331, distance: 196.4
click at [483, 331] on div "Janela de atendimento Grade de atendimento Capacidade Transportadoras Veículos …" at bounding box center [540, 266] width 1080 height 532
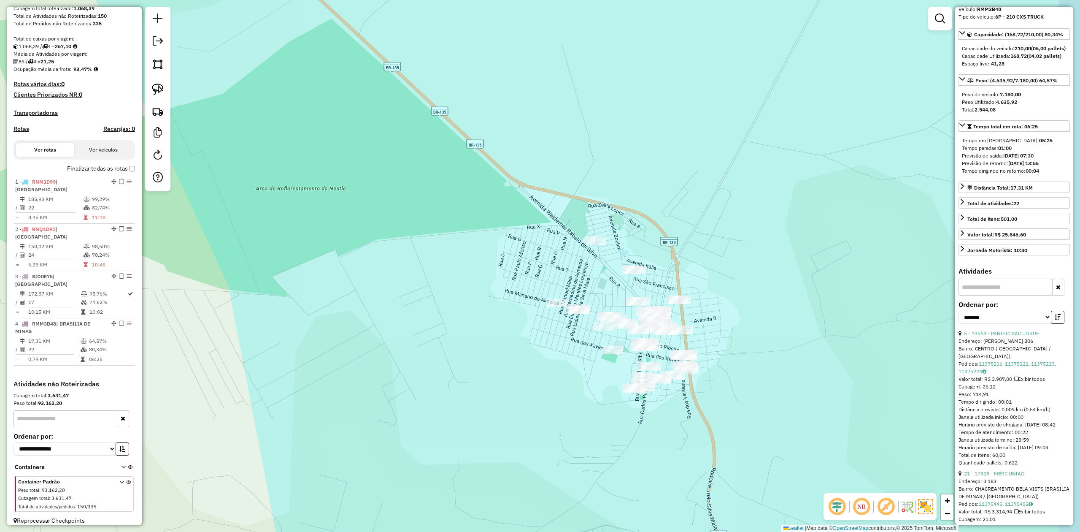
drag, startPoint x: 605, startPoint y: 396, endPoint x: 554, endPoint y: 362, distance: 61.6
click at [556, 366] on div "Janela de atendimento Grade de atendimento Capacidade Transportadoras Veículos …" at bounding box center [540, 266] width 1080 height 532
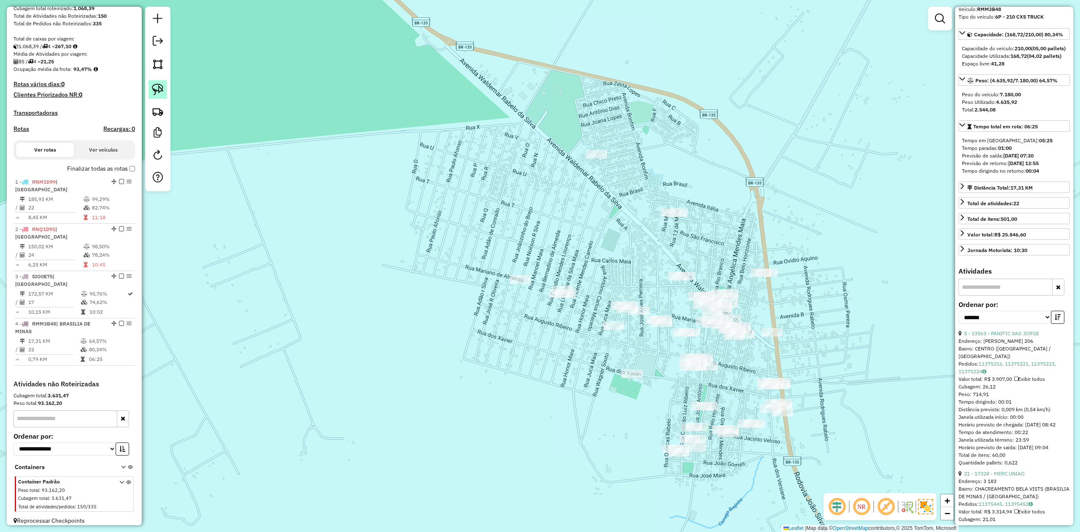
click at [159, 92] on img at bounding box center [158, 90] width 12 height 12
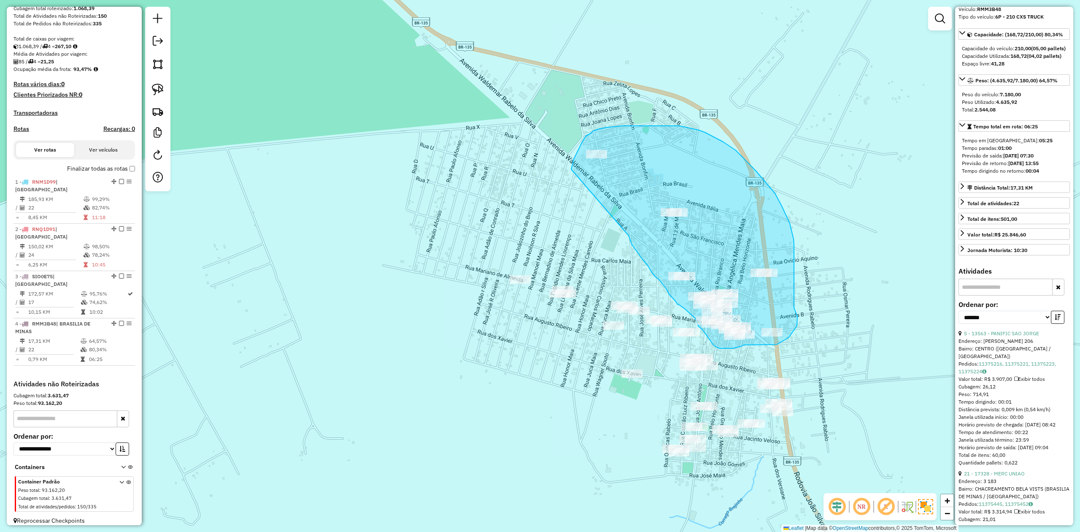
drag, startPoint x: 576, startPoint y: 154, endPoint x: 619, endPoint y: 223, distance: 80.3
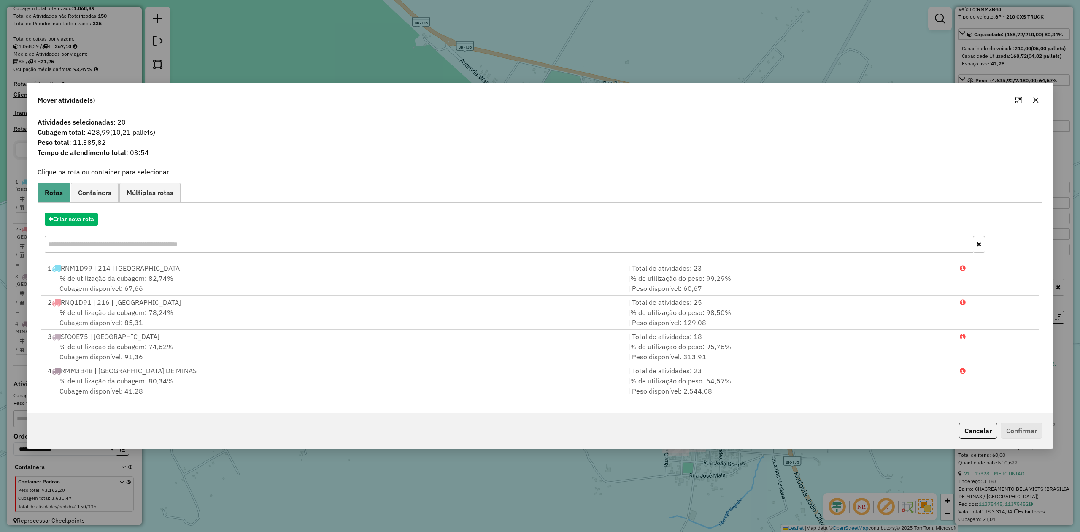
click at [1033, 100] on icon "button" at bounding box center [1036, 100] width 7 height 7
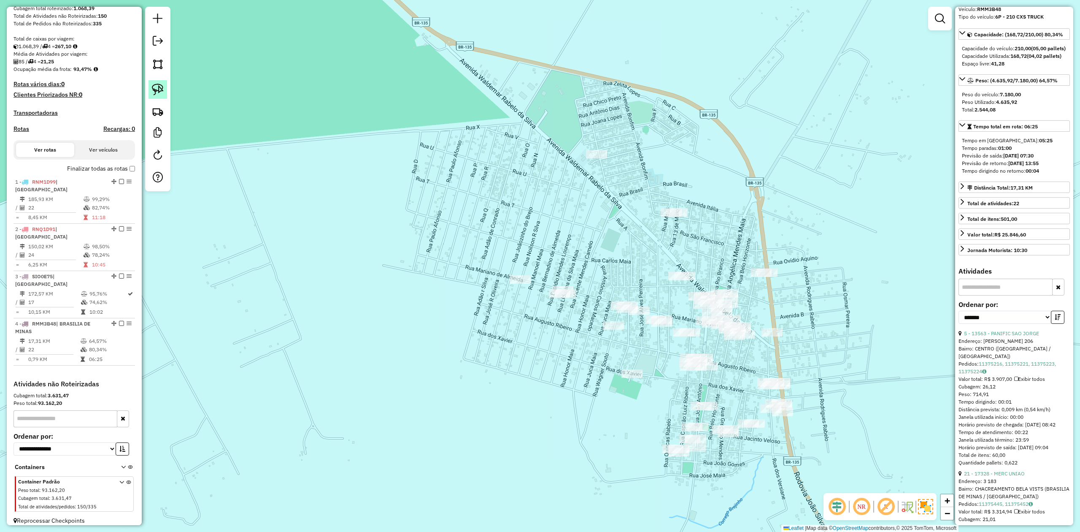
click at [155, 89] on img at bounding box center [158, 90] width 12 height 12
drag, startPoint x: 684, startPoint y: 306, endPoint x: 749, endPoint y: 259, distance: 80.1
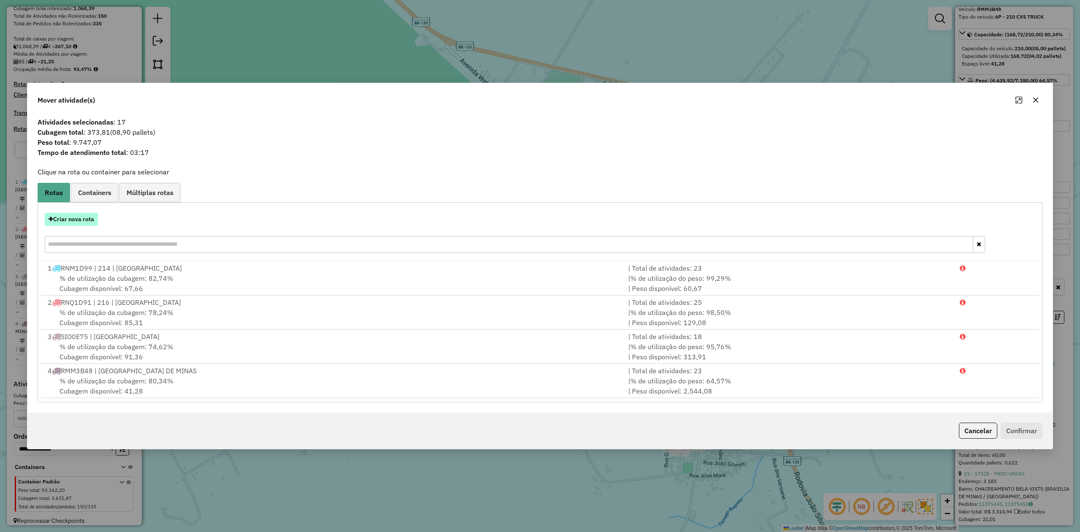
click at [65, 216] on button "Criar nova rota" at bounding box center [71, 219] width 53 height 13
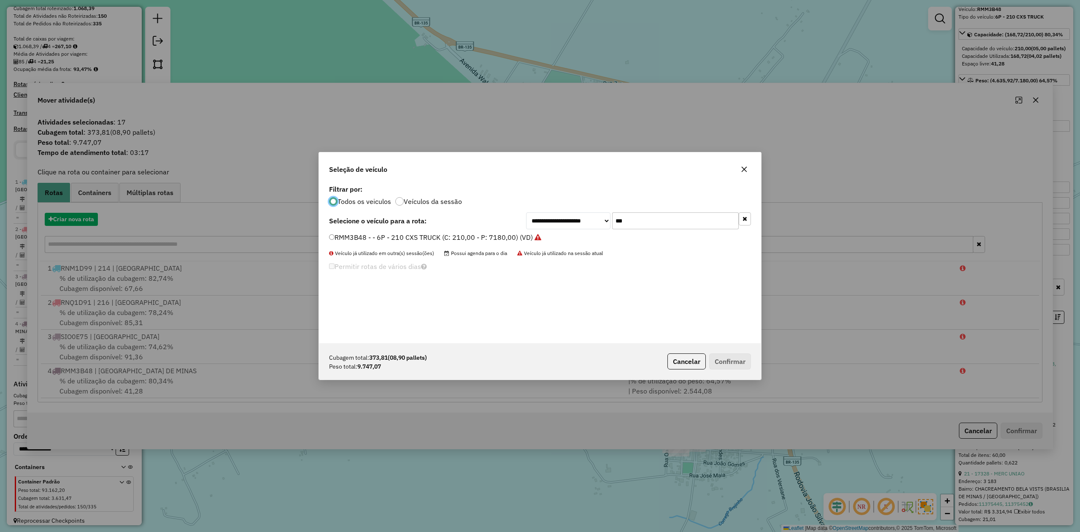
scroll to position [4, 3]
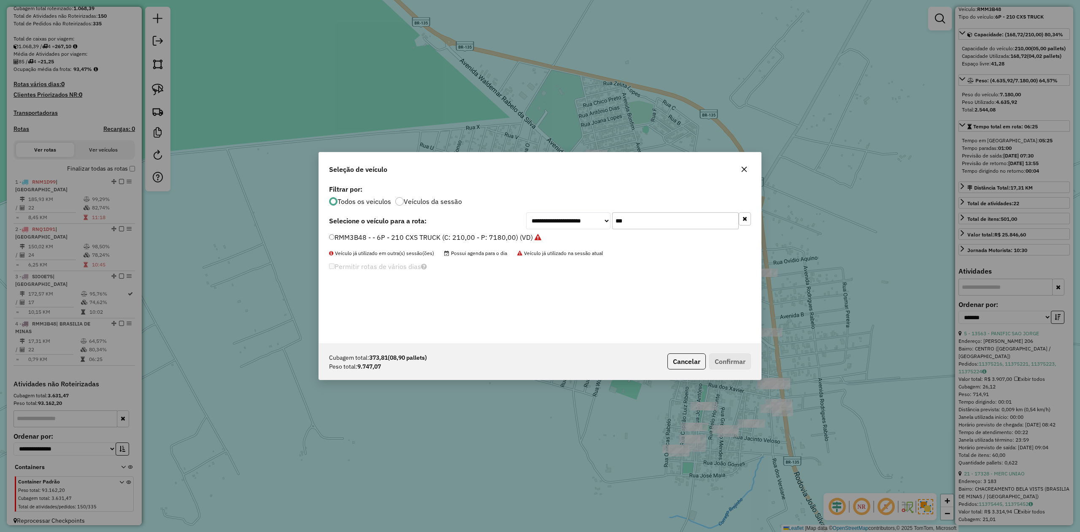
drag, startPoint x: 652, startPoint y: 218, endPoint x: 603, endPoint y: 226, distance: 49.7
click at [603, 226] on div "**********" at bounding box center [638, 220] width 225 height 17
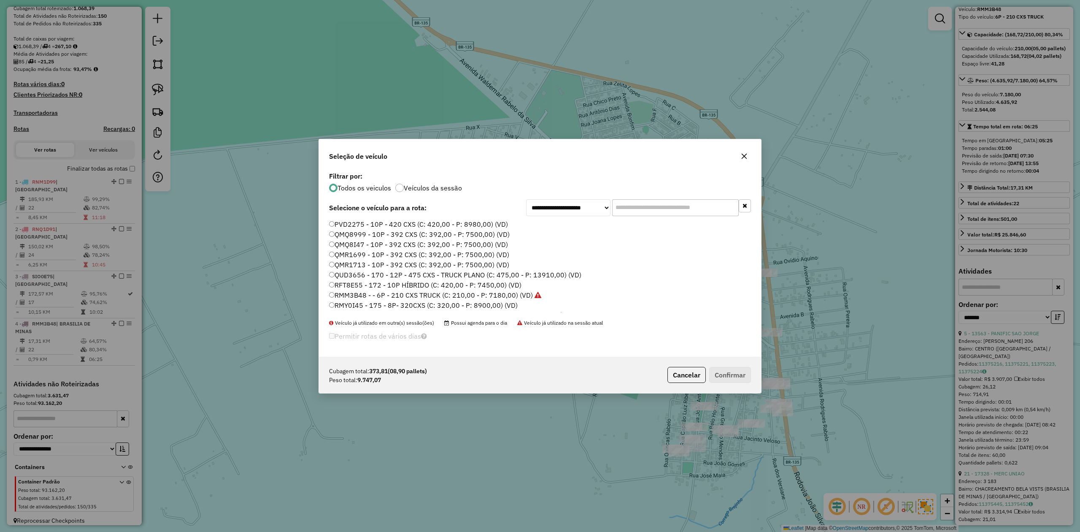
click at [341, 235] on label "QMQ8999 - 10P - 392 CXS (C: 392,00 - P: 7500,00) (VD)" at bounding box center [419, 234] width 181 height 10
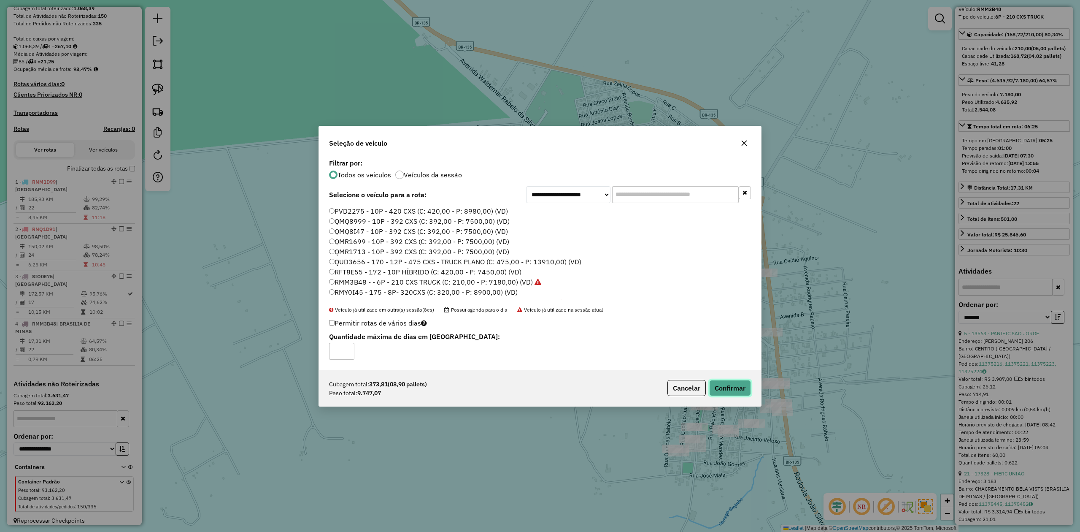
click at [731, 389] on button "Confirmar" at bounding box center [730, 388] width 42 height 16
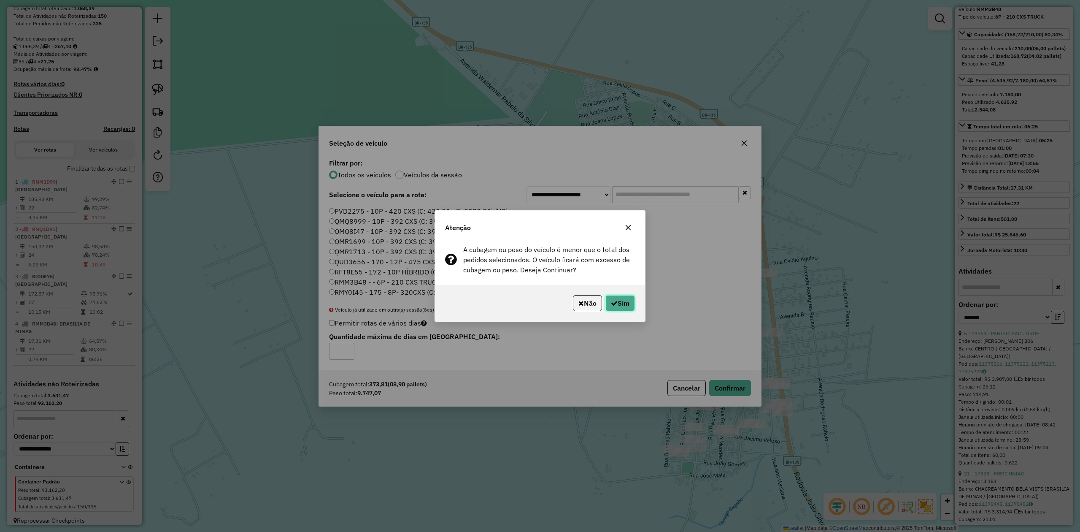
click at [616, 302] on button "Sim" at bounding box center [621, 303] width 30 height 16
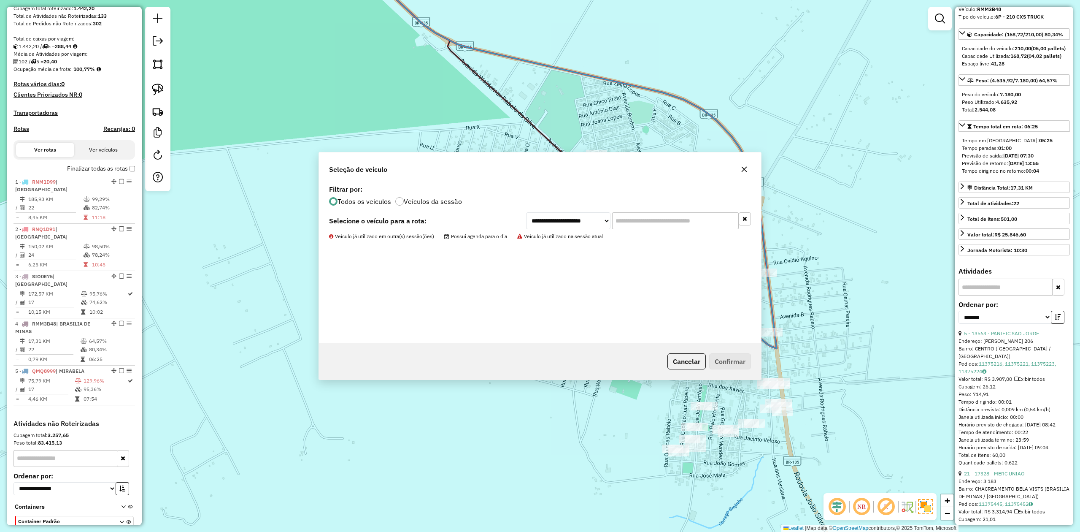
scroll to position [204, 0]
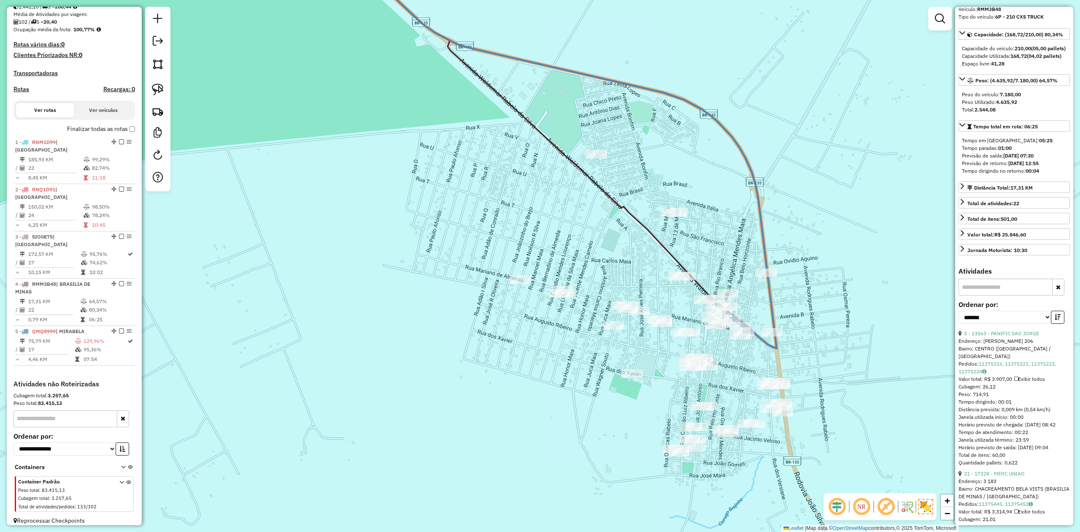
click at [763, 339] on icon at bounding box center [742, 311] width 68 height 76
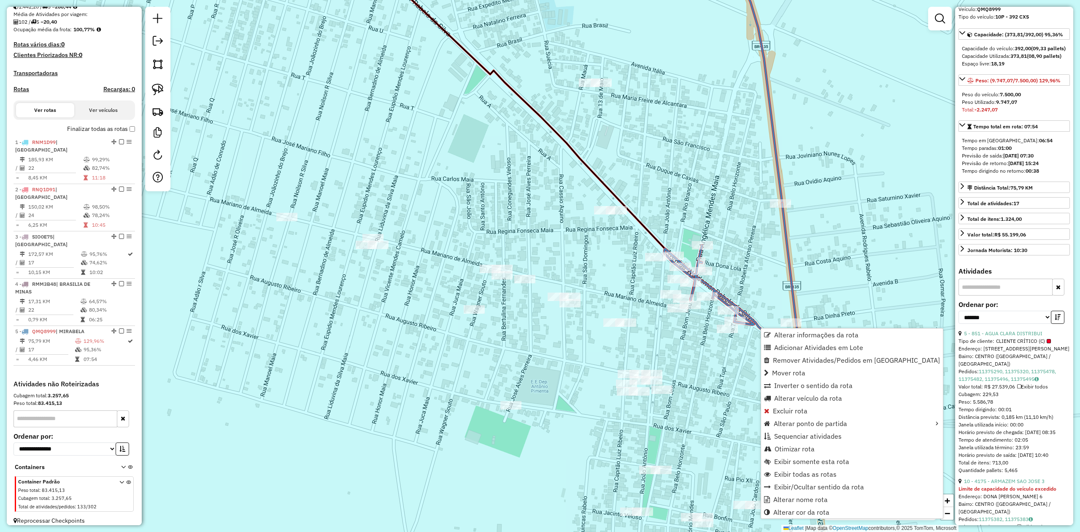
click at [753, 316] on icon at bounding box center [732, 278] width 136 height 151
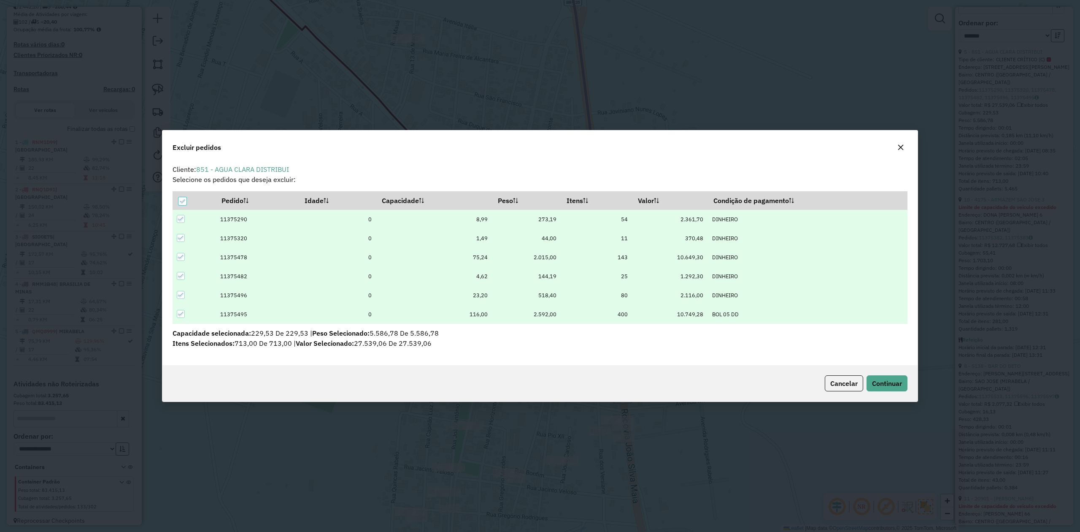
scroll to position [0, 0]
click at [887, 380] on span "Continuar" at bounding box center [887, 383] width 30 height 8
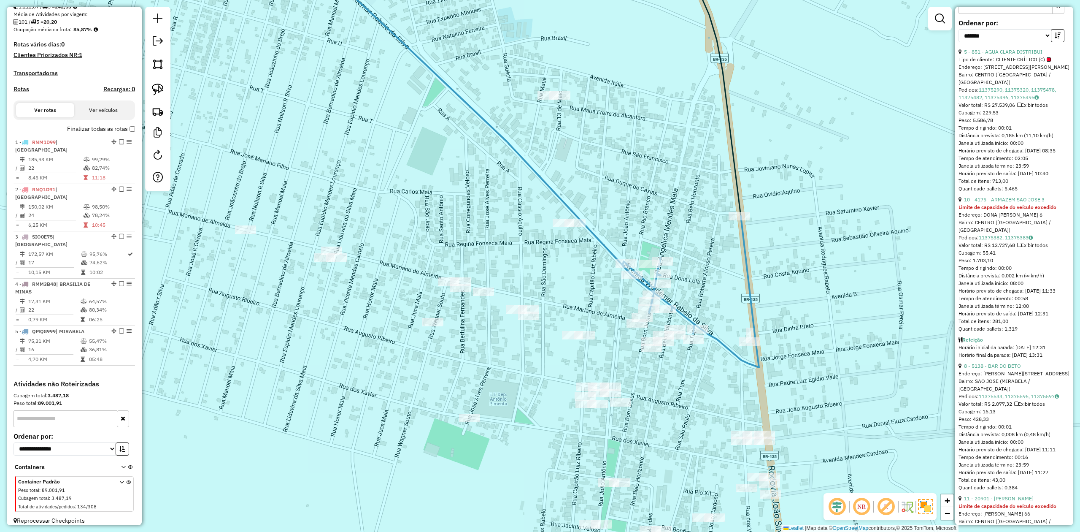
click at [533, 169] on icon at bounding box center [476, 130] width 355 height 366
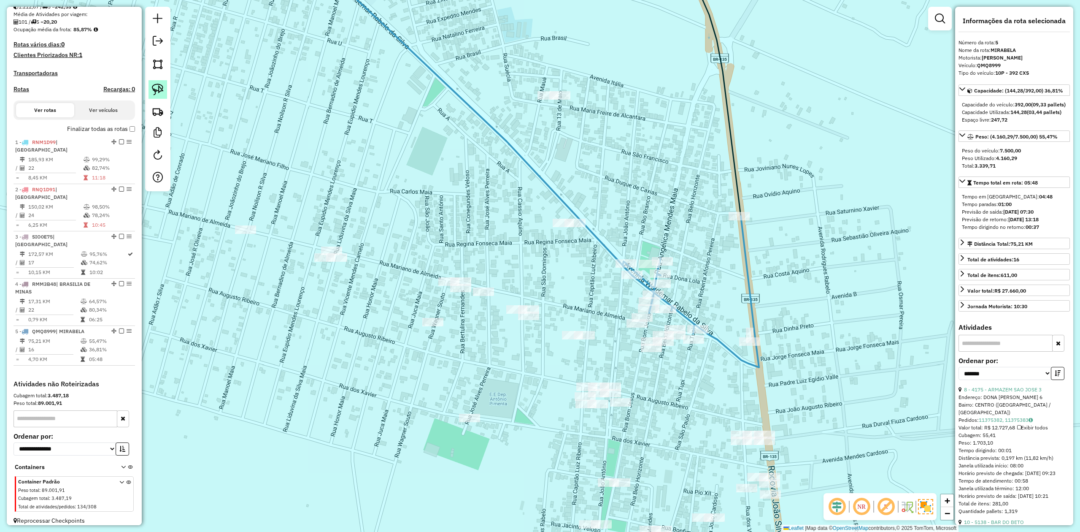
click at [164, 90] on link at bounding box center [158, 89] width 19 height 19
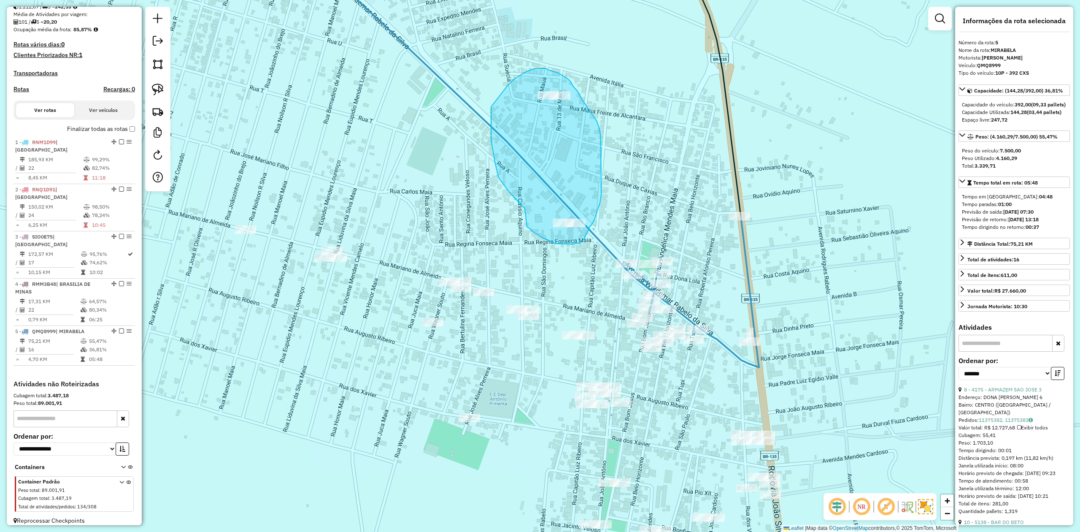
drag, startPoint x: 499, startPoint y: 178, endPoint x: 522, endPoint y: 218, distance: 46.3
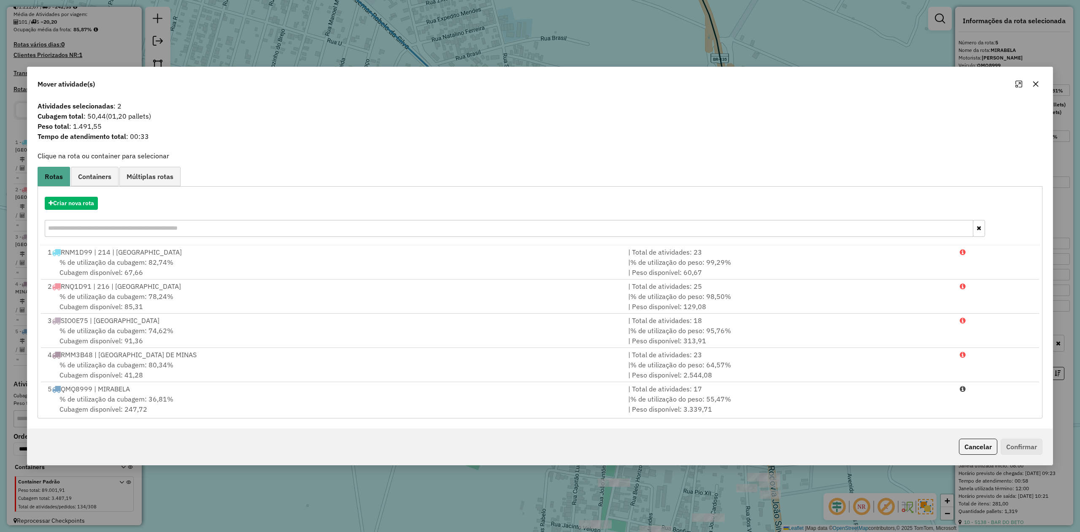
click at [1034, 83] on icon "button" at bounding box center [1036, 84] width 7 height 7
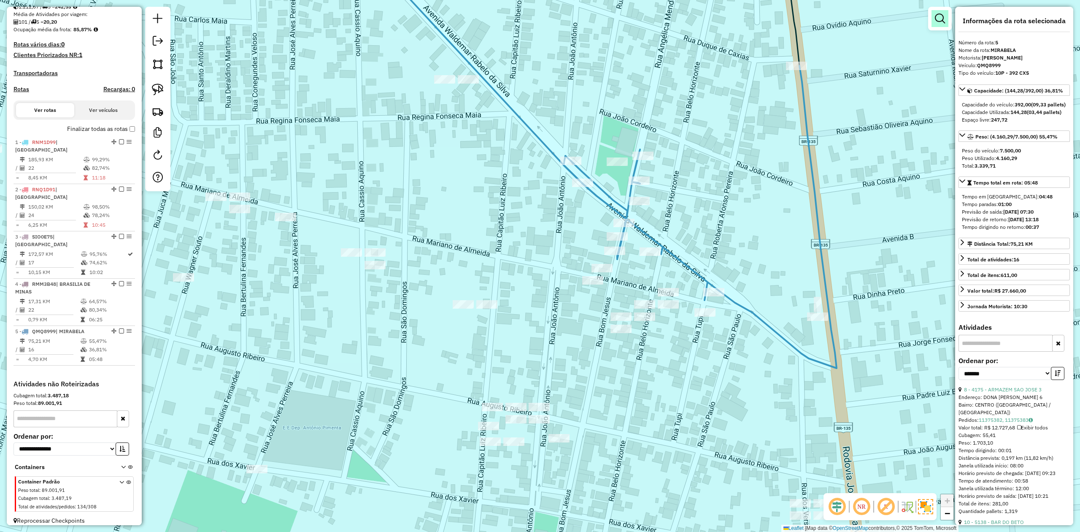
click at [944, 19] on em at bounding box center [940, 19] width 10 height 10
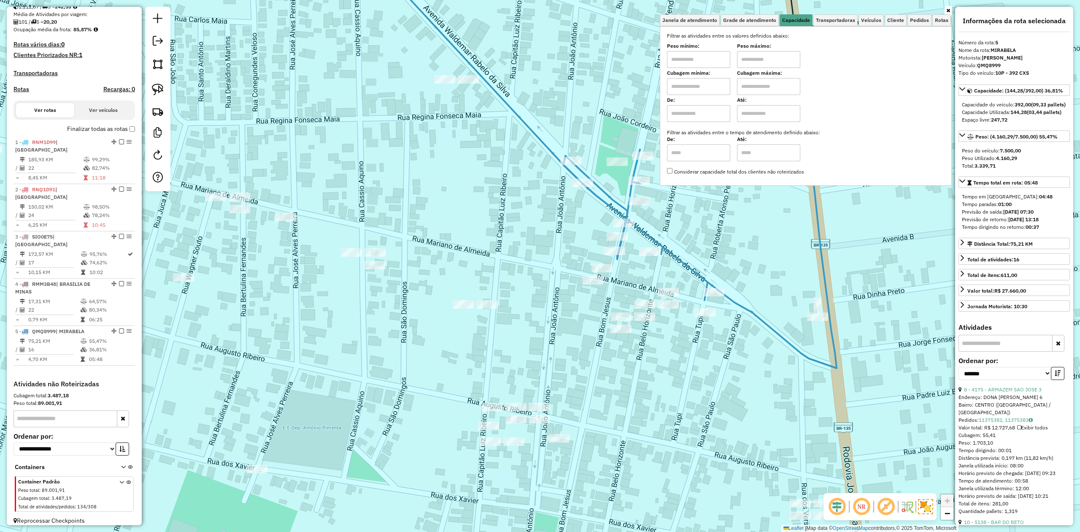
click at [694, 91] on input "text" at bounding box center [698, 86] width 63 height 17
click at [706, 91] on input "*****" at bounding box center [698, 86] width 63 height 17
drag, startPoint x: 706, startPoint y: 90, endPoint x: 649, endPoint y: 88, distance: 56.6
click at [649, 88] on div "Janela de atendimento Grade de atendimento Capacidade Transportadoras Veículos …" at bounding box center [540, 266] width 1080 height 532
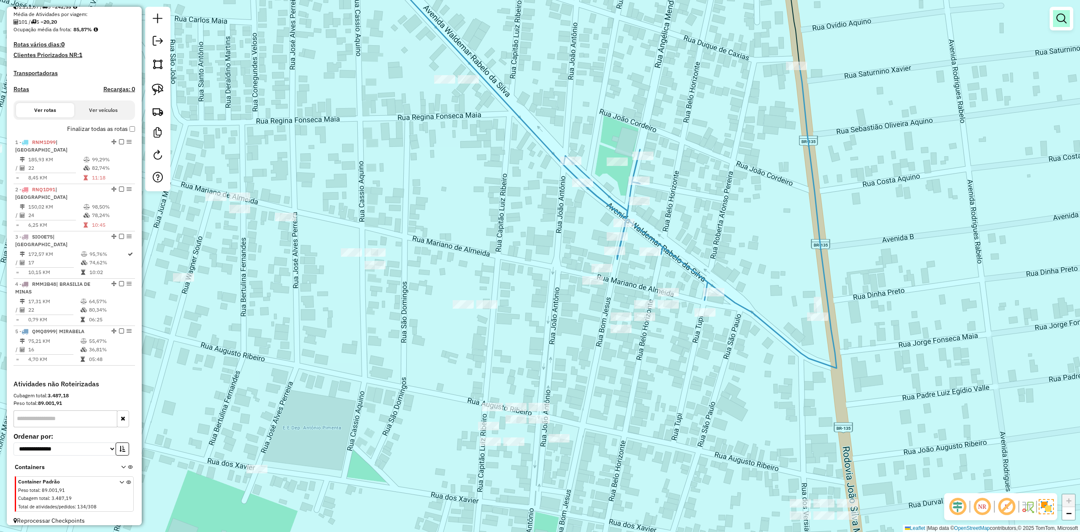
click at [1057, 17] on em at bounding box center [1062, 19] width 10 height 10
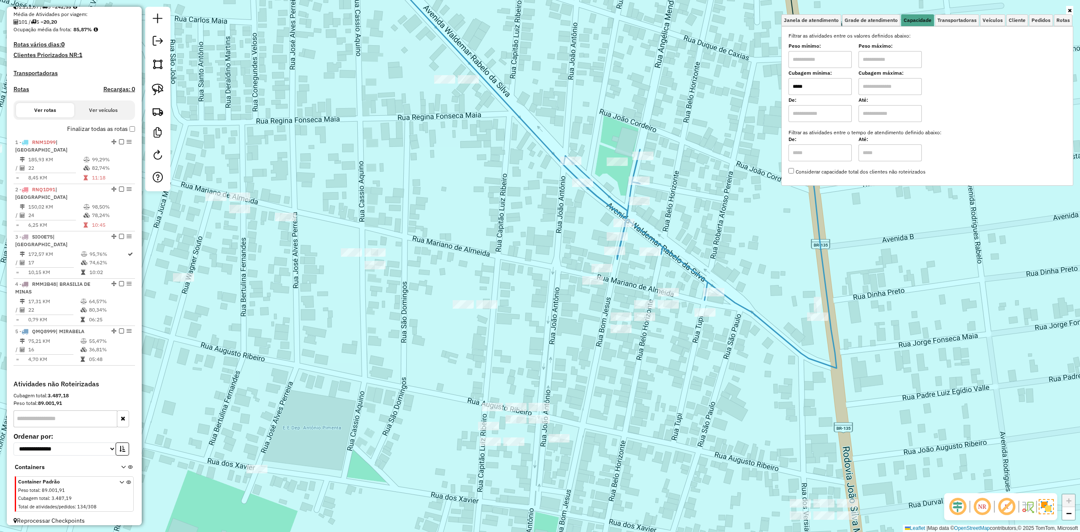
click at [820, 83] on input "*****" at bounding box center [820, 86] width 63 height 17
type input "******"
click at [883, 89] on input "text" at bounding box center [890, 86] width 63 height 17
type input "********"
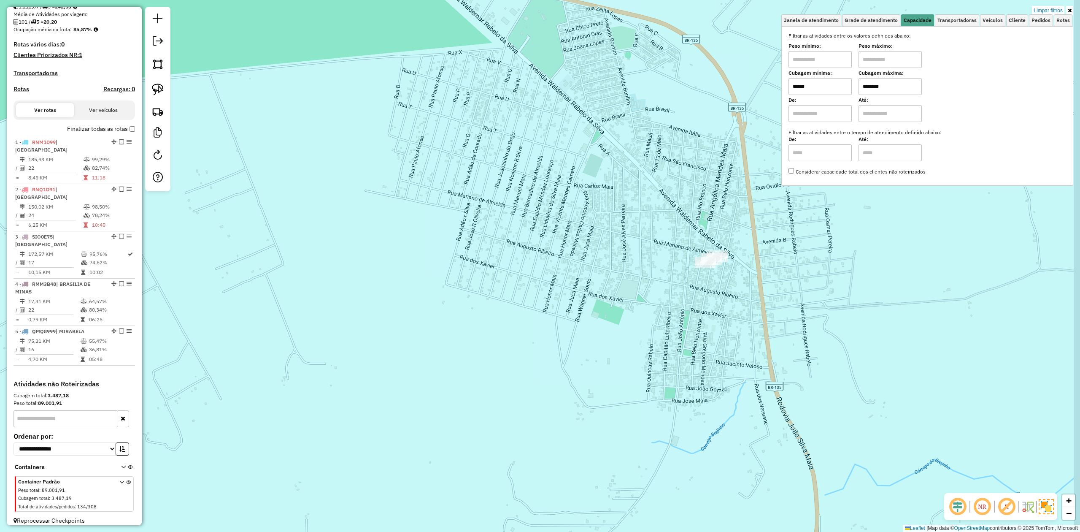
drag, startPoint x: 563, startPoint y: 308, endPoint x: 537, endPoint y: 287, distance: 33.0
click at [542, 294] on div "Limpar filtros Janela de atendimento Grade de atendimento Capacidade Transporta…" at bounding box center [540, 266] width 1080 height 532
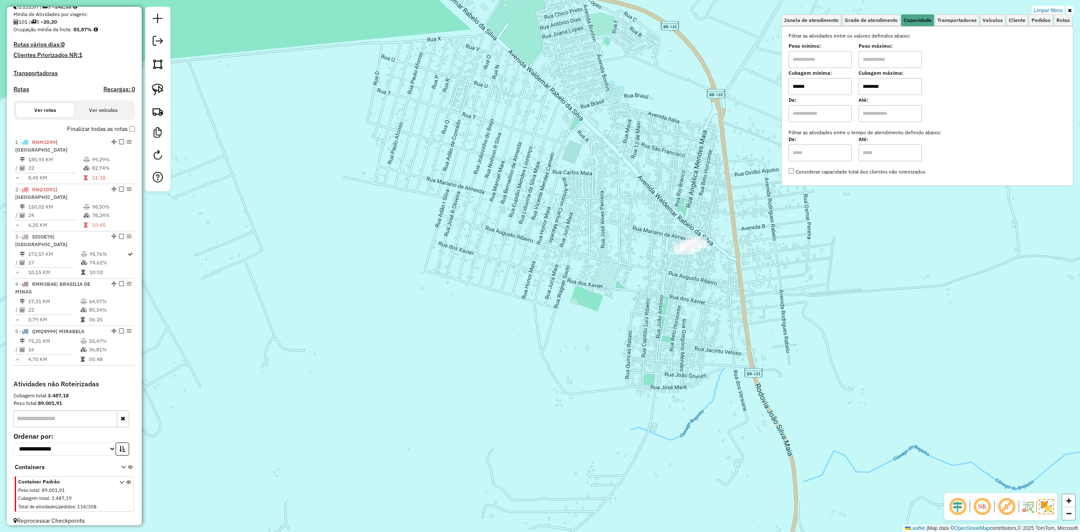
click at [816, 87] on input "******" at bounding box center [820, 86] width 63 height 17
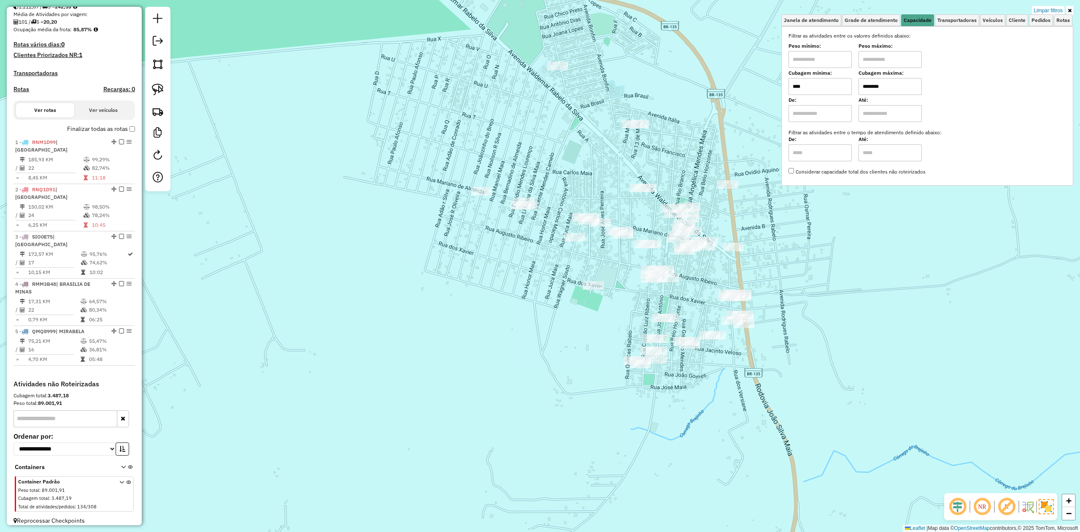
type input "*****"
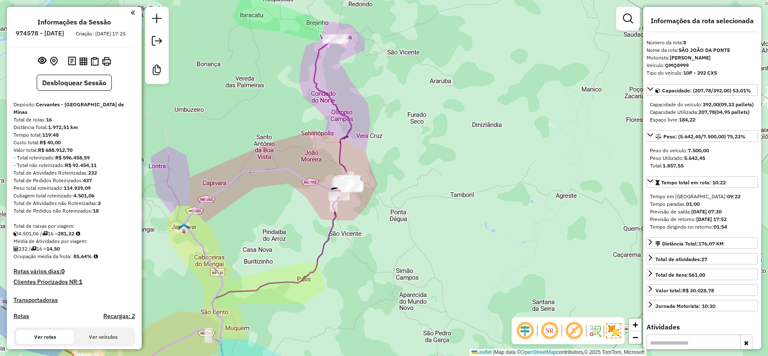
select select "**********"
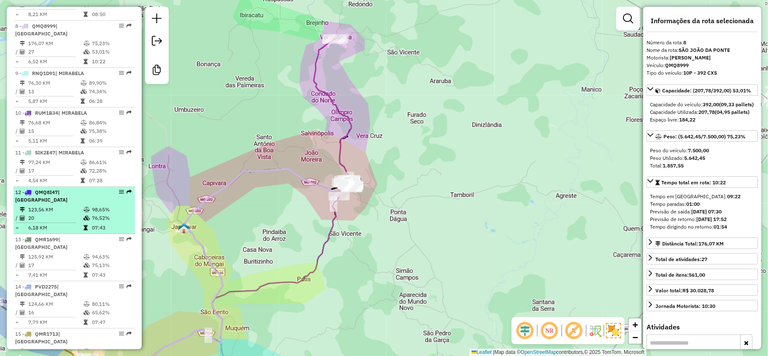
click at [54, 189] on div "12 - QMQ8I47 | [GEOGRAPHIC_DATA]" at bounding box center [59, 196] width 89 height 15
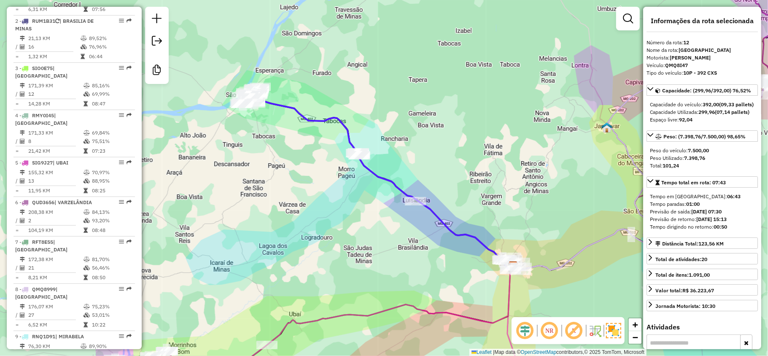
scroll to position [360, 0]
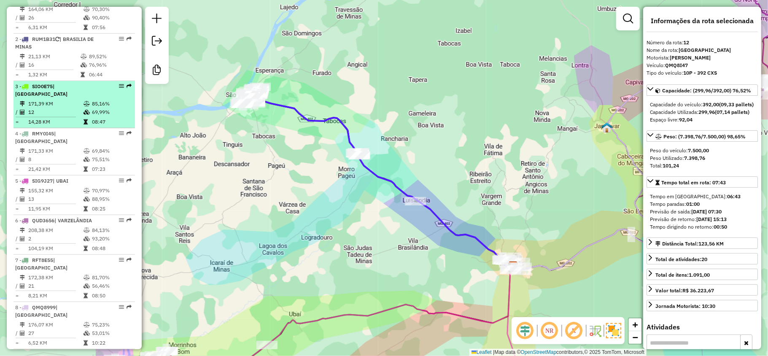
click at [60, 108] on td "12" at bounding box center [55, 112] width 55 height 8
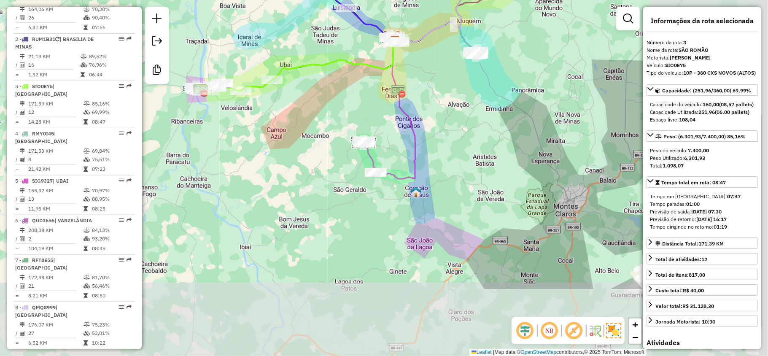
drag, startPoint x: 500, startPoint y: 233, endPoint x: 350, endPoint y: 127, distance: 184.1
click at [350, 127] on div "Janela de atendimento Grade de atendimento Capacidade Transportadoras Veículos …" at bounding box center [384, 178] width 768 height 356
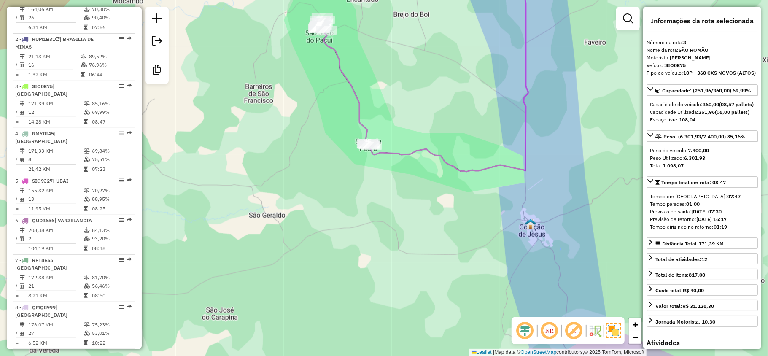
click at [360, 114] on icon at bounding box center [345, 82] width 52 height 128
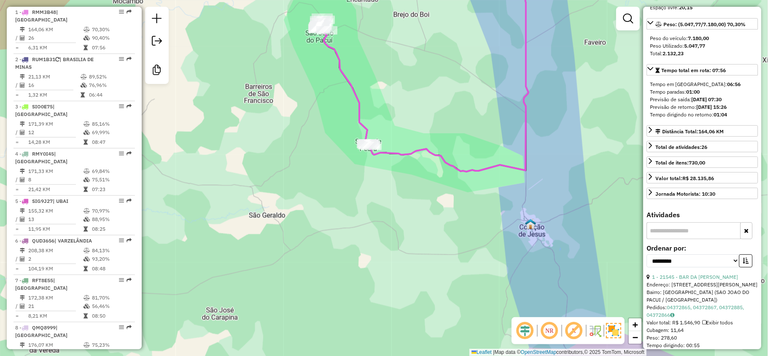
scroll to position [0, 0]
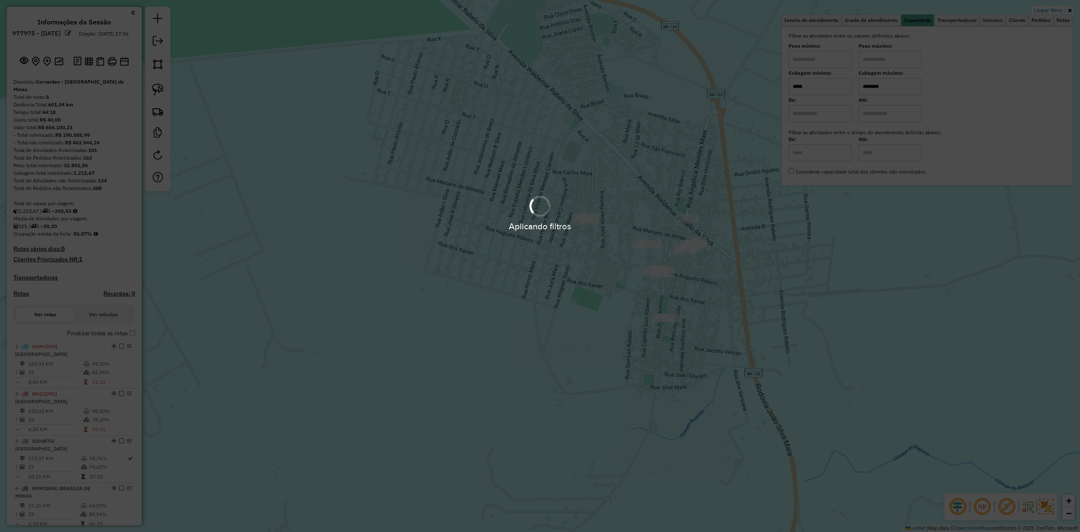
scroll to position [204, 0]
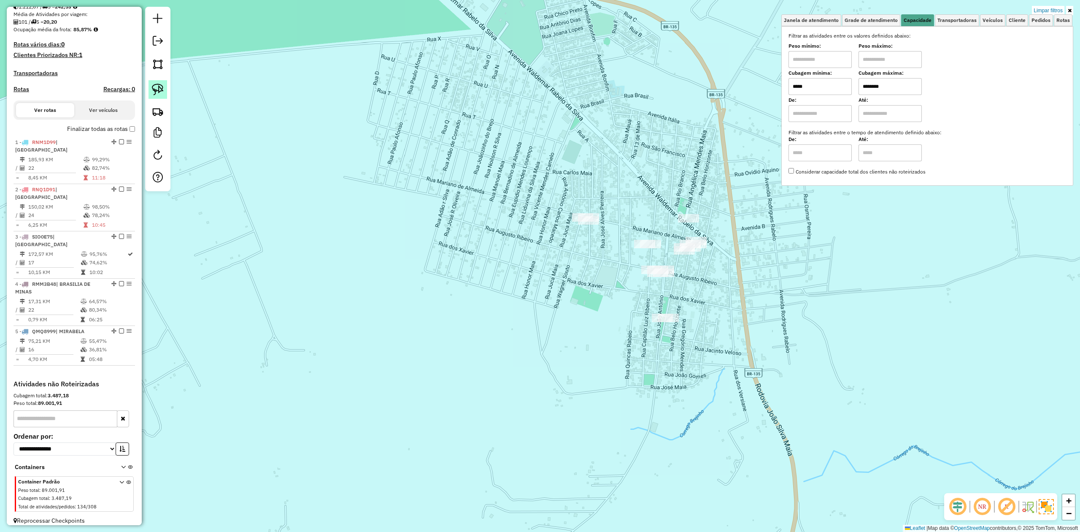
type input "*****"
click at [163, 89] on img at bounding box center [158, 90] width 12 height 12
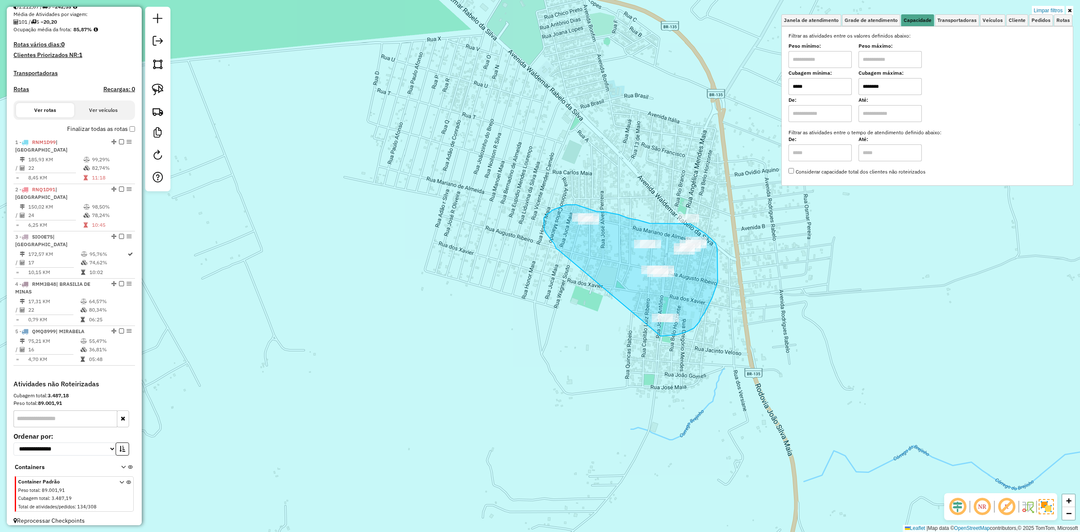
drag, startPoint x: 554, startPoint y: 244, endPoint x: 608, endPoint y: 312, distance: 86.9
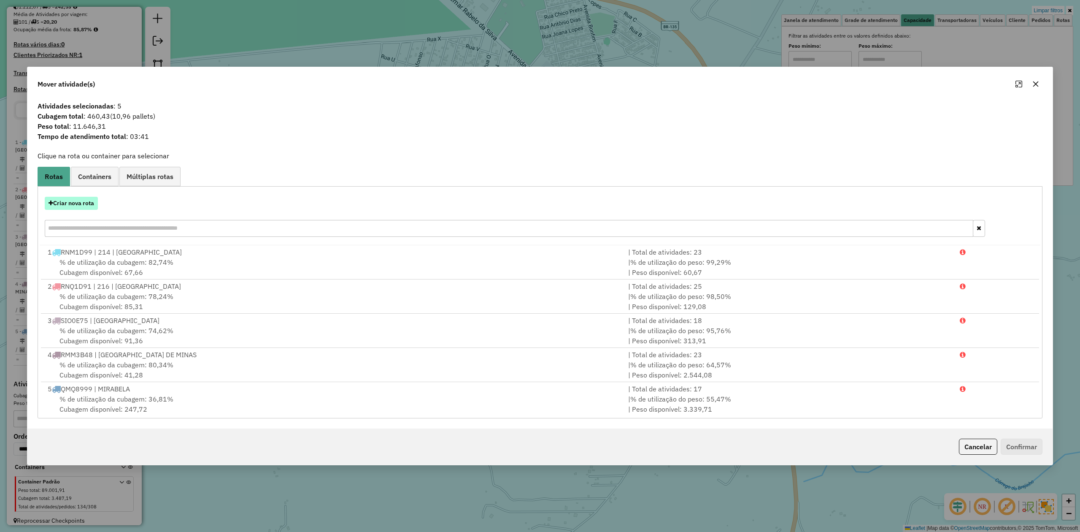
click at [70, 203] on button "Criar nova rota" at bounding box center [71, 203] width 53 height 13
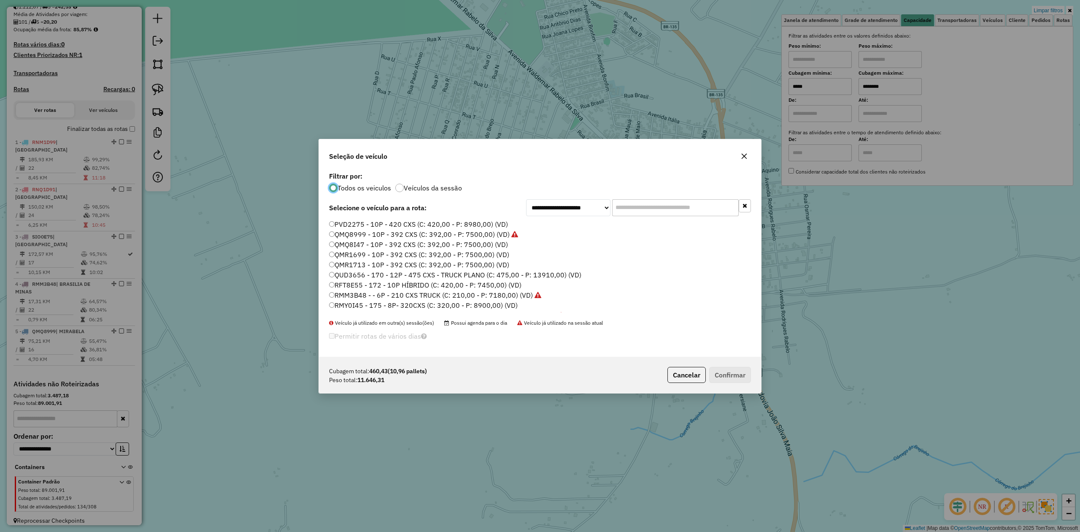
scroll to position [4, 3]
click at [349, 275] on label "QUD3656 - 170 - 12P - 475 CXS - TRUCK PLANO (C: 475,00 - P: 13910,00) (VD)" at bounding box center [455, 275] width 252 height 10
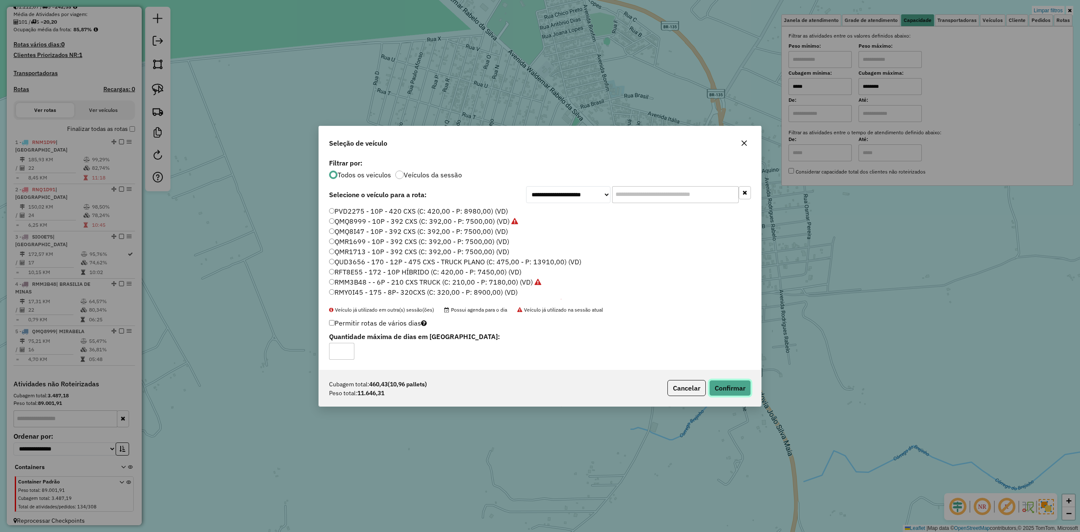
click at [731, 389] on button "Confirmar" at bounding box center [730, 388] width 42 height 16
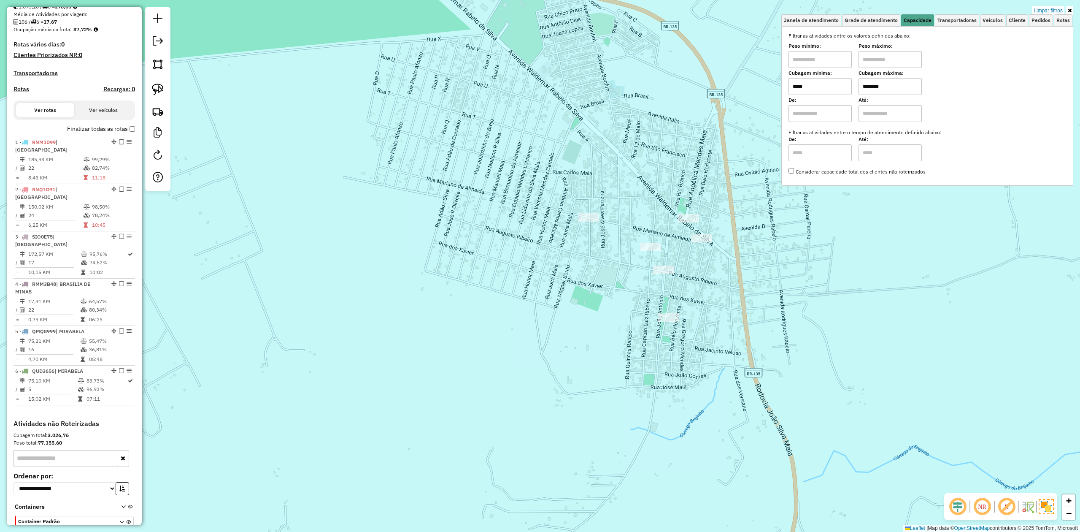
click at [1042, 9] on link "Limpar filtros" at bounding box center [1048, 10] width 32 height 9
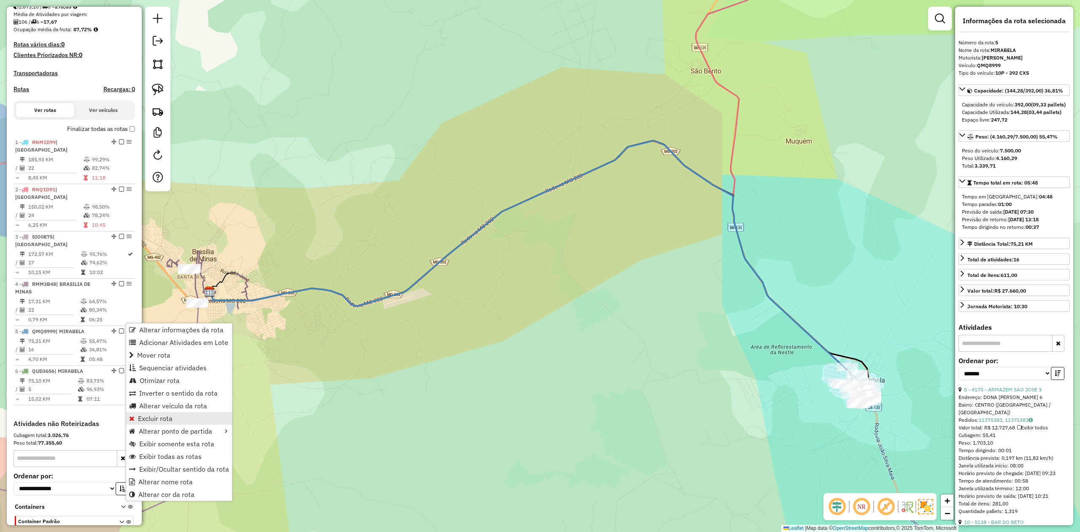
click at [162, 416] on span "Excluir rota" at bounding box center [155, 418] width 35 height 7
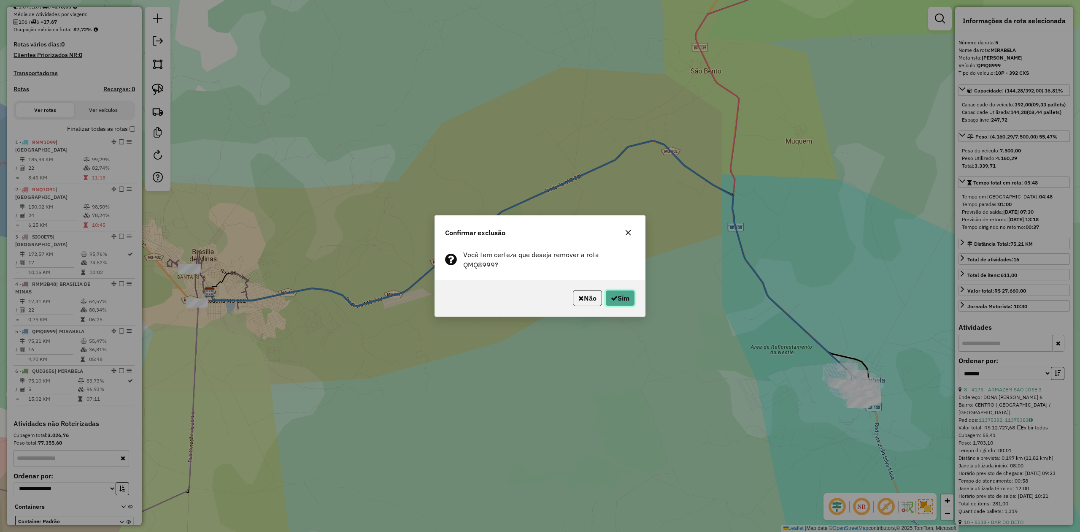
click at [620, 296] on button "Sim" at bounding box center [621, 298] width 30 height 16
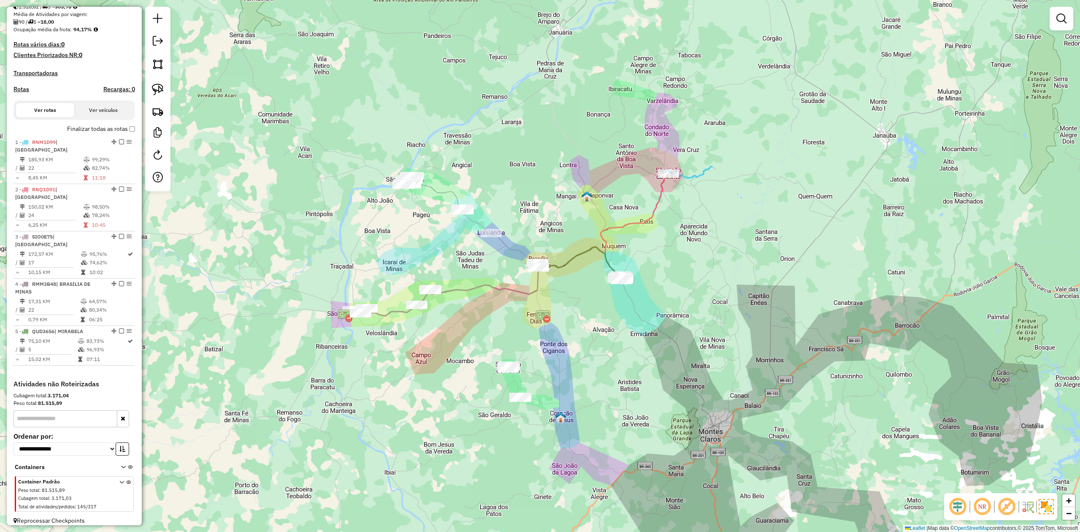
click at [538, 405] on div "Janela de atendimento Grade de atendimento Capacidade Transportadoras Veículos …" at bounding box center [540, 266] width 1080 height 532
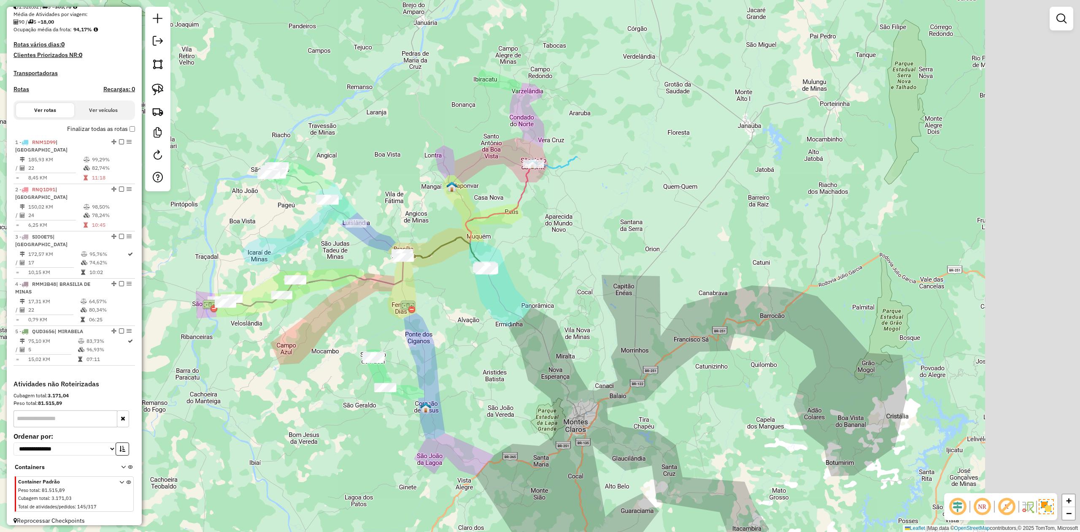
drag, startPoint x: 554, startPoint y: 386, endPoint x: 445, endPoint y: 370, distance: 110.8
click at [451, 390] on div "Janela de atendimento Grade de atendimento Capacidade Transportadoras Veículos …" at bounding box center [540, 266] width 1080 height 532
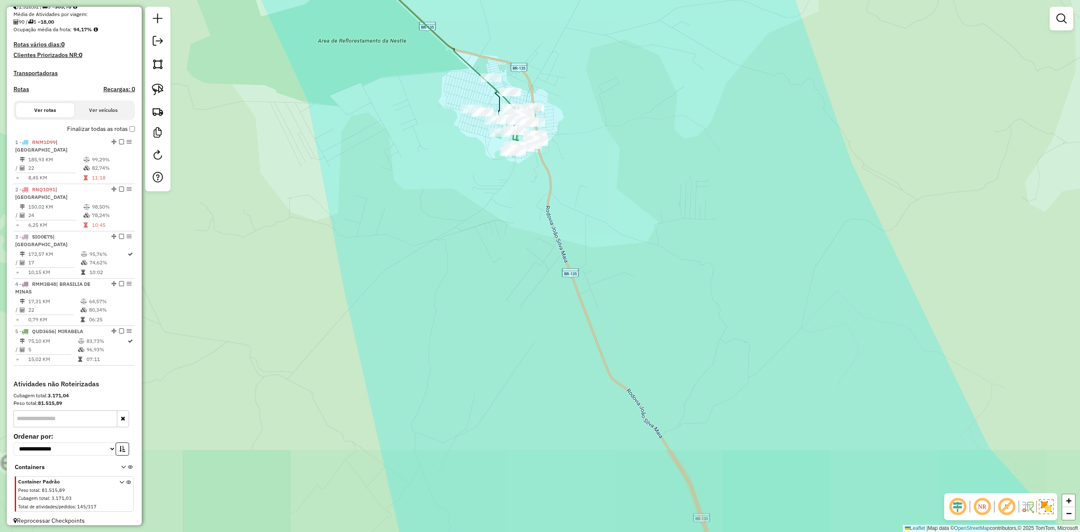
drag, startPoint x: 446, startPoint y: 200, endPoint x: 445, endPoint y: 255, distance: 54.9
click at [446, 254] on div "Janela de atendimento Grade de atendimento Capacidade Transportadoras Veículos …" at bounding box center [540, 266] width 1080 height 532
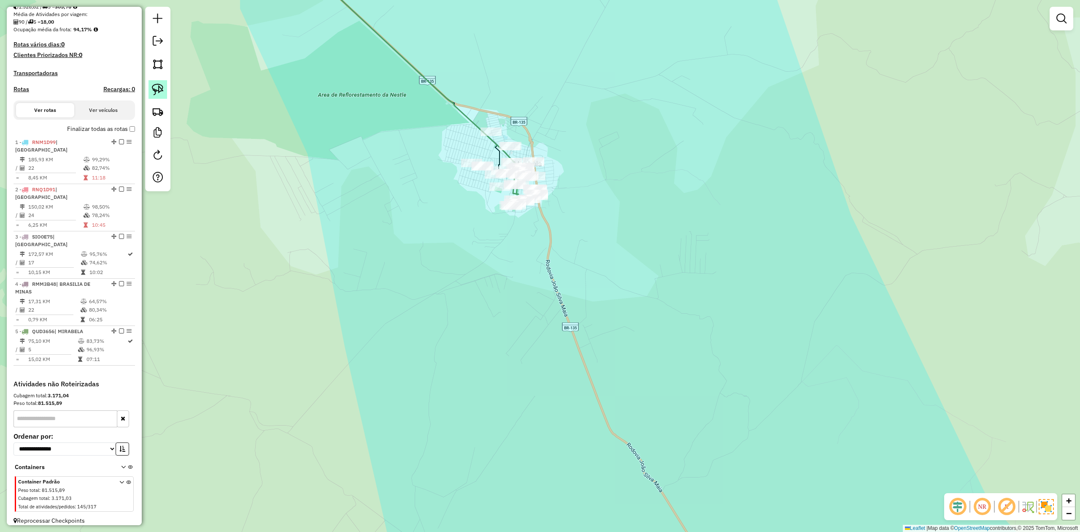
click at [158, 91] on img at bounding box center [158, 90] width 12 height 12
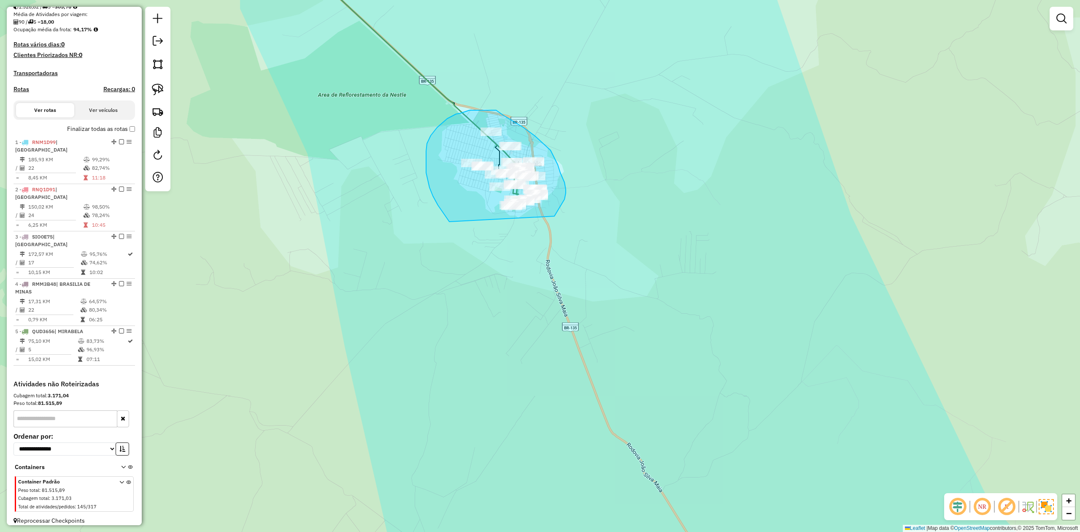
drag, startPoint x: 449, startPoint y: 222, endPoint x: 517, endPoint y: 242, distance: 71.0
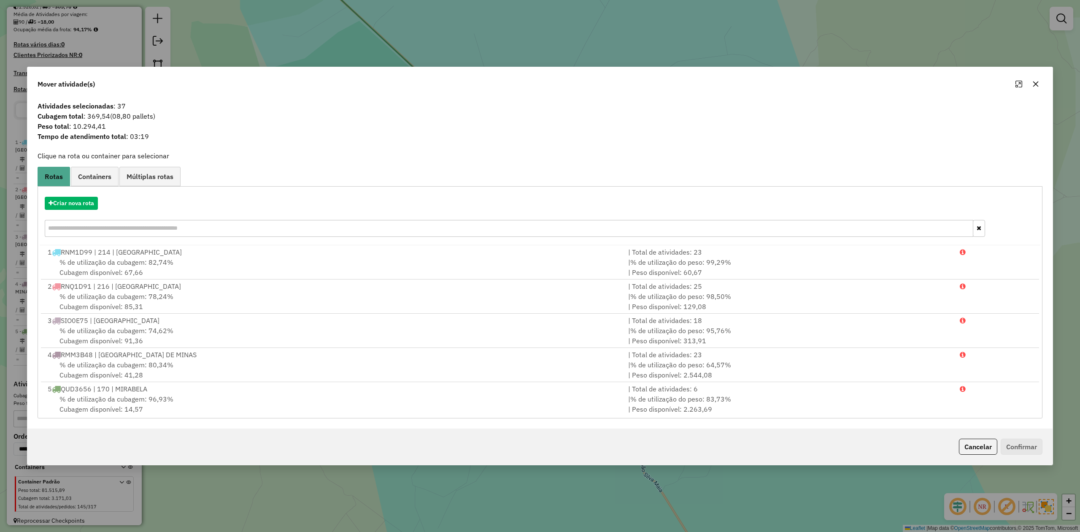
click at [1033, 83] on icon "button" at bounding box center [1036, 84] width 7 height 7
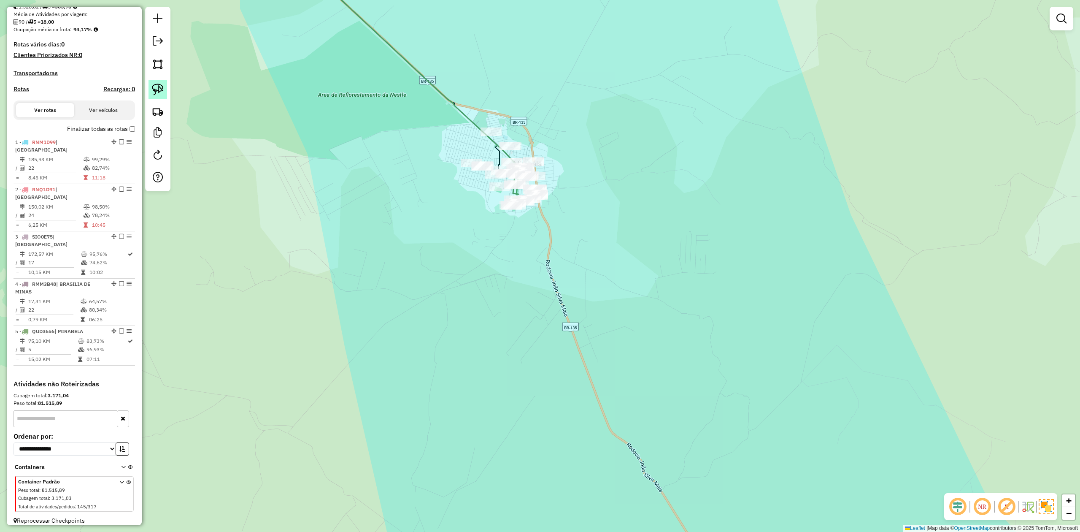
click at [160, 84] on img at bounding box center [158, 90] width 12 height 12
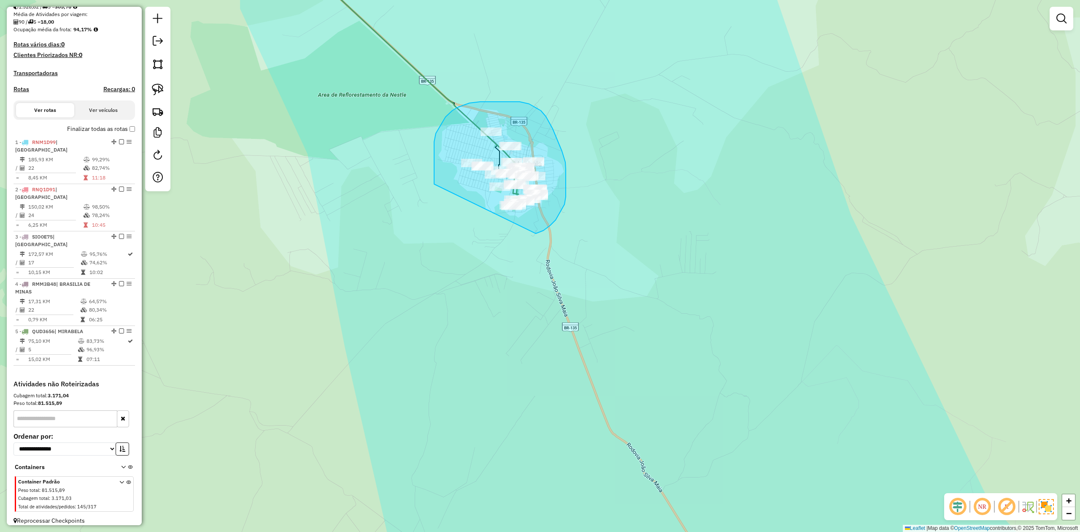
drag, startPoint x: 434, startPoint y: 142, endPoint x: 483, endPoint y: 235, distance: 104.7
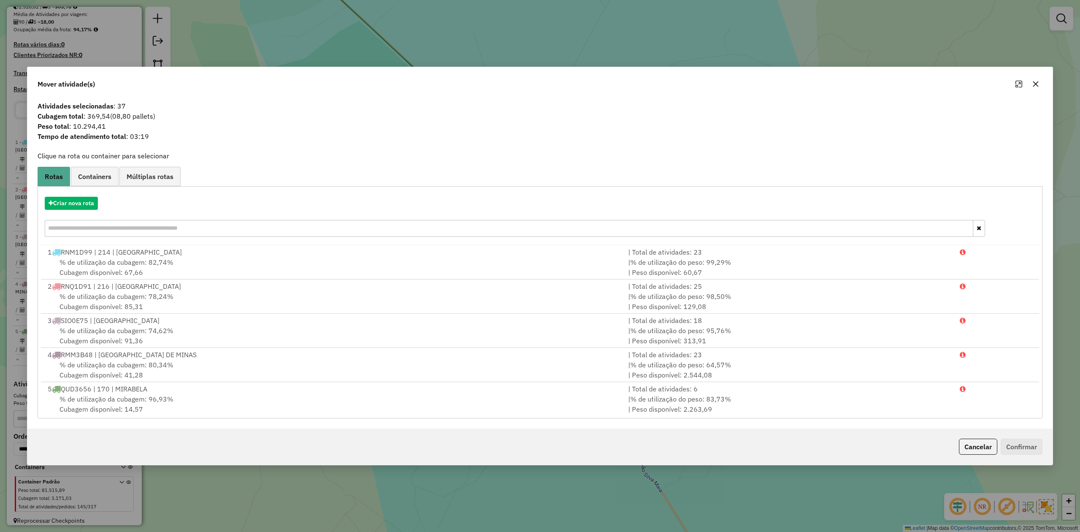
click at [1033, 83] on icon "button" at bounding box center [1036, 84] width 7 height 7
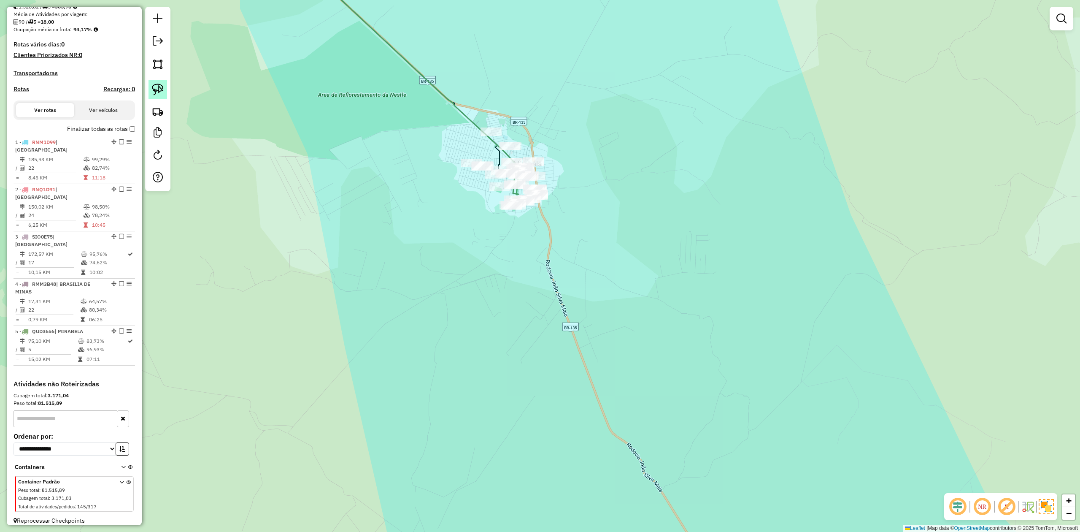
click at [155, 85] on img at bounding box center [158, 90] width 12 height 12
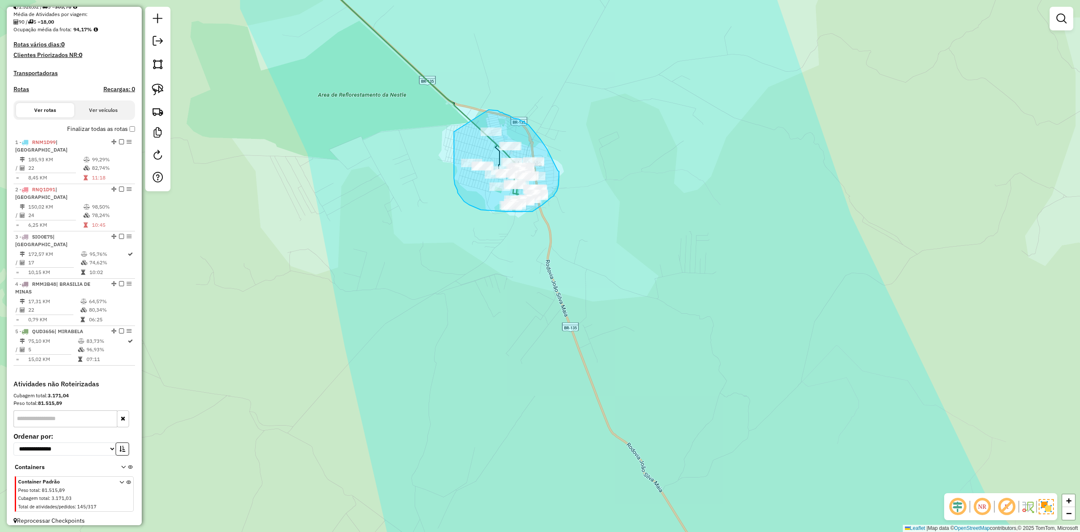
drag, startPoint x: 454, startPoint y: 132, endPoint x: 394, endPoint y: 110, distance: 64.1
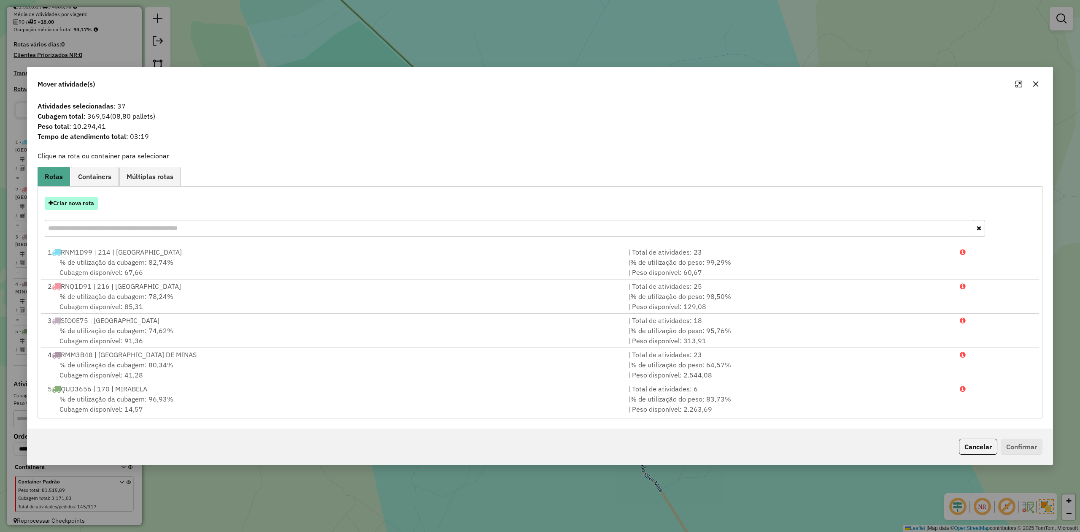
click at [80, 206] on button "Criar nova rota" at bounding box center [71, 203] width 53 height 13
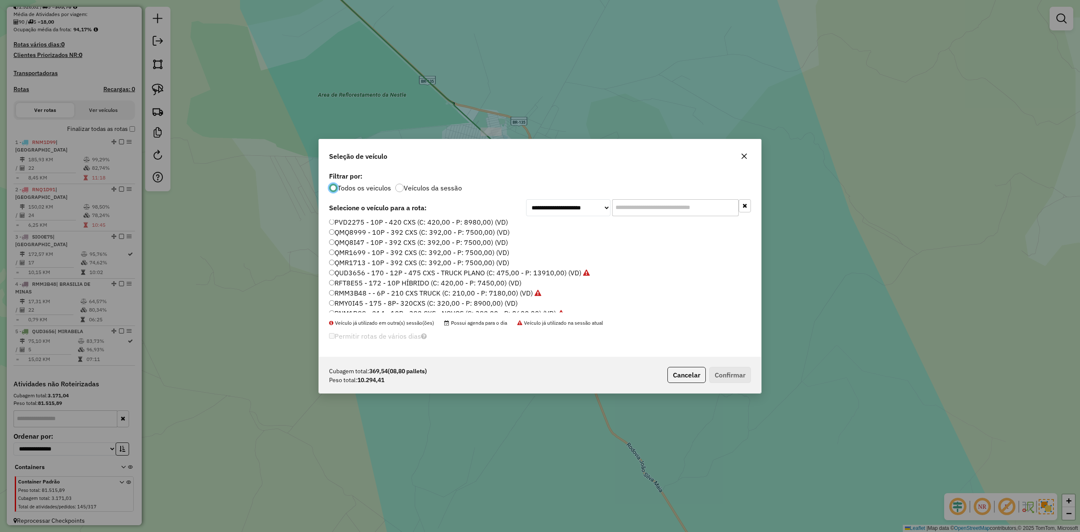
scroll to position [0, 0]
click at [348, 233] on label "QMQ8999 - 10P - 392 CXS (C: 392,00 - P: 7500,00) (VD)" at bounding box center [419, 234] width 181 height 10
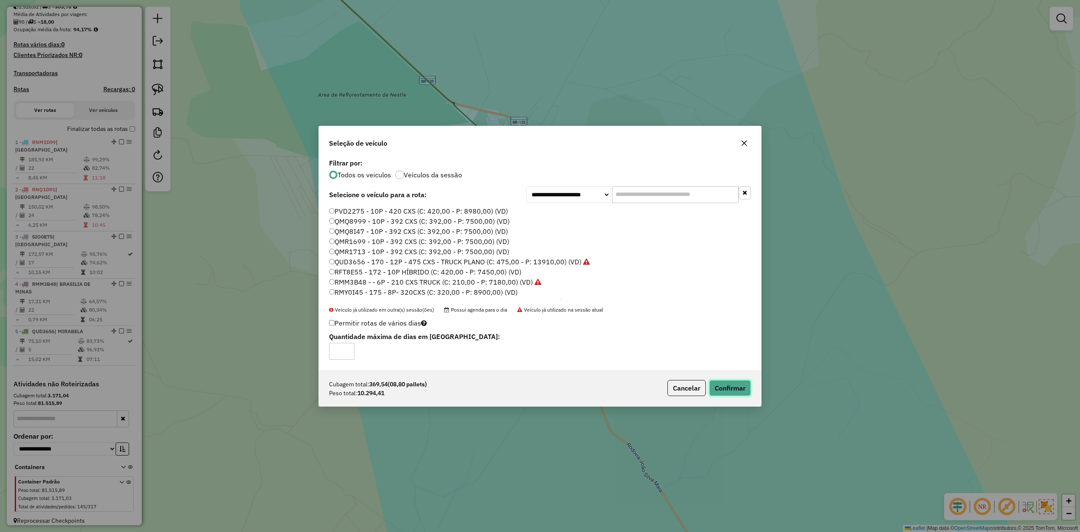
click at [723, 389] on button "Confirmar" at bounding box center [730, 388] width 42 height 16
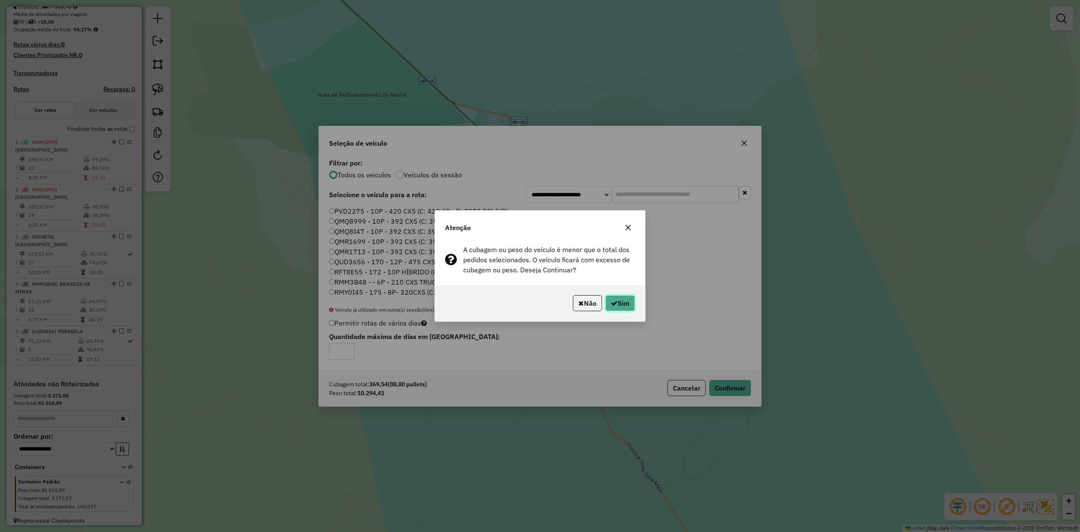
click at [621, 304] on button "Sim" at bounding box center [621, 303] width 30 height 16
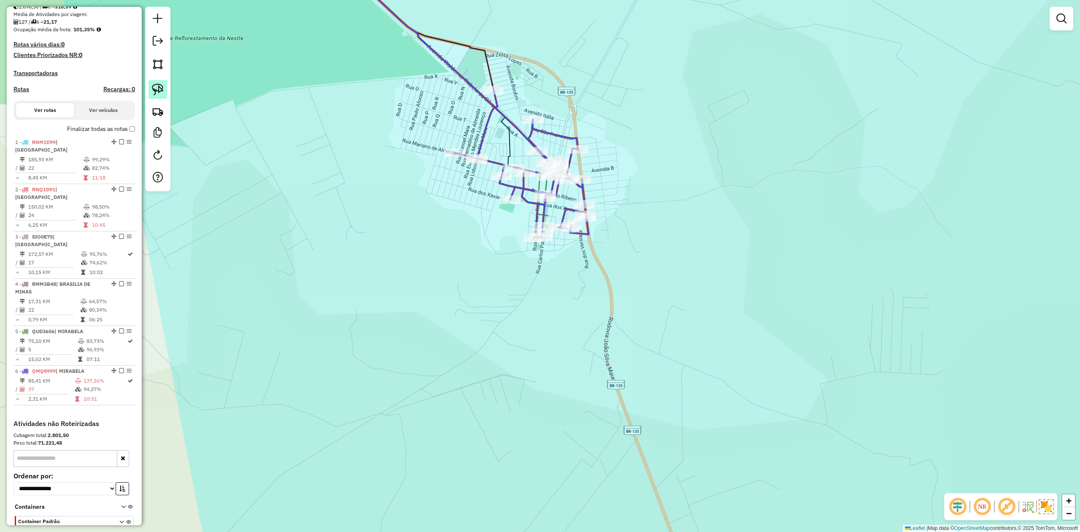
click at [158, 88] on img at bounding box center [158, 90] width 12 height 12
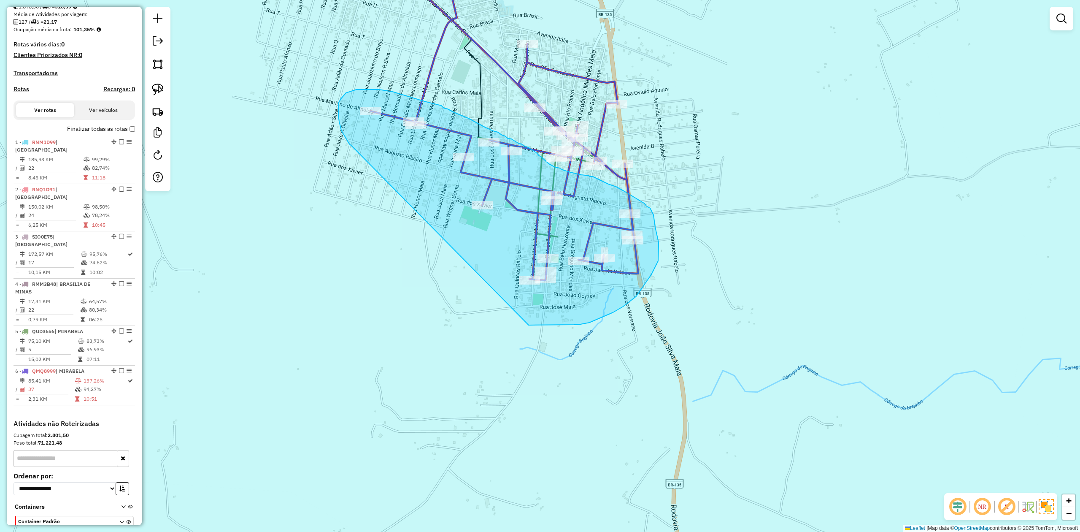
drag, startPoint x: 352, startPoint y: 146, endPoint x: 439, endPoint y: 264, distance: 146.3
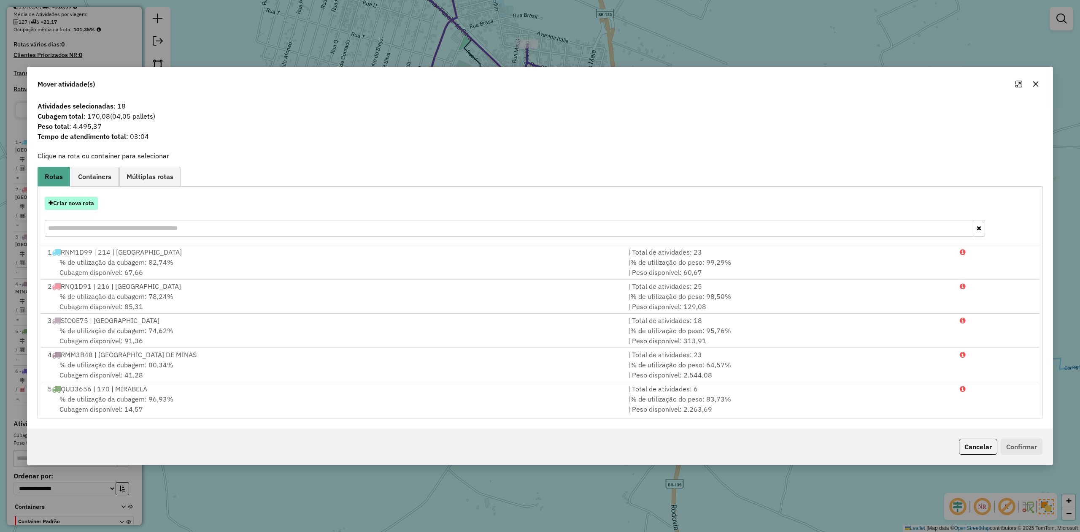
click at [73, 207] on button "Criar nova rota" at bounding box center [71, 203] width 53 height 13
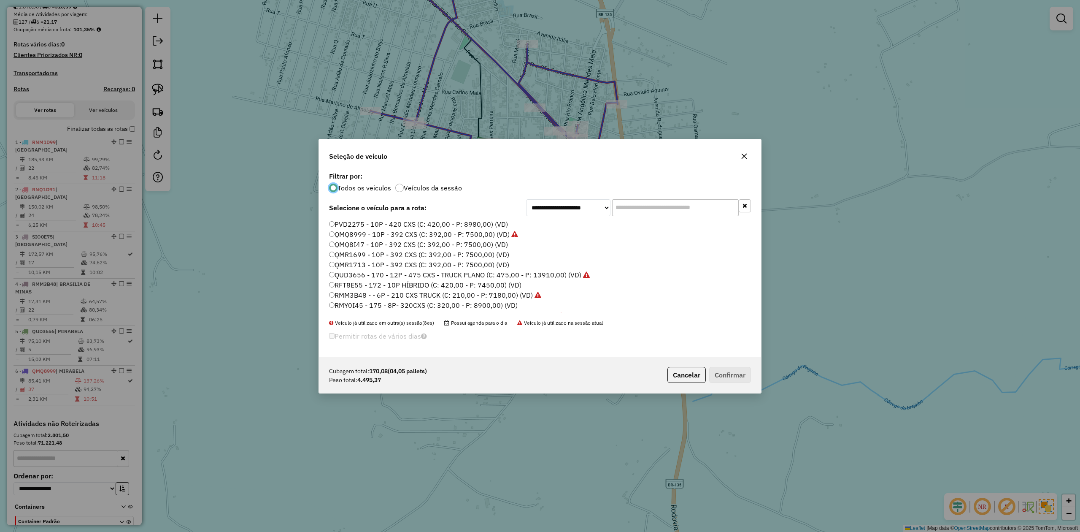
scroll to position [4, 3]
click at [628, 205] on input "text" at bounding box center [675, 207] width 127 height 17
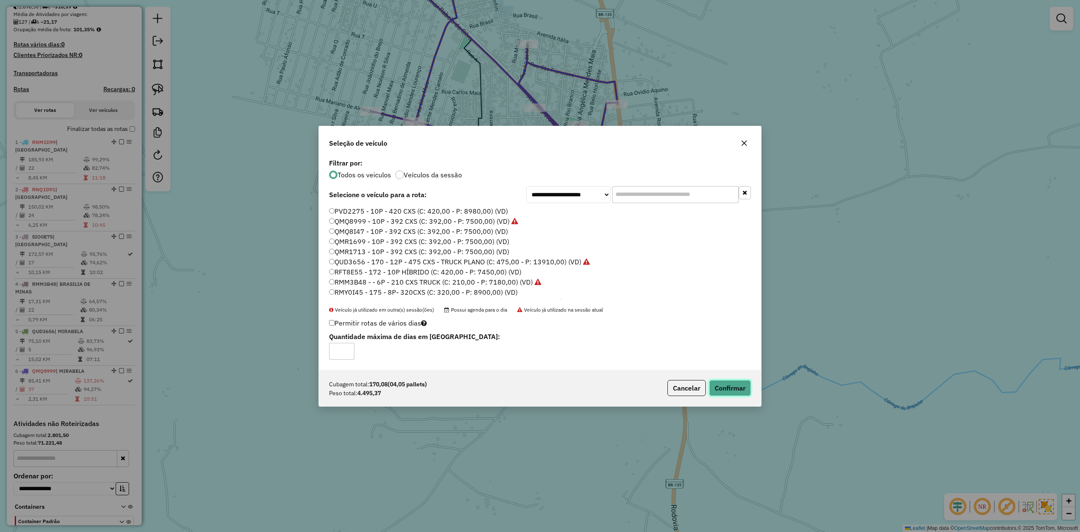
click at [725, 388] on button "Confirmar" at bounding box center [730, 388] width 42 height 16
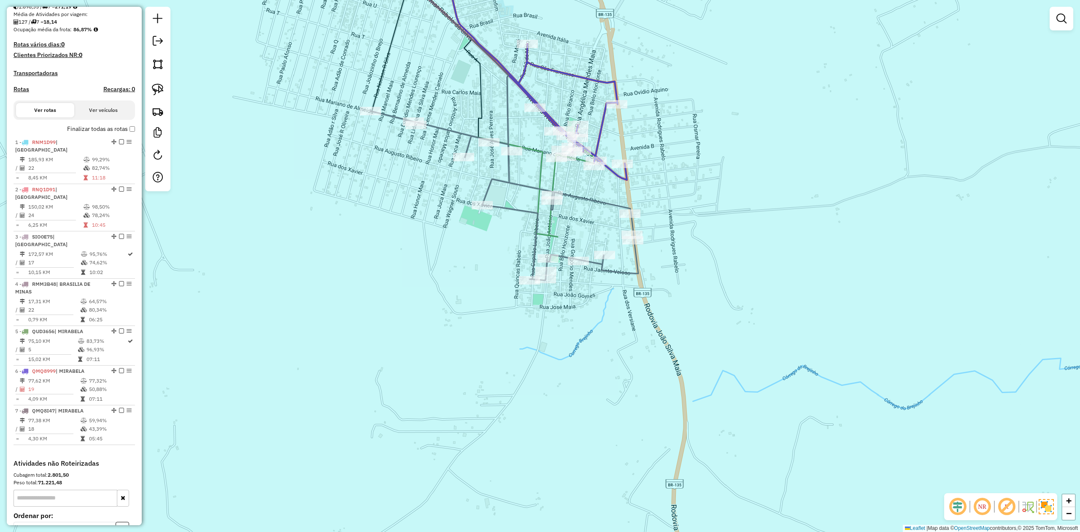
click at [568, 75] on icon at bounding box center [538, 82] width 178 height 195
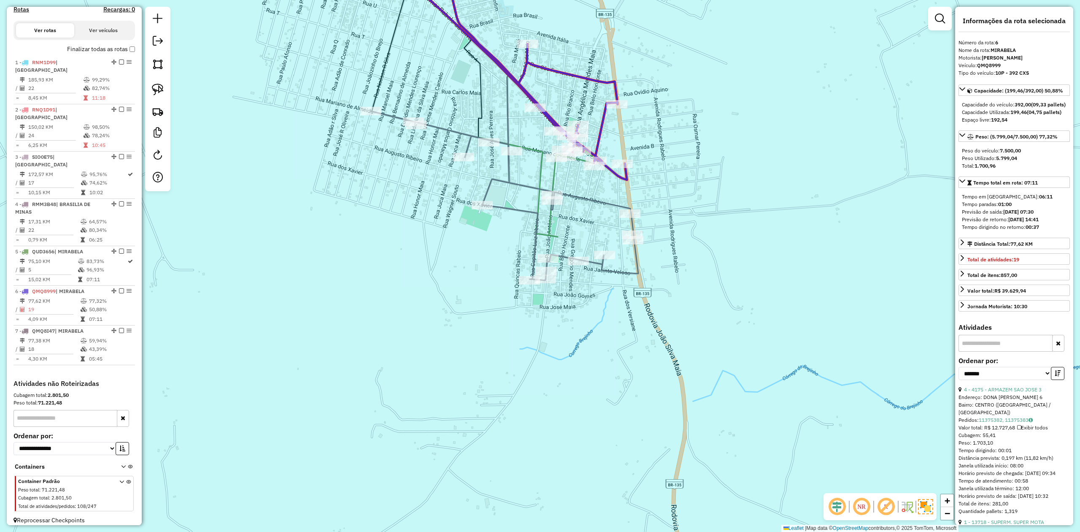
click at [517, 186] on icon at bounding box center [504, 195] width 268 height 169
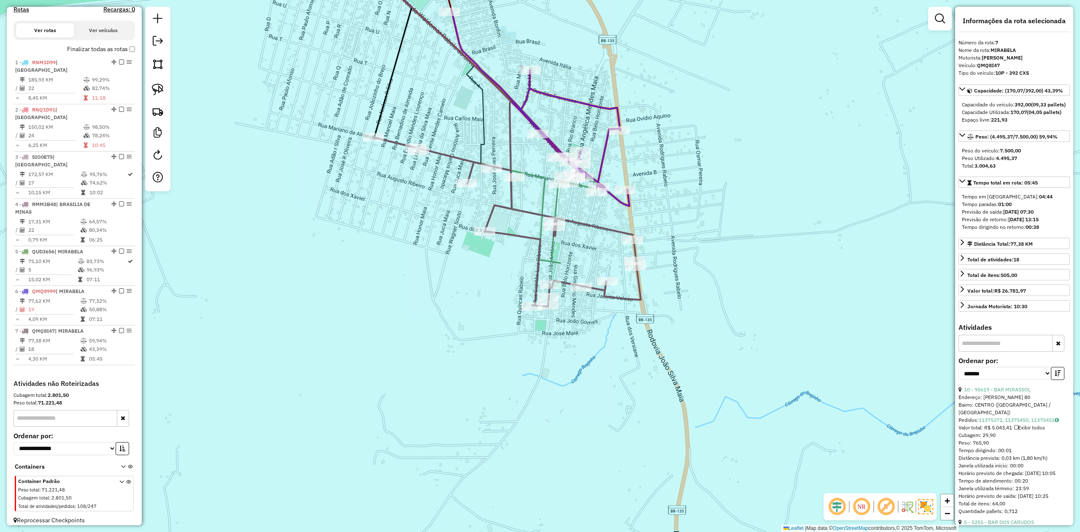
drag, startPoint x: 419, startPoint y: 257, endPoint x: 493, endPoint y: 323, distance: 99.2
click at [481, 322] on div "Janela de atendimento Grade de atendimento Capacidade Transportadoras Veículos …" at bounding box center [540, 266] width 1080 height 532
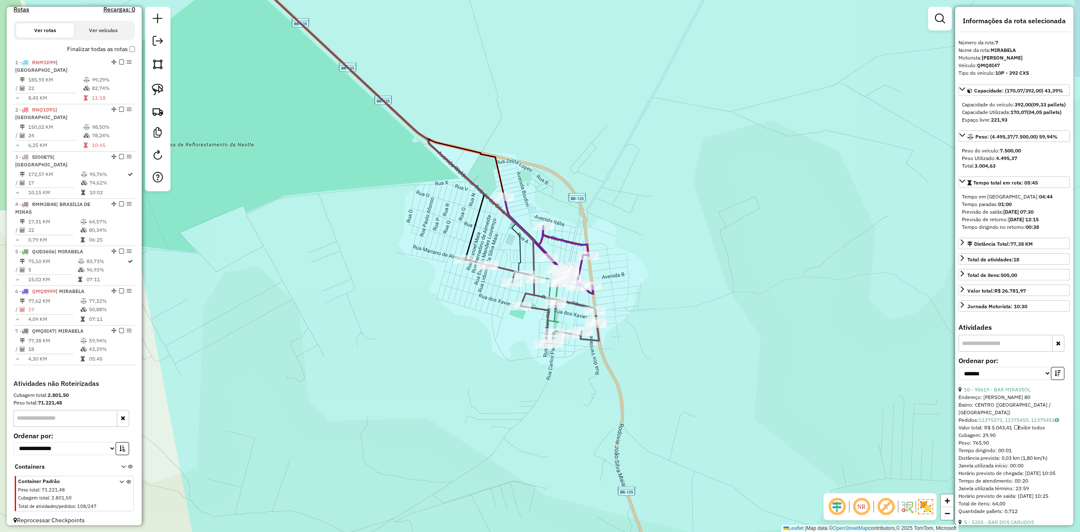
drag, startPoint x: 365, startPoint y: 270, endPoint x: 507, endPoint y: 381, distance: 180.1
click at [499, 379] on div "Janela de atendimento Grade de atendimento Capacidade Transportadoras Veículos …" at bounding box center [540, 266] width 1080 height 532
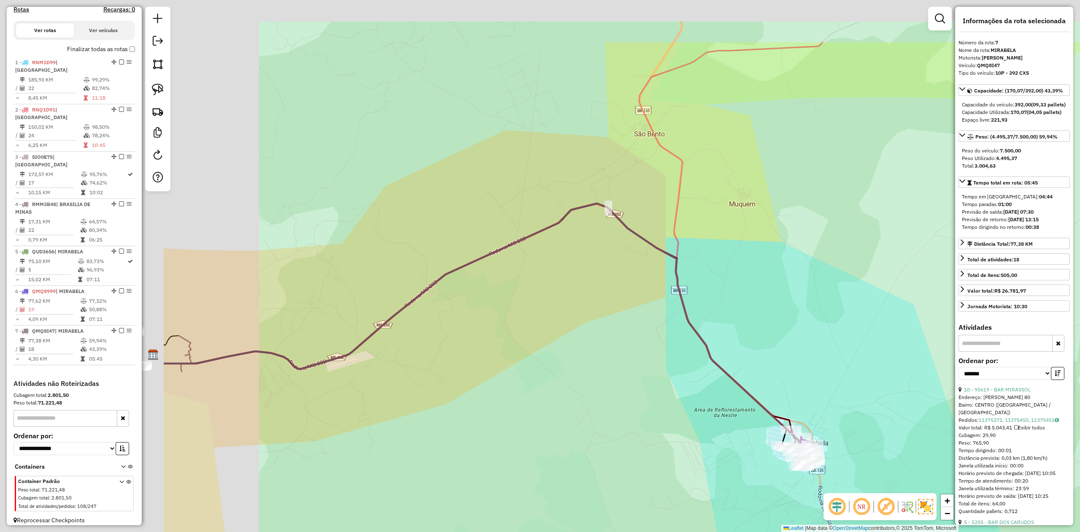
drag, startPoint x: 601, startPoint y: 349, endPoint x: 699, endPoint y: 324, distance: 101.1
click at [694, 328] on div "Janela de atendimento Grade de atendimento Capacidade Transportadoras Veículos …" at bounding box center [540, 266] width 1080 height 532
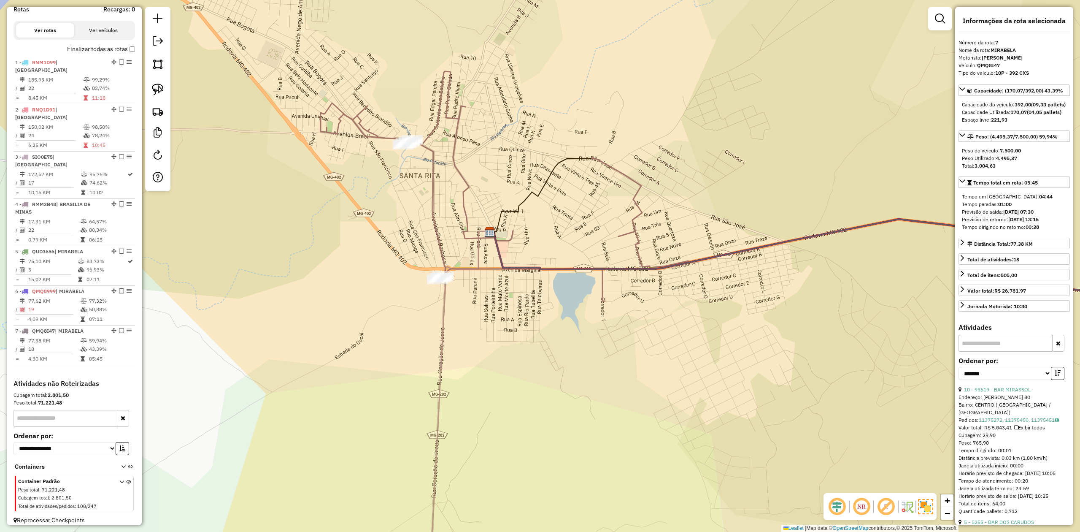
drag, startPoint x: 333, startPoint y: 303, endPoint x: 383, endPoint y: 277, distance: 55.9
click at [383, 277] on div "Janela de atendimento Grade de atendimento Capacidade Transportadoras Veículos …" at bounding box center [540, 266] width 1080 height 532
click at [160, 86] on img at bounding box center [158, 90] width 12 height 12
drag, startPoint x: 387, startPoint y: 117, endPoint x: 448, endPoint y: 122, distance: 61.8
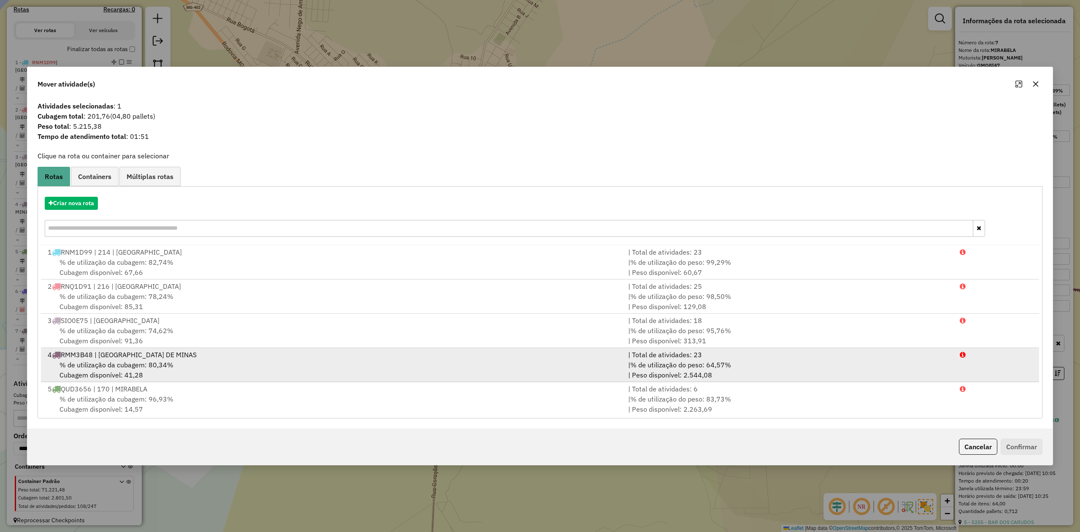
click at [107, 368] on span "% de utilização da cubagem: 80,34%" at bounding box center [116, 364] width 114 height 8
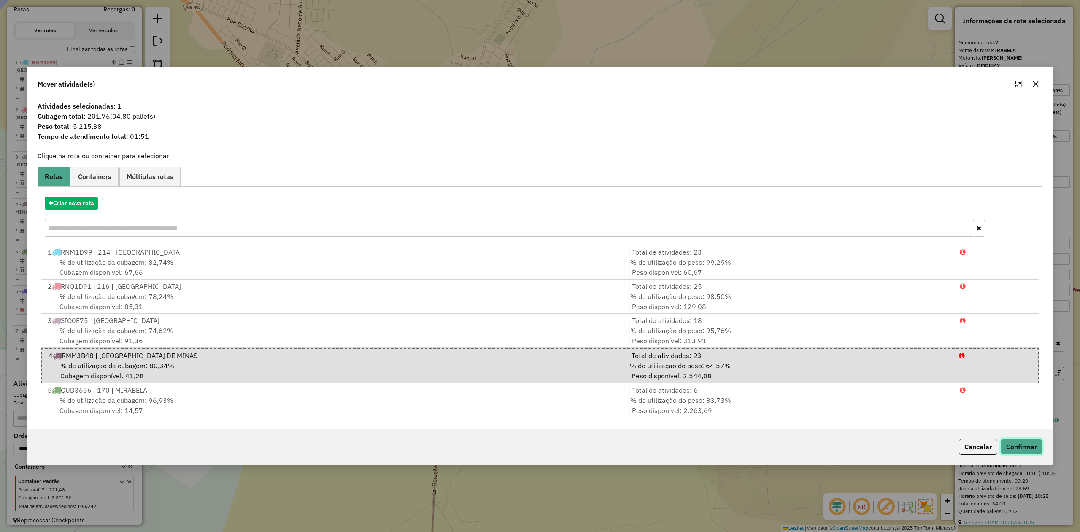
click at [1021, 447] on button "Confirmar" at bounding box center [1022, 446] width 42 height 16
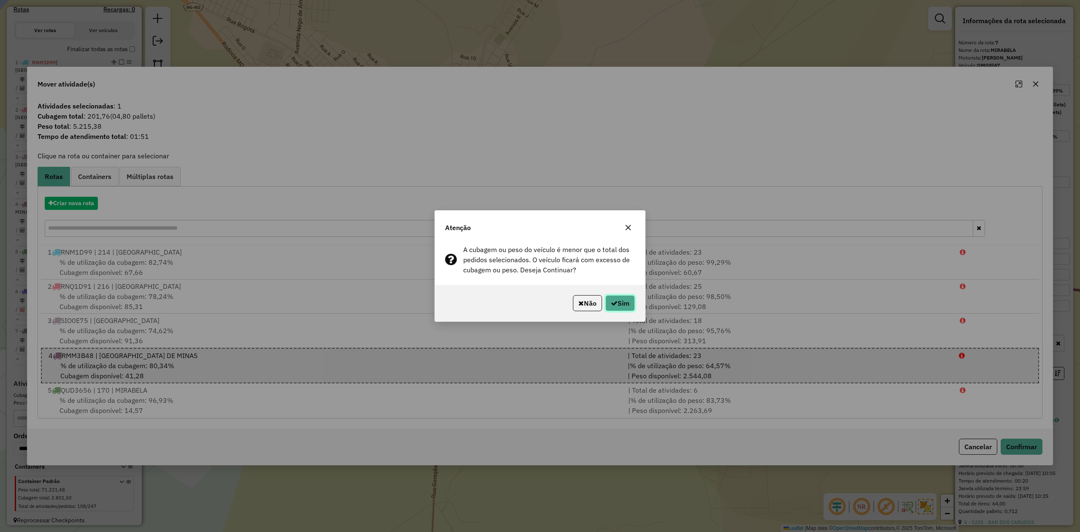
click at [630, 301] on button "Sim" at bounding box center [621, 303] width 30 height 16
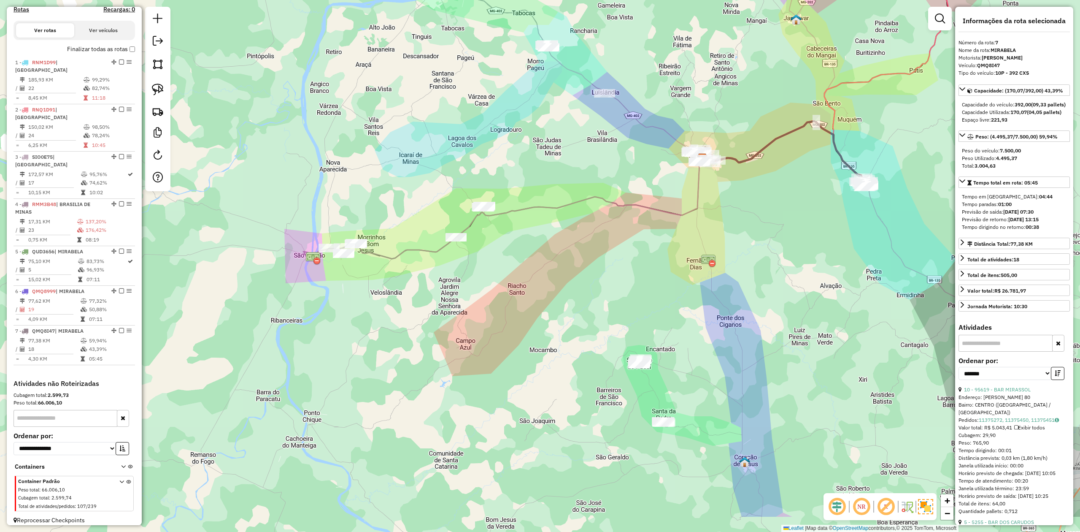
drag, startPoint x: 793, startPoint y: 337, endPoint x: 723, endPoint y: 277, distance: 92.2
click at [723, 277] on div "Janela de atendimento Grade de atendimento Capacidade Transportadoras Veículos …" at bounding box center [540, 266] width 1080 height 532
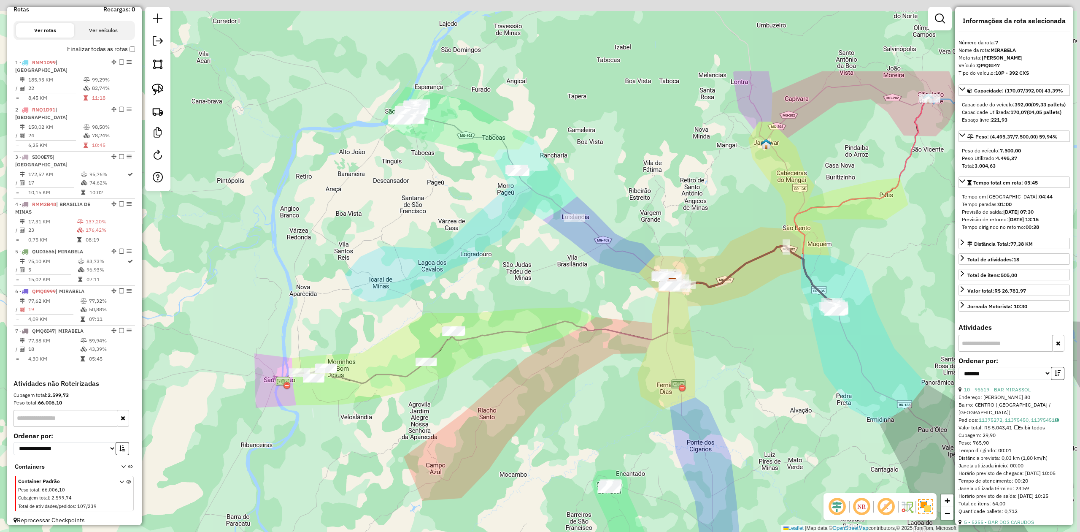
drag, startPoint x: 542, startPoint y: 156, endPoint x: 514, endPoint y: 255, distance: 103.0
click at [514, 255] on div "Janela de atendimento Grade de atendimento Capacidade Transportadoras Veículos …" at bounding box center [540, 266] width 1080 height 532
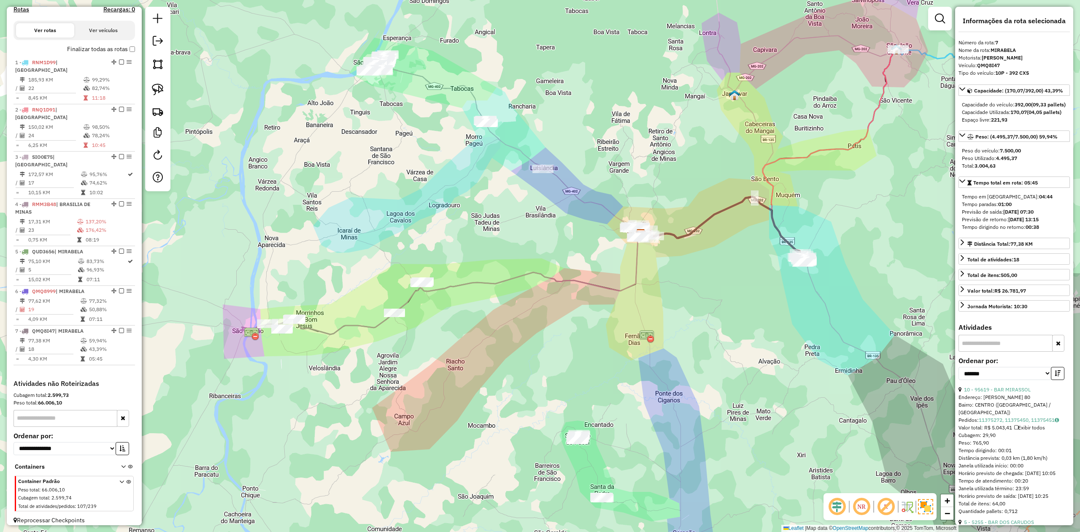
drag, startPoint x: 534, startPoint y: 429, endPoint x: 502, endPoint y: 375, distance: 62.6
click at [502, 375] on div "Janela de atendimento Grade de atendimento Capacidade Transportadoras Veículos …" at bounding box center [540, 266] width 1080 height 532
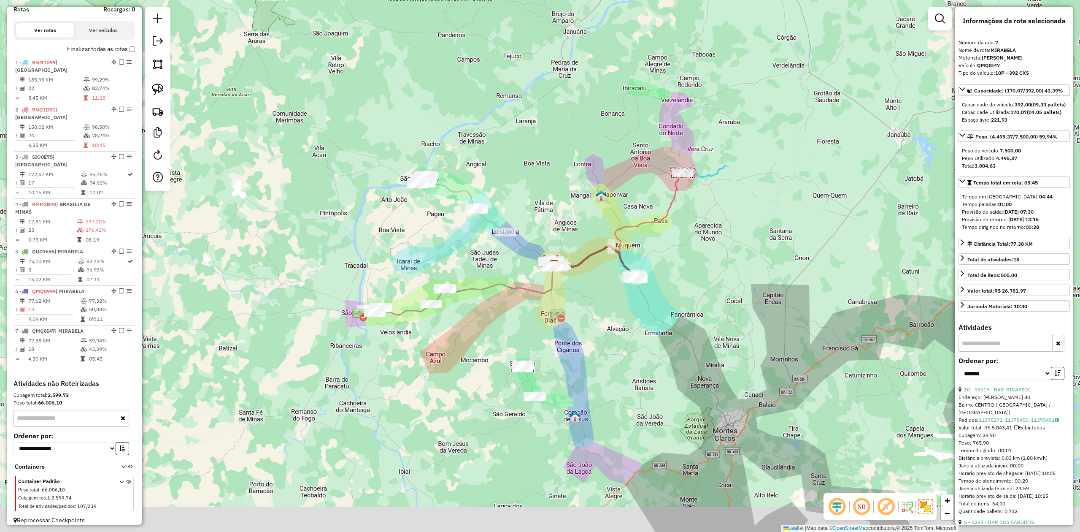
drag, startPoint x: 525, startPoint y: 389, endPoint x: 397, endPoint y: 308, distance: 151.0
click at [473, 321] on div "Janela de atendimento Grade de atendimento Capacidade Transportadoras Veículos …" at bounding box center [540, 266] width 1080 height 532
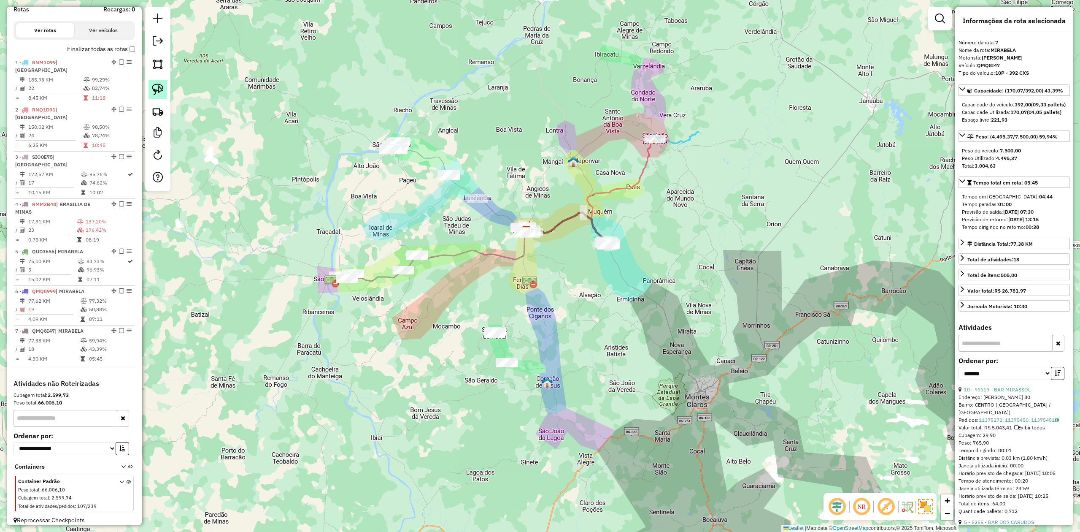
click at [164, 88] on link at bounding box center [158, 89] width 19 height 19
drag, startPoint x: 470, startPoint y: 346, endPoint x: 457, endPoint y: 362, distance: 20.1
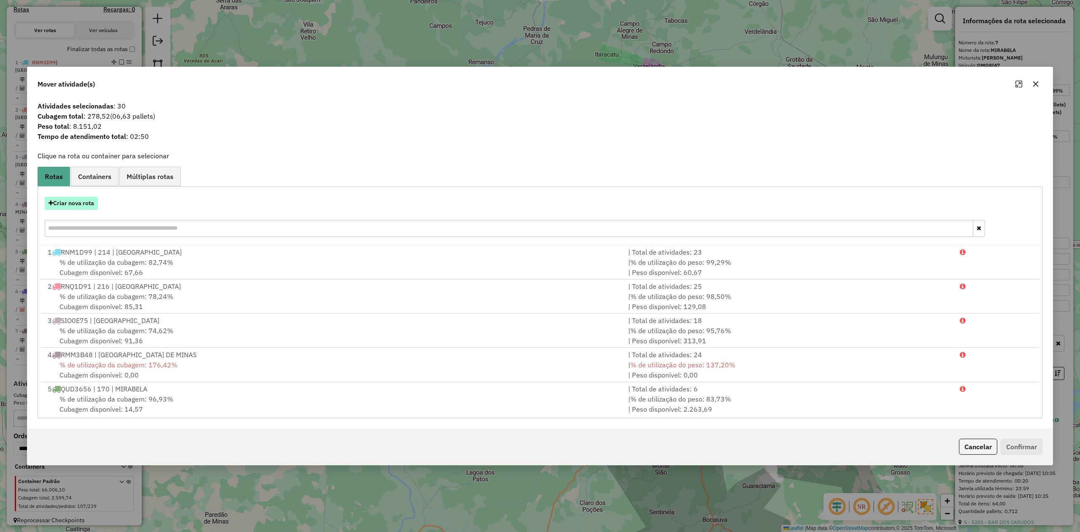
click at [76, 201] on button "Criar nova rota" at bounding box center [71, 203] width 53 height 13
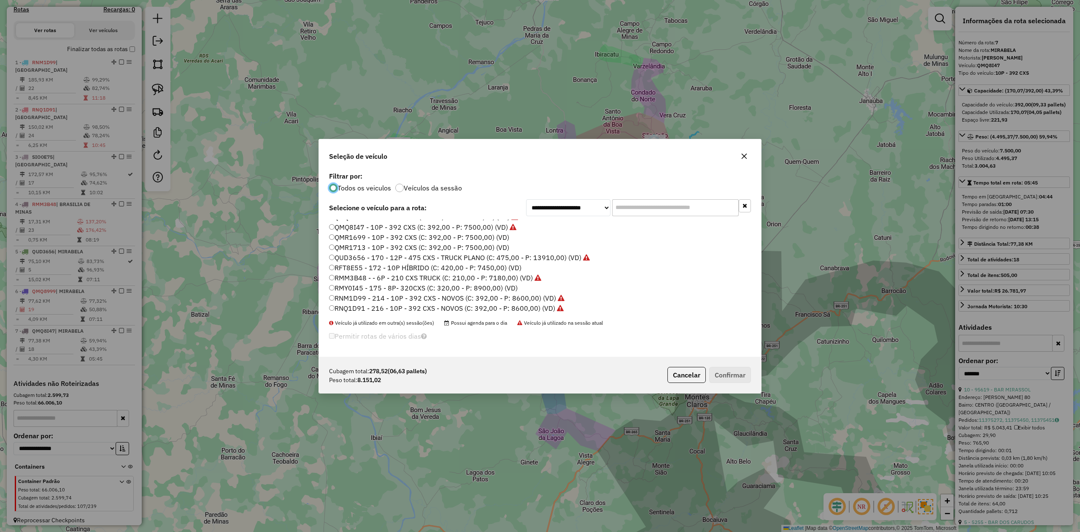
scroll to position [0, 0]
click at [687, 365] on div "Cubagem total: 278,52 (06,63 pallets) Peso total: 8.151,02 Cancelar Confirmar" at bounding box center [540, 375] width 442 height 36
click at [682, 372] on button "Cancelar" at bounding box center [687, 375] width 38 height 16
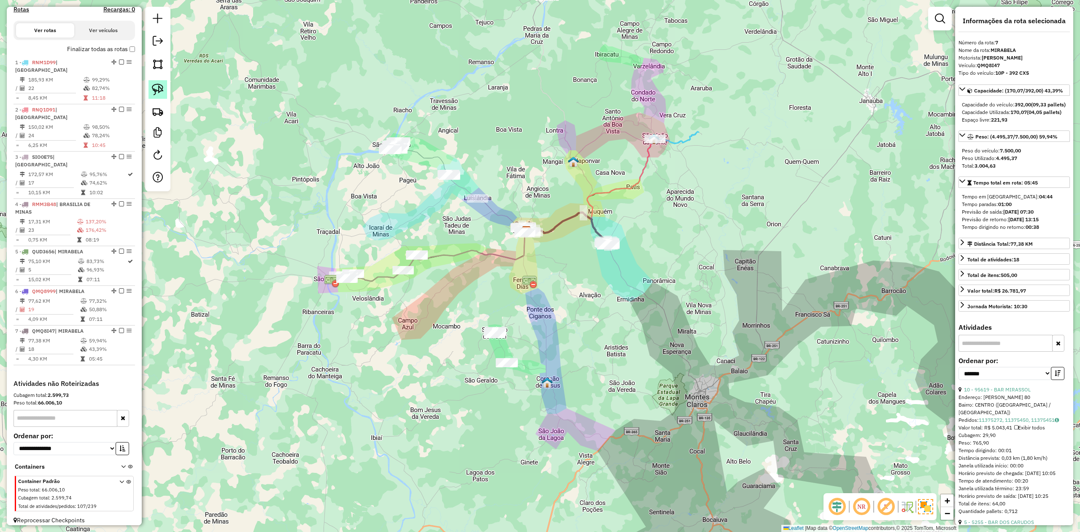
click at [161, 92] on img at bounding box center [158, 90] width 12 height 12
drag, startPoint x: 478, startPoint y: 343, endPoint x: 475, endPoint y: 362, distance: 18.4
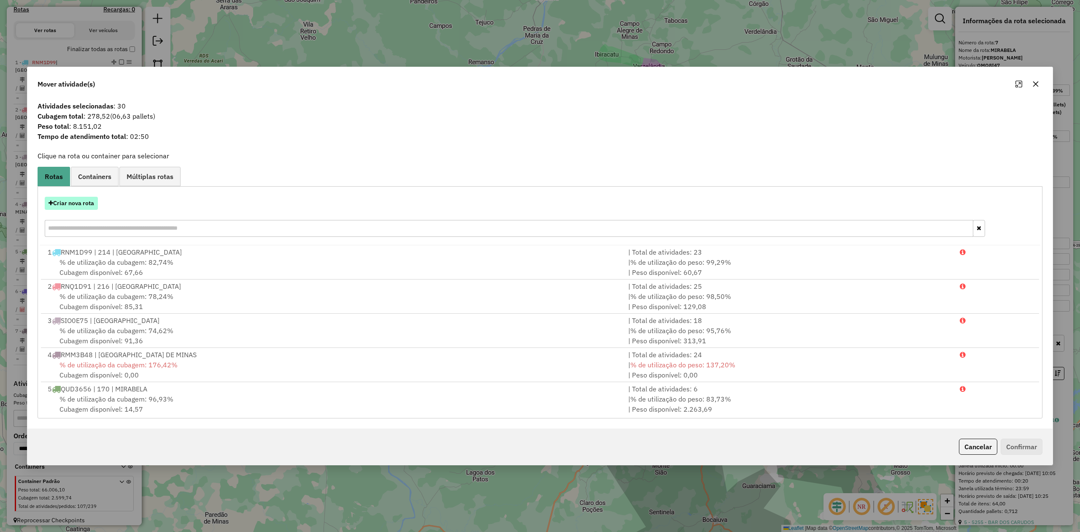
click at [78, 203] on button "Criar nova rota" at bounding box center [71, 203] width 53 height 13
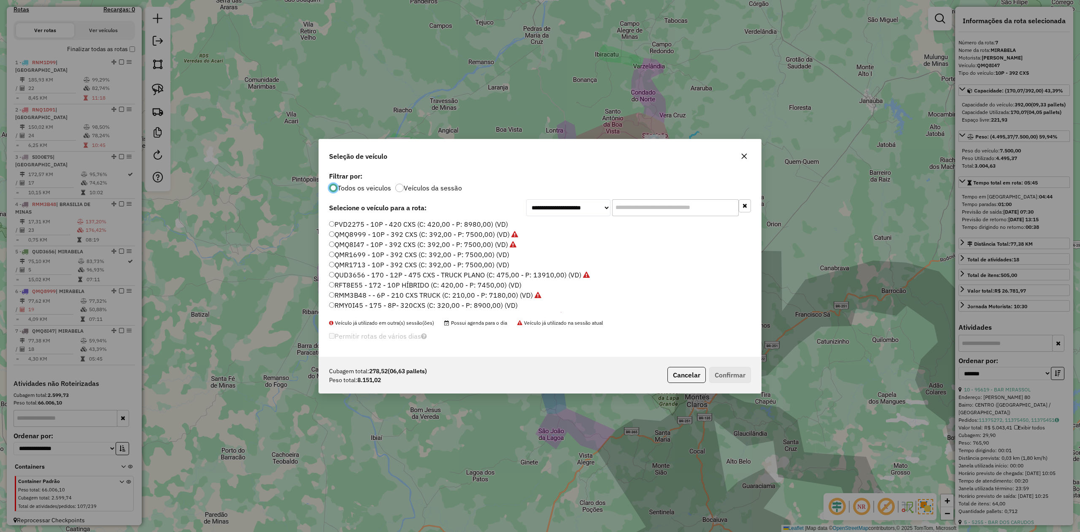
scroll to position [56, 0]
click at [449, 249] on label "RMY0I45 - 175 - 8P- 320CXS (C: 320,00 - P: 8900,00) (VD)" at bounding box center [423, 249] width 189 height 10
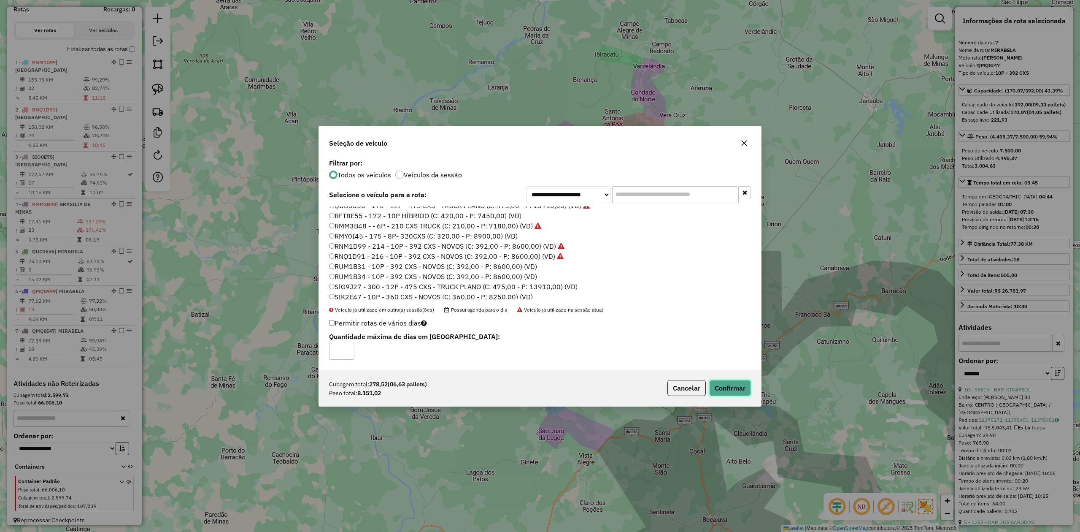
click at [716, 385] on button "Confirmar" at bounding box center [730, 388] width 42 height 16
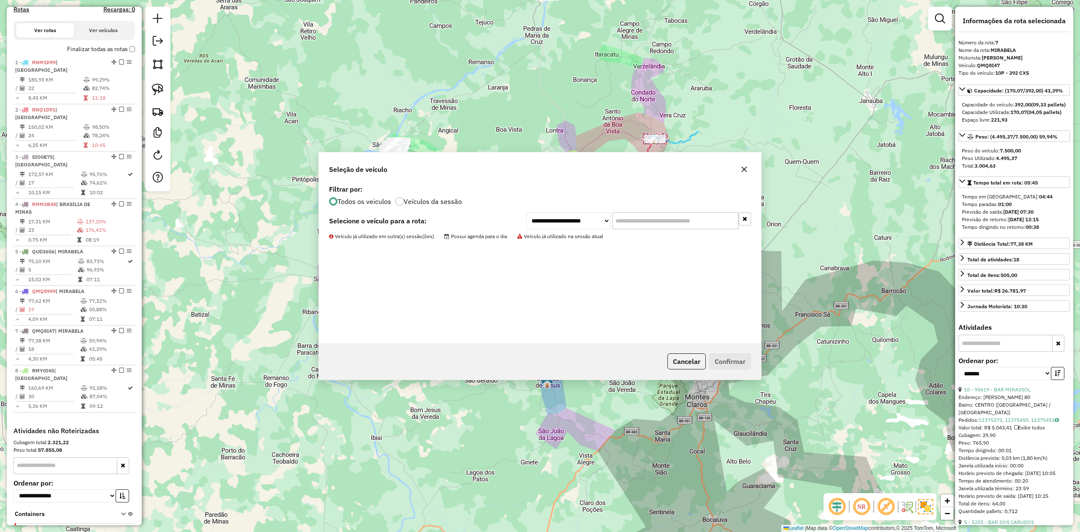
scroll to position [331, 0]
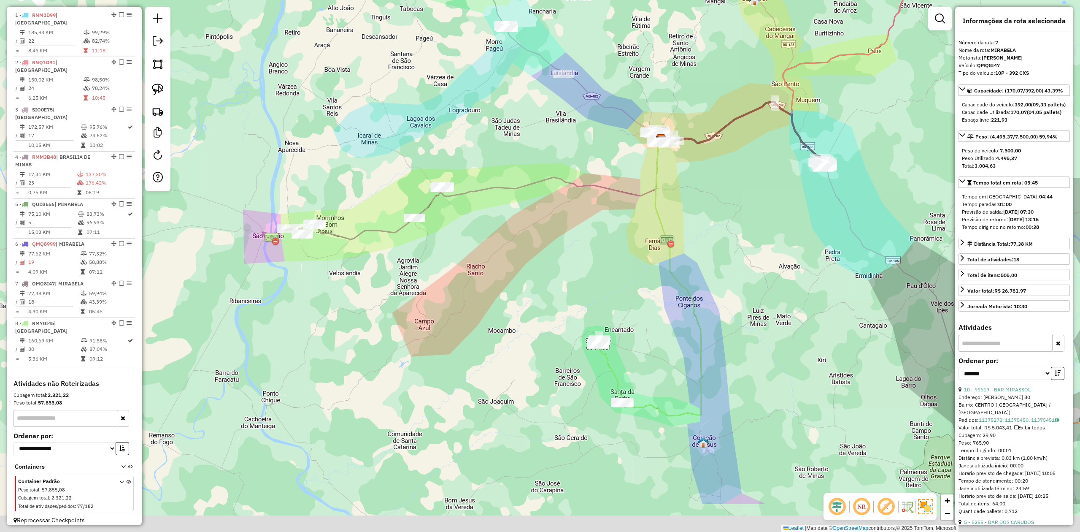
drag, startPoint x: 354, startPoint y: 314, endPoint x: 483, endPoint y: 238, distance: 149.1
click at [483, 238] on div "Janela de atendimento Grade de atendimento Capacidade Transportadoras Veículos …" at bounding box center [540, 266] width 1080 height 532
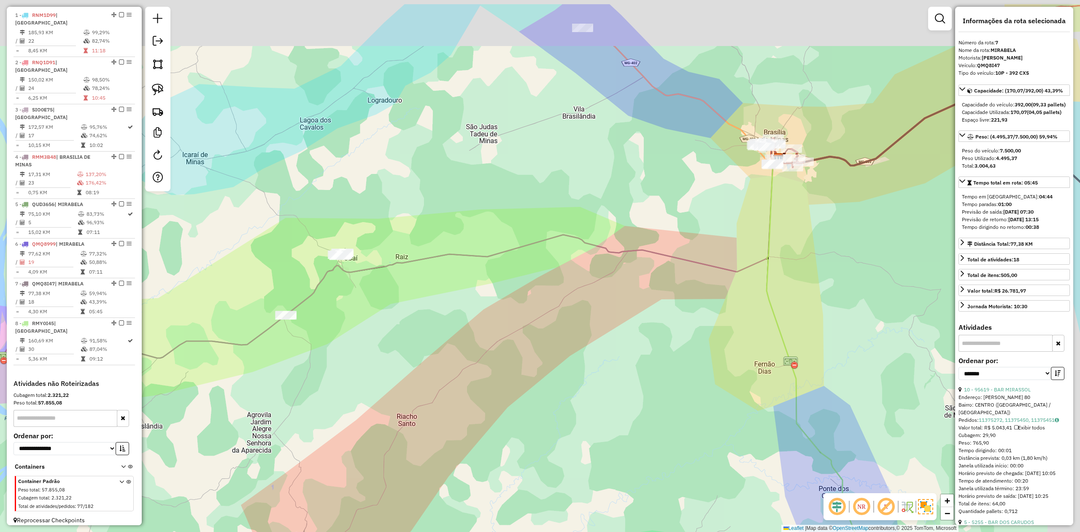
drag, startPoint x: 562, startPoint y: 223, endPoint x: 517, endPoint y: 280, distance: 73.0
click at [517, 280] on div "Janela de atendimento Grade de atendimento Capacidade Transportadoras Veículos …" at bounding box center [540, 266] width 1080 height 532
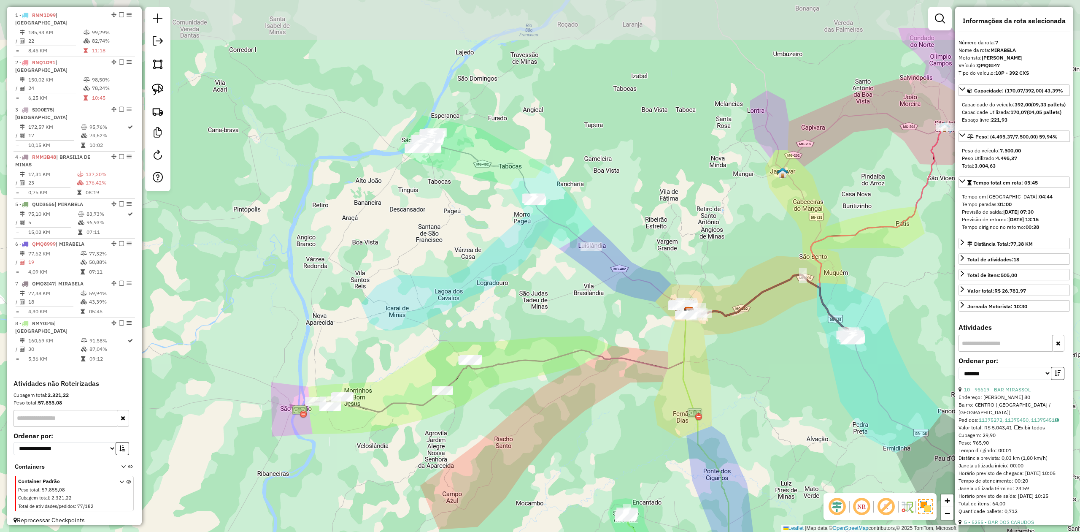
drag, startPoint x: 576, startPoint y: 227, endPoint x: 521, endPoint y: 290, distance: 84.4
click at [554, 292] on div "Janela de atendimento Grade de atendimento Capacidade Transportadoras Veículos …" at bounding box center [540, 266] width 1080 height 532
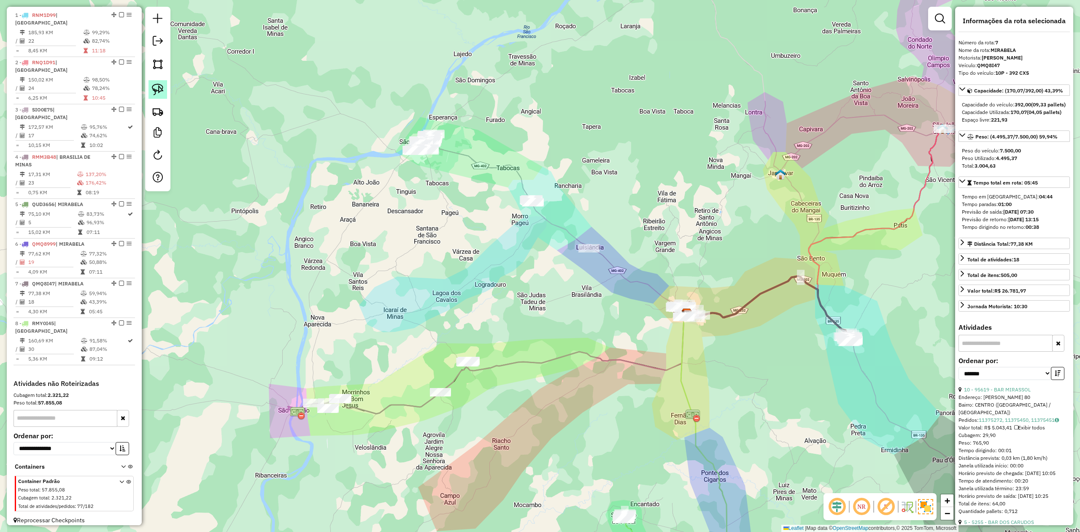
click at [158, 89] on img at bounding box center [158, 90] width 12 height 12
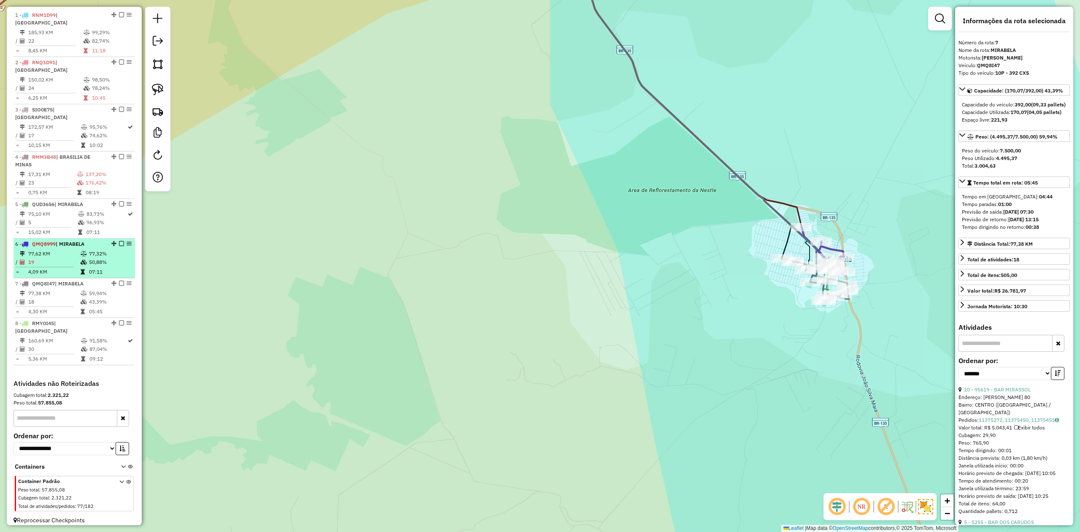
click at [68, 258] on td "19" at bounding box center [54, 262] width 52 height 8
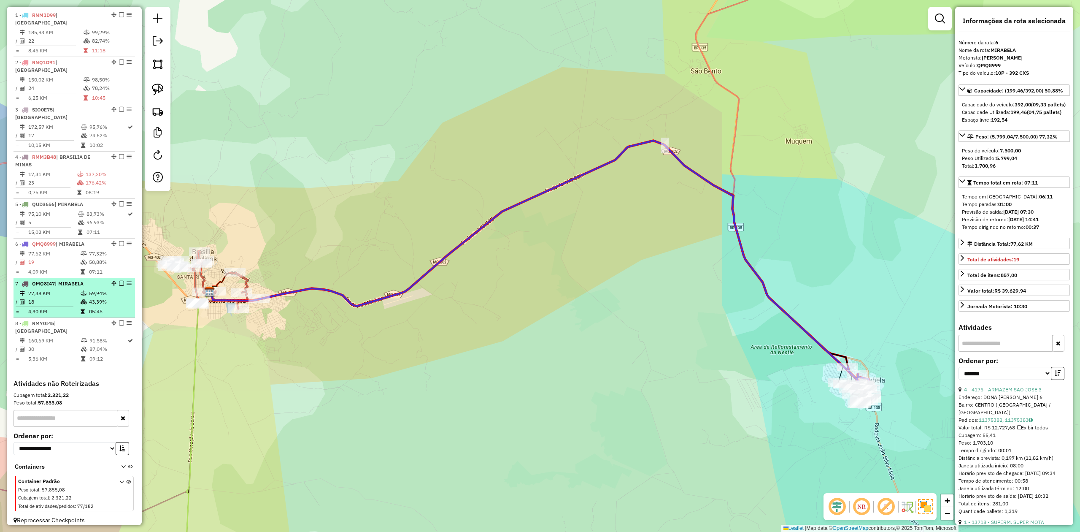
click at [61, 289] on td "77,38 KM" at bounding box center [54, 293] width 52 height 8
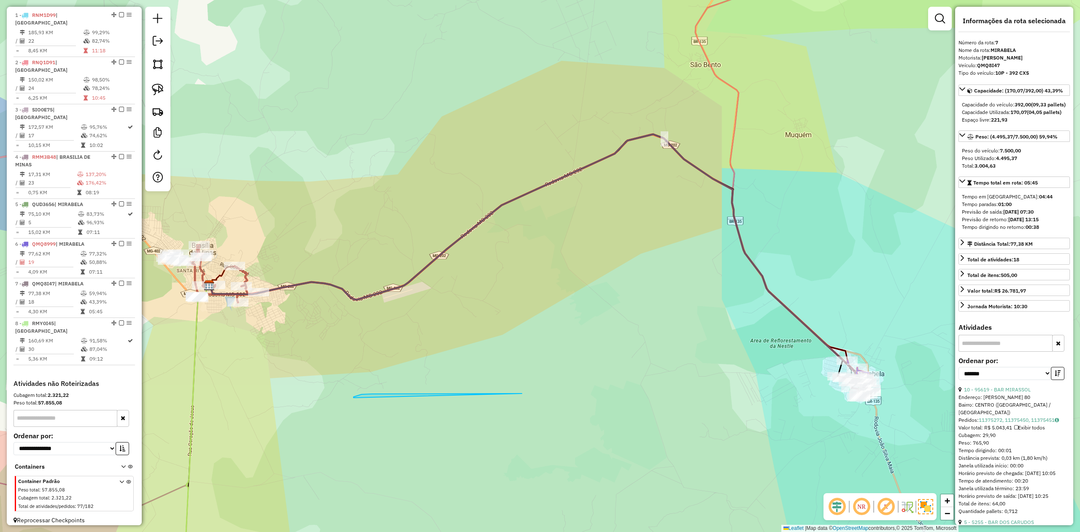
drag, startPoint x: 354, startPoint y: 397, endPoint x: 522, endPoint y: 393, distance: 168.4
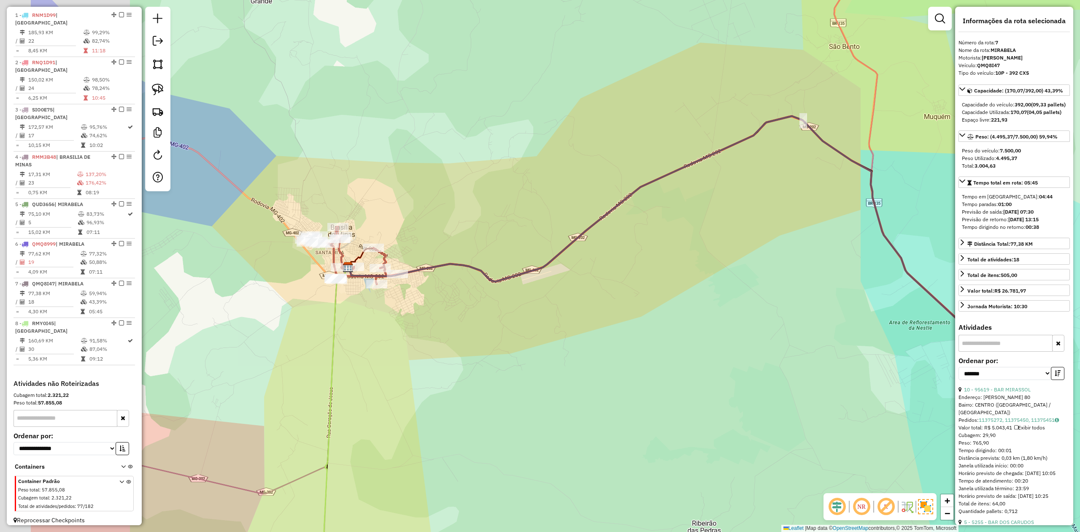
drag, startPoint x: 419, startPoint y: 385, endPoint x: 561, endPoint y: 366, distance: 143.5
click at [561, 366] on div "Janela de atendimento Grade de atendimento Capacidade Transportadoras Veículos …" at bounding box center [540, 266] width 1080 height 532
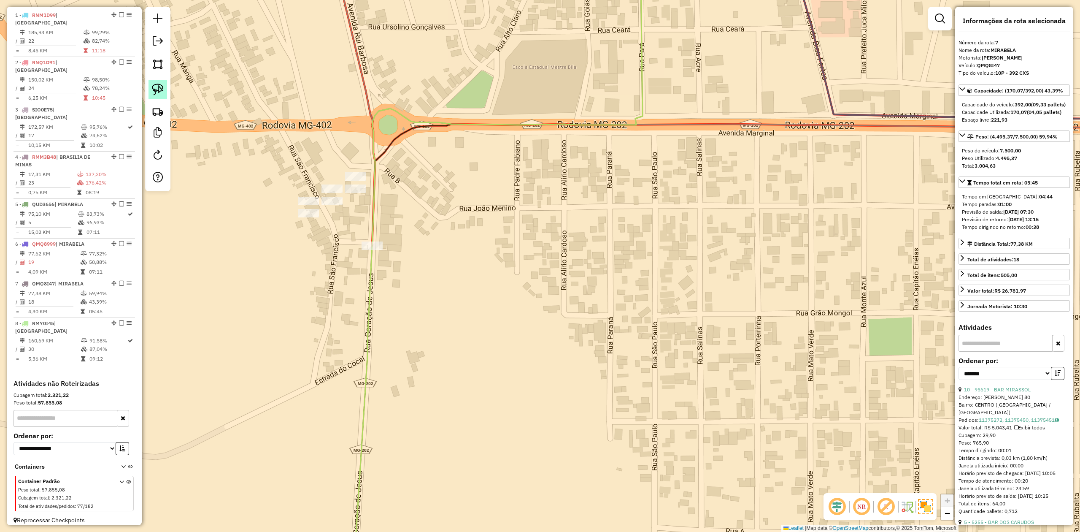
click at [157, 90] on img at bounding box center [158, 90] width 12 height 12
drag, startPoint x: 286, startPoint y: 223, endPoint x: 302, endPoint y: 124, distance: 100.5
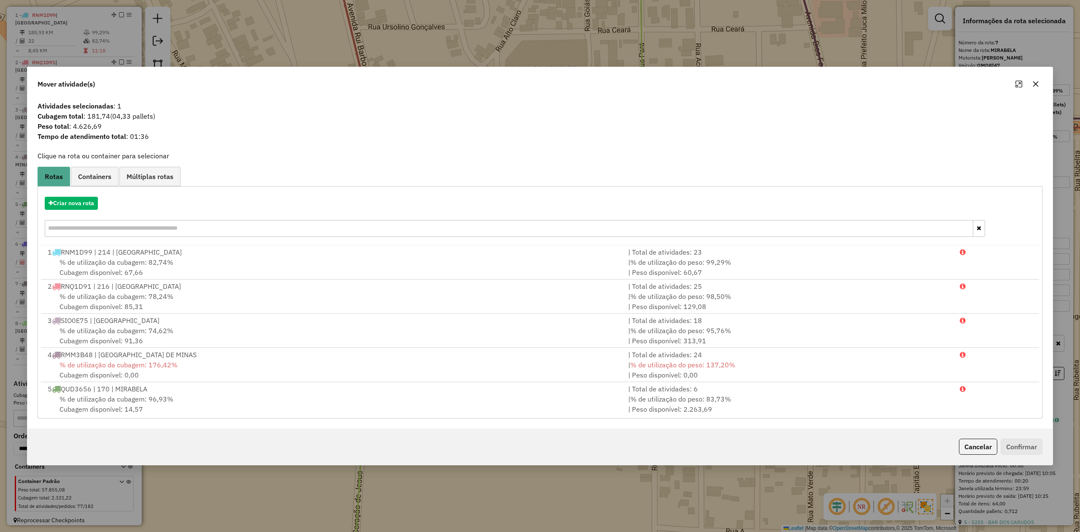
click at [1035, 83] on icon "button" at bounding box center [1036, 84] width 7 height 7
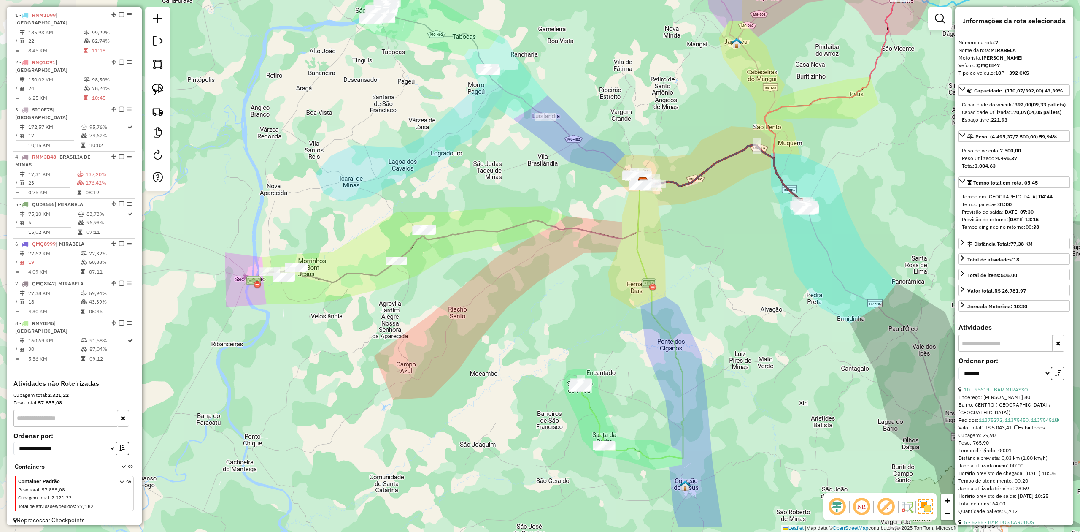
drag, startPoint x: 381, startPoint y: 228, endPoint x: 524, endPoint y: 173, distance: 153.4
click at [522, 173] on div "Janela de atendimento Grade de atendimento Capacidade Transportadoras Veículos …" at bounding box center [540, 266] width 1080 height 532
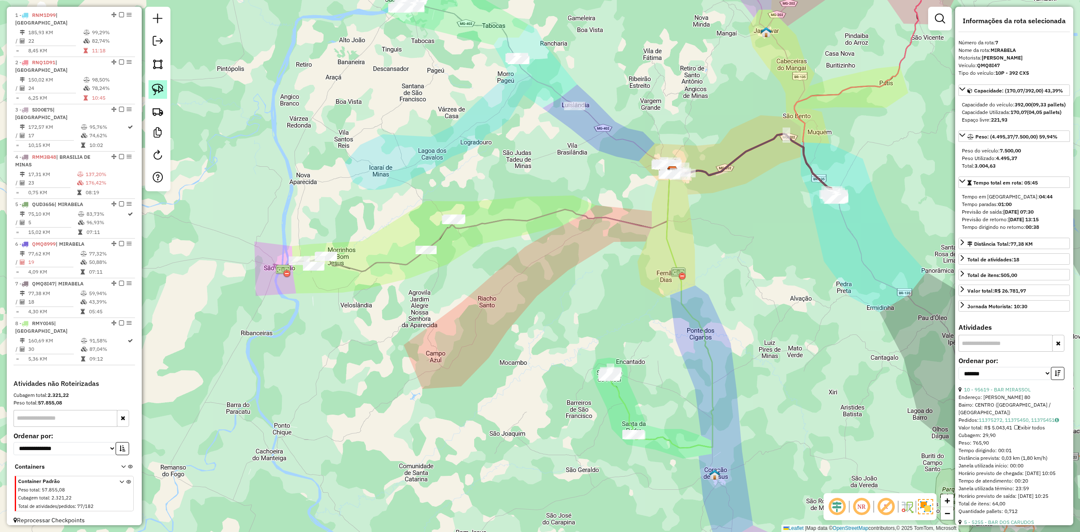
click at [160, 88] on img at bounding box center [158, 90] width 12 height 12
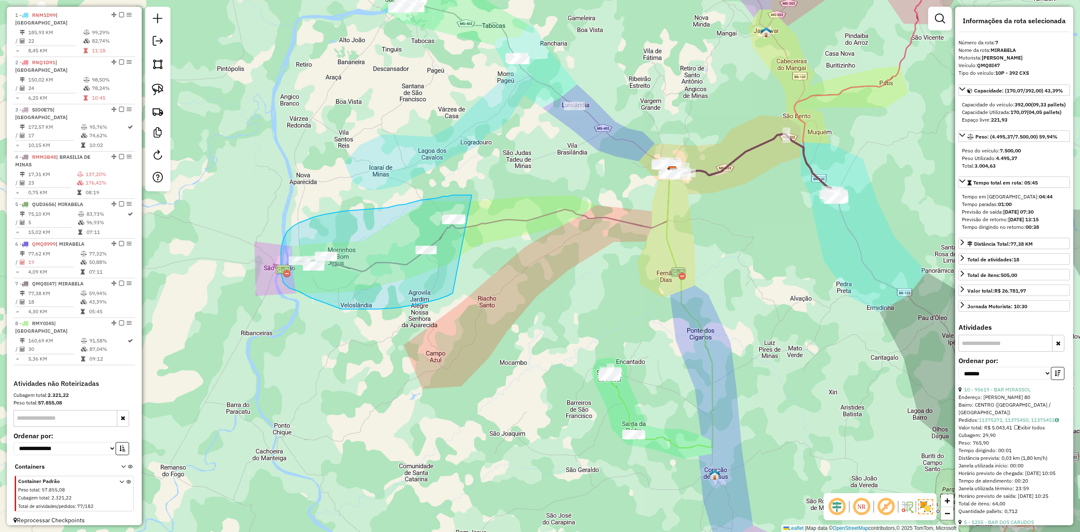
drag, startPoint x: 444, startPoint y: 297, endPoint x: 511, endPoint y: 219, distance: 103.0
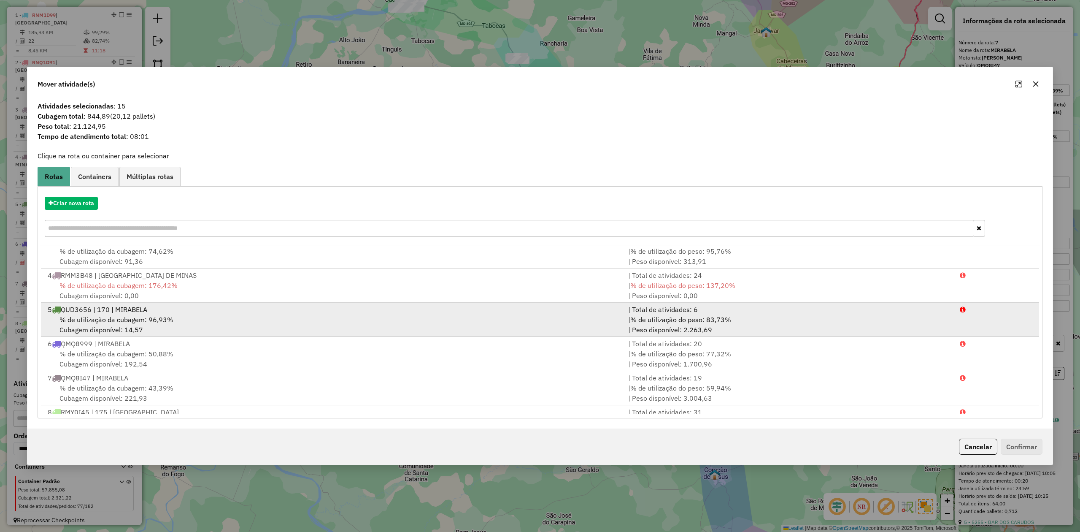
scroll to position [105, 0]
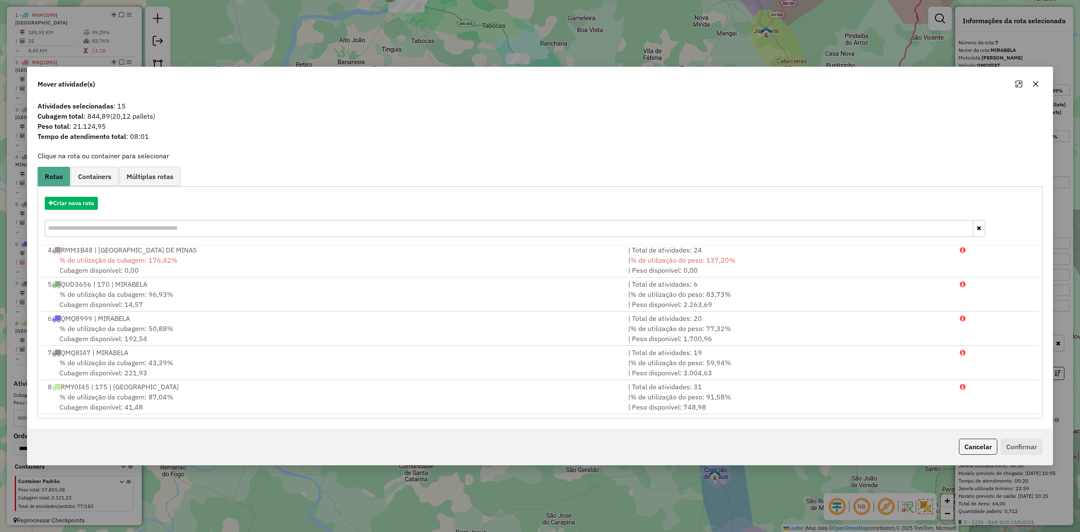
click at [1035, 85] on icon "button" at bounding box center [1036, 84] width 7 height 7
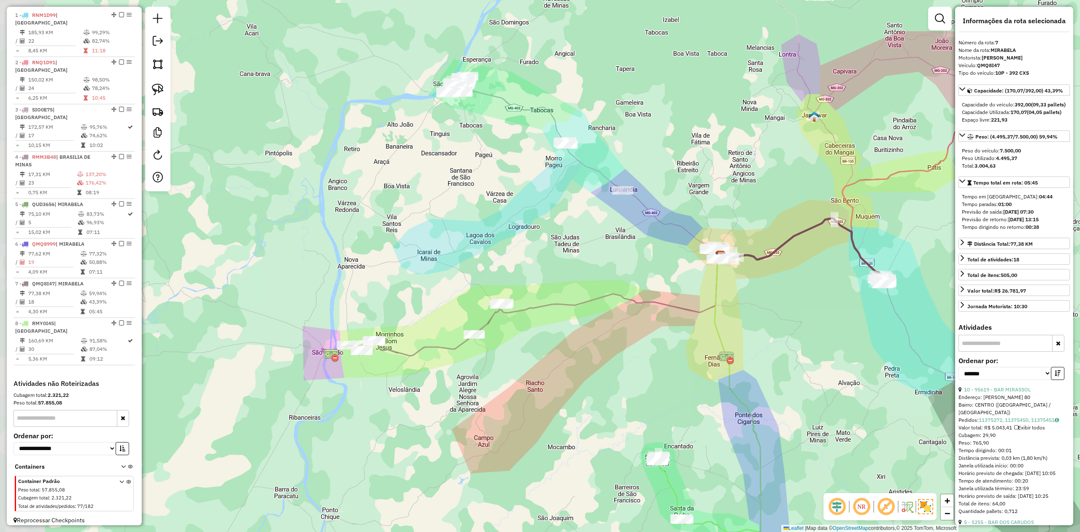
drag, startPoint x: 543, startPoint y: 147, endPoint x: 598, endPoint y: 244, distance: 111.5
click at [598, 244] on div "Janela de atendimento Grade de atendimento Capacidade Transportadoras Veículos …" at bounding box center [540, 266] width 1080 height 532
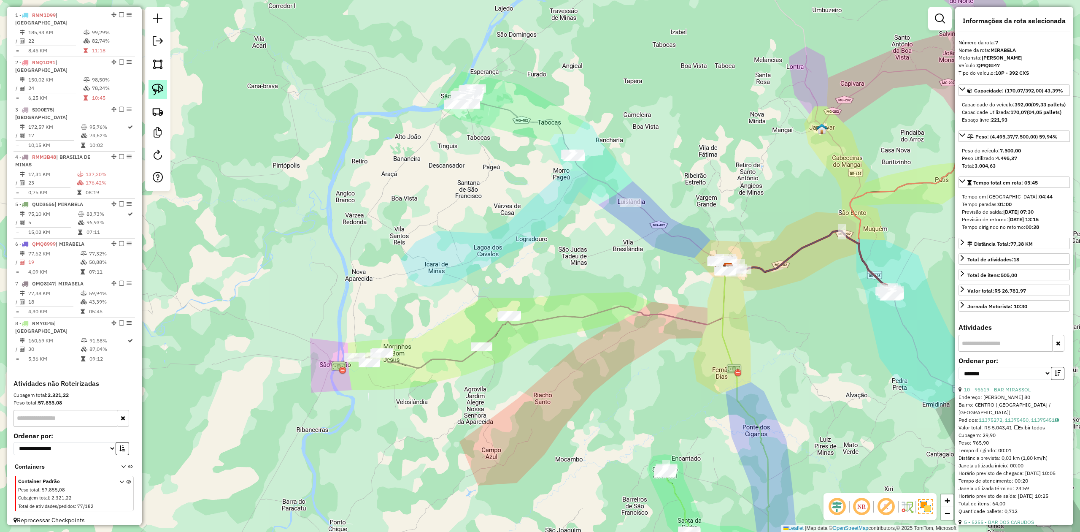
click at [162, 83] on link at bounding box center [158, 89] width 19 height 19
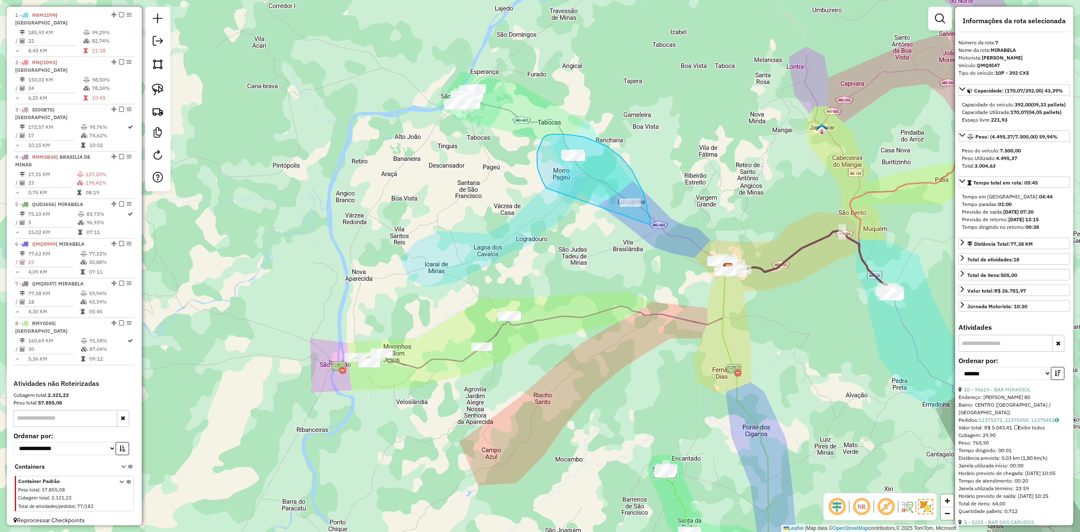
drag, startPoint x: 537, startPoint y: 164, endPoint x: 594, endPoint y: 225, distance: 83.6
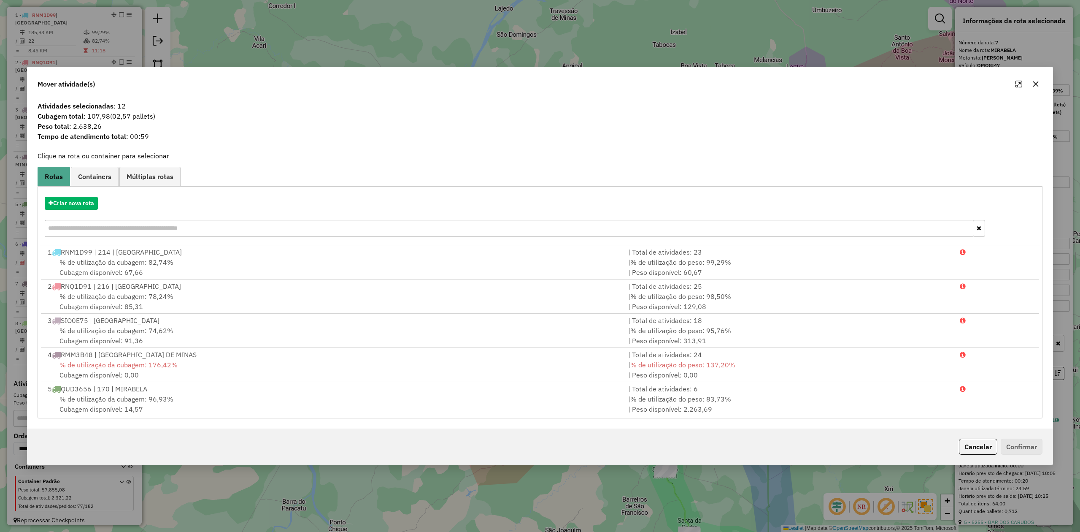
click at [1035, 81] on icon "button" at bounding box center [1036, 84] width 7 height 7
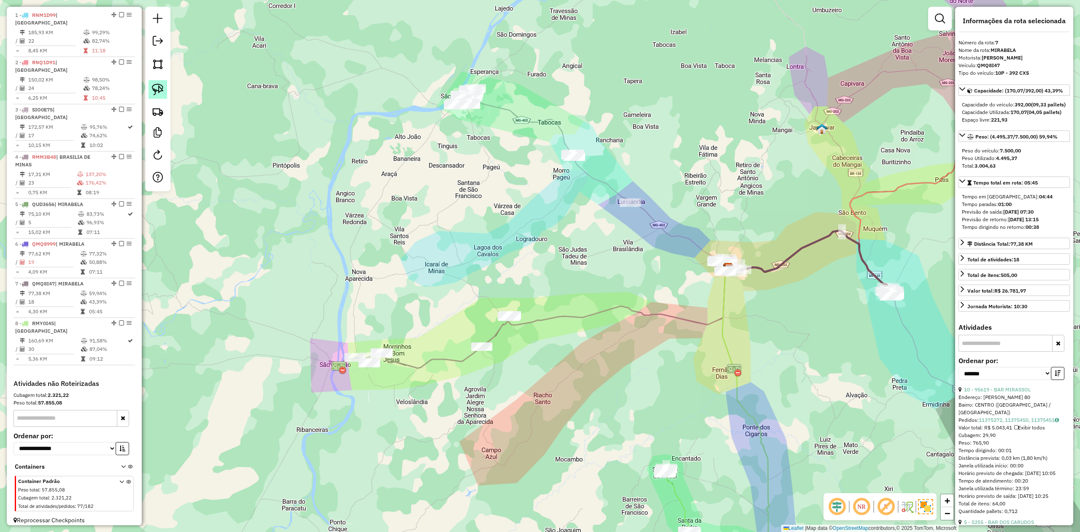
click at [164, 88] on link at bounding box center [158, 89] width 19 height 19
drag, startPoint x: 485, startPoint y: 132, endPoint x: 485, endPoint y: 112, distance: 20.3
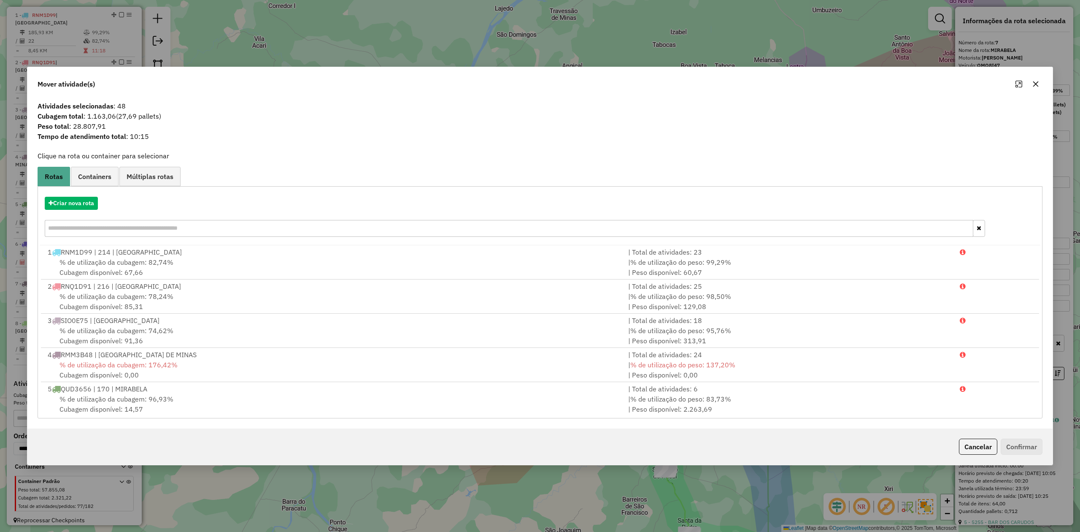
click at [1035, 84] on icon "button" at bounding box center [1035, 83] width 5 height 5
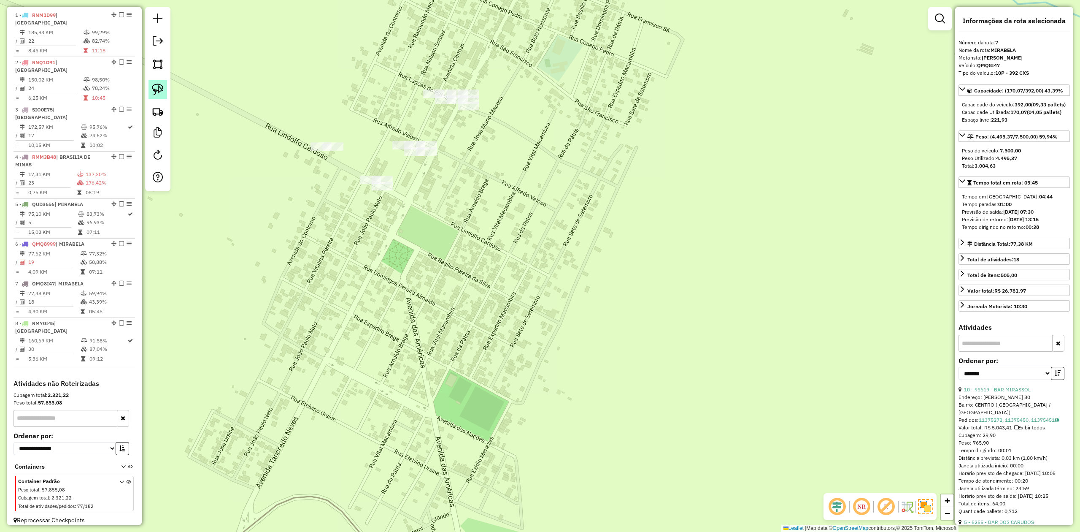
click at [159, 88] on img at bounding box center [158, 90] width 12 height 12
drag, startPoint x: 411, startPoint y: 100, endPoint x: 446, endPoint y: 63, distance: 50.4
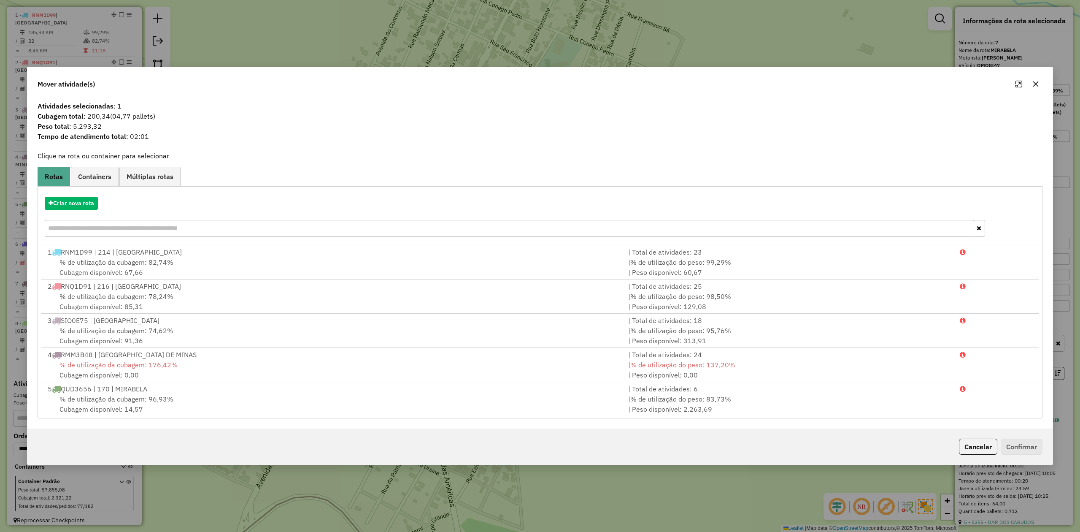
click at [1036, 83] on icon "button" at bounding box center [1035, 83] width 5 height 5
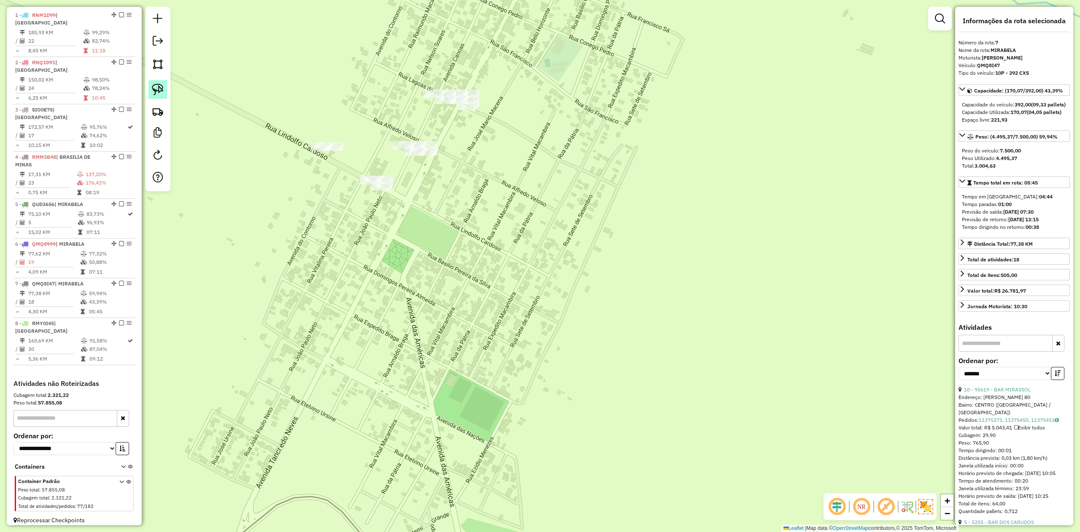
click at [159, 88] on img at bounding box center [158, 90] width 12 height 12
drag, startPoint x: 382, startPoint y: 139, endPoint x: 434, endPoint y: 129, distance: 52.8
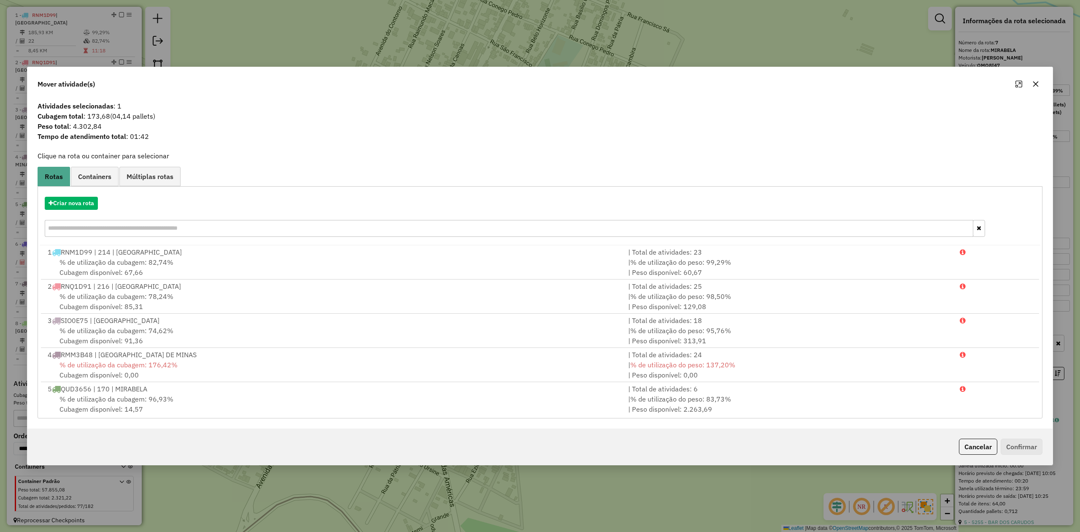
click at [1033, 82] on icon "button" at bounding box center [1036, 84] width 7 height 7
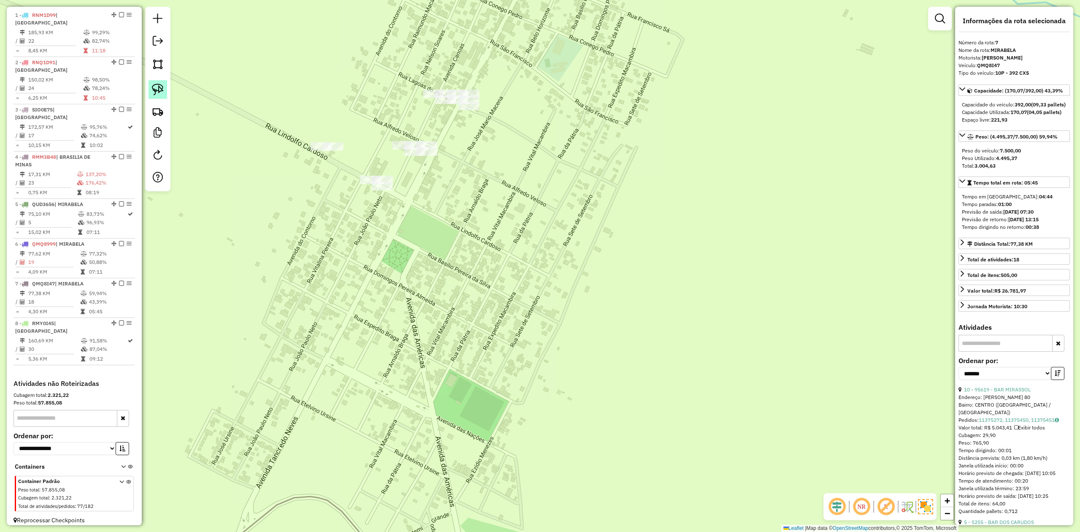
click at [157, 91] on img at bounding box center [158, 90] width 12 height 12
drag, startPoint x: 359, startPoint y: 170, endPoint x: 387, endPoint y: 159, distance: 30.7
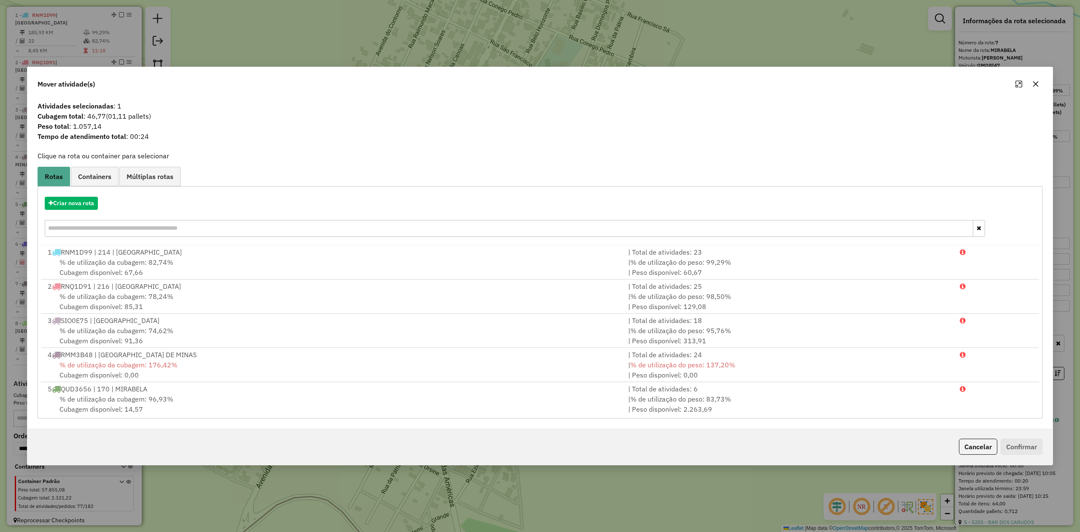
click at [1035, 86] on icon "button" at bounding box center [1036, 84] width 7 height 7
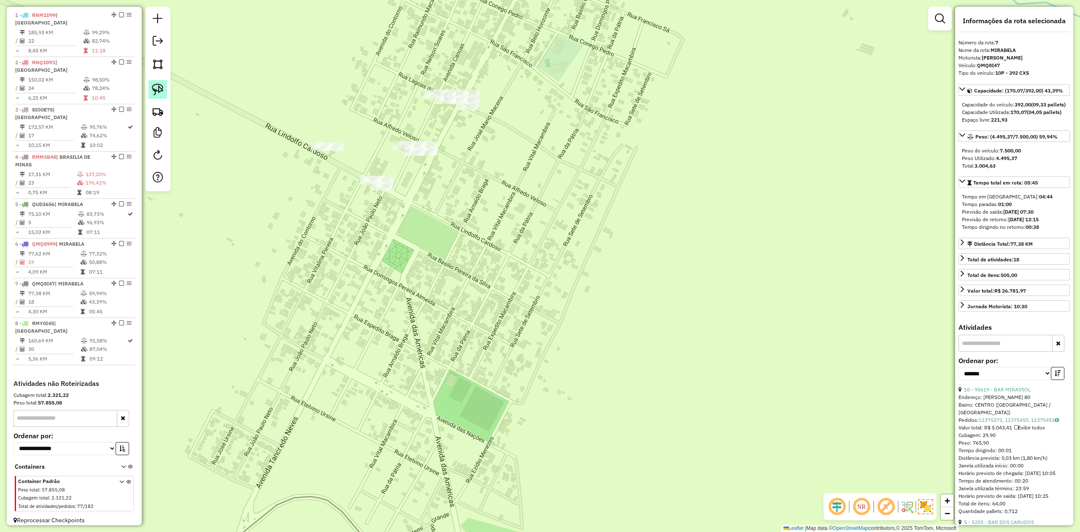
click at [158, 87] on img at bounding box center [158, 90] width 12 height 12
drag, startPoint x: 300, startPoint y: 148, endPoint x: 350, endPoint y: 120, distance: 56.8
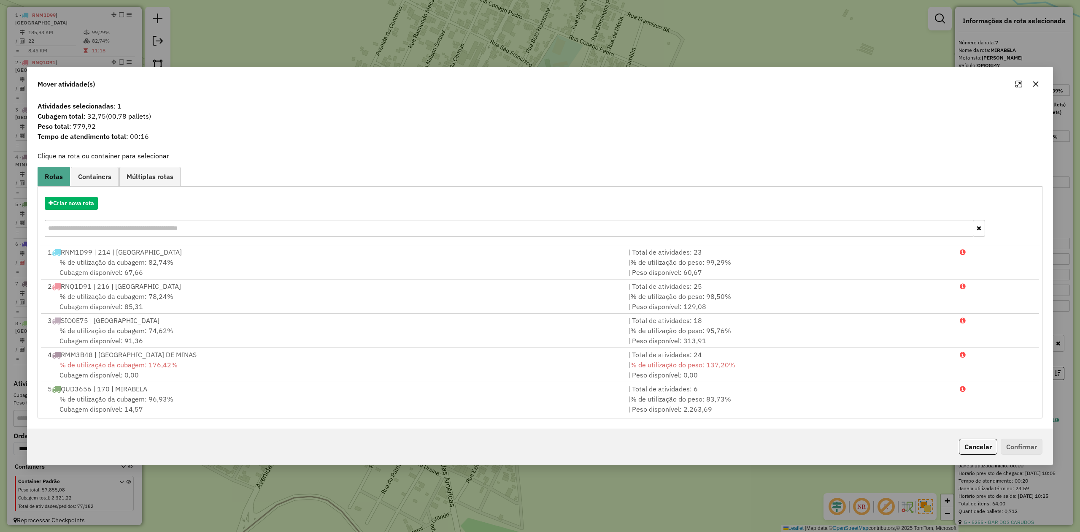
click at [1034, 83] on icon "button" at bounding box center [1036, 84] width 7 height 7
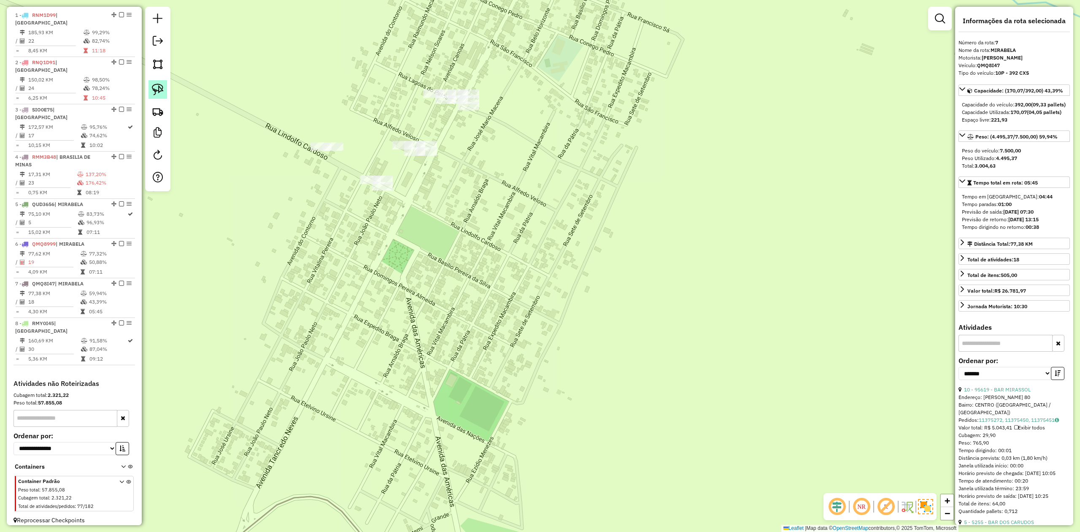
click at [162, 88] on img at bounding box center [158, 90] width 12 height 12
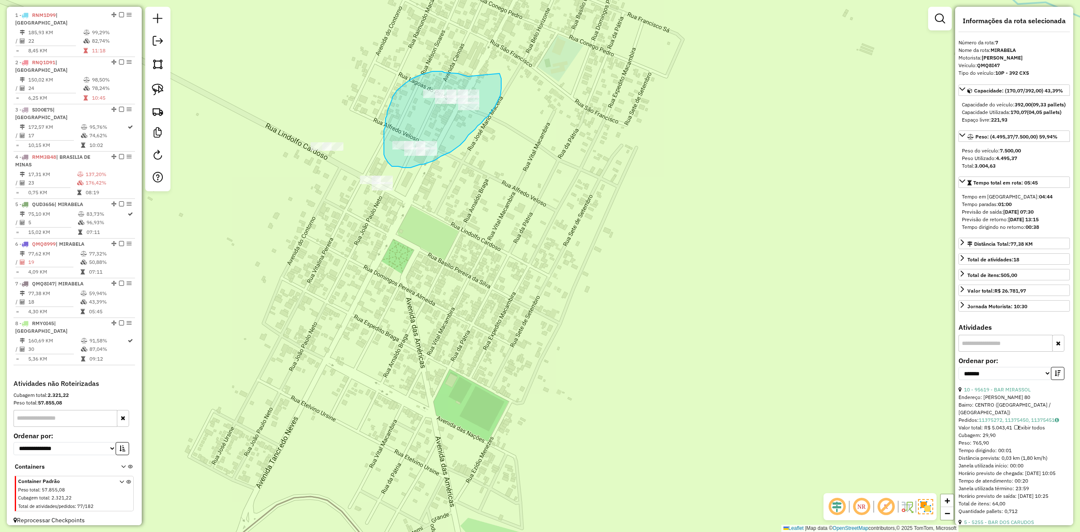
drag, startPoint x: 439, startPoint y: 71, endPoint x: 498, endPoint y: 72, distance: 59.5
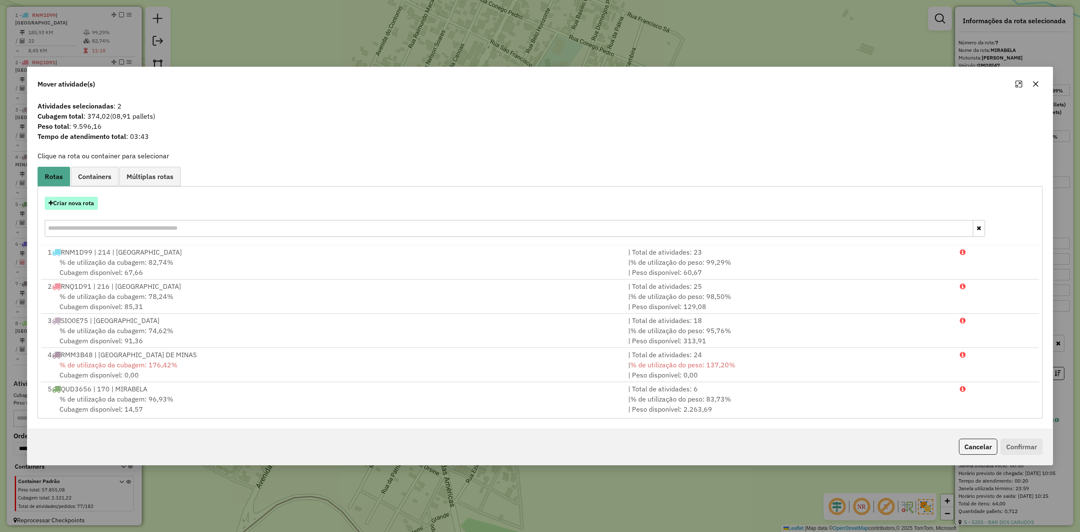
click at [79, 201] on button "Criar nova rota" at bounding box center [71, 203] width 53 height 13
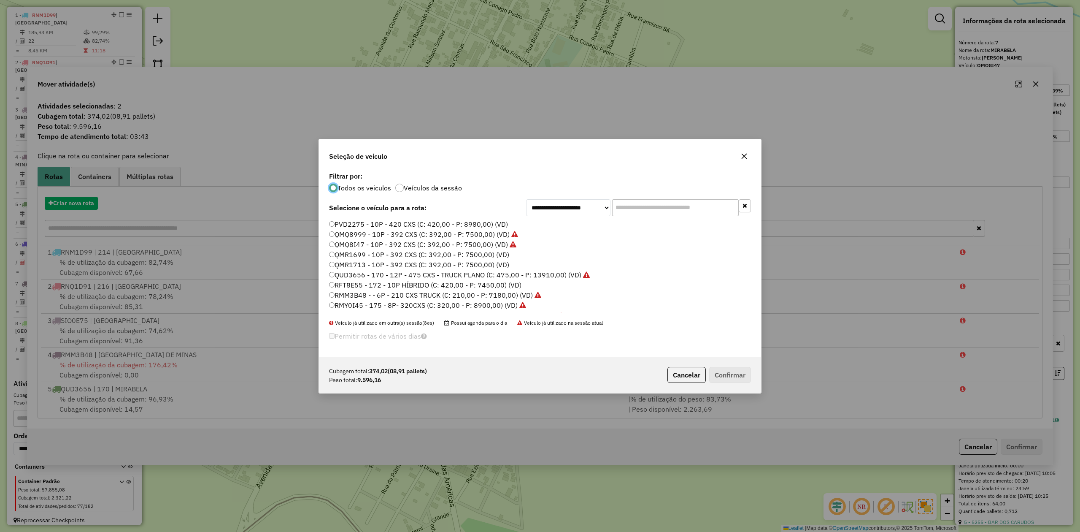
scroll to position [4, 3]
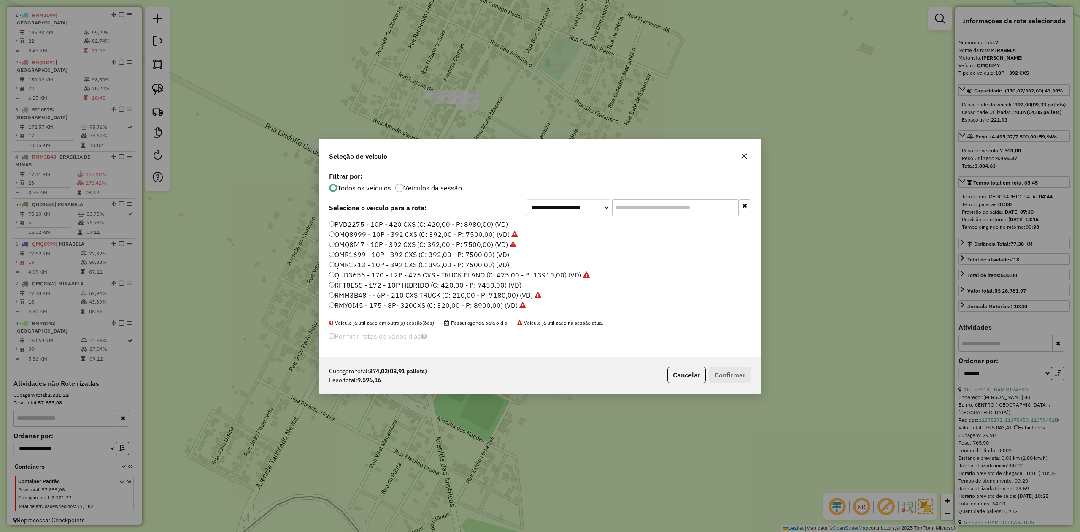
click at [637, 203] on input "text" at bounding box center [675, 207] width 127 height 17
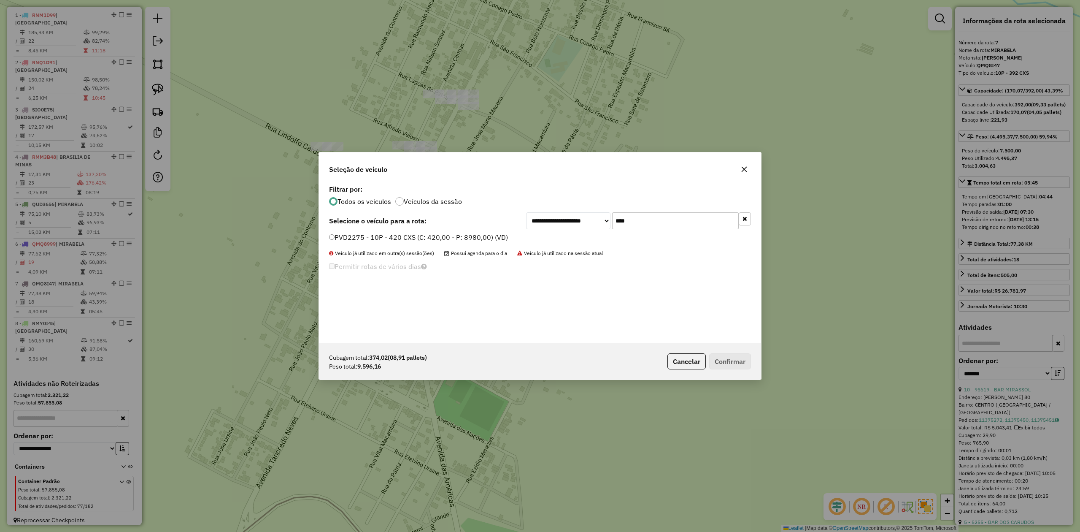
type input "****"
click at [355, 235] on label "PVD2275 - 10P - 420 CXS (C: 420,00 - P: 8980,00) (VD)" at bounding box center [418, 237] width 179 height 10
click at [723, 364] on button "Confirmar" at bounding box center [730, 361] width 42 height 16
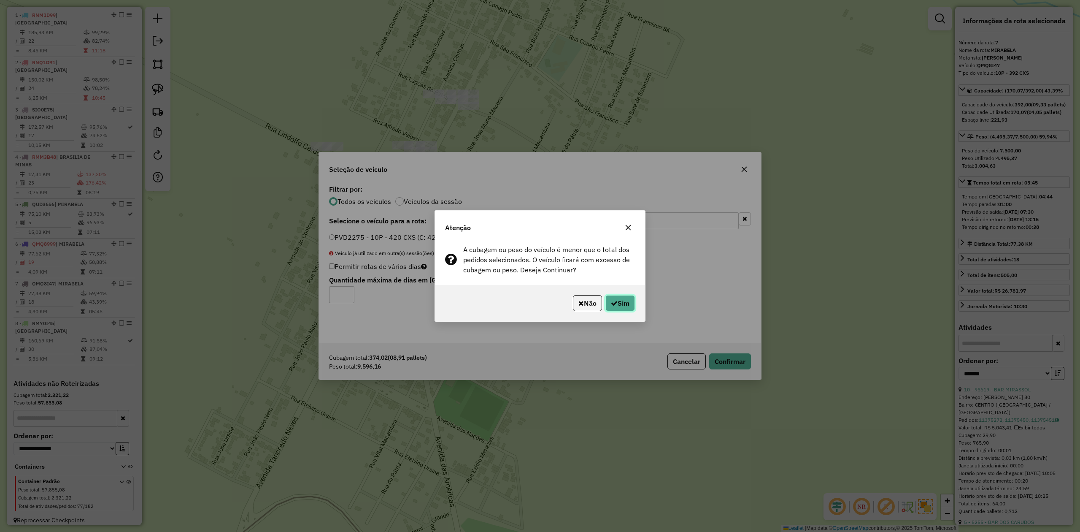
click at [618, 305] on button "Sim" at bounding box center [621, 303] width 30 height 16
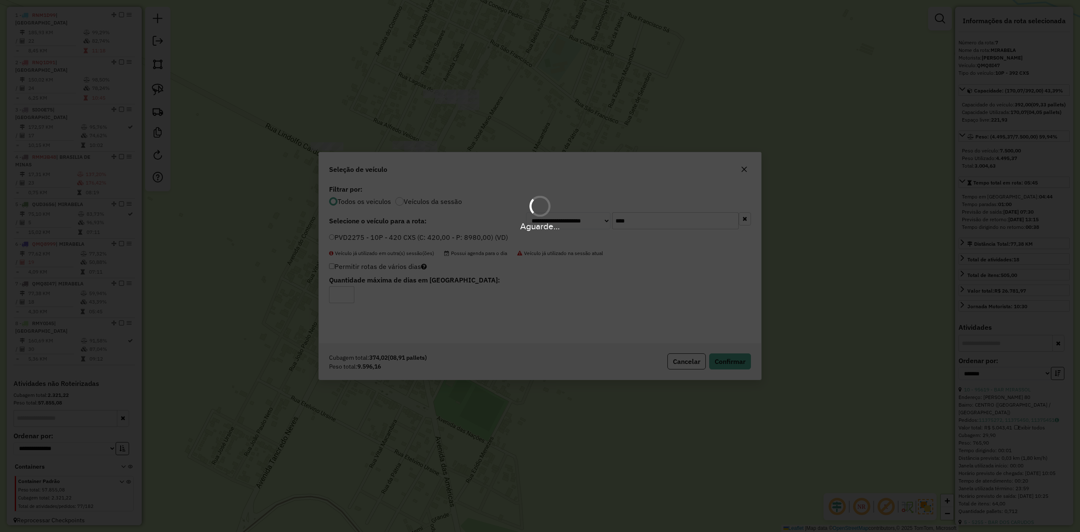
scroll to position [371, 0]
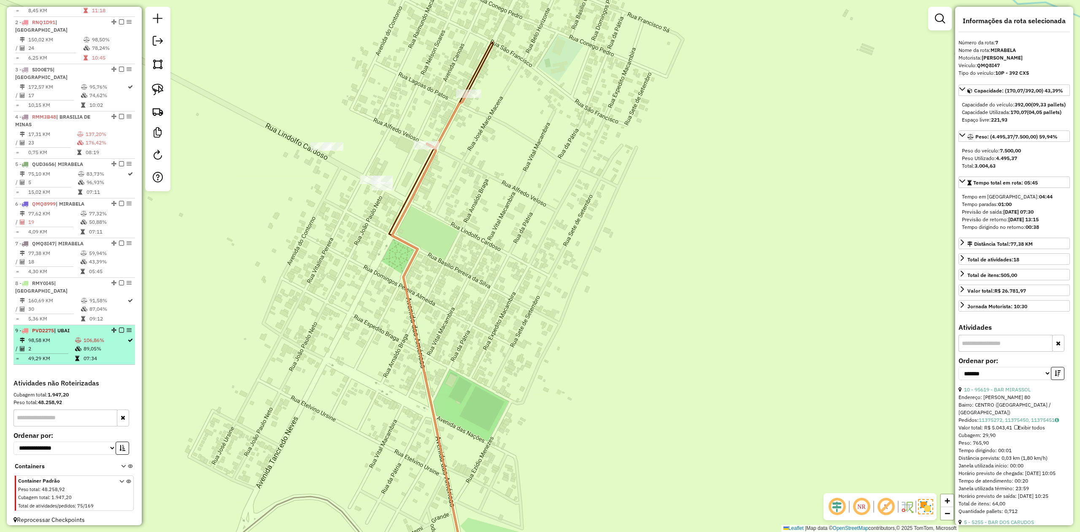
click at [59, 336] on td "98,58 KM" at bounding box center [51, 340] width 47 height 8
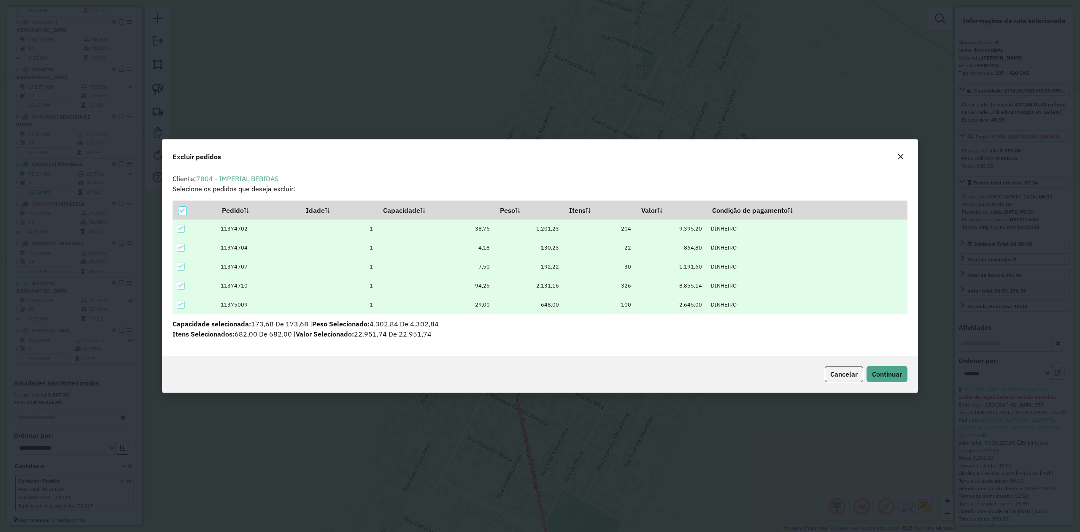
scroll to position [0, 0]
click at [891, 373] on span "Continuar" at bounding box center [887, 374] width 30 height 8
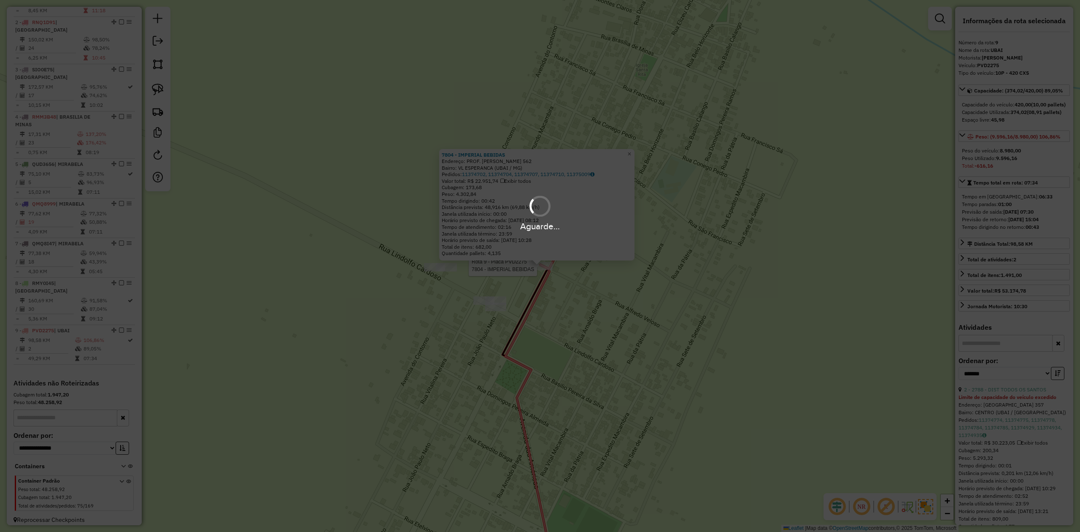
scroll to position [381, 0]
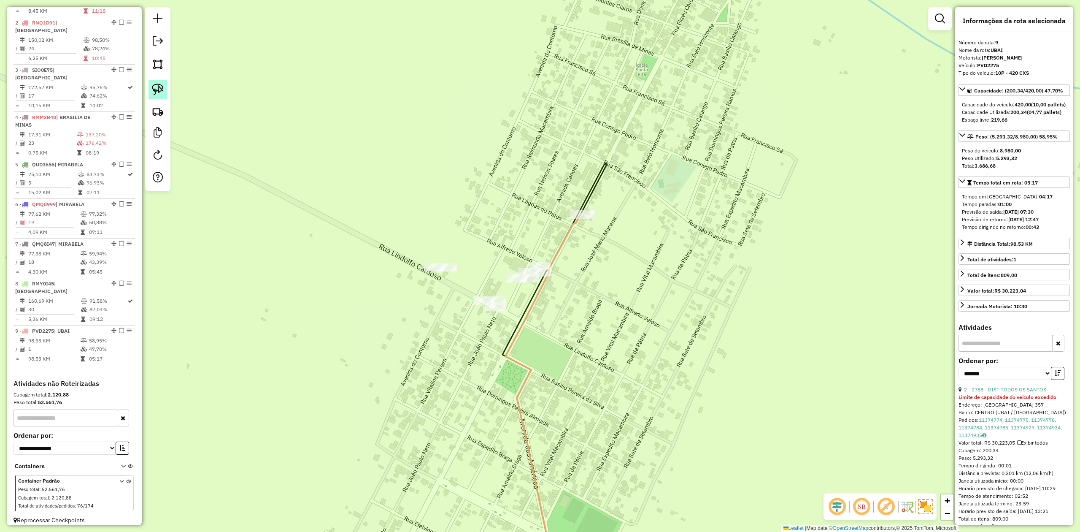
click at [157, 84] on img at bounding box center [158, 90] width 12 height 12
drag, startPoint x: 456, startPoint y: 326, endPoint x: 411, endPoint y: 251, distance: 87.6
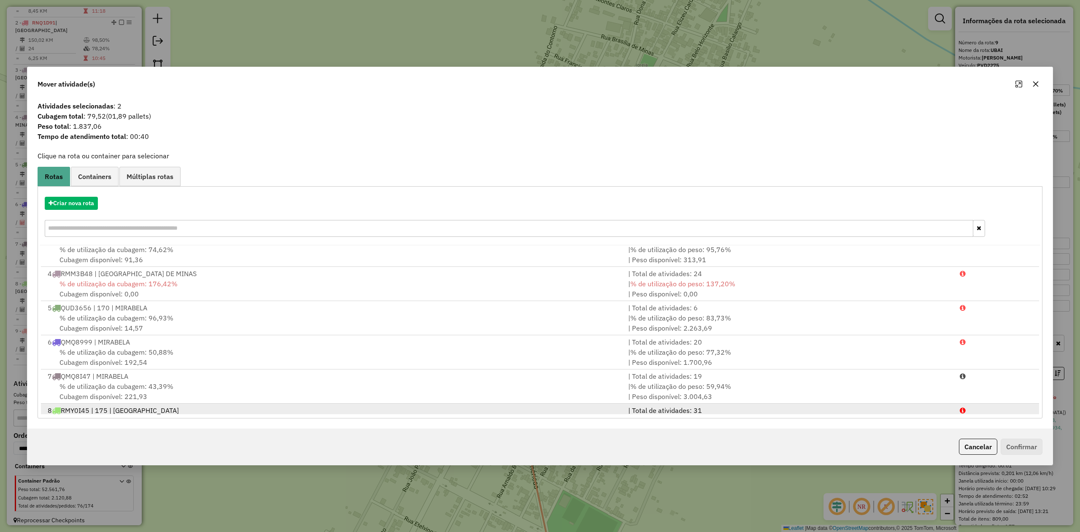
scroll to position [140, 0]
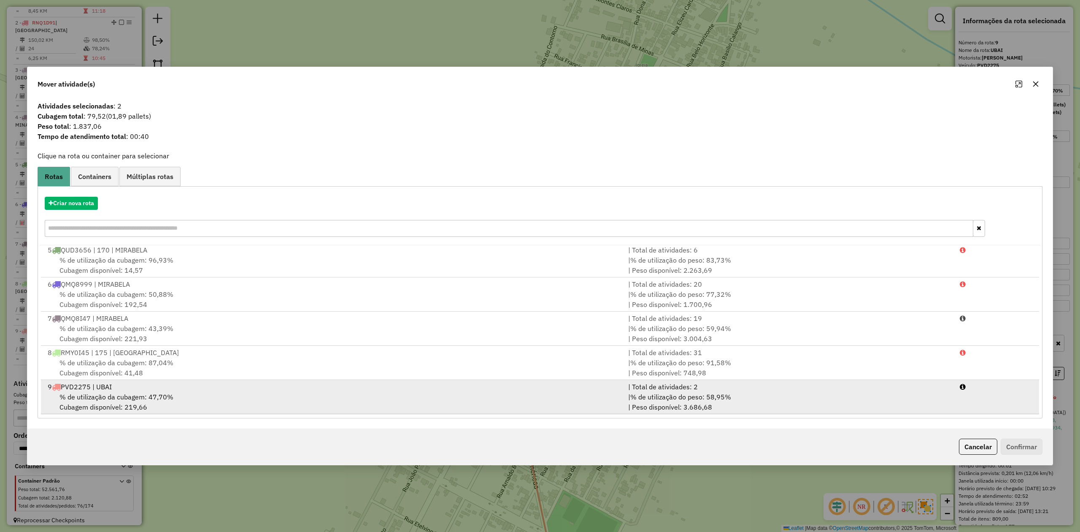
click at [116, 389] on div "9 PVD2275 | UBAI" at bounding box center [333, 386] width 581 height 10
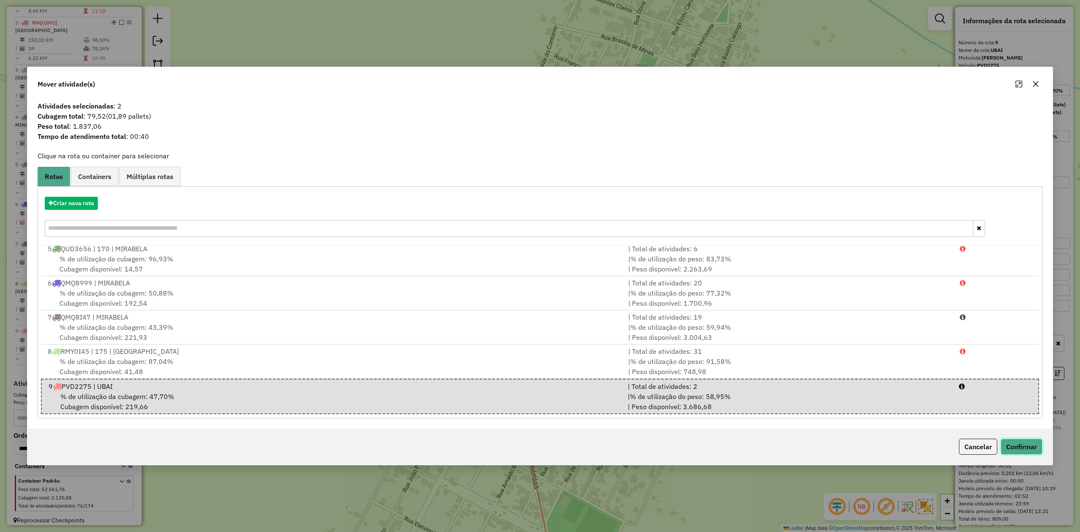
click at [1014, 442] on button "Confirmar" at bounding box center [1022, 446] width 42 height 16
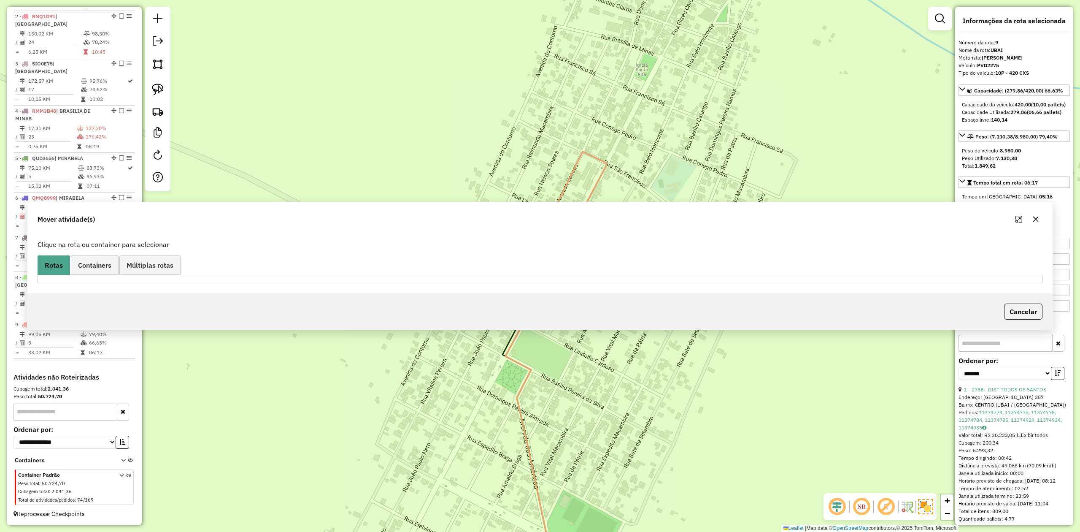
scroll to position [371, 0]
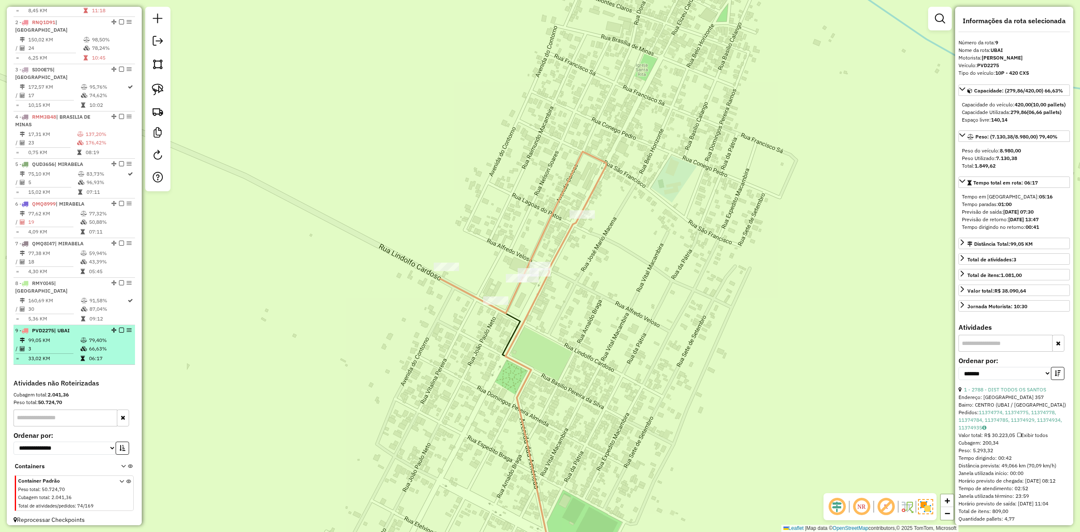
click at [49, 344] on td "3" at bounding box center [54, 348] width 52 height 8
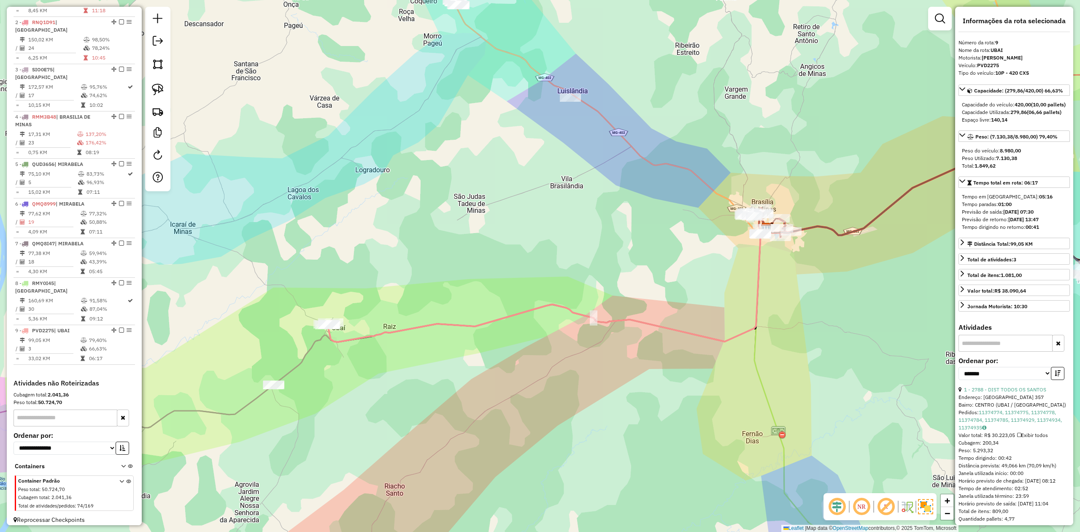
drag, startPoint x: 455, startPoint y: 389, endPoint x: 657, endPoint y: 304, distance: 219.4
click at [650, 308] on div "Janela de atendimento Grade de atendimento Capacidade Transportadoras Veículos …" at bounding box center [540, 266] width 1080 height 532
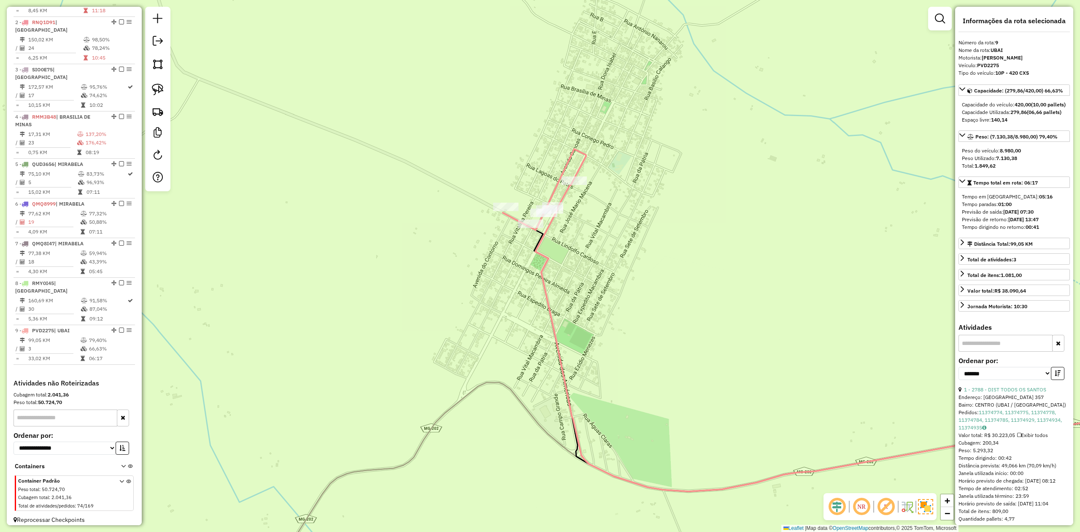
drag, startPoint x: 480, startPoint y: 354, endPoint x: 561, endPoint y: 237, distance: 141.9
click at [559, 241] on div "Janela de atendimento Grade de atendimento Capacidade Transportadoras Veículos …" at bounding box center [540, 266] width 1080 height 532
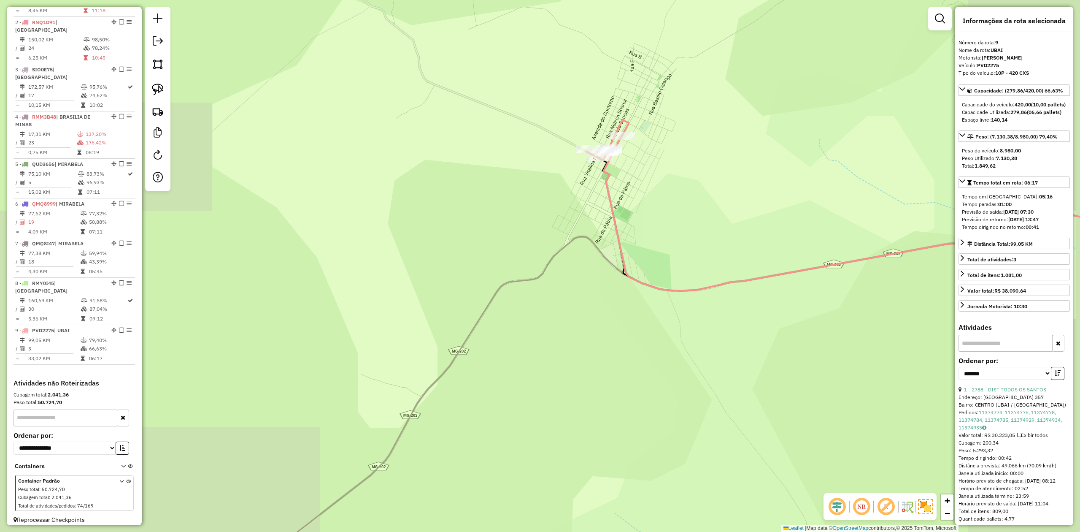
drag, startPoint x: 516, startPoint y: 390, endPoint x: 647, endPoint y: 173, distance: 253.8
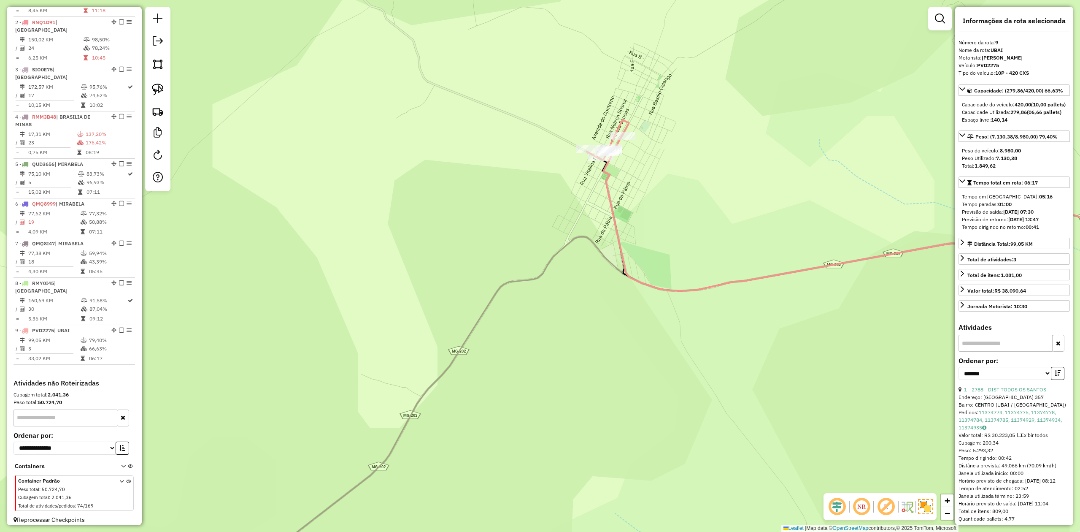
click at [631, 194] on div "Janela de atendimento Grade de atendimento Capacidade Transportadoras Veículos …" at bounding box center [540, 266] width 1080 height 532
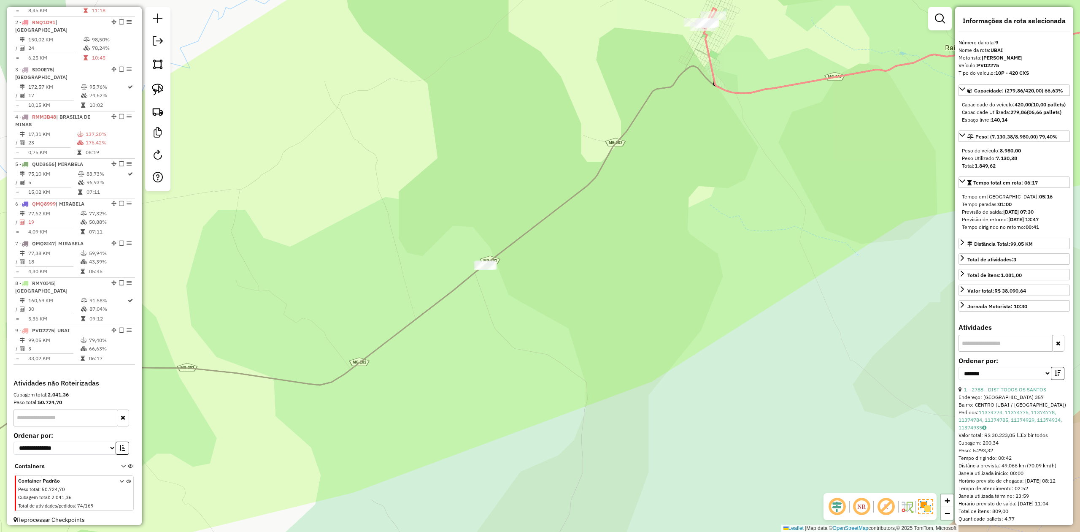
drag, startPoint x: 368, startPoint y: 316, endPoint x: 484, endPoint y: 188, distance: 172.3
click at [480, 198] on div "Janela de atendimento Grade de atendimento Capacidade Transportadoras Veículos …" at bounding box center [540, 266] width 1080 height 532
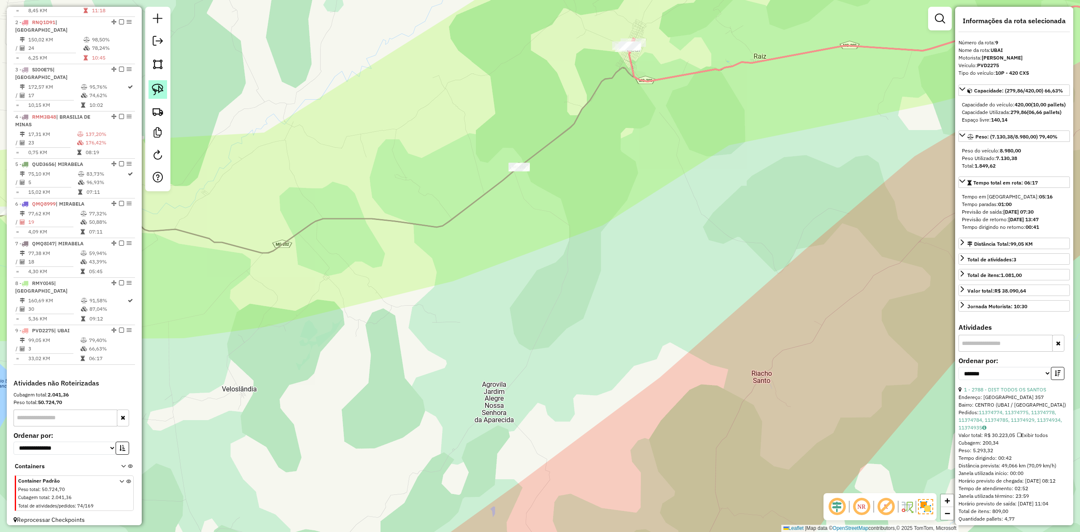
click at [159, 87] on img at bounding box center [158, 90] width 12 height 12
drag, startPoint x: 498, startPoint y: 189, endPoint x: 483, endPoint y: 110, distance: 80.4
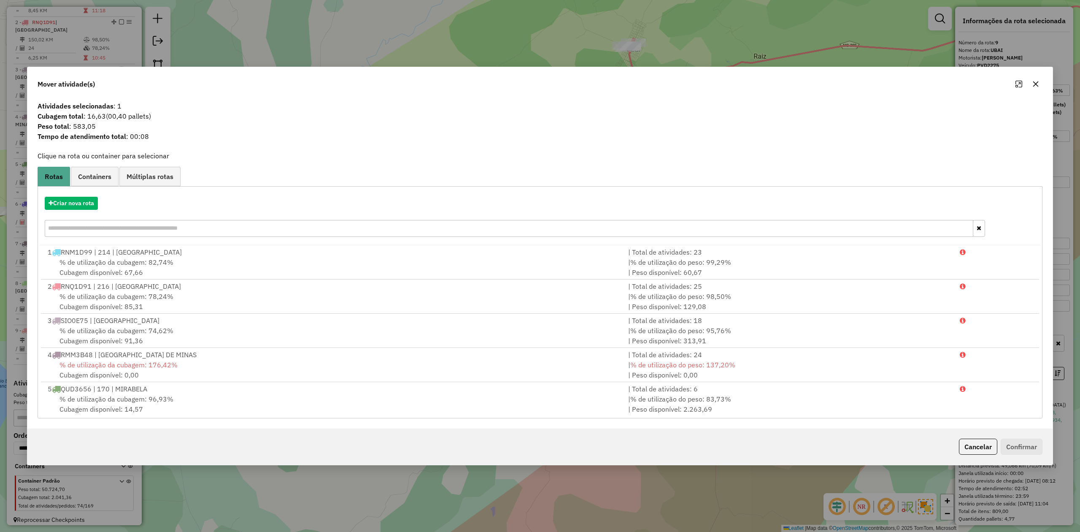
click at [1034, 83] on icon "button" at bounding box center [1036, 84] width 7 height 7
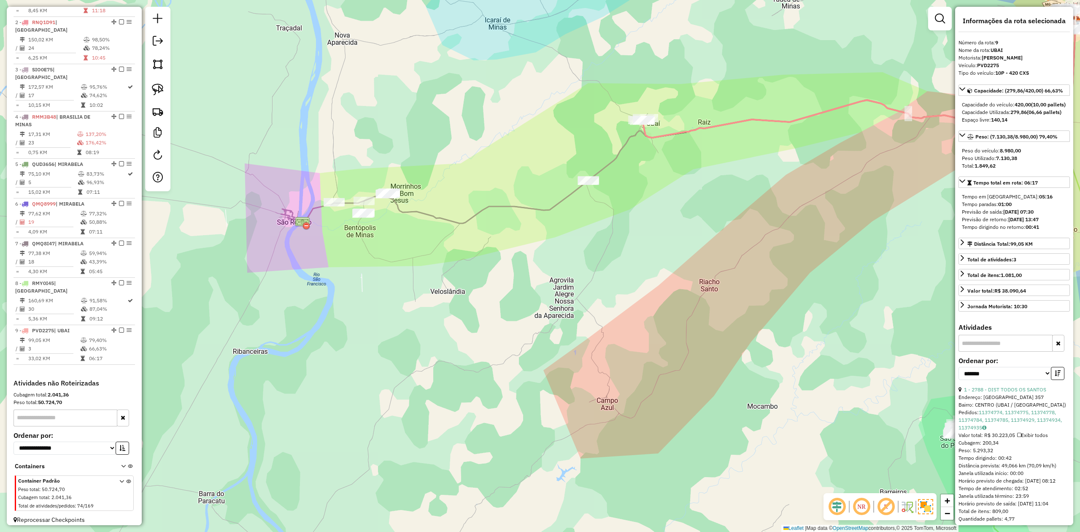
drag, startPoint x: 397, startPoint y: 311, endPoint x: 476, endPoint y: 306, distance: 79.5
click at [475, 306] on div "Janela de atendimento Grade de atendimento Capacidade Transportadoras Veículos …" at bounding box center [540, 266] width 1080 height 532
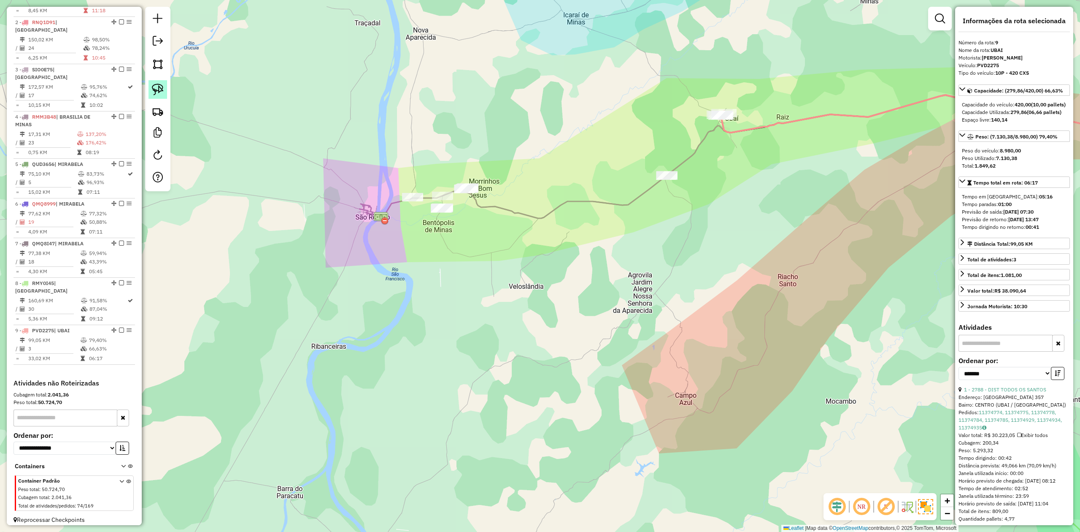
click at [162, 90] on img at bounding box center [158, 90] width 12 height 12
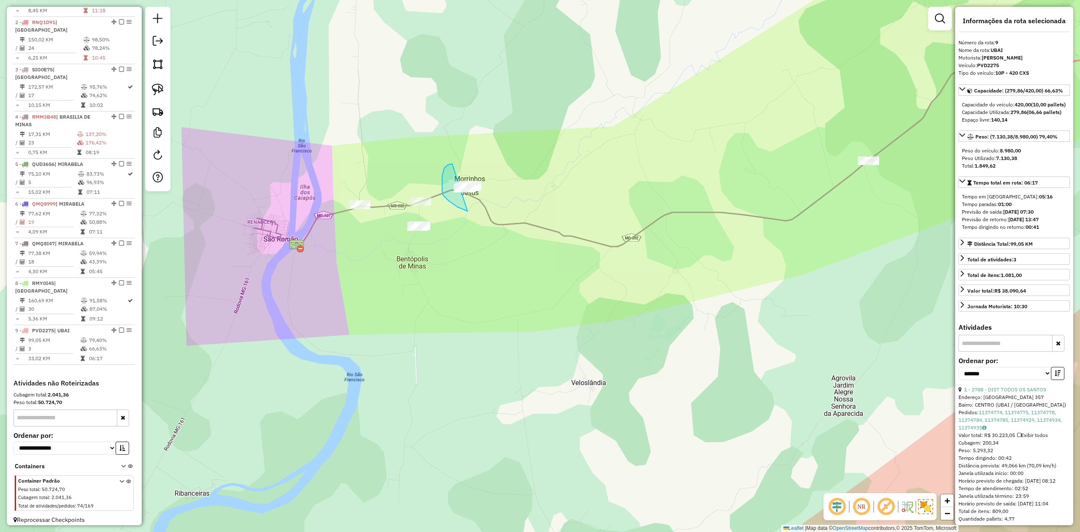
drag, startPoint x: 444, startPoint y: 169, endPoint x: 522, endPoint y: 160, distance: 78.6
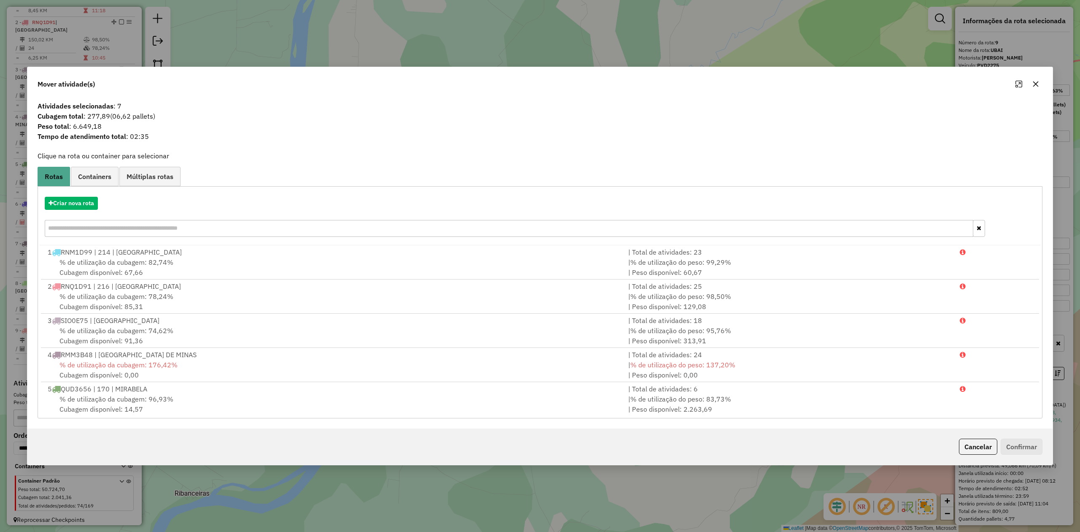
click at [1037, 83] on icon "button" at bounding box center [1036, 84] width 7 height 7
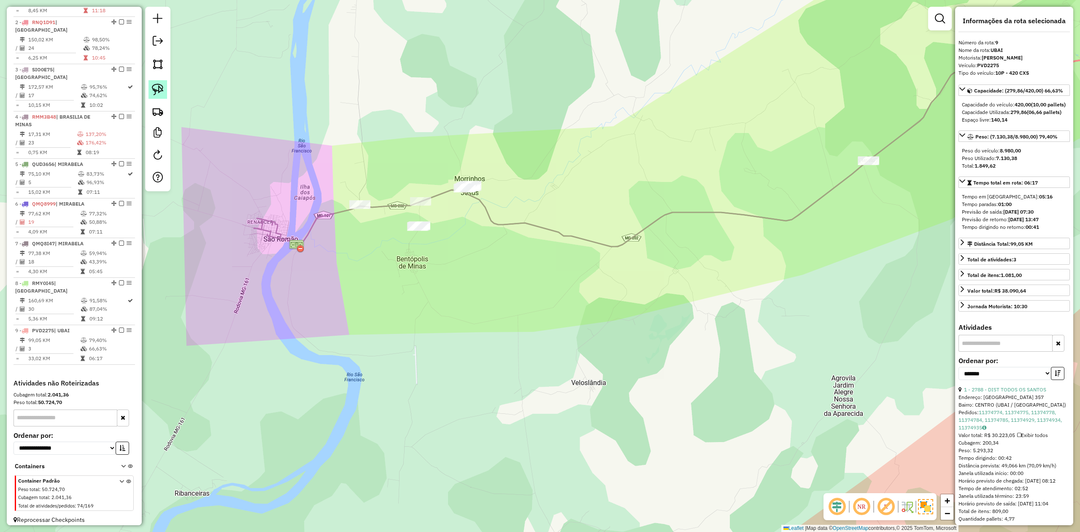
click at [161, 92] on img at bounding box center [158, 90] width 12 height 12
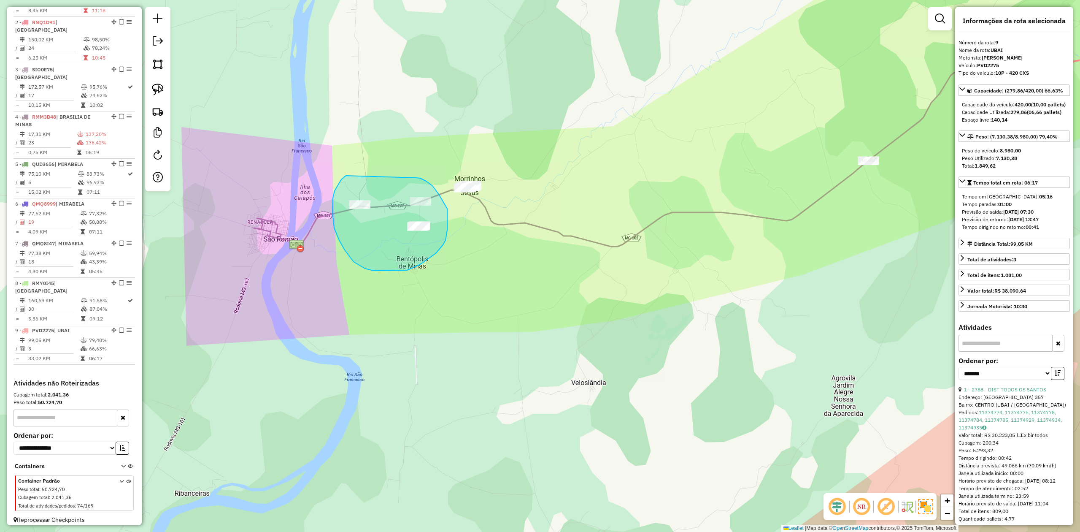
drag, startPoint x: 341, startPoint y: 179, endPoint x: 397, endPoint y: 175, distance: 55.9
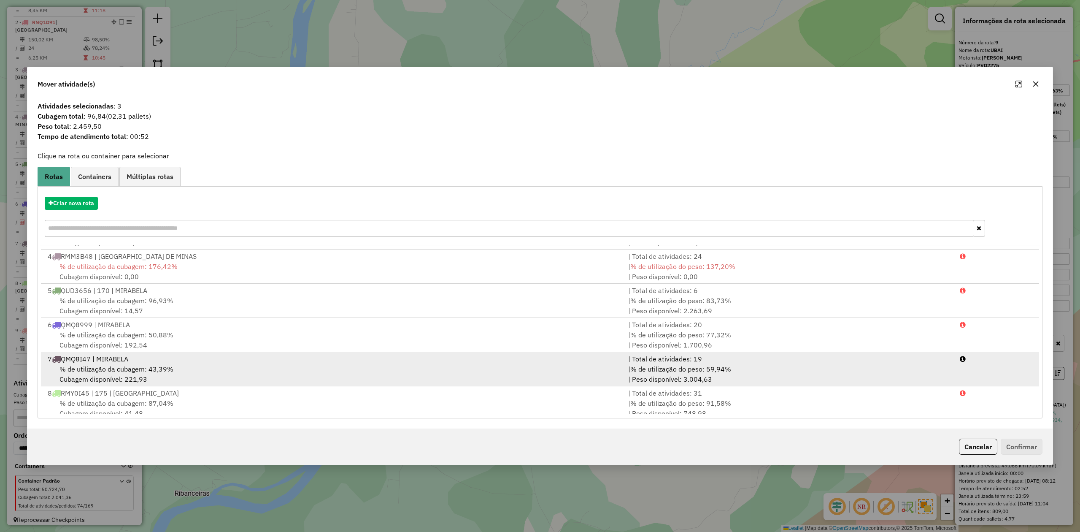
scroll to position [140, 0]
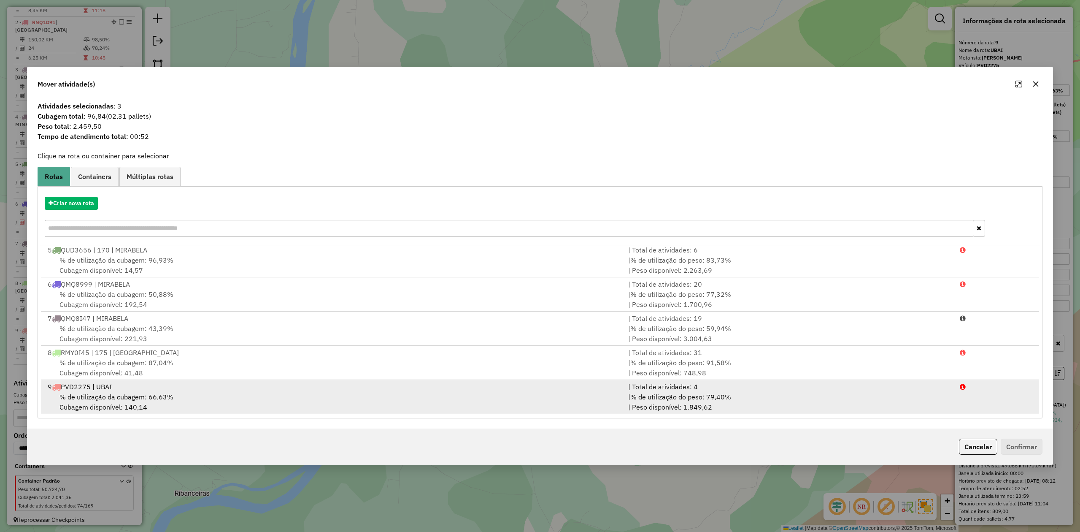
click at [114, 396] on span "% de utilização da cubagem: 66,63%" at bounding box center [116, 396] width 114 height 8
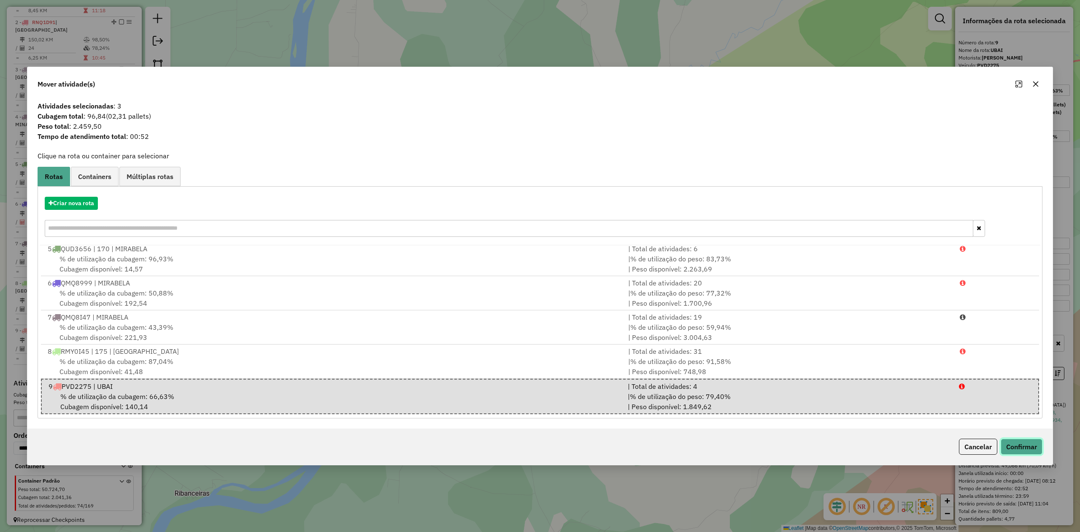
click at [1019, 448] on button "Confirmar" at bounding box center [1022, 446] width 42 height 16
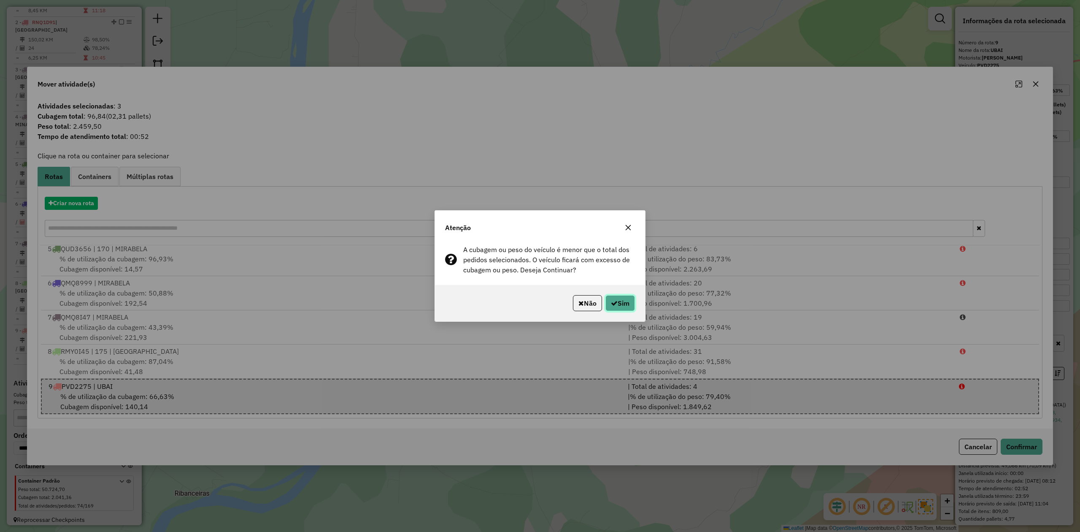
click at [606, 301] on button "Sim" at bounding box center [621, 303] width 30 height 16
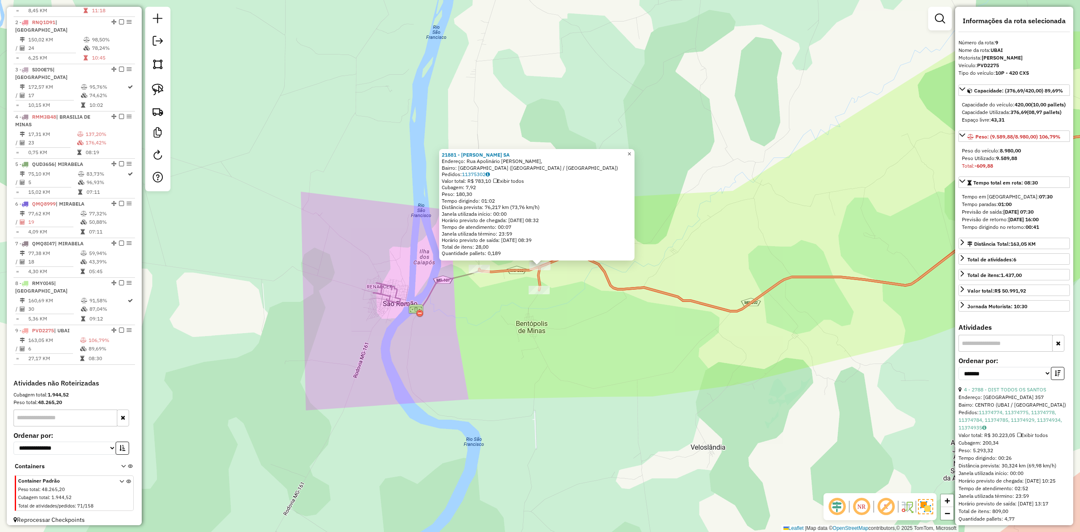
click at [635, 155] on link "×" at bounding box center [630, 154] width 10 height 10
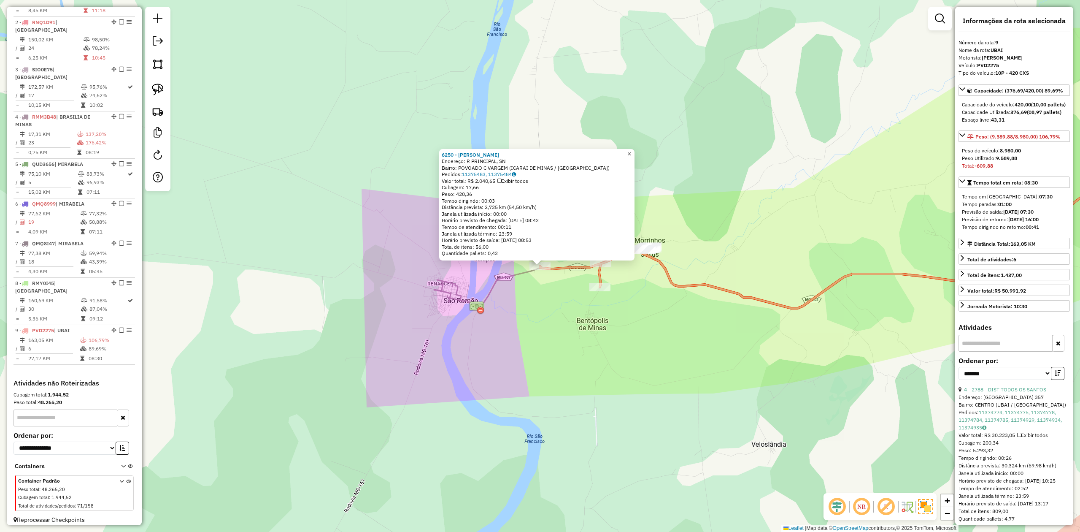
click at [635, 149] on link "×" at bounding box center [630, 154] width 10 height 10
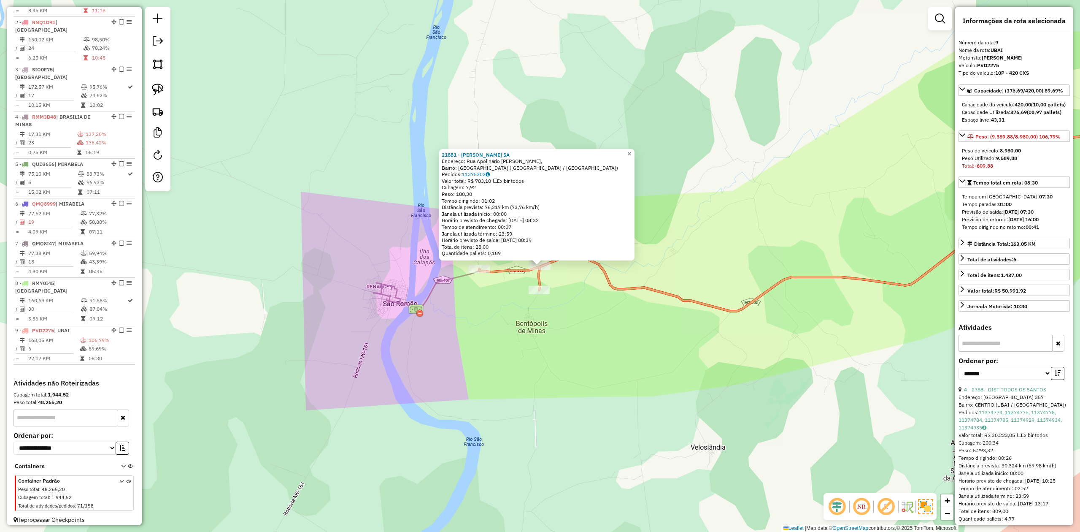
click at [635, 151] on link "×" at bounding box center [630, 154] width 10 height 10
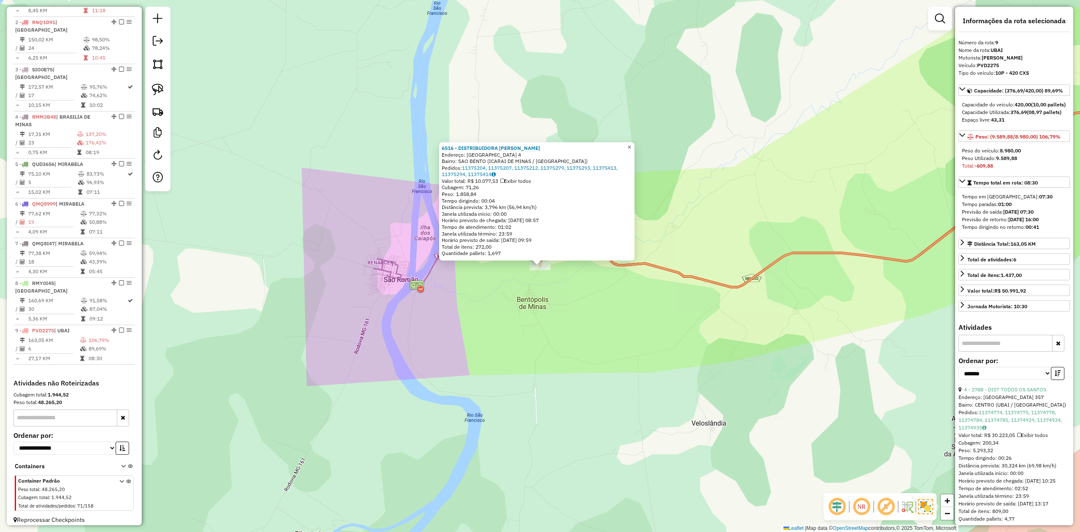
click at [631, 147] on span "×" at bounding box center [629, 146] width 4 height 7
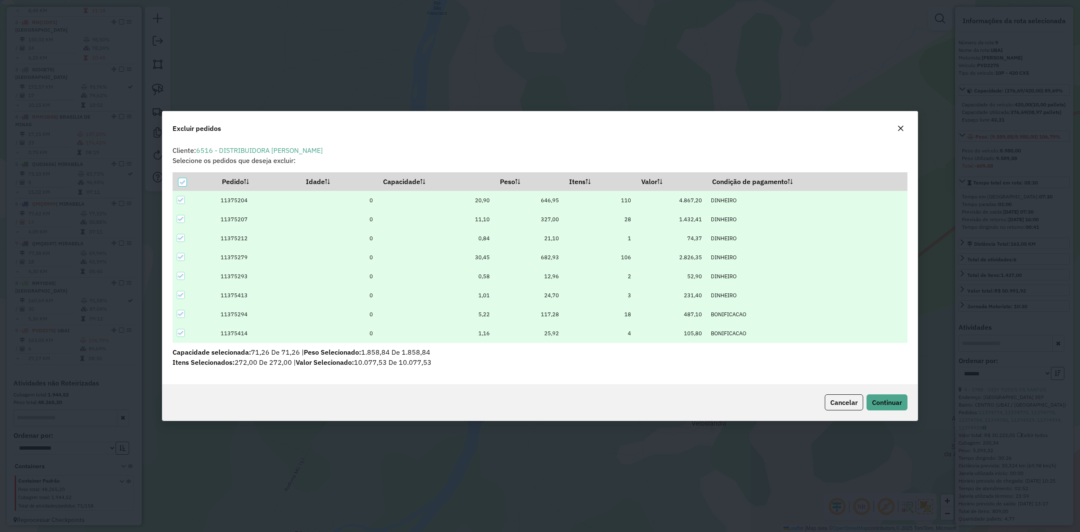
scroll to position [0, 0]
click at [898, 404] on span "Continuar" at bounding box center [887, 402] width 30 height 8
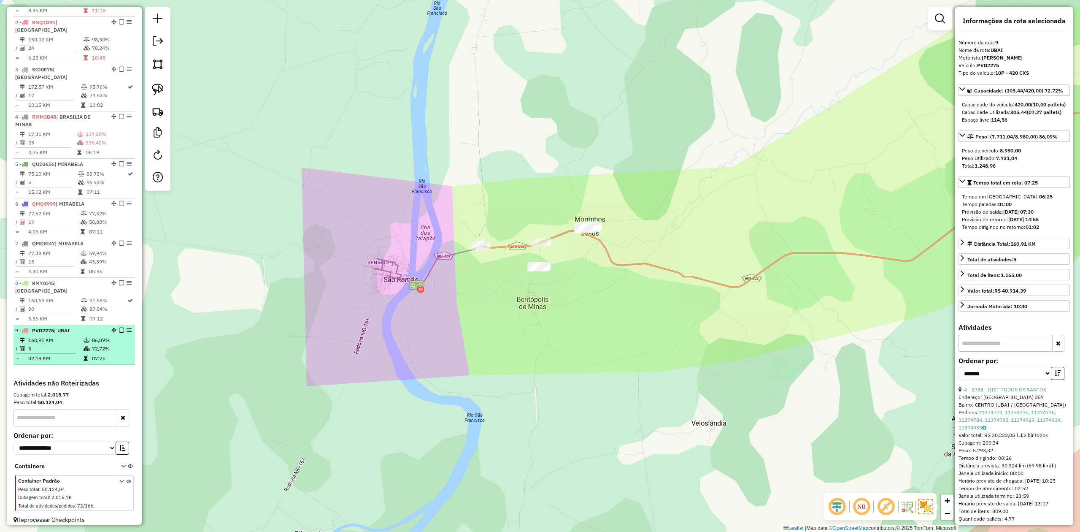
click at [67, 344] on td "5" at bounding box center [55, 348] width 55 height 8
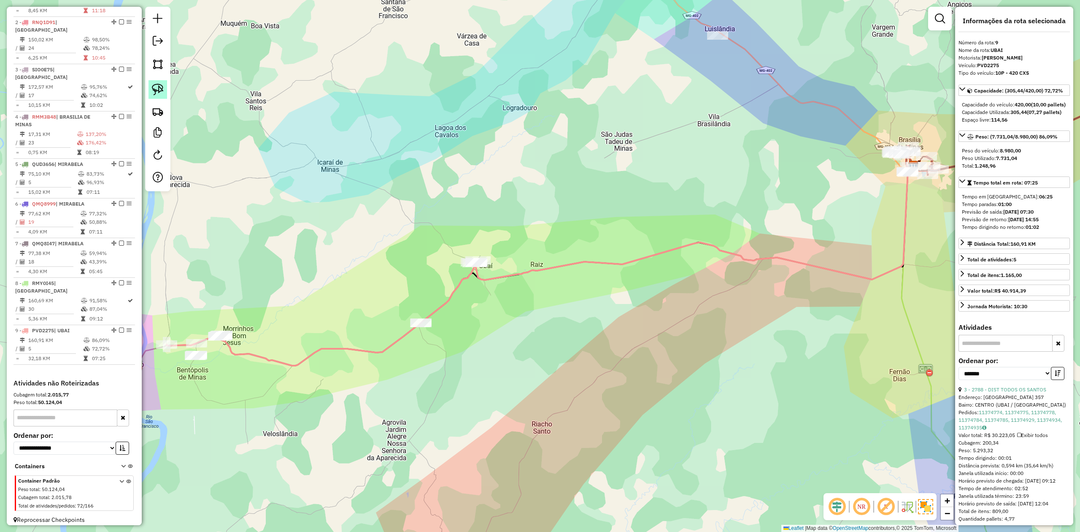
click at [155, 92] on img at bounding box center [158, 90] width 12 height 12
drag, startPoint x: 408, startPoint y: 301, endPoint x: 443, endPoint y: 276, distance: 43.6
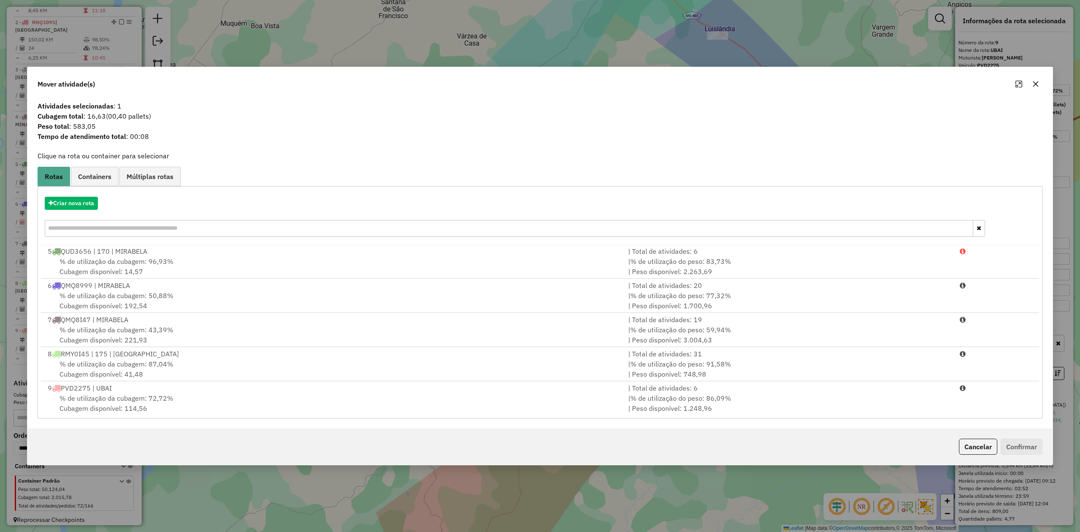
scroll to position [140, 0]
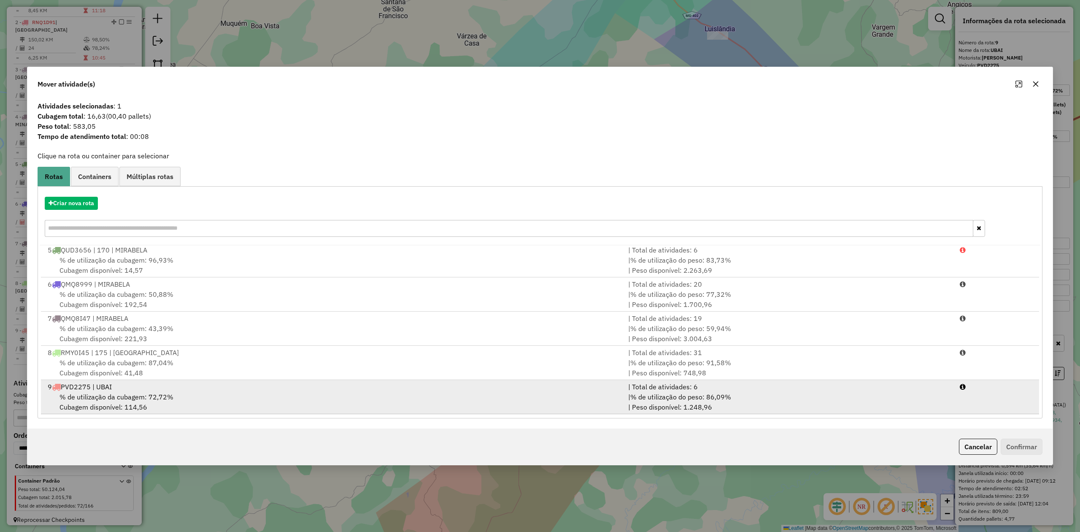
click at [120, 396] on span "% de utilização da cubagem: 72,72%" at bounding box center [116, 396] width 114 height 8
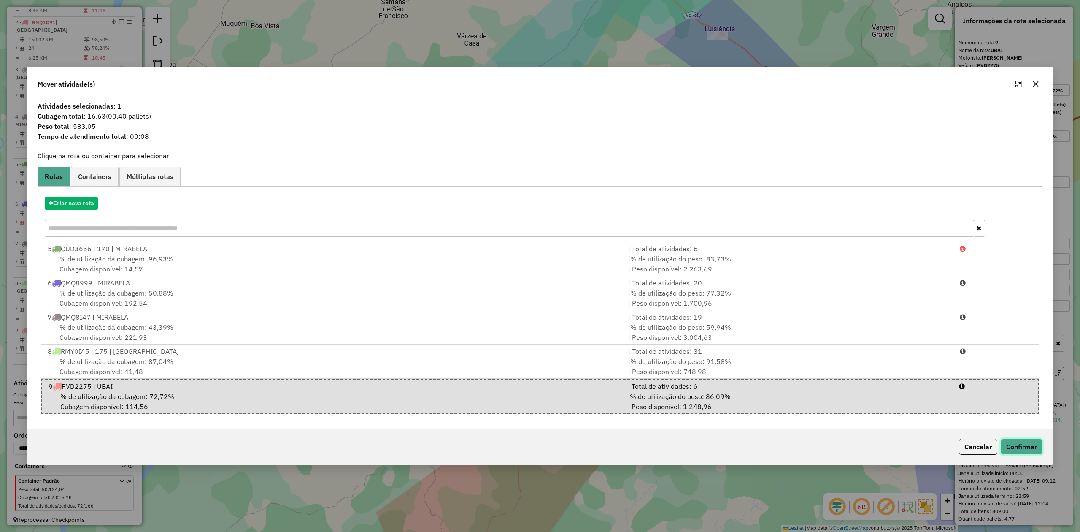
click at [1022, 448] on button "Confirmar" at bounding box center [1022, 446] width 42 height 16
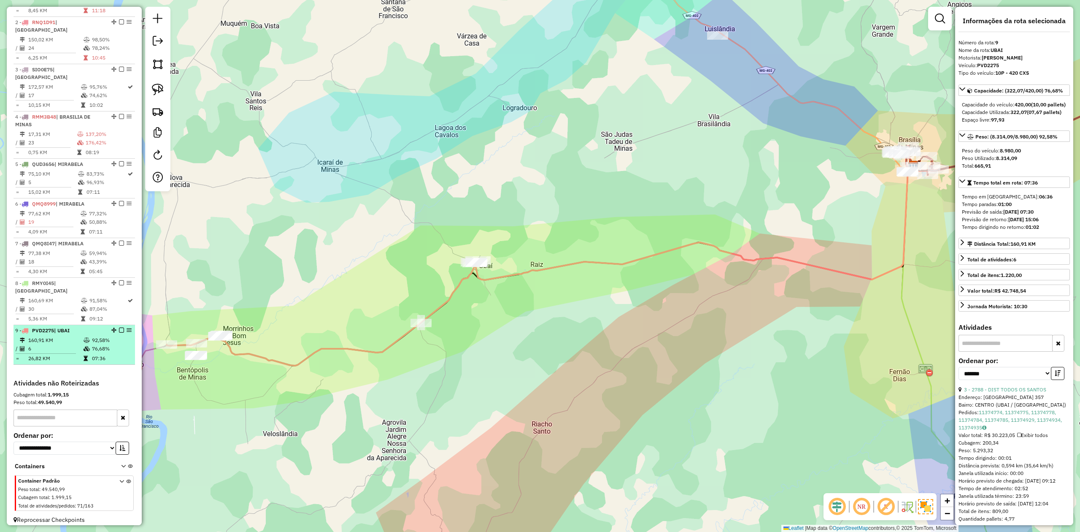
click at [68, 344] on td "6" at bounding box center [55, 348] width 55 height 8
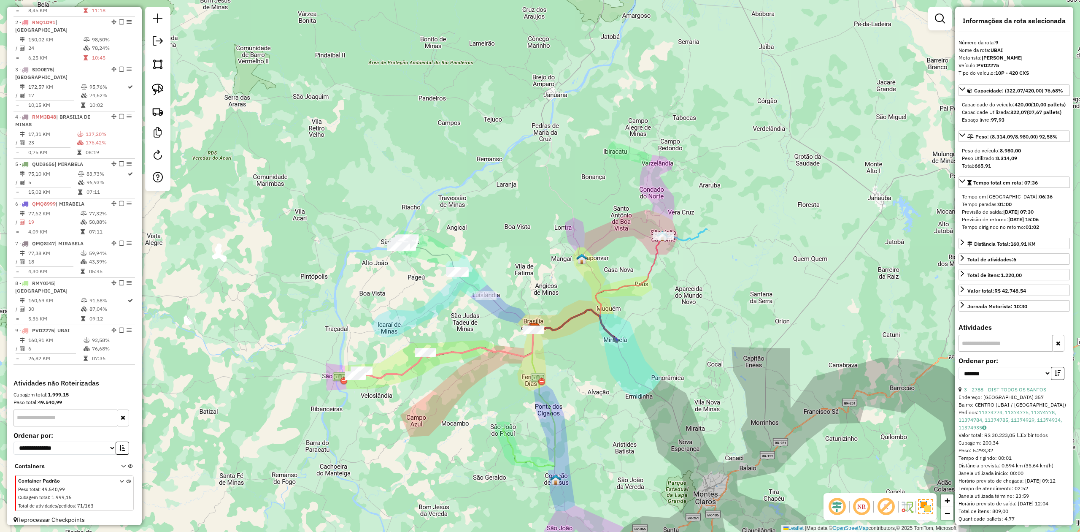
drag, startPoint x: 434, startPoint y: 420, endPoint x: 394, endPoint y: 397, distance: 46.5
click at [394, 397] on div "Janela de atendimento Grade de atendimento Capacidade Transportadoras Veículos …" at bounding box center [540, 266] width 1080 height 532
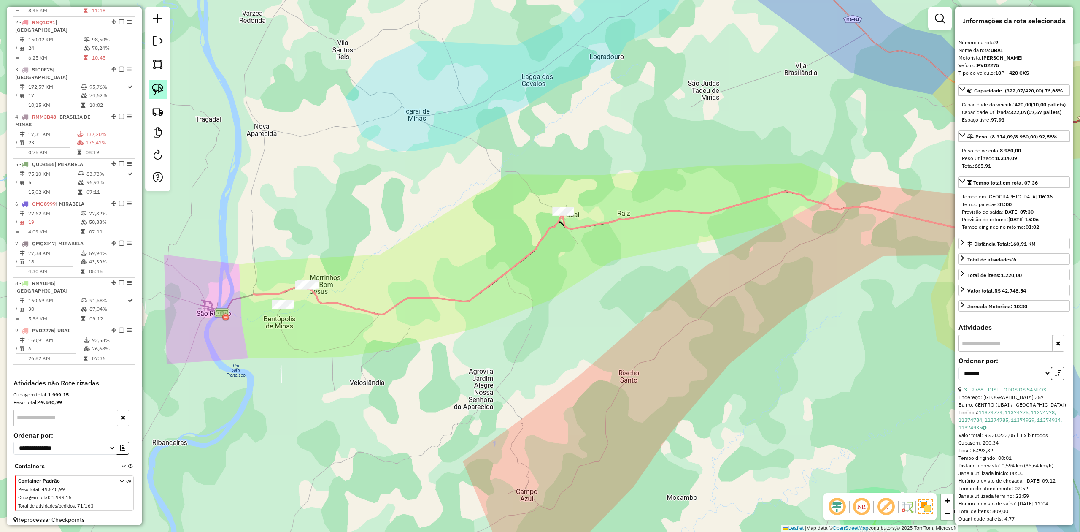
click at [154, 85] on img at bounding box center [158, 90] width 12 height 12
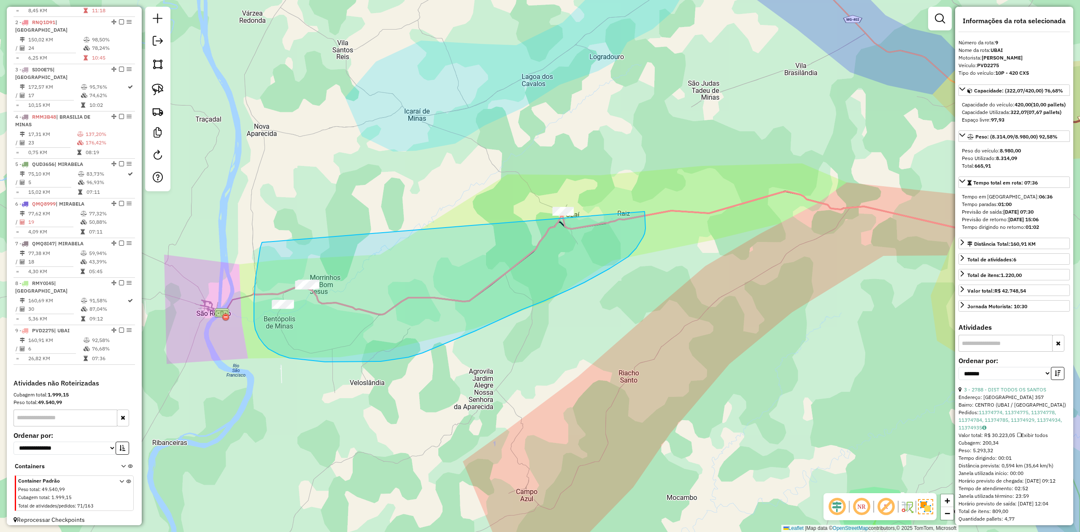
drag, startPoint x: 255, startPoint y: 292, endPoint x: 526, endPoint y: 156, distance: 303.1
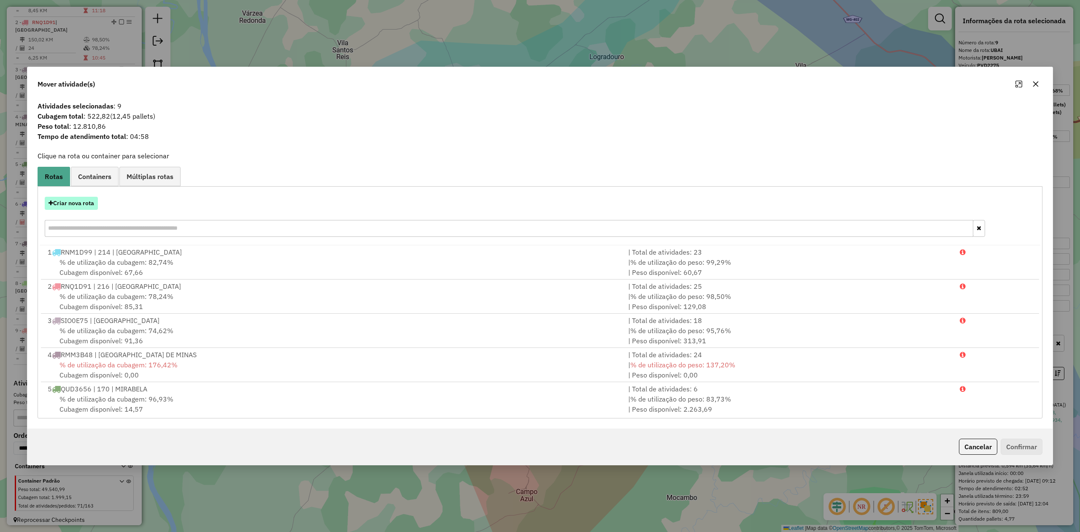
click at [77, 205] on button "Criar nova rota" at bounding box center [71, 203] width 53 height 13
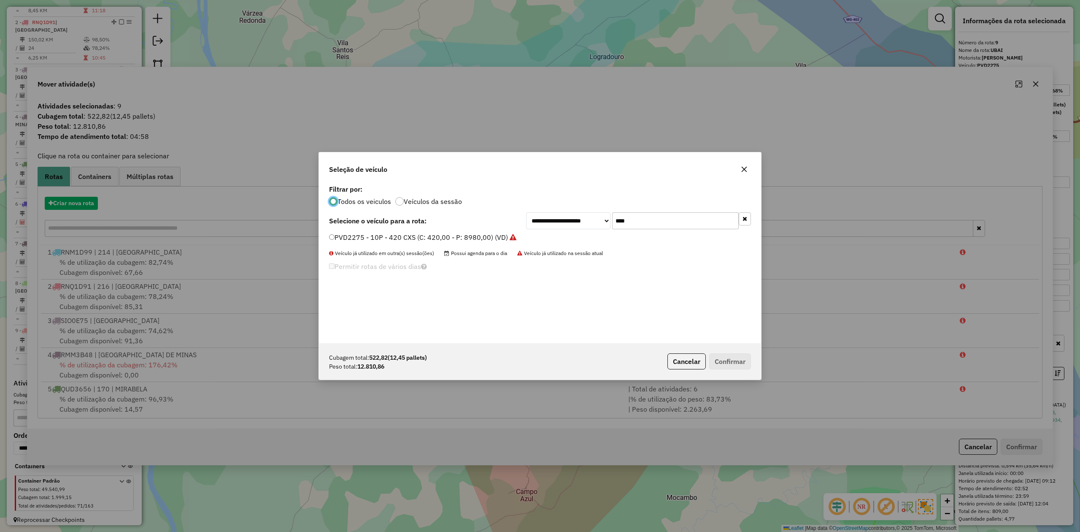
scroll to position [4, 3]
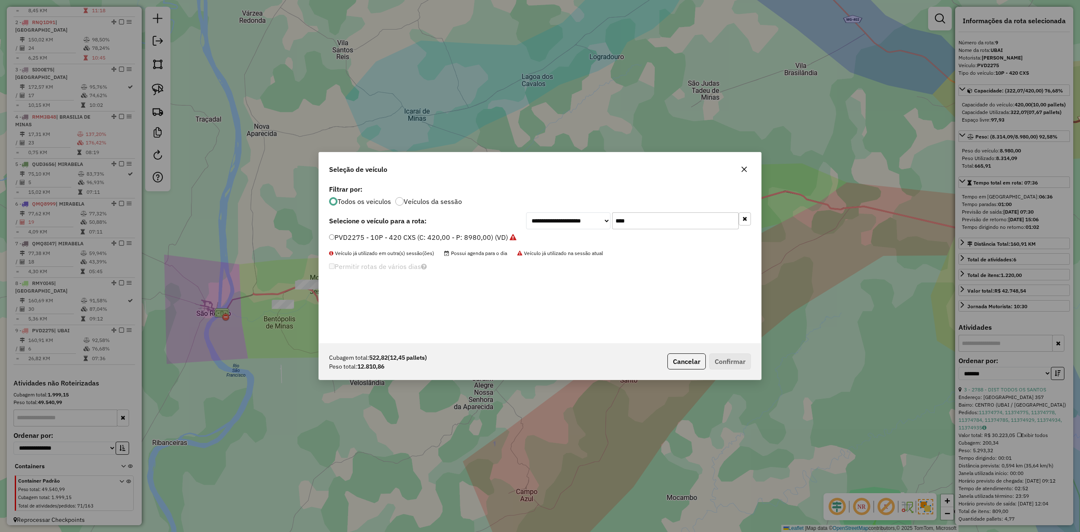
drag, startPoint x: 644, startPoint y: 220, endPoint x: 600, endPoint y: 218, distance: 44.0
click at [600, 218] on div "**********" at bounding box center [638, 220] width 225 height 17
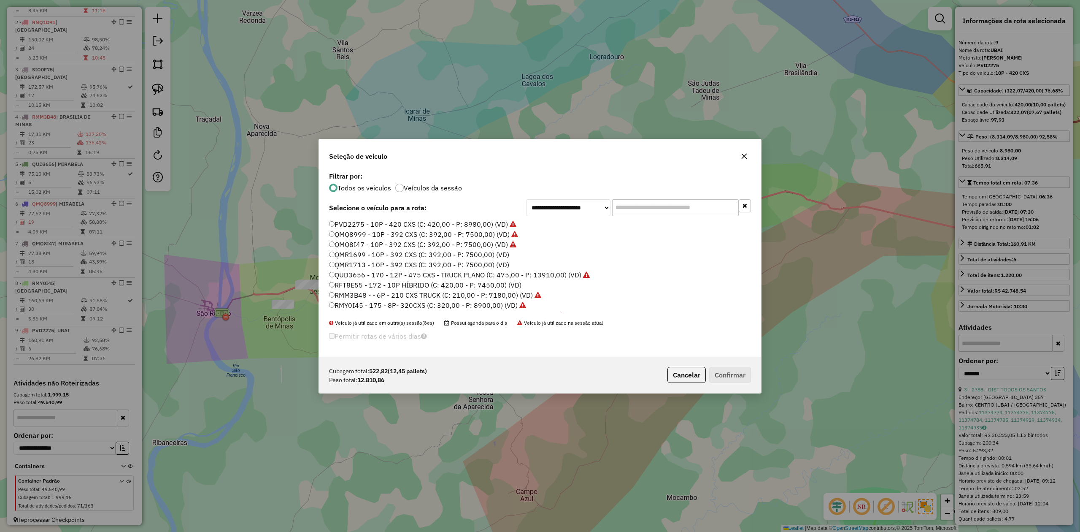
scroll to position [56, 0]
click at [510, 279] on label "RUM1B31 - 10P - 392 CXS - NOVOS (C: 392,00 - P: 8600,00) (VD)" at bounding box center [433, 279] width 208 height 10
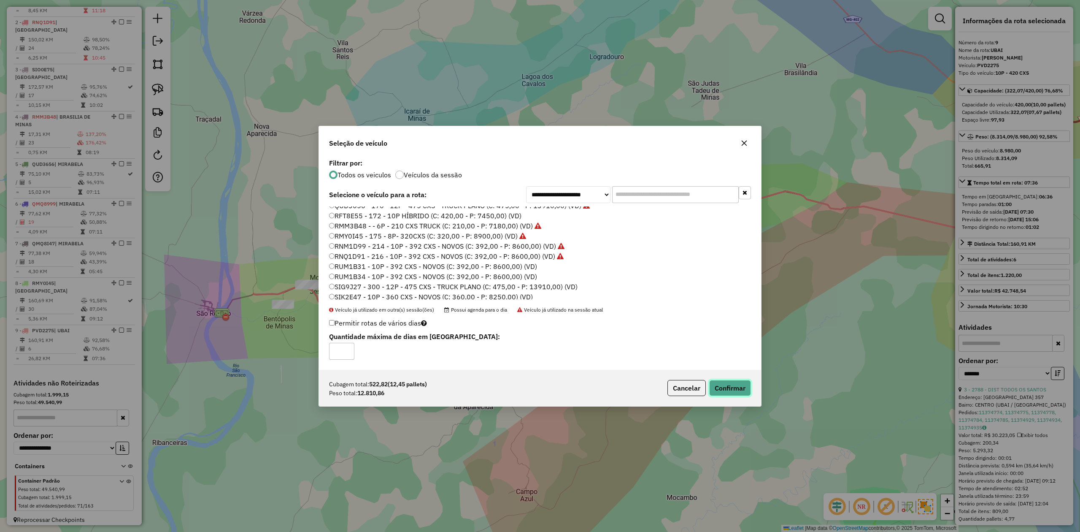
click at [725, 392] on button "Confirmar" at bounding box center [730, 388] width 42 height 16
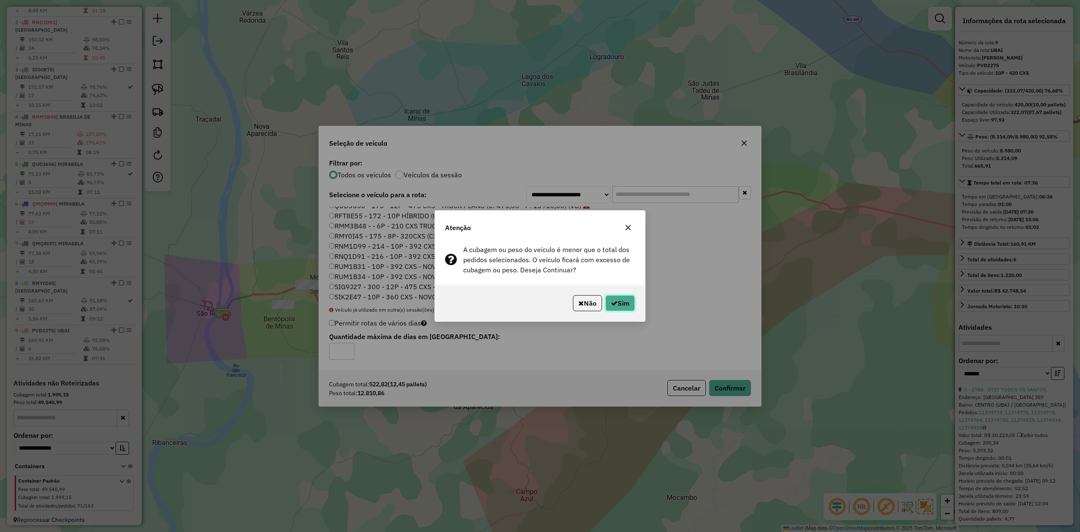
click at [628, 302] on button "Sim" at bounding box center [621, 303] width 30 height 16
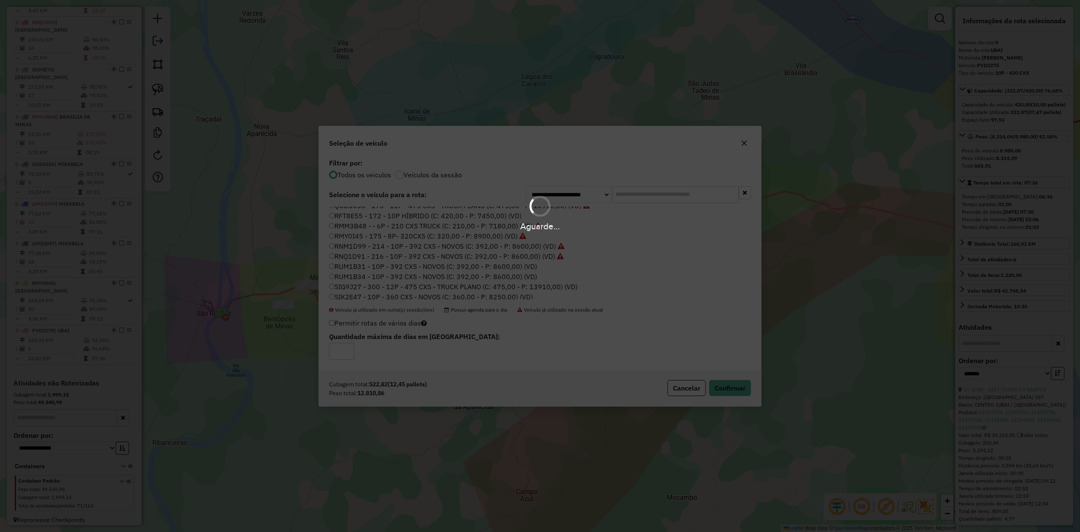
scroll to position [411, 0]
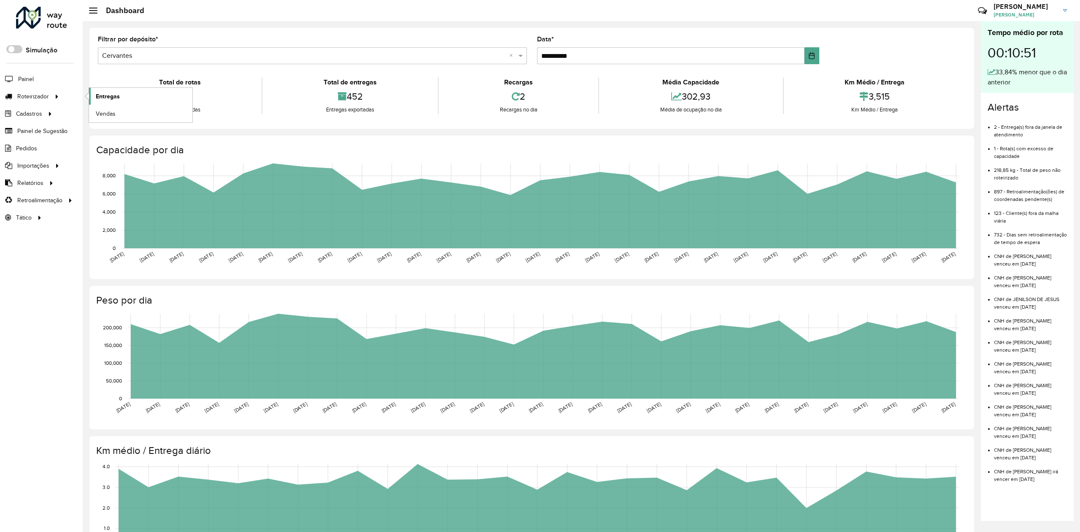
click at [105, 92] on span "Entregas" at bounding box center [108, 96] width 24 height 9
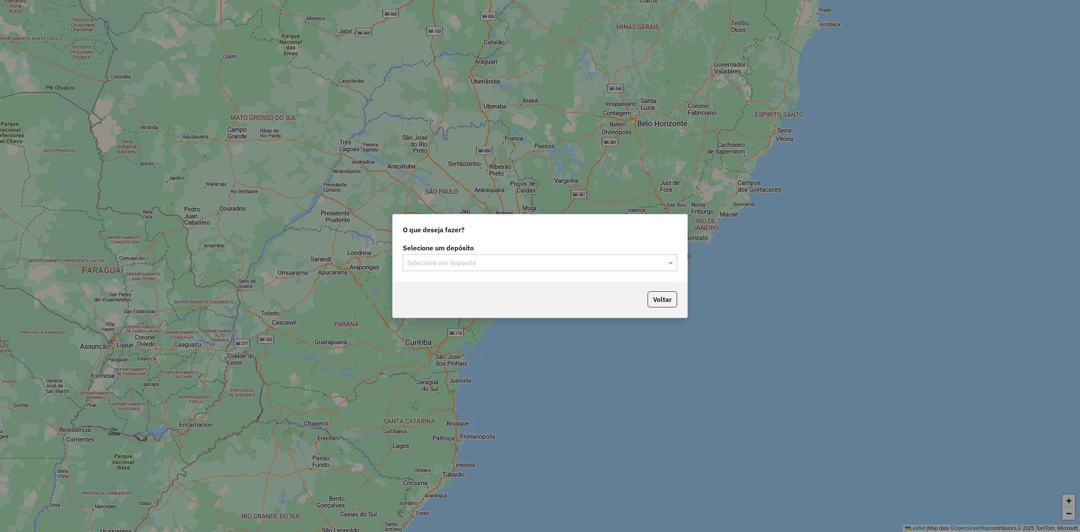
click at [487, 256] on div "Selecione um depósito" at bounding box center [540, 262] width 274 height 17
click at [446, 299] on span "[PERSON_NAME] - [GEOGRAPHIC_DATA] de Minas" at bounding box center [482, 300] width 151 height 7
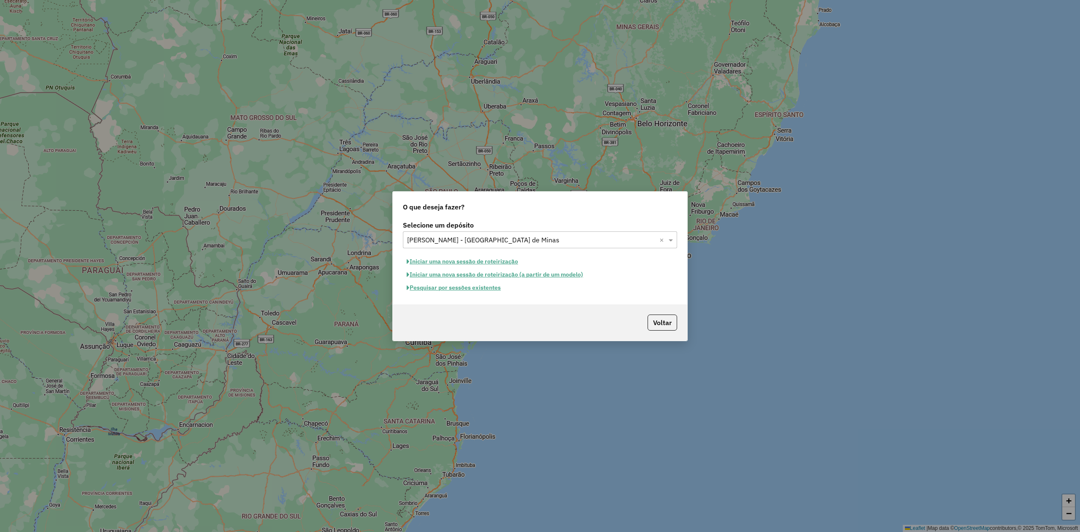
click at [460, 286] on button "Pesquisar por sessões existentes" at bounding box center [454, 287] width 102 height 13
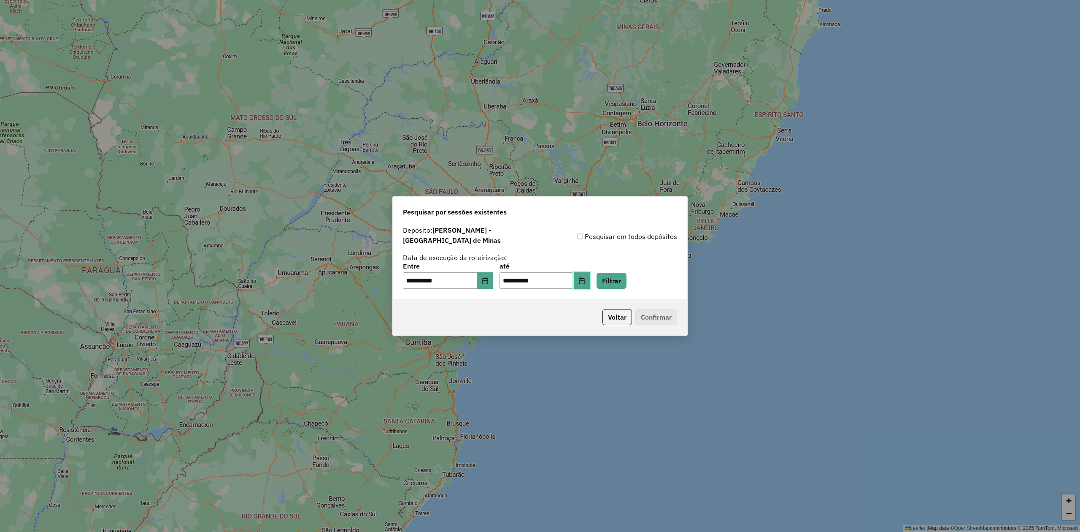
click at [584, 277] on icon "Choose Date" at bounding box center [581, 280] width 5 height 7
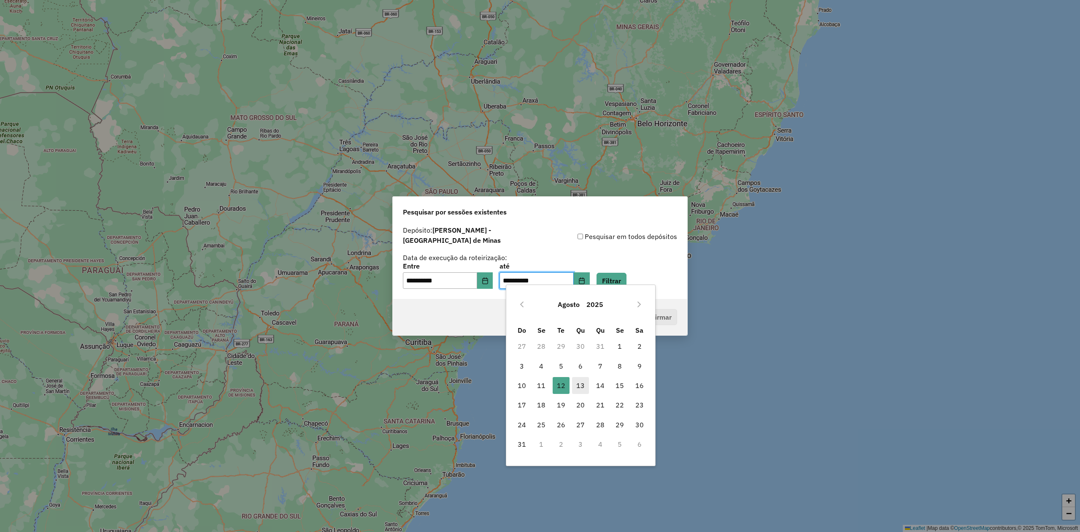
click at [583, 384] on span "13" at bounding box center [580, 385] width 17 height 17
type input "**********"
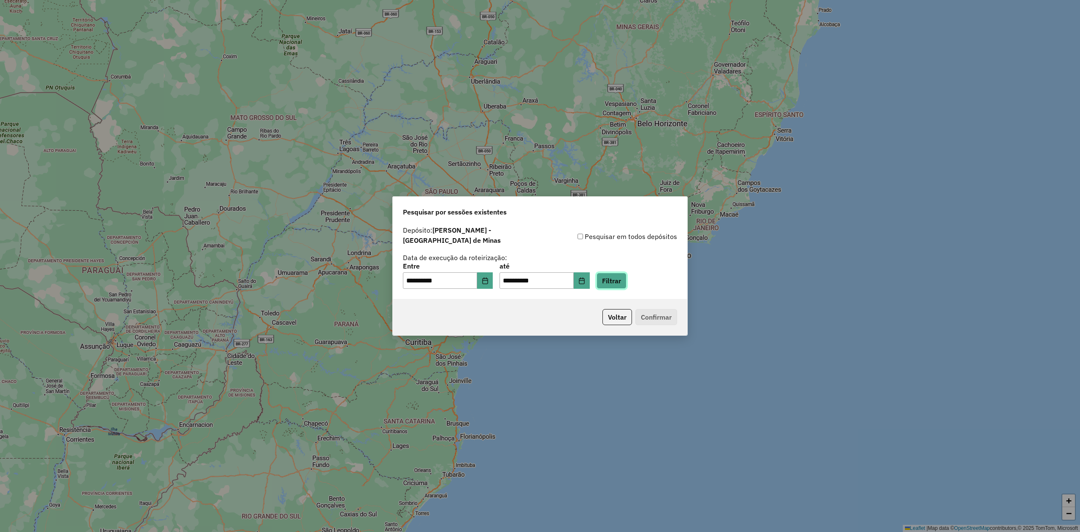
click at [625, 273] on button "Filtrar" at bounding box center [612, 281] width 30 height 16
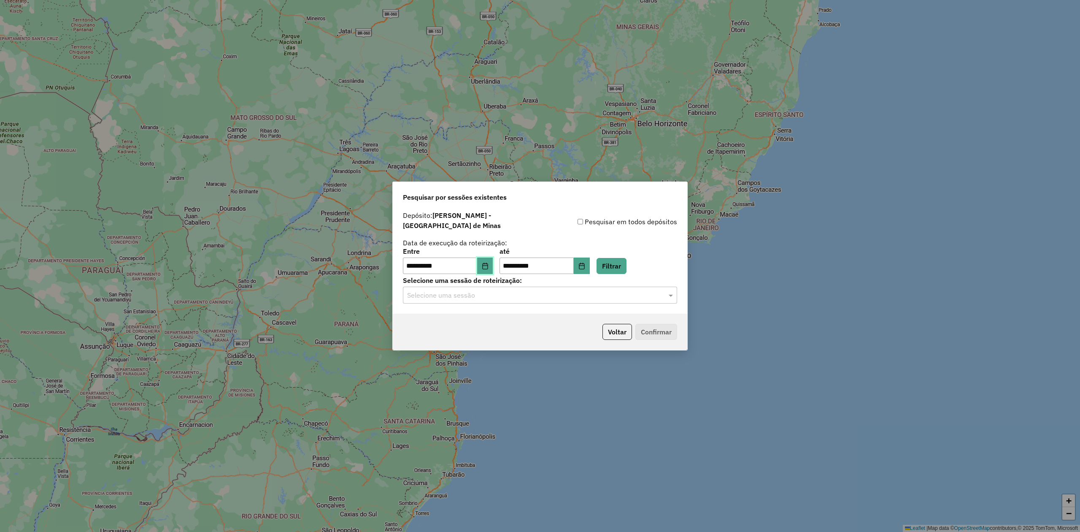
click at [488, 266] on button "Choose Date" at bounding box center [485, 265] width 16 height 17
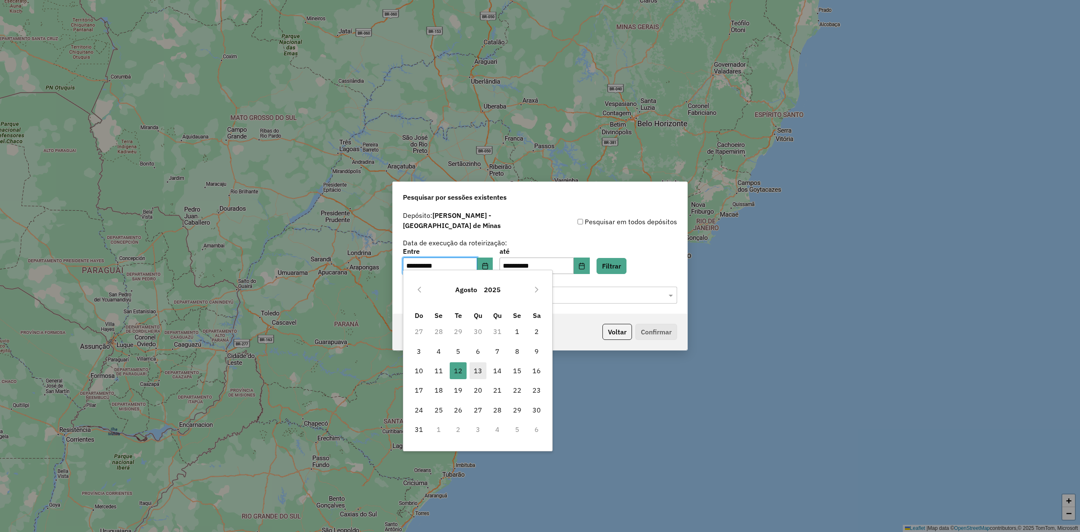
click at [474, 369] on span "13" at bounding box center [478, 370] width 17 height 17
type input "**********"
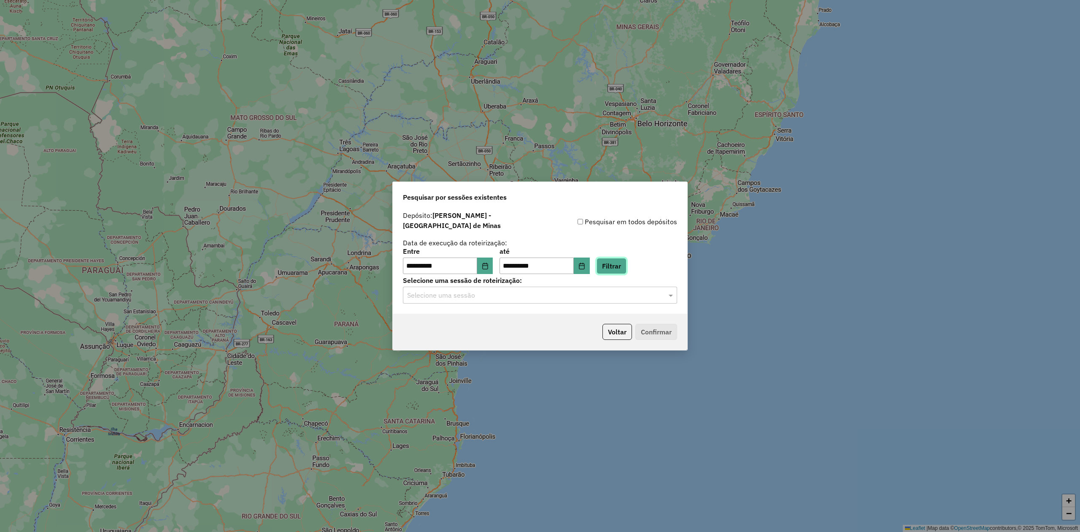
click at [627, 258] on button "Filtrar" at bounding box center [612, 266] width 30 height 16
click at [483, 292] on input "text" at bounding box center [531, 295] width 249 height 10
click at [469, 321] on div "977975 - 13/08/2025 17:56" at bounding box center [539, 315] width 273 height 14
click at [655, 331] on button "Confirmar" at bounding box center [656, 332] width 42 height 16
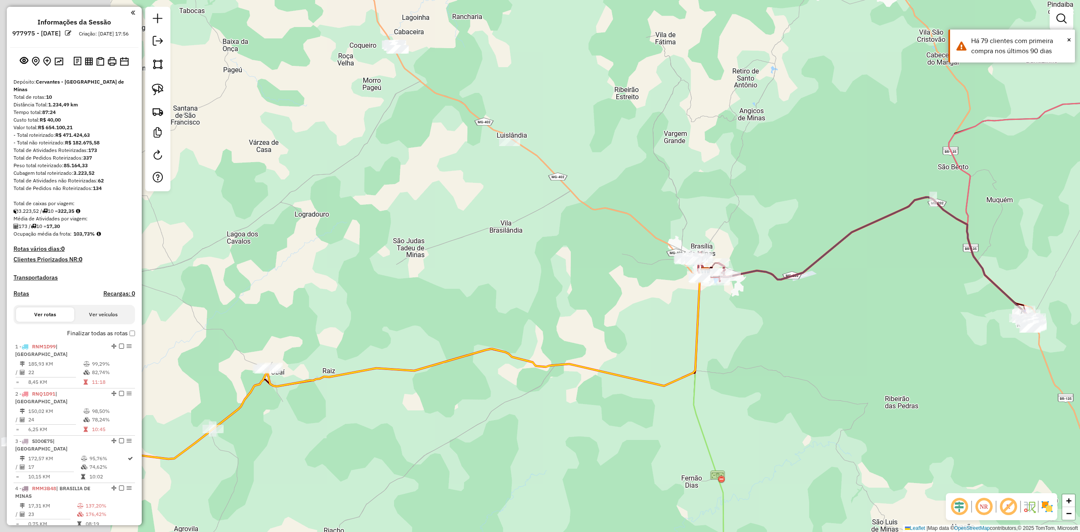
drag, startPoint x: 458, startPoint y: 228, endPoint x: 673, endPoint y: 299, distance: 226.6
click at [672, 303] on div "Janela de atendimento Grade de atendimento Capacidade Transportadoras Veículos …" at bounding box center [540, 266] width 1080 height 532
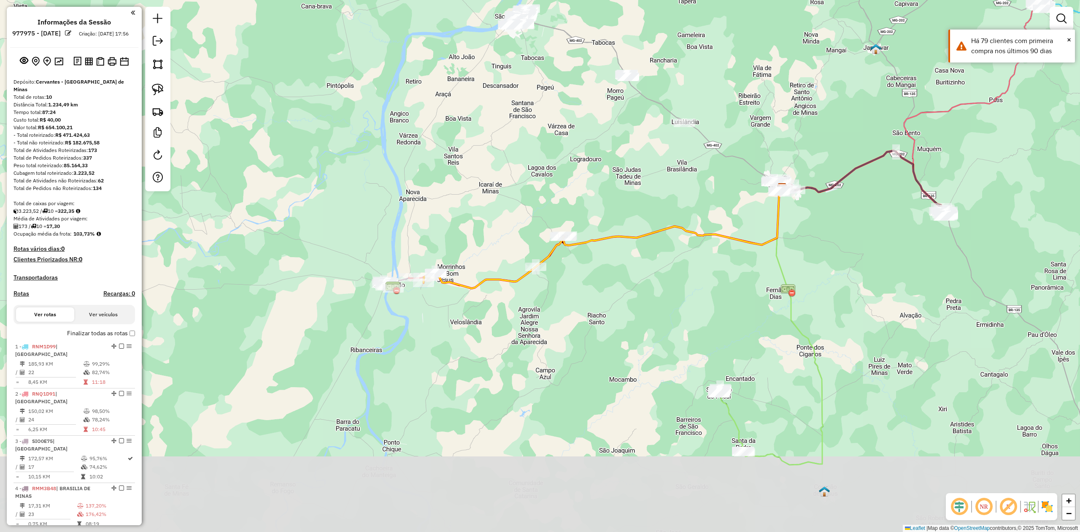
drag, startPoint x: 627, startPoint y: 361, endPoint x: 711, endPoint y: 238, distance: 149.0
click at [707, 241] on div "Janela de atendimento Grade de atendimento Capacidade Transportadoras Veículos …" at bounding box center [540, 266] width 1080 height 532
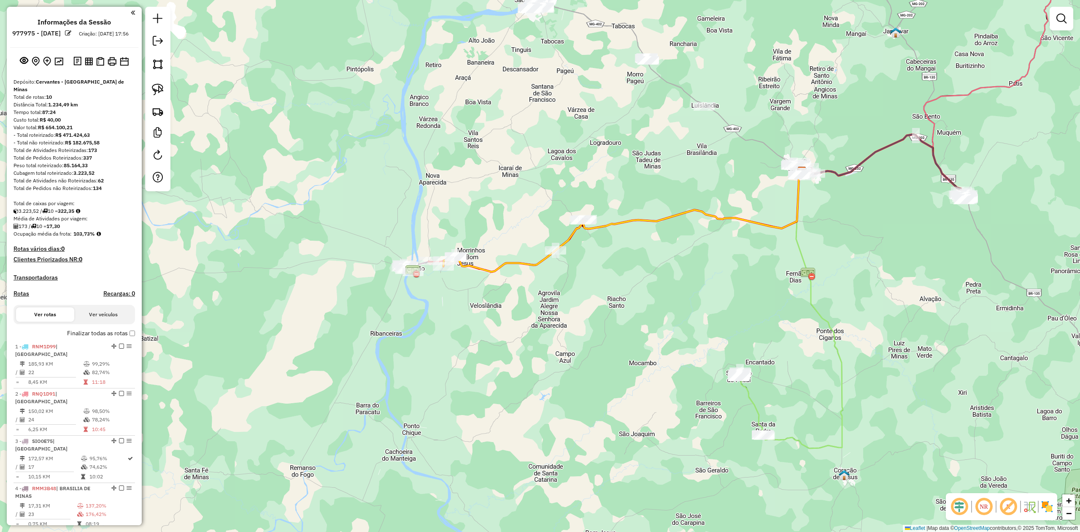
scroll to position [338, 0]
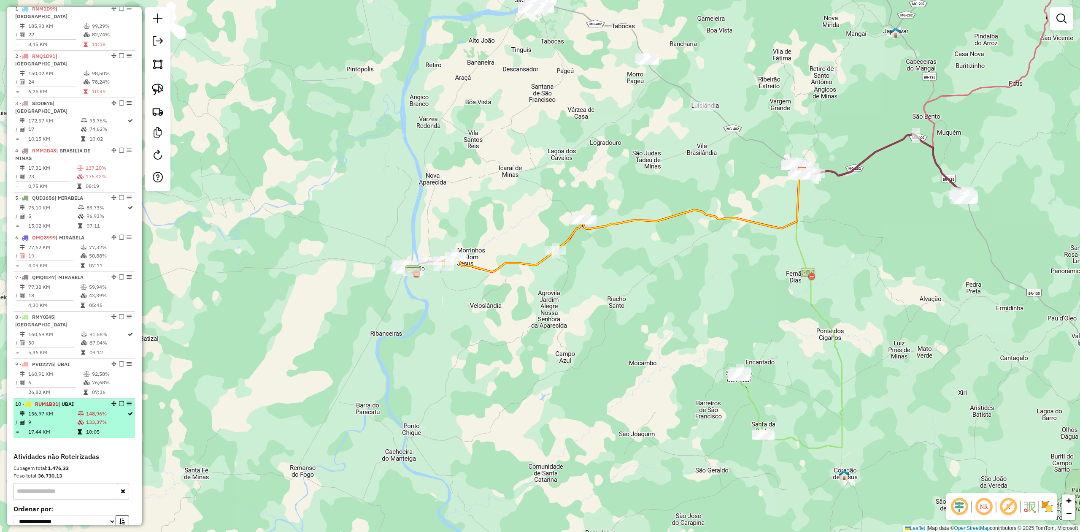
click at [61, 418] on td "9" at bounding box center [52, 422] width 49 height 8
select select "**********"
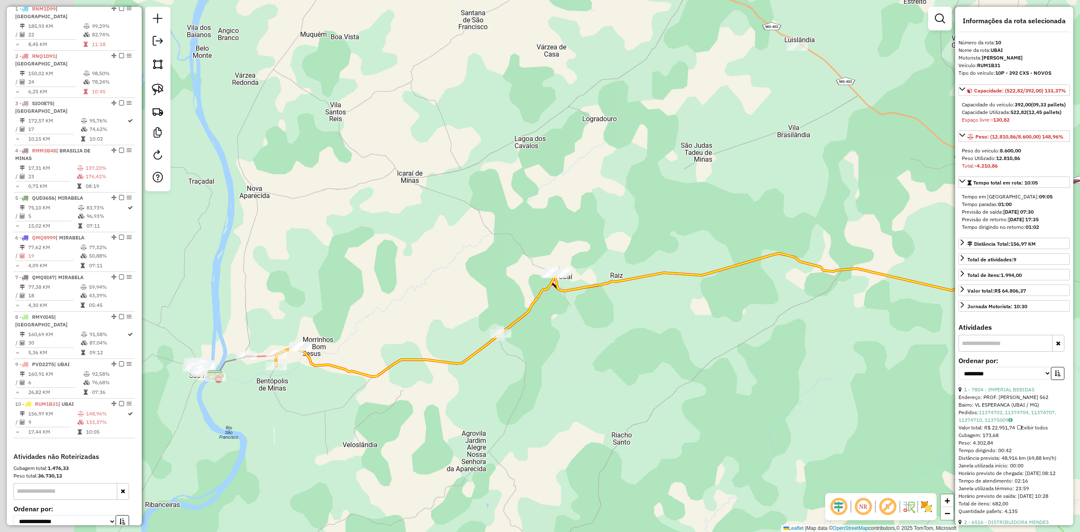
drag, startPoint x: 396, startPoint y: 402, endPoint x: 535, endPoint y: 401, distance: 139.7
click at [534, 402] on div "Janela de atendimento Grade de atendimento Capacidade Transportadoras Veículos …" at bounding box center [540, 266] width 1080 height 532
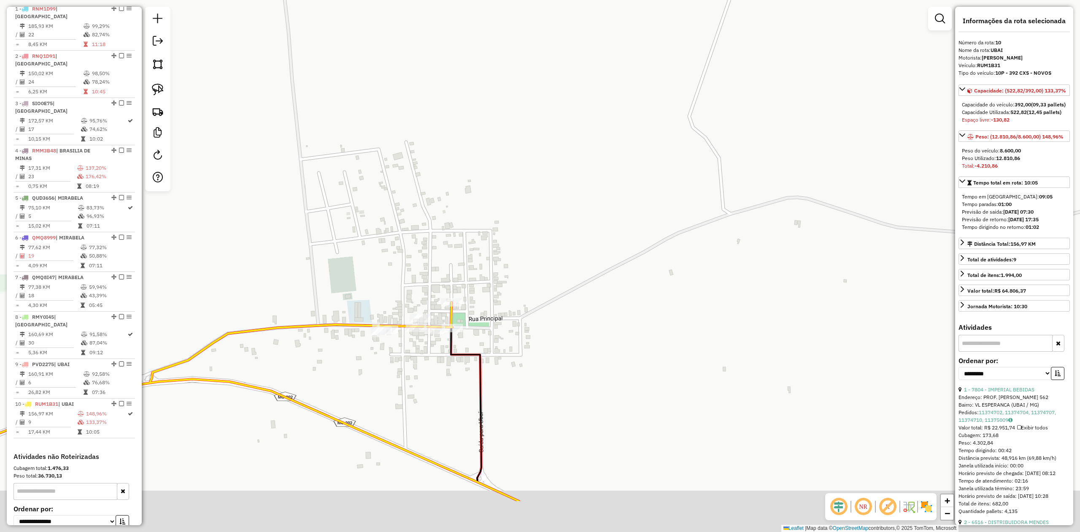
drag, startPoint x: 505, startPoint y: 385, endPoint x: 502, endPoint y: 327, distance: 58.7
click at [508, 325] on div "Janela de atendimento Grade de atendimento Capacidade Transportadoras Veículos …" at bounding box center [540, 266] width 1080 height 532
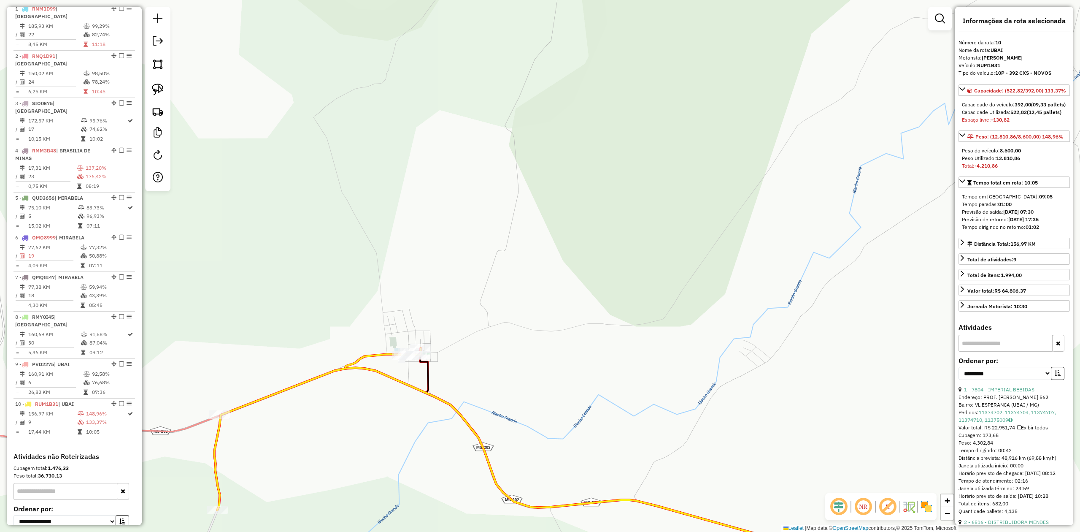
drag, startPoint x: 591, startPoint y: 394, endPoint x: 554, endPoint y: 264, distance: 134.5
click at [555, 299] on div "Janela de atendimento Grade de atendimento Capacidade Transportadoras Veículos …" at bounding box center [540, 266] width 1080 height 532
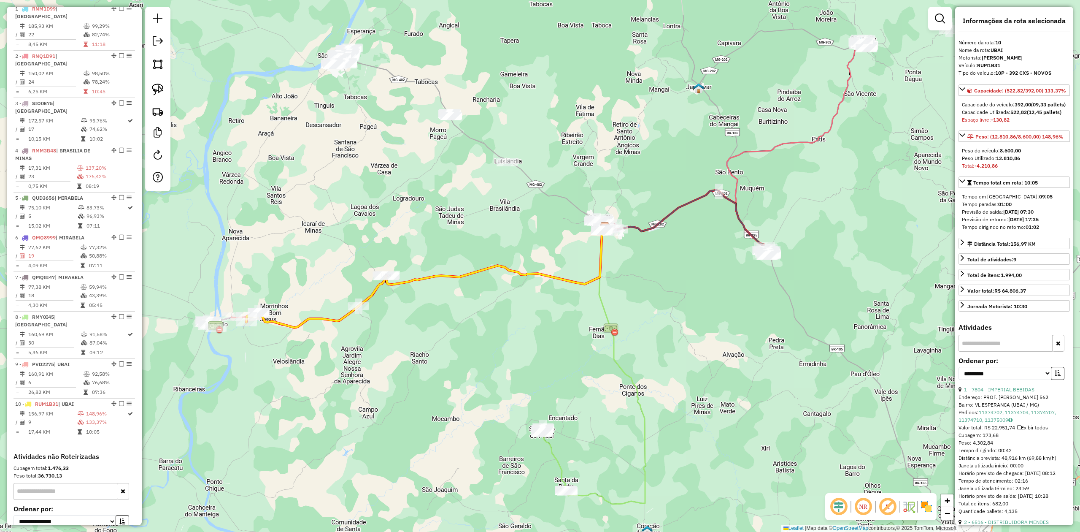
drag, startPoint x: 736, startPoint y: 363, endPoint x: 424, endPoint y: 354, distance: 311.5
click at [424, 354] on div "Janela de atendimento Grade de atendimento Capacidade Transportadoras Veículos …" at bounding box center [540, 266] width 1080 height 532
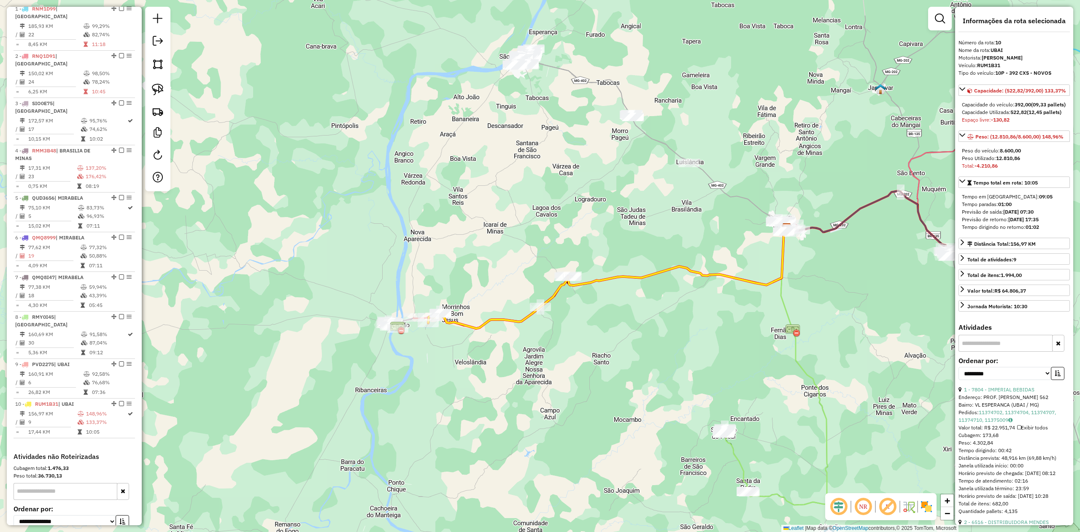
drag, startPoint x: 413, startPoint y: 364, endPoint x: 595, endPoint y: 365, distance: 181.9
click at [595, 365] on div "Janela de atendimento Grade de atendimento Capacidade Transportadoras Veículos …" at bounding box center [540, 266] width 1080 height 532
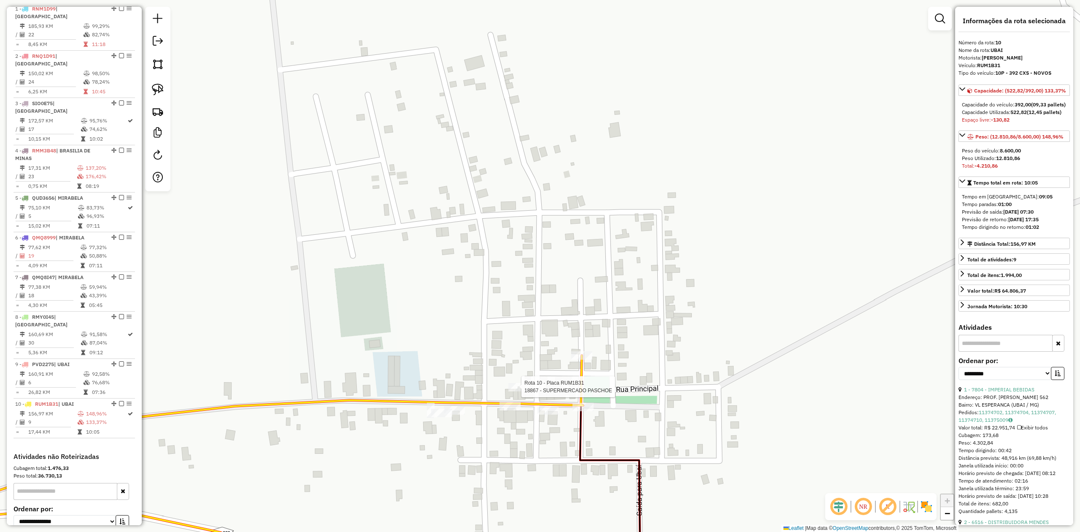
scroll to position [411, 0]
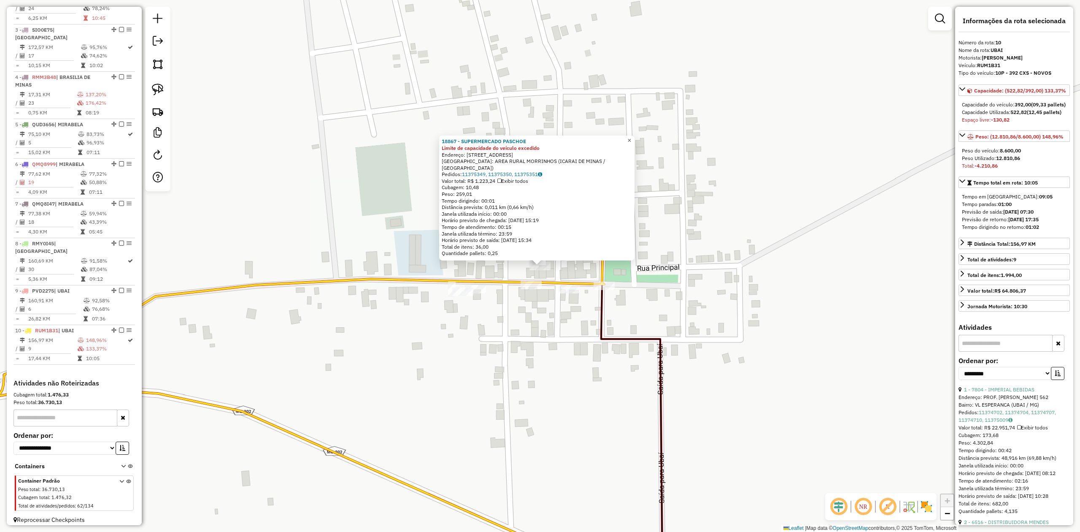
click at [631, 144] on span "×" at bounding box center [629, 140] width 4 height 7
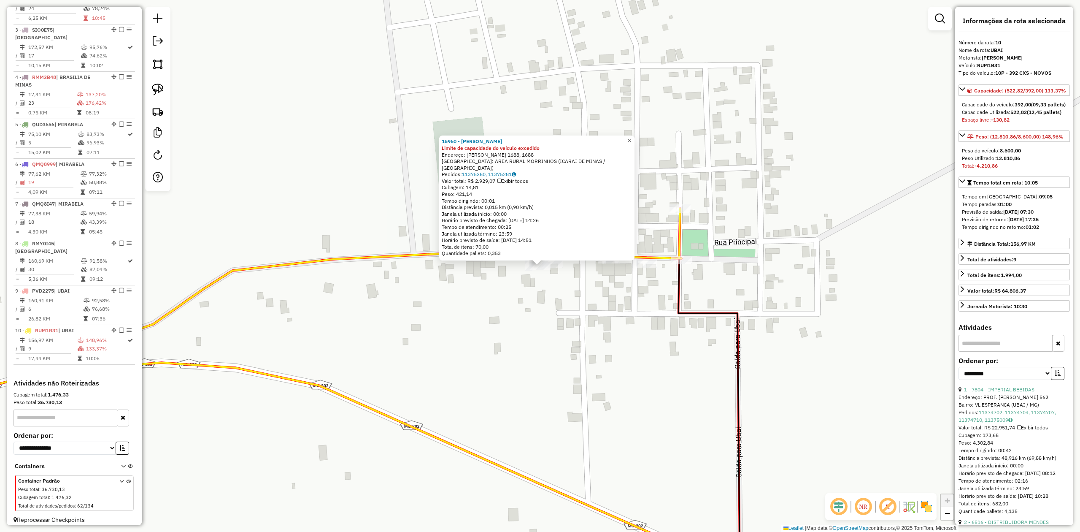
click at [631, 142] on link "×" at bounding box center [630, 140] width 10 height 10
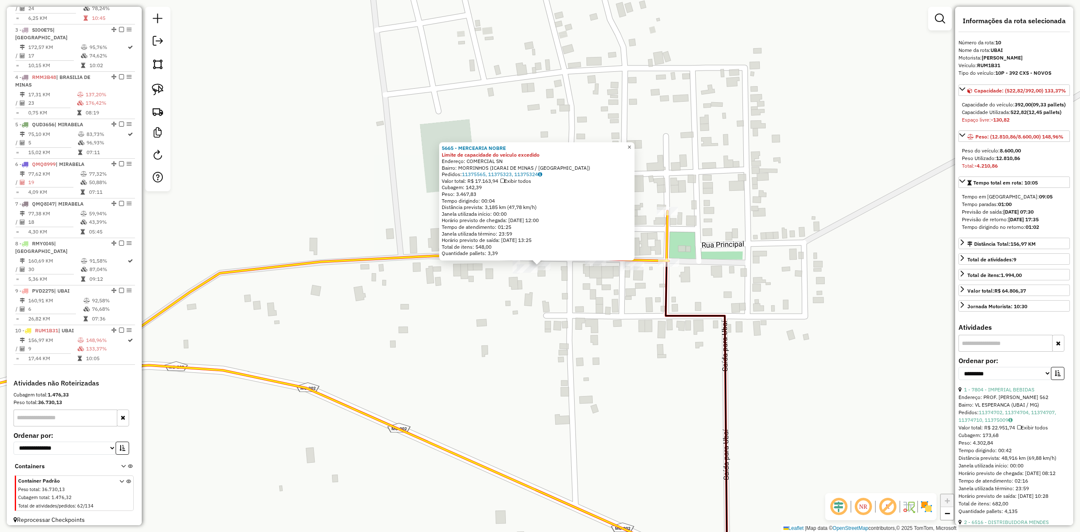
click at [631, 148] on span "×" at bounding box center [629, 146] width 4 height 7
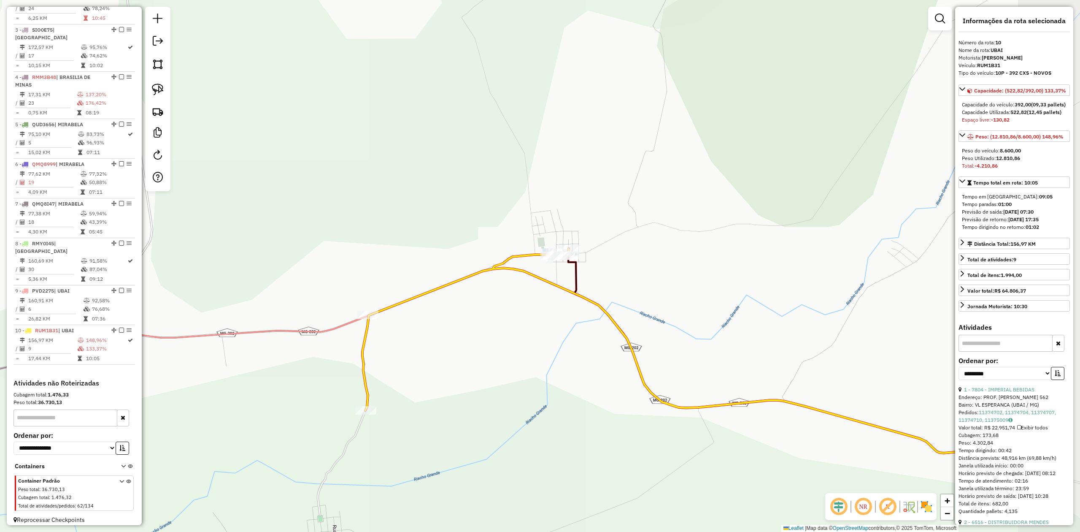
drag, startPoint x: 778, startPoint y: 277, endPoint x: 579, endPoint y: 253, distance: 200.2
click at [591, 257] on div "Janela de atendimento Grade de atendimento Capacidade Transportadoras Veículos …" at bounding box center [540, 266] width 1080 height 532
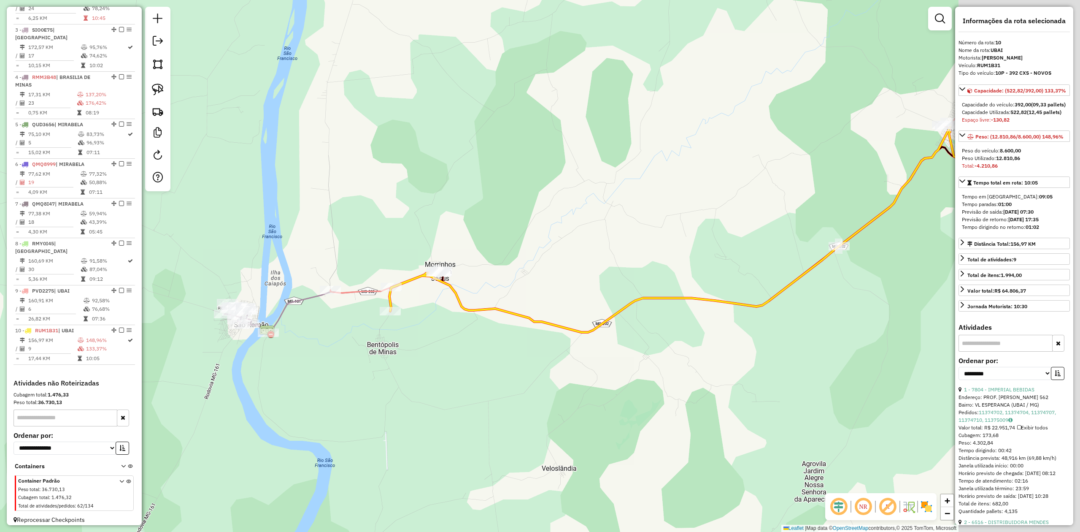
drag, startPoint x: 814, startPoint y: 331, endPoint x: 434, endPoint y: 421, distance: 390.6
click at [434, 421] on div "Janela de atendimento Grade de atendimento Capacidade Transportadoras Veículos …" at bounding box center [540, 266] width 1080 height 532
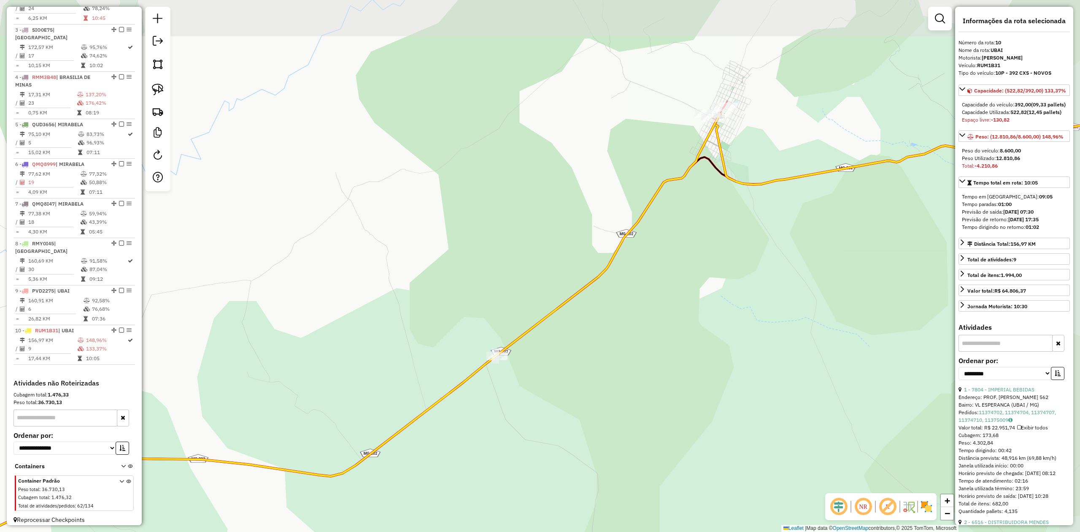
drag, startPoint x: 703, startPoint y: 332, endPoint x: 776, endPoint y: 257, distance: 104.1
click at [771, 262] on div "Janela de atendimento Grade de atendimento Capacidade Transportadoras Veículos …" at bounding box center [540, 266] width 1080 height 532
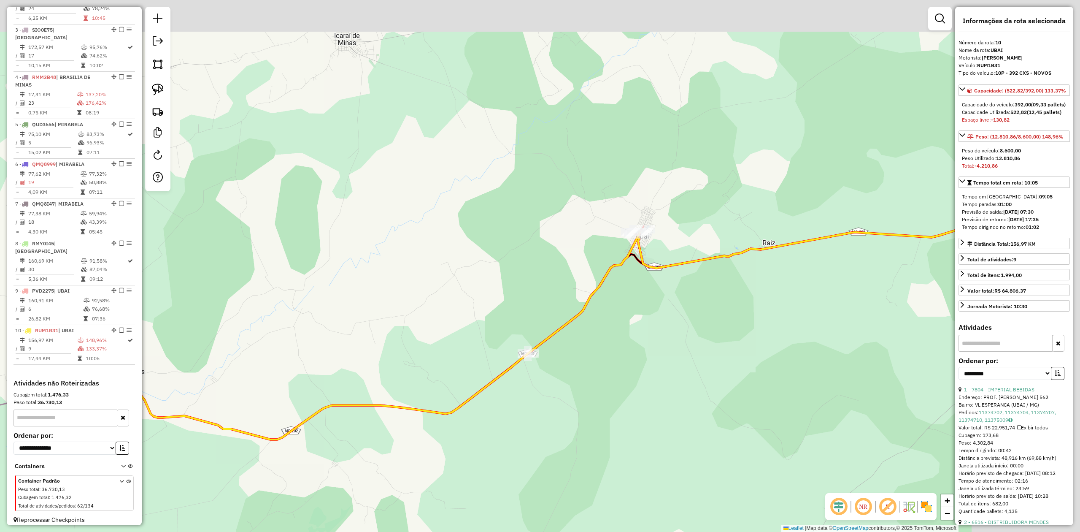
drag, startPoint x: 677, startPoint y: 341, endPoint x: 463, endPoint y: 496, distance: 264.3
click at [464, 496] on div "Janela de atendimento Grade de atendimento Capacidade Transportadoras Veículos …" at bounding box center [540, 266] width 1080 height 532
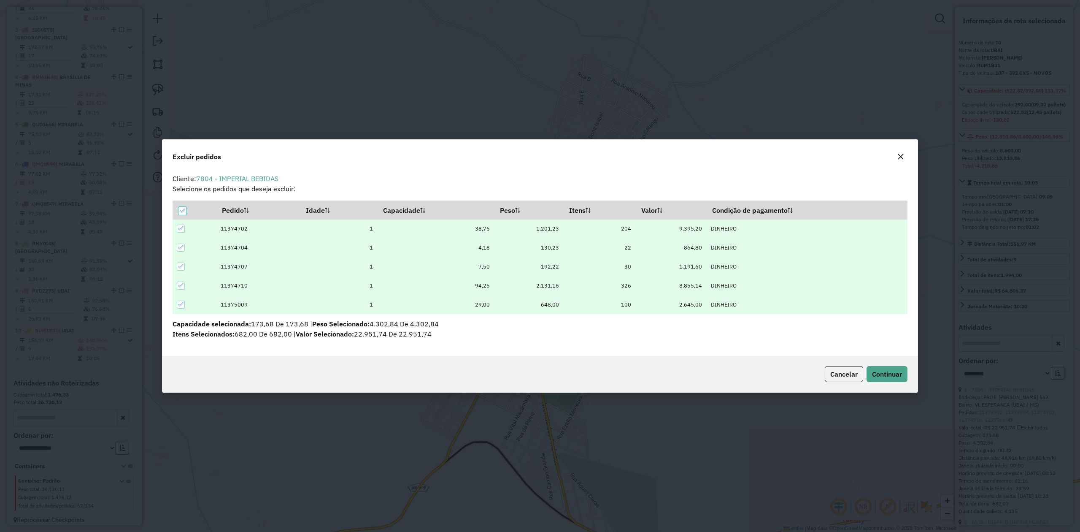
scroll to position [0, 0]
click at [882, 377] on span "Continuar" at bounding box center [887, 374] width 30 height 8
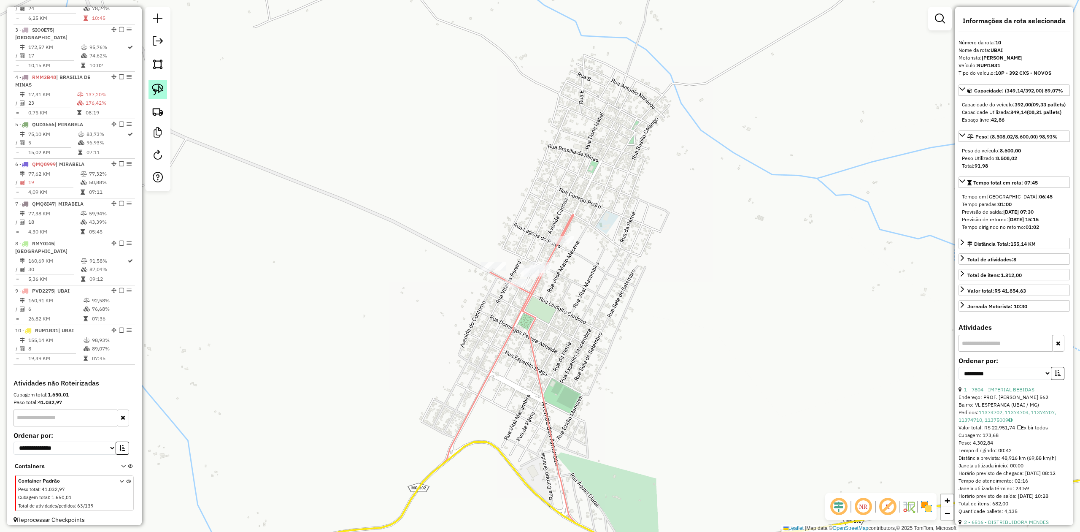
click at [154, 84] on img at bounding box center [158, 90] width 12 height 12
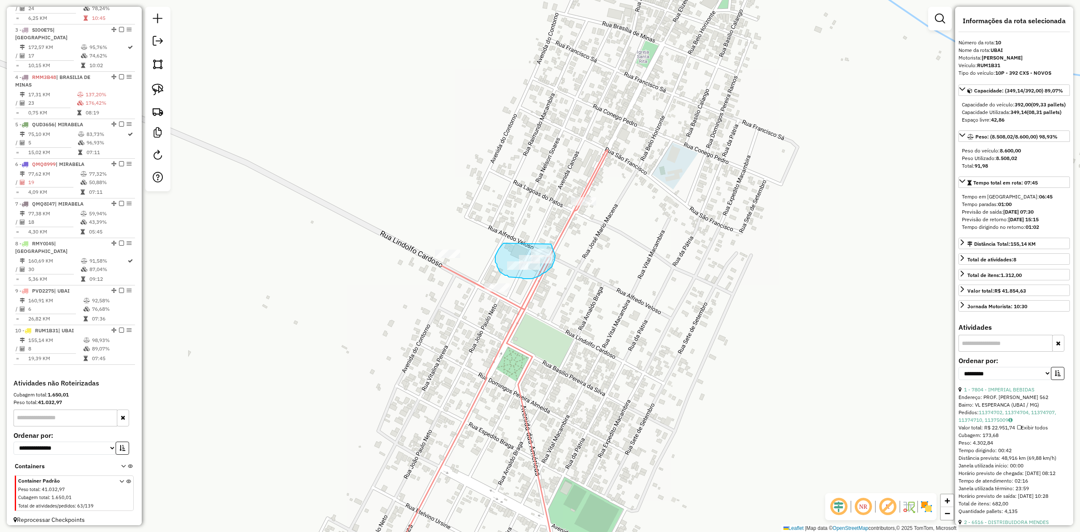
drag, startPoint x: 495, startPoint y: 259, endPoint x: 517, endPoint y: 226, distance: 39.3
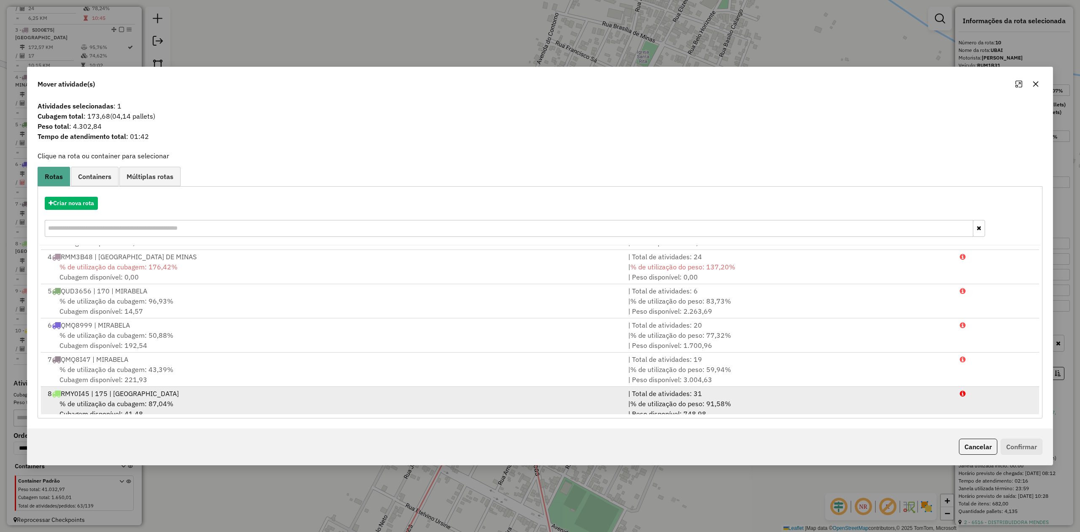
scroll to position [174, 0]
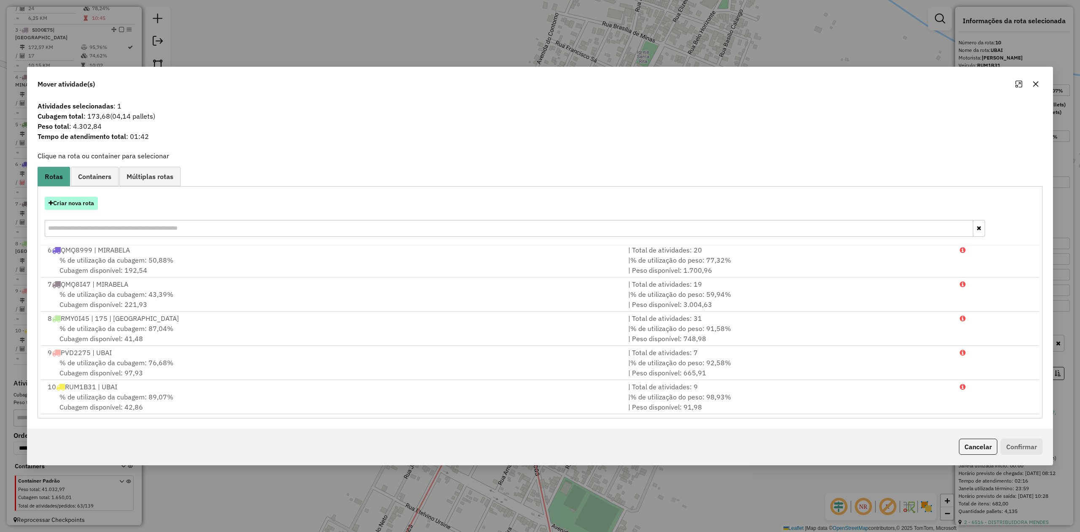
click at [76, 205] on button "Criar nova rota" at bounding box center [71, 203] width 53 height 13
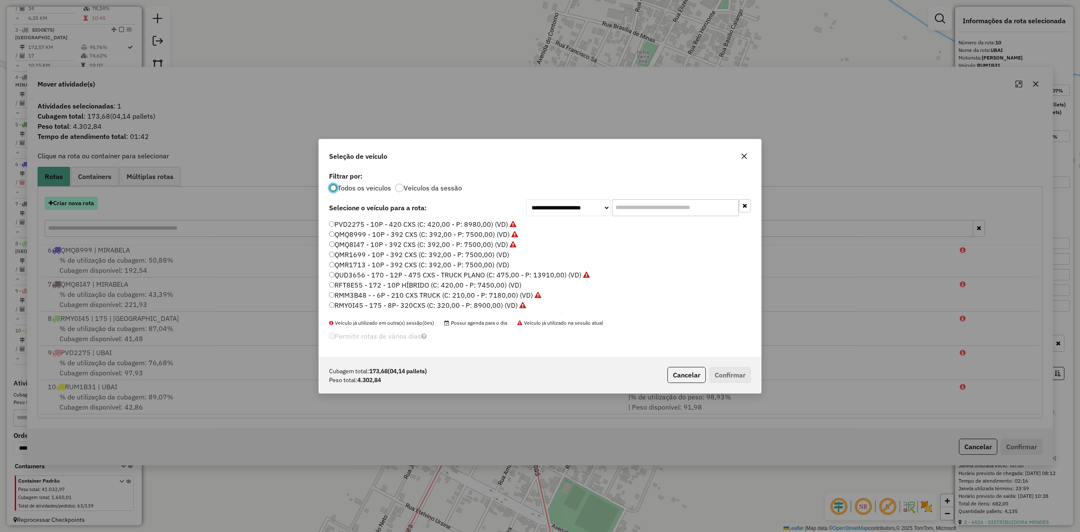
scroll to position [4, 3]
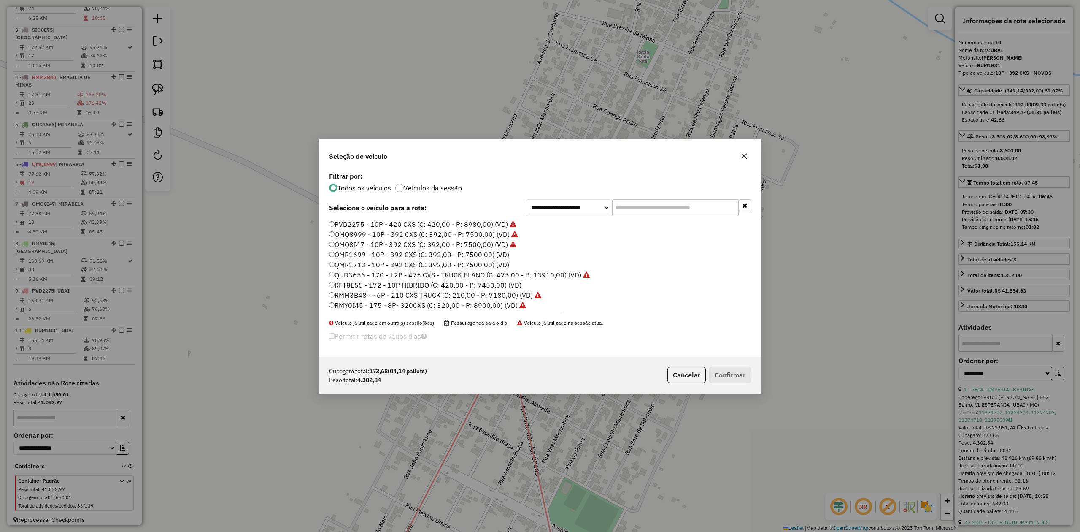
click at [500, 250] on label "QMR1699 - 10P - 392 CXS (C: 392,00 - P: 7500,00) (VD)" at bounding box center [419, 254] width 180 height 10
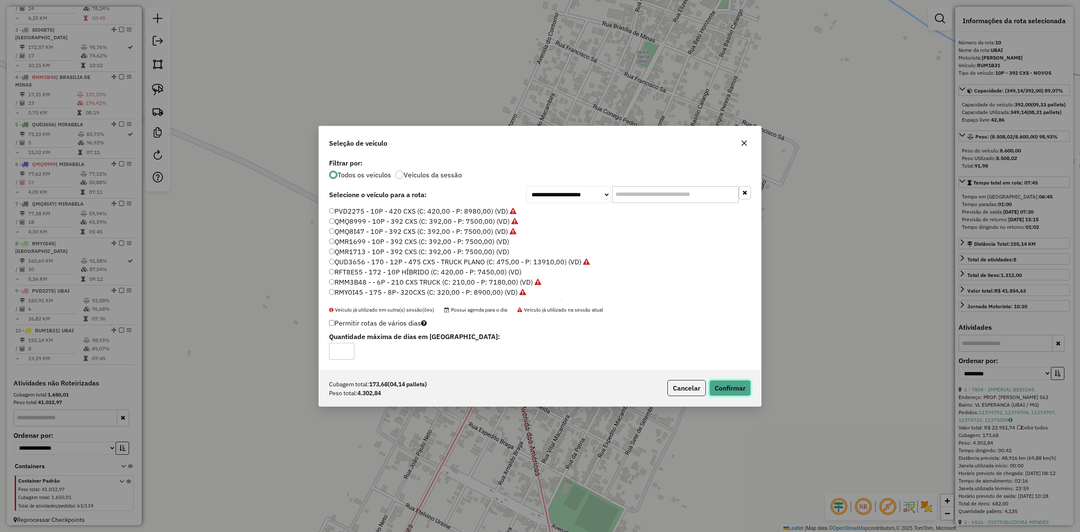
click at [733, 392] on button "Confirmar" at bounding box center [730, 388] width 42 height 16
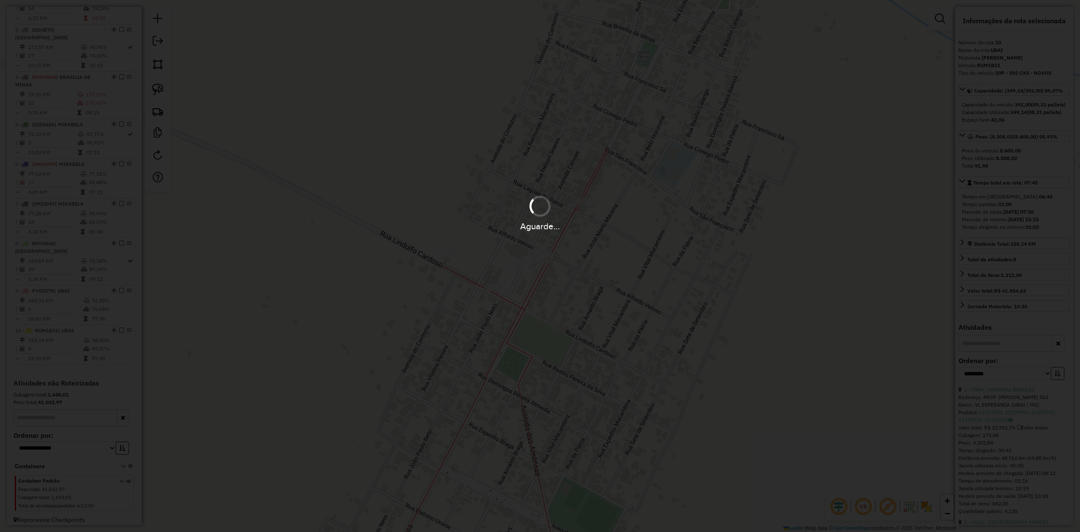
scroll to position [461, 0]
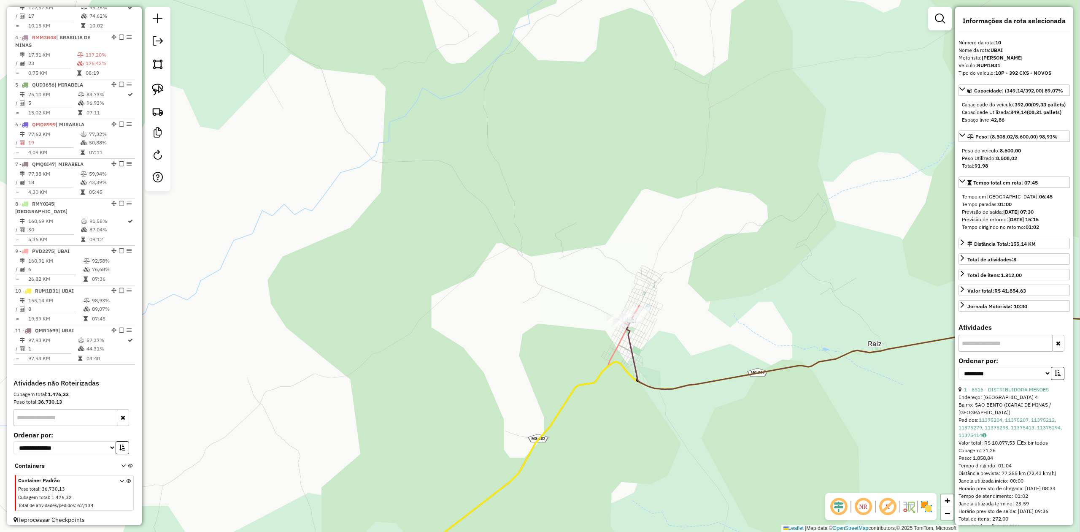
drag, startPoint x: 549, startPoint y: 391, endPoint x: 574, endPoint y: 306, distance: 88.4
click at [563, 317] on div "Janela de atendimento Grade de atendimento Capacidade Transportadoras Veículos …" at bounding box center [540, 266] width 1080 height 532
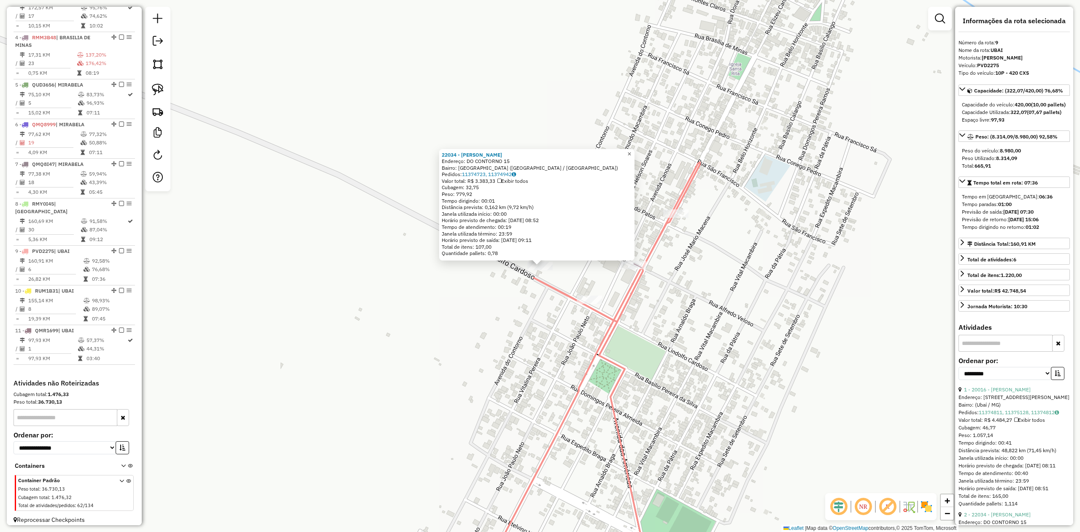
click at [631, 151] on span "×" at bounding box center [629, 153] width 4 height 7
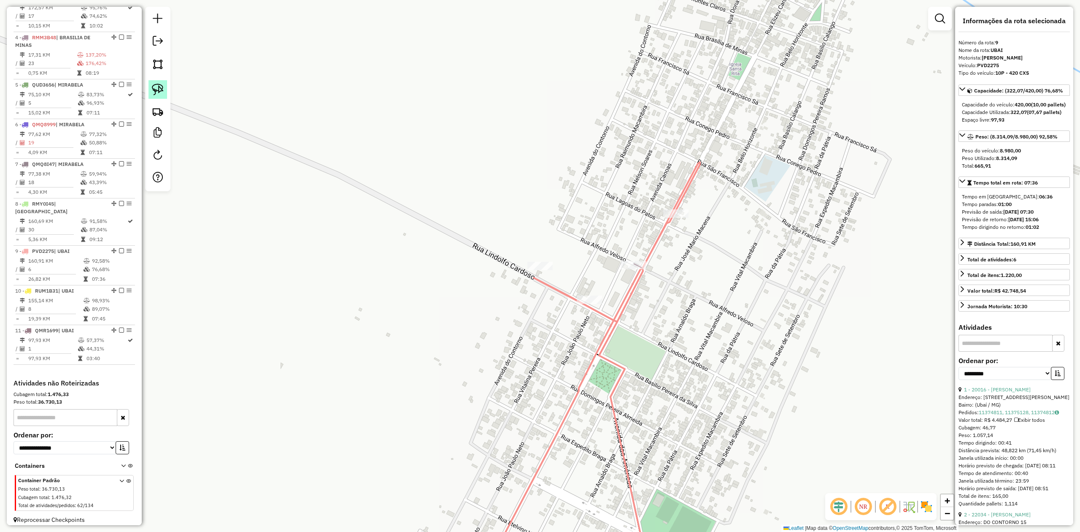
click at [163, 88] on img at bounding box center [158, 90] width 12 height 12
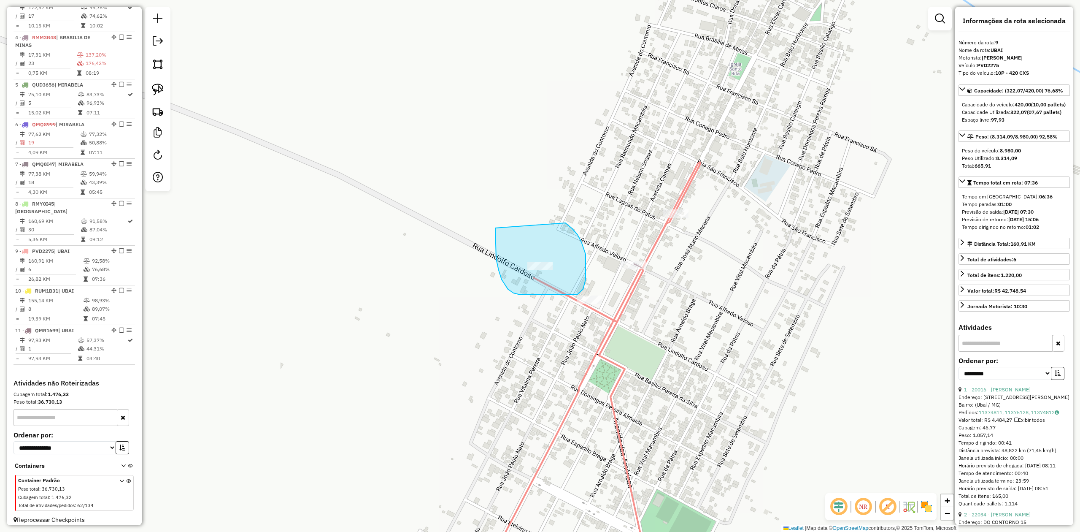
drag, startPoint x: 514, startPoint y: 293, endPoint x: 520, endPoint y: 203, distance: 90.1
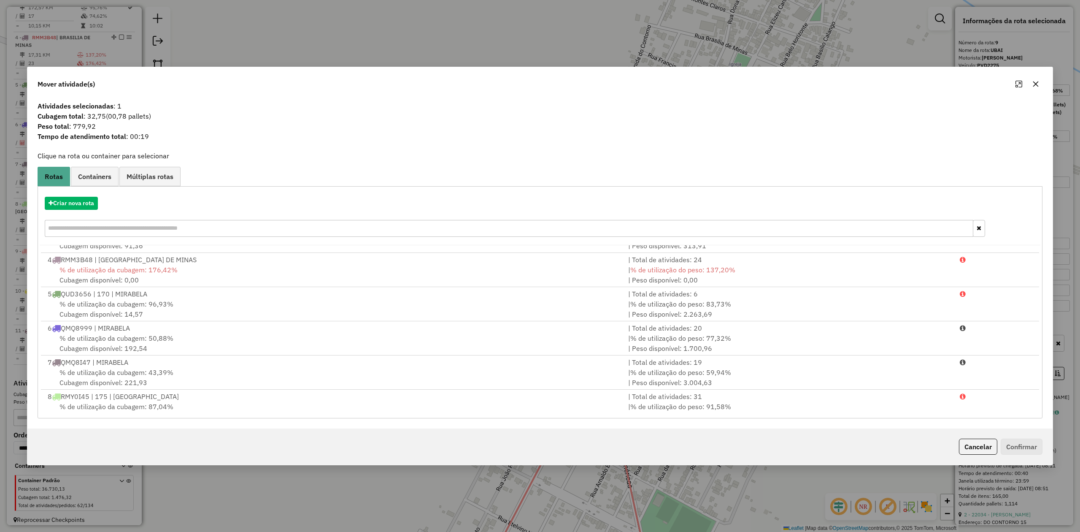
scroll to position [174, 0]
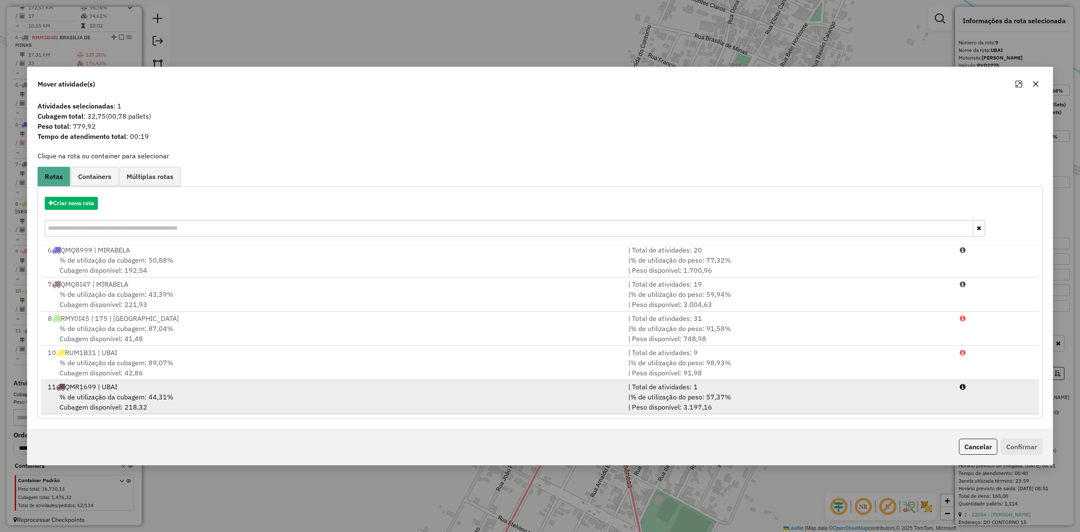
click at [97, 394] on span "% de utilização da cubagem: 44,31%" at bounding box center [116, 396] width 114 height 8
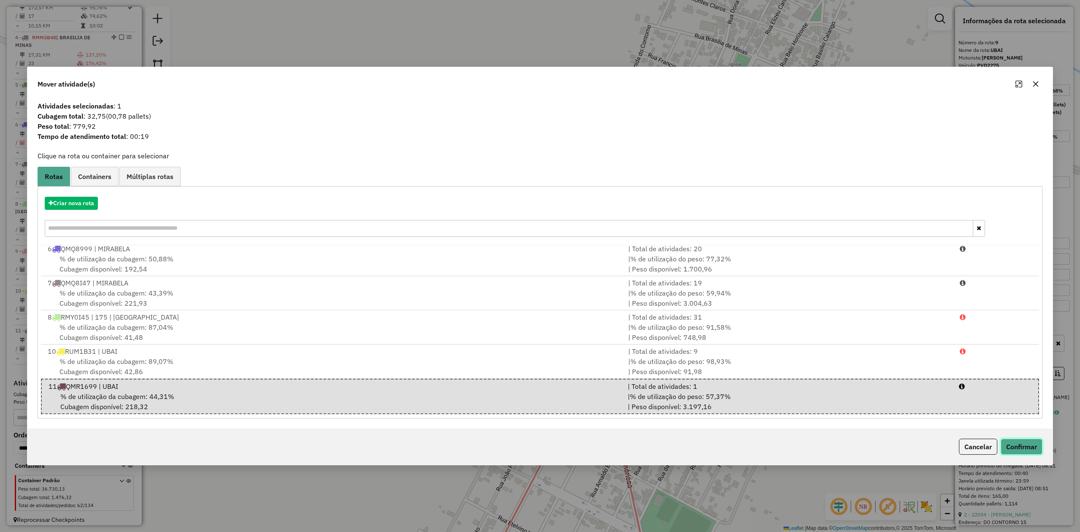
click at [1015, 444] on button "Confirmar" at bounding box center [1022, 446] width 42 height 16
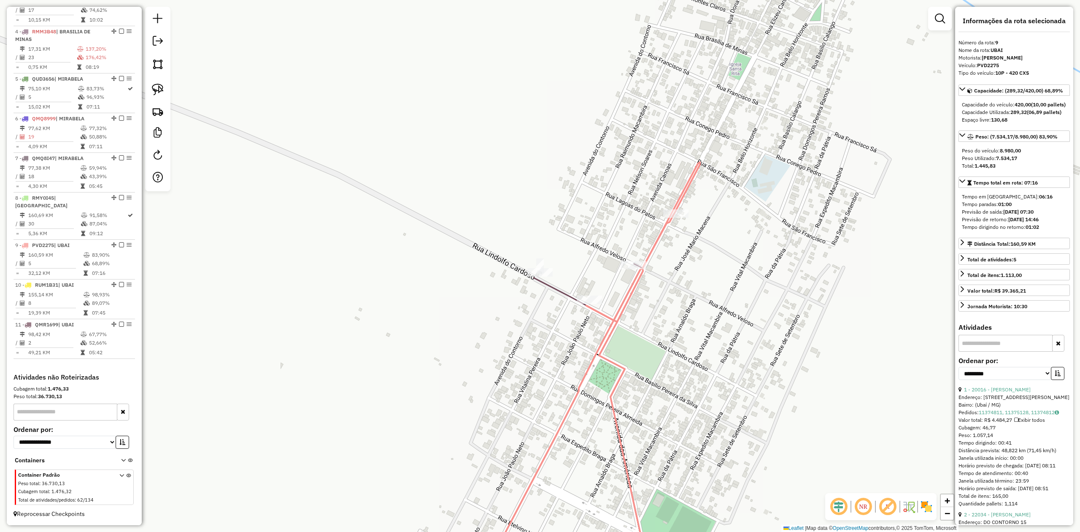
scroll to position [451, 0]
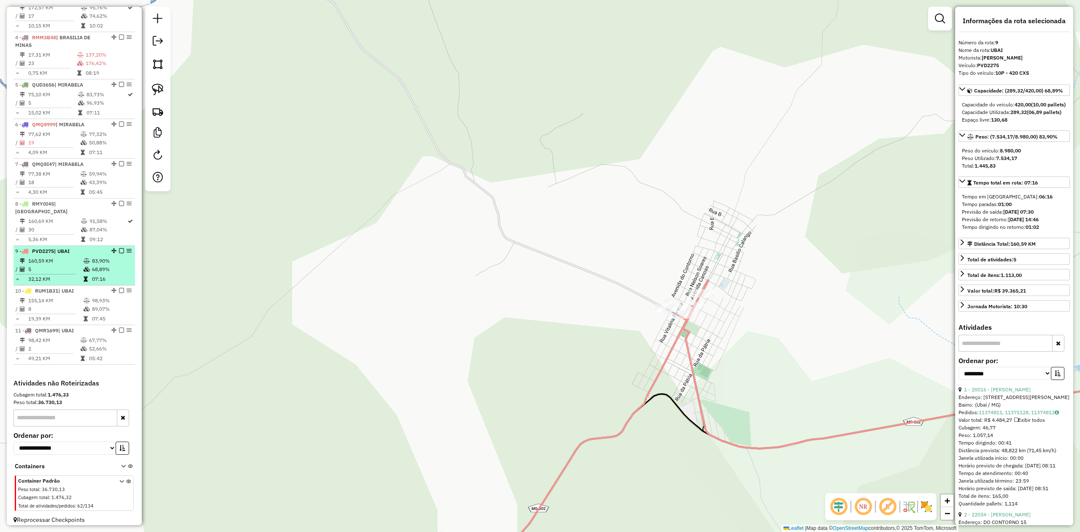
click at [51, 265] on td "5" at bounding box center [55, 269] width 55 height 8
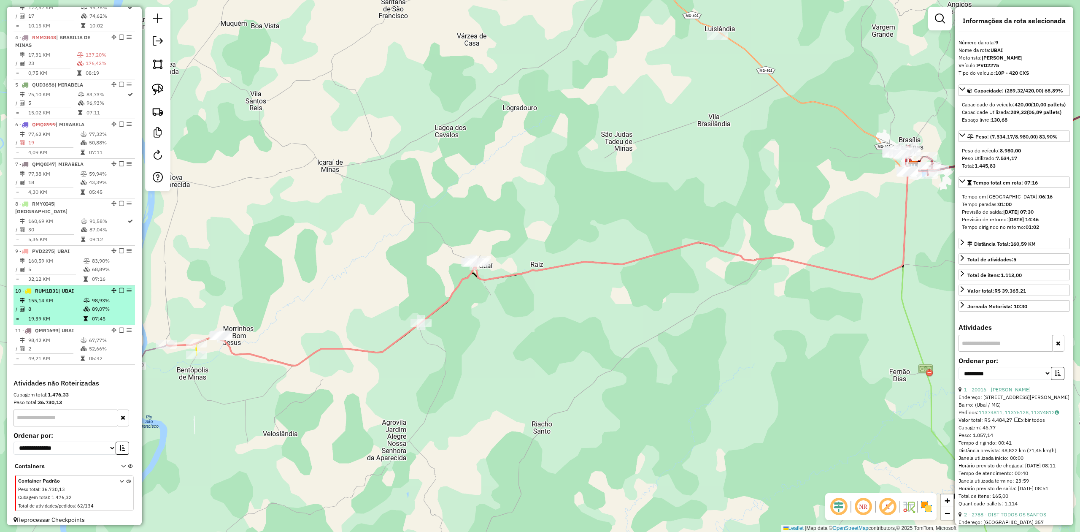
click at [48, 289] on li "10 - RUM1B31 | UBAI 155,14 KM 98,93% / 8 89,07% = 19,39 KM 07:45" at bounding box center [75, 305] width 122 height 40
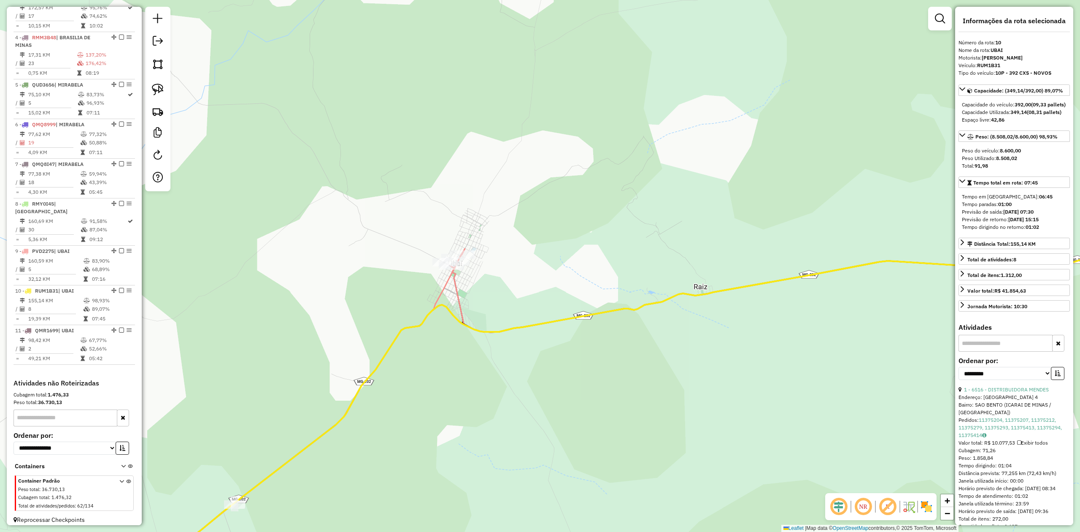
drag, startPoint x: 329, startPoint y: 342, endPoint x: 571, endPoint y: 245, distance: 260.9
click at [555, 250] on div "Janela de atendimento Grade de atendimento Capacidade Transportadoras Veículos …" at bounding box center [540, 266] width 1080 height 532
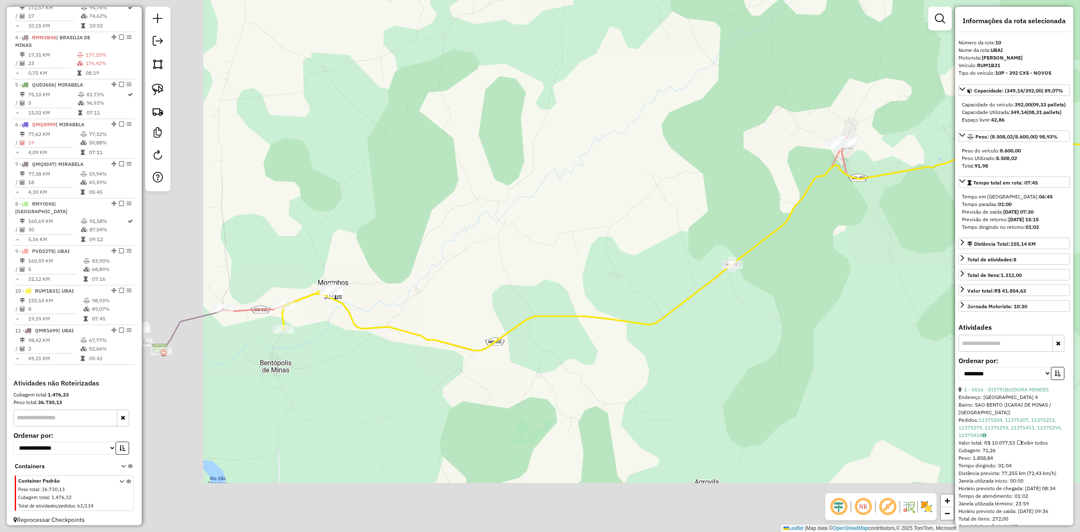
drag, startPoint x: 401, startPoint y: 353, endPoint x: 670, endPoint y: 252, distance: 287.3
click at [663, 259] on div "Janela de atendimento Grade de atendimento Capacidade Transportadoras Veículos …" at bounding box center [540, 266] width 1080 height 532
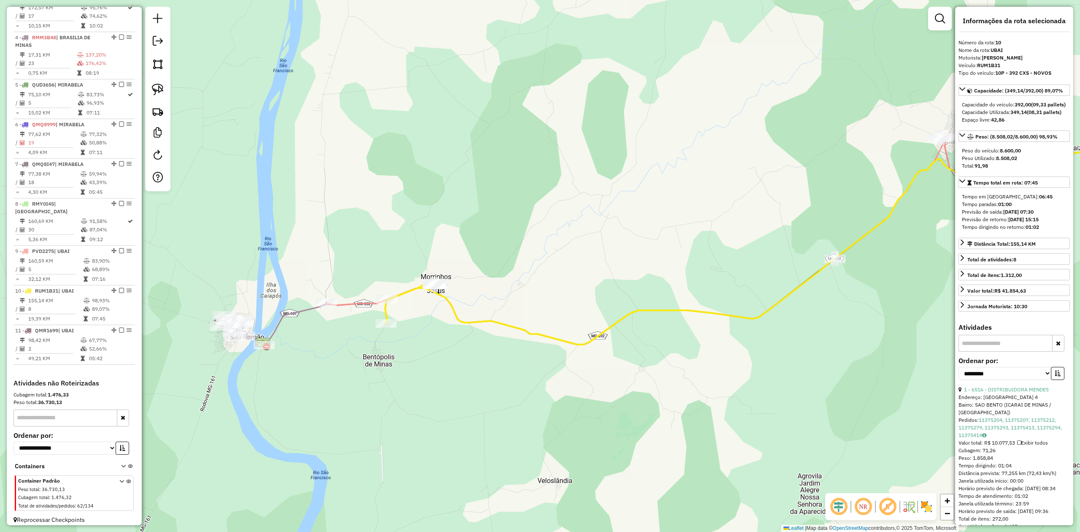
drag, startPoint x: 449, startPoint y: 334, endPoint x: 478, endPoint y: 357, distance: 36.7
click at [476, 357] on div "Janela de atendimento Grade de atendimento Capacidade Transportadoras Veículos …" at bounding box center [540, 266] width 1080 height 532
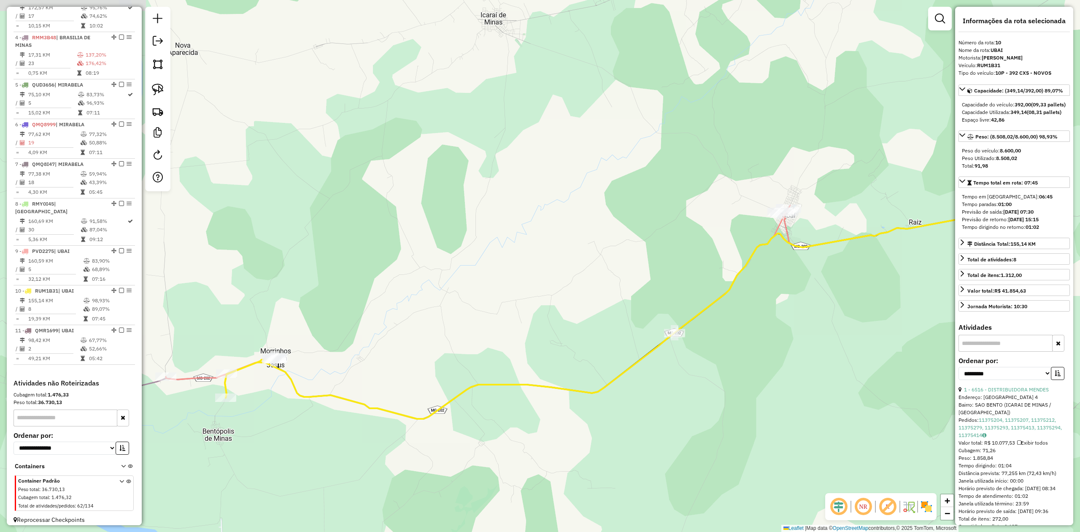
drag, startPoint x: 749, startPoint y: 372, endPoint x: 625, endPoint y: 413, distance: 130.2
click at [627, 418] on div "Janela de atendimento Grade de atendimento Capacidade Transportadoras Veículos …" at bounding box center [540, 266] width 1080 height 532
drag, startPoint x: 395, startPoint y: 343, endPoint x: 466, endPoint y: 296, distance: 85.4
click at [462, 303] on div "Janela de atendimento Grade de atendimento Capacidade Transportadoras Veículos …" at bounding box center [540, 266] width 1080 height 532
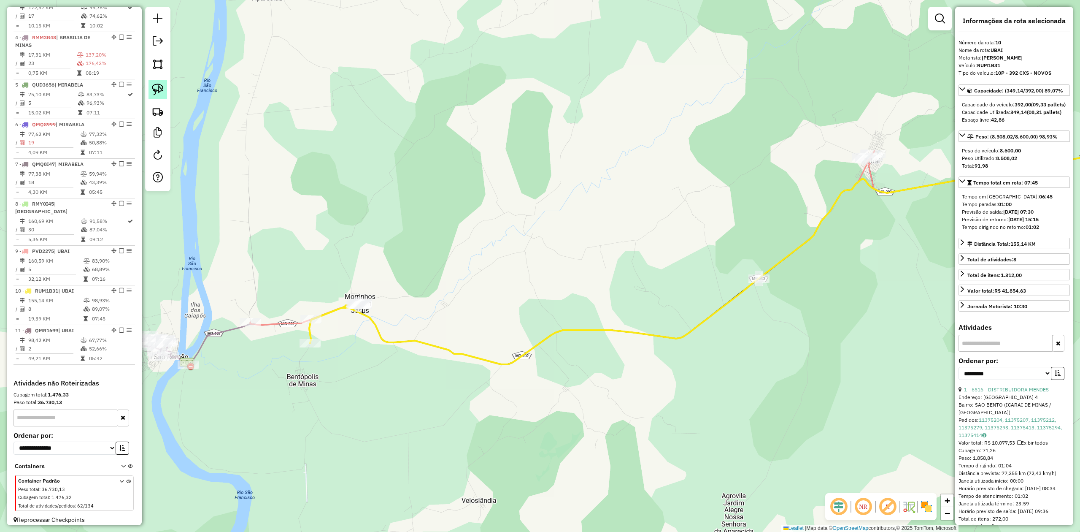
click at [162, 89] on img at bounding box center [158, 90] width 12 height 12
drag, startPoint x: 246, startPoint y: 299, endPoint x: 316, endPoint y: 301, distance: 70.1
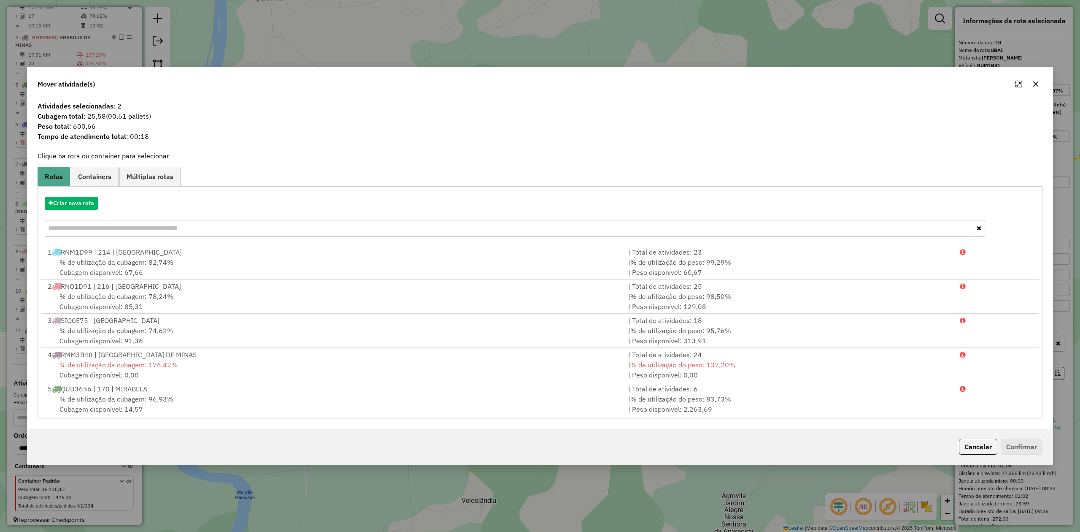
click at [1035, 82] on icon "button" at bounding box center [1036, 84] width 7 height 7
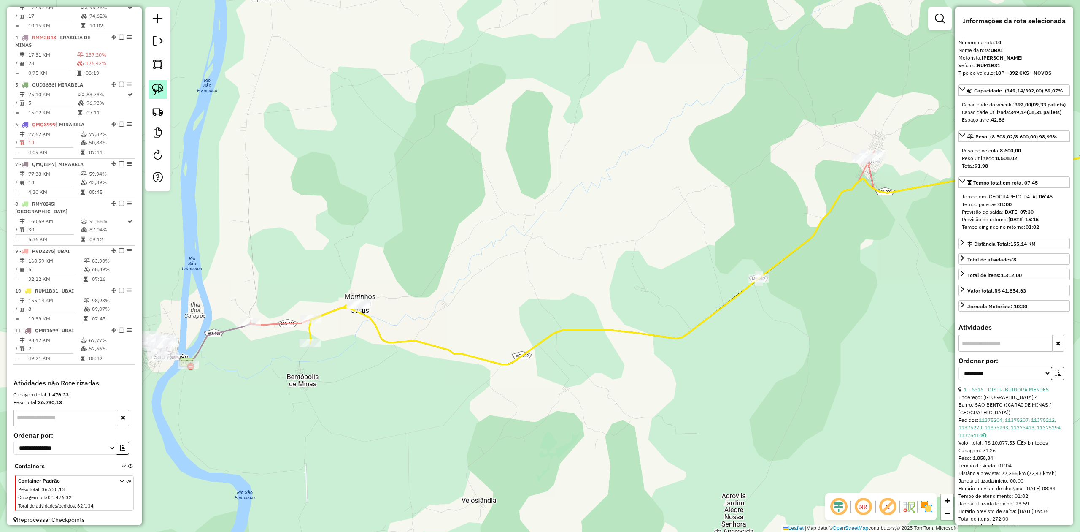
click at [160, 93] on img at bounding box center [158, 90] width 12 height 12
drag, startPoint x: 260, startPoint y: 299, endPoint x: 301, endPoint y: 302, distance: 40.6
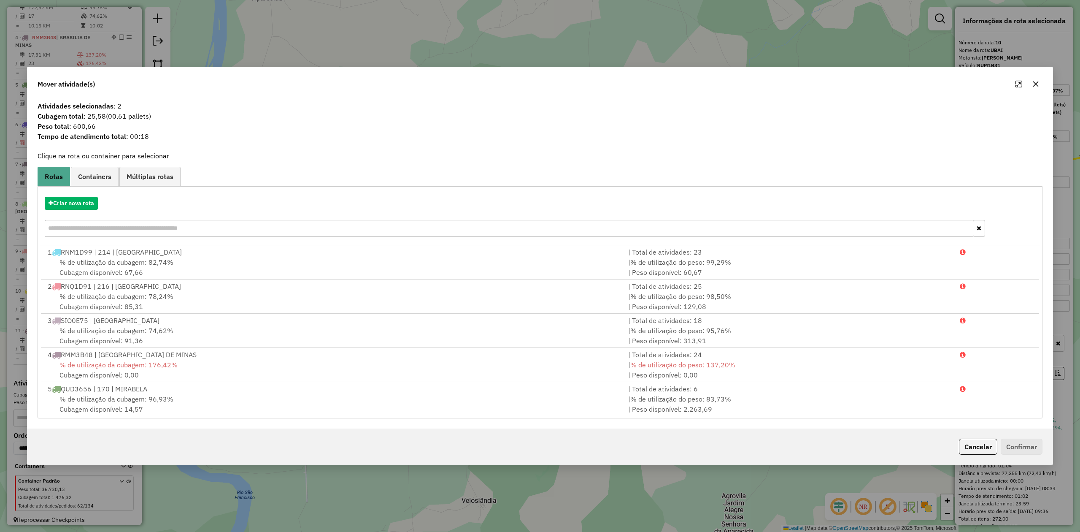
scroll to position [174, 0]
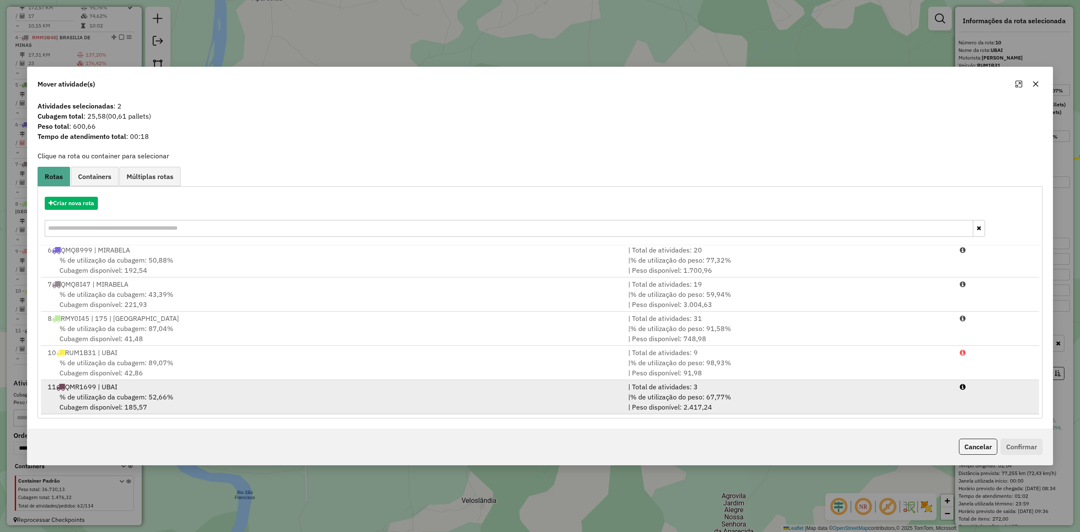
click at [132, 395] on span "% de utilização da cubagem: 52,66%" at bounding box center [116, 396] width 114 height 8
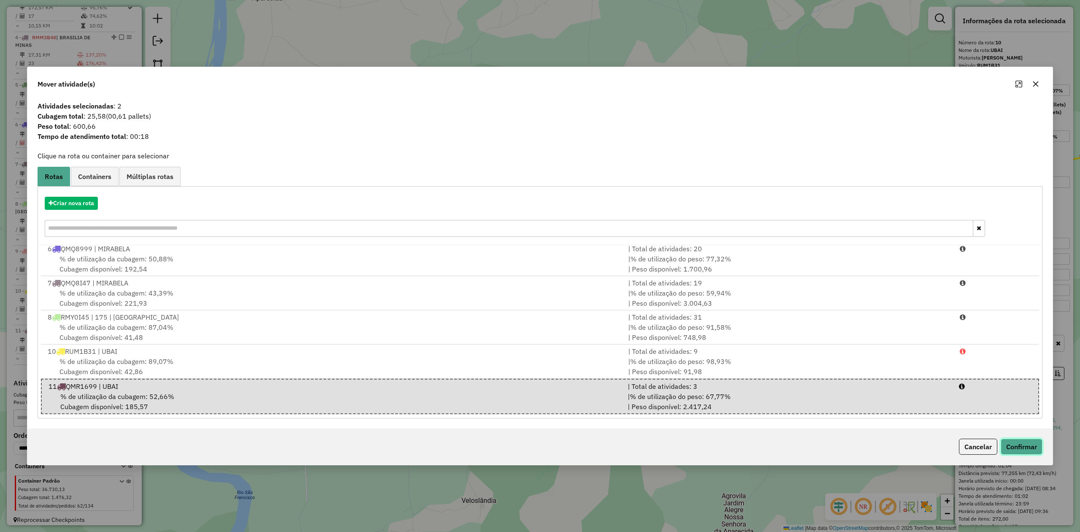
click at [1016, 444] on button "Confirmar" at bounding box center [1022, 446] width 42 height 16
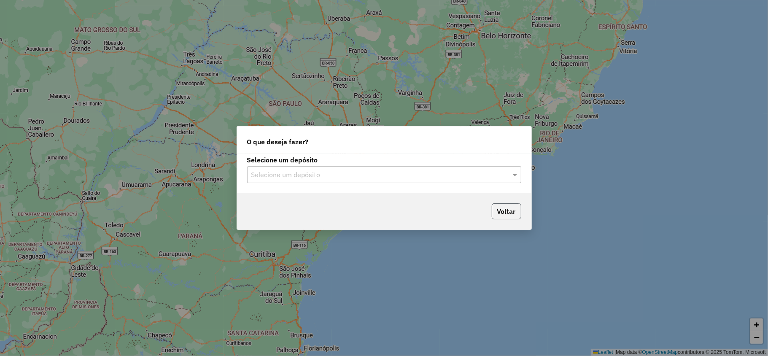
click at [511, 211] on button "Voltar" at bounding box center [507, 211] width 30 height 16
